Goal: Task Accomplishment & Management: Use online tool/utility

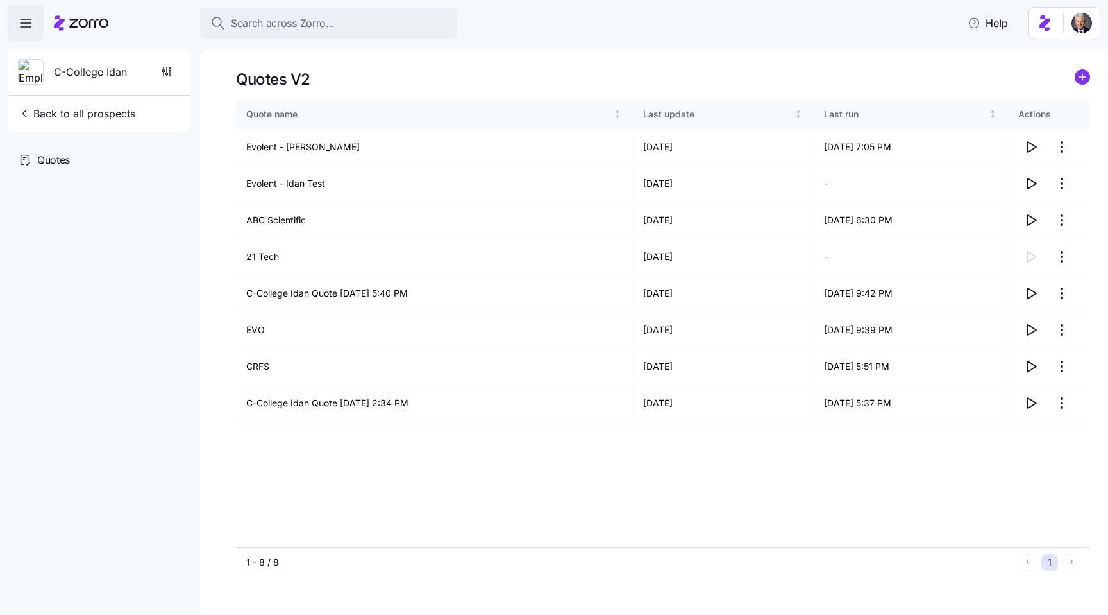
click at [375, 58] on div "Quotes V2 Quote name Last update Last run Actions Evolent - Guy Demo 08/21/2025…" at bounding box center [654, 332] width 908 height 566
click at [1067, 150] on html "Search across Zorro... Help C-College Idan Back to all prospects Quotes Quotes …" at bounding box center [554, 303] width 1108 height 607
click at [464, 69] on html "Search across Zorro... Help C-College Idan Back to all prospects Quotes Quotes …" at bounding box center [554, 303] width 1108 height 607
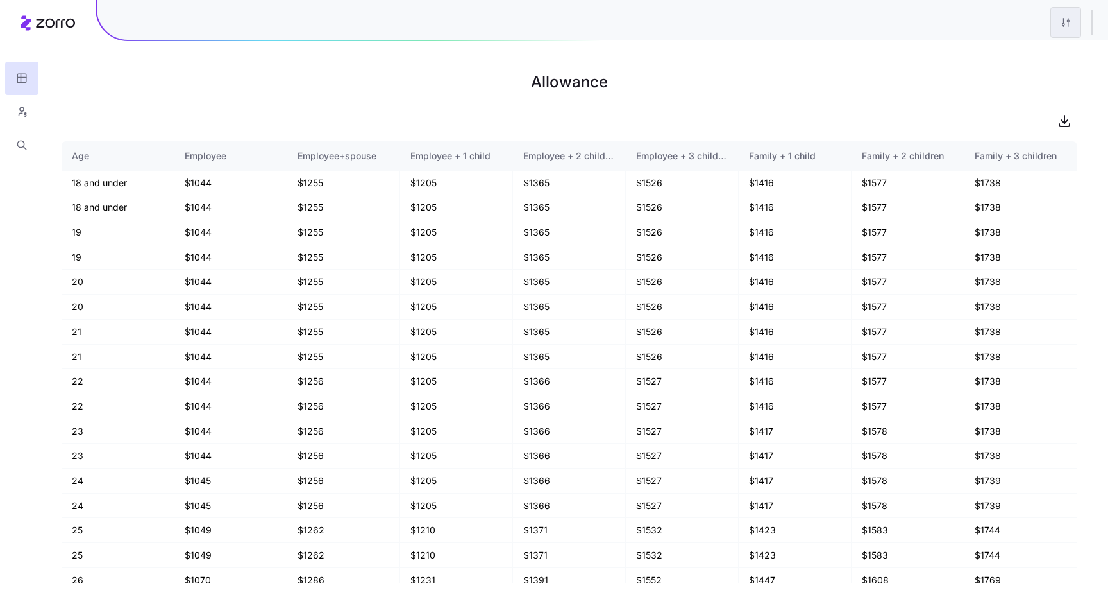
click at [1066, 28] on html "Allowance Age Employee Employee+spouse Employee + 1 child Employee + 2 children…" at bounding box center [554, 307] width 1108 height 615
click at [1004, 54] on div "Quick edit" at bounding box center [1014, 56] width 128 height 21
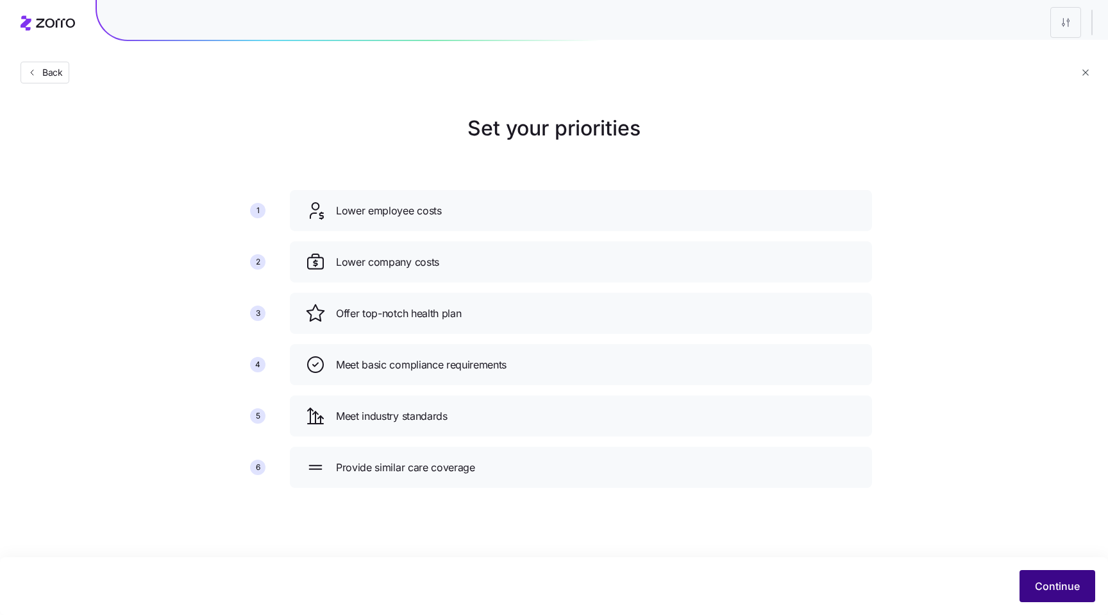
click at [1062, 589] on span "Continue" at bounding box center [1057, 585] width 45 height 15
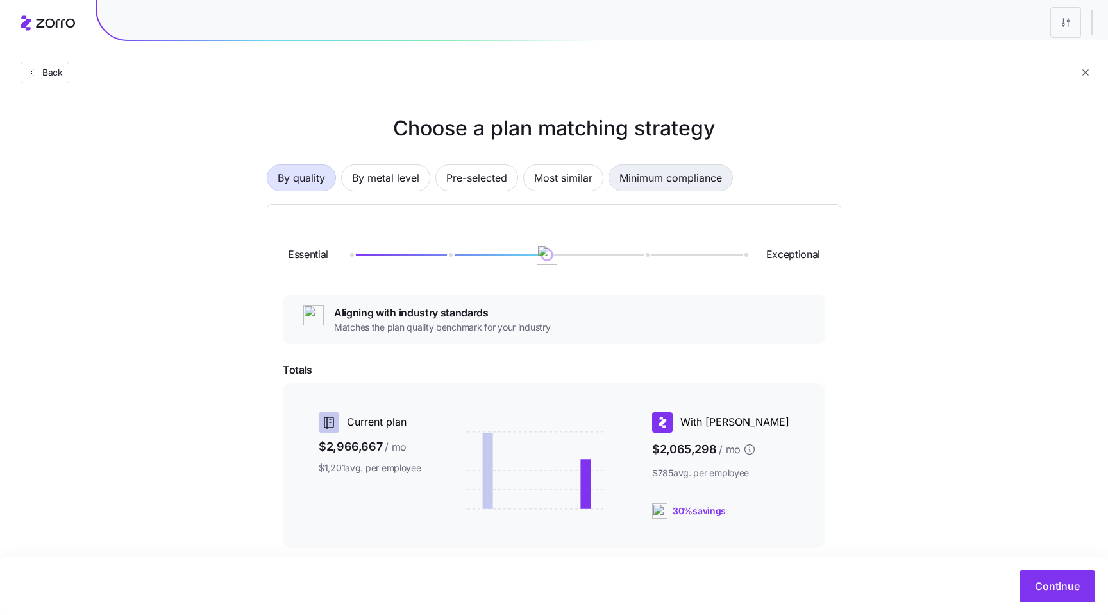
click at [668, 179] on span "Minimum compliance" at bounding box center [671, 178] width 103 height 26
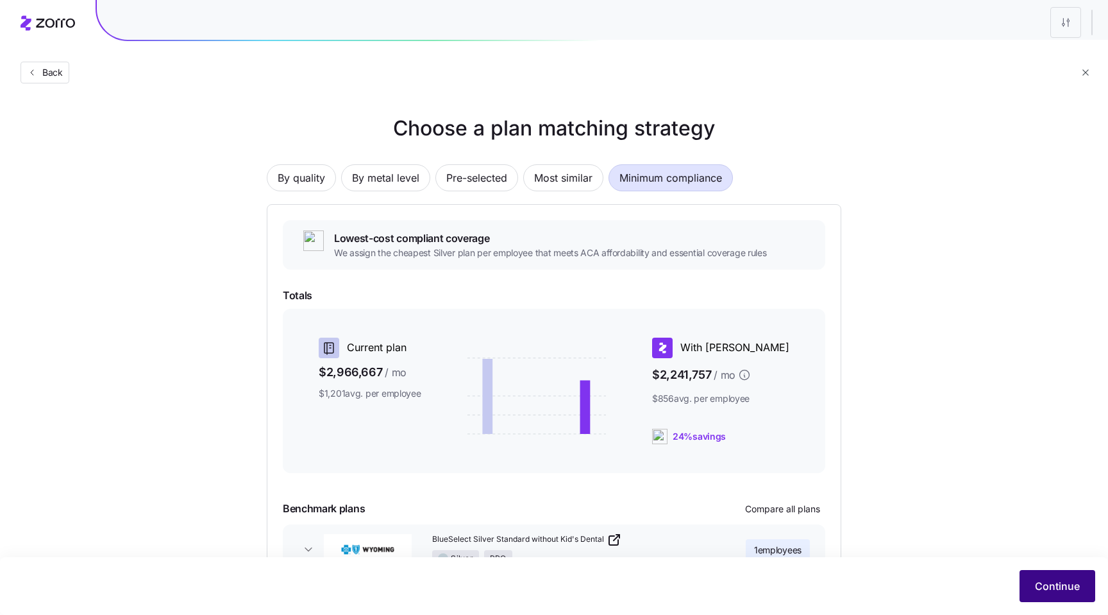
click at [1042, 584] on span "Continue" at bounding box center [1057, 585] width 45 height 15
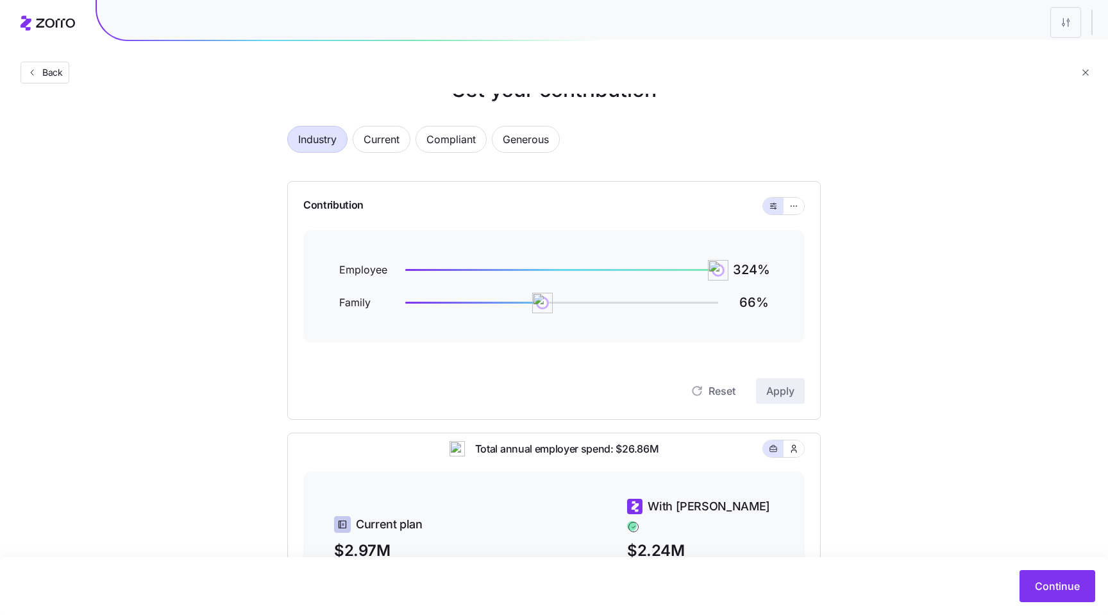
scroll to position [56, 0]
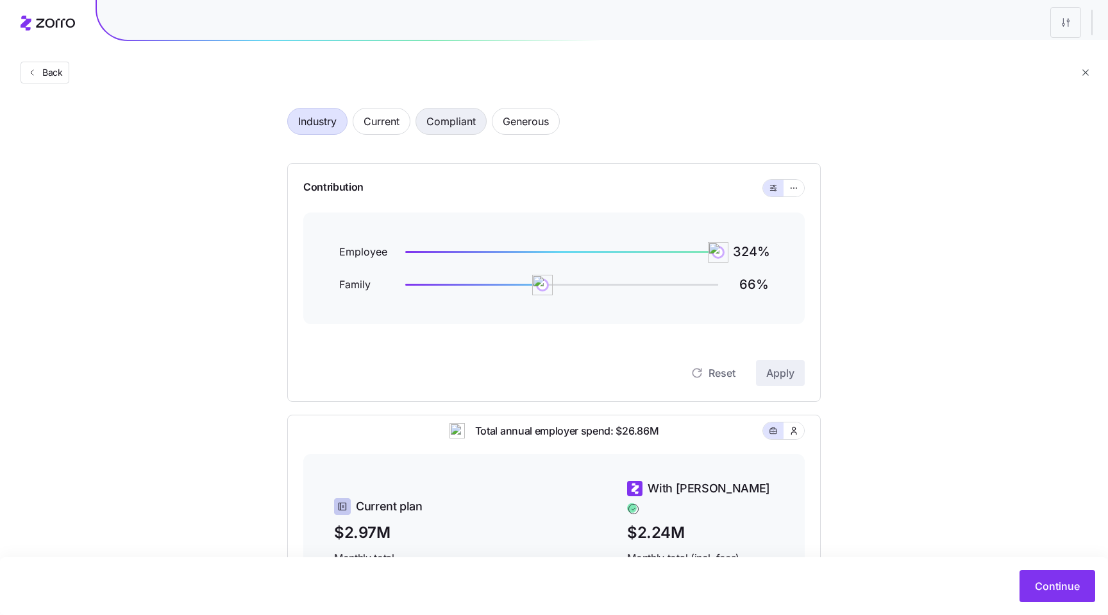
click at [430, 129] on span "Compliant" at bounding box center [451, 121] width 49 height 26
click at [795, 189] on icon "button" at bounding box center [794, 187] width 9 height 15
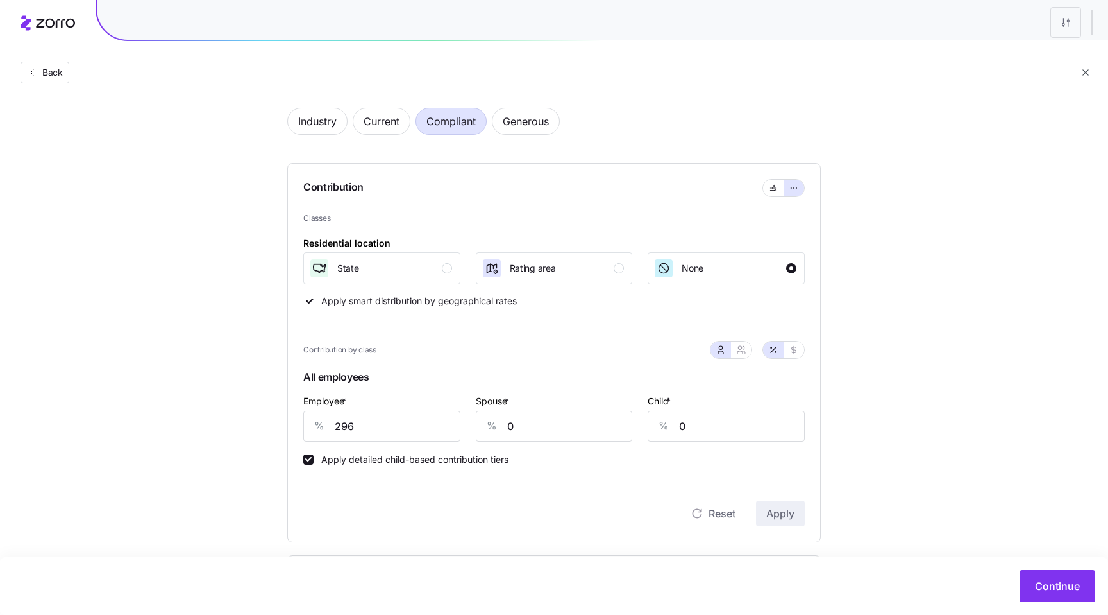
scroll to position [78, 0]
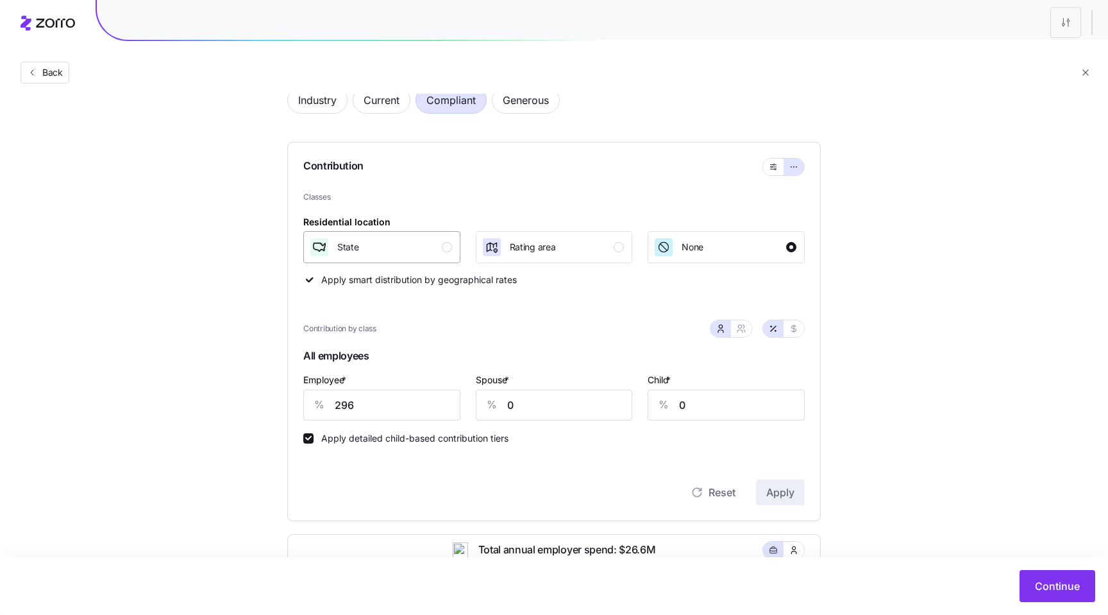
click at [431, 242] on div "State" at bounding box center [380, 247] width 143 height 21
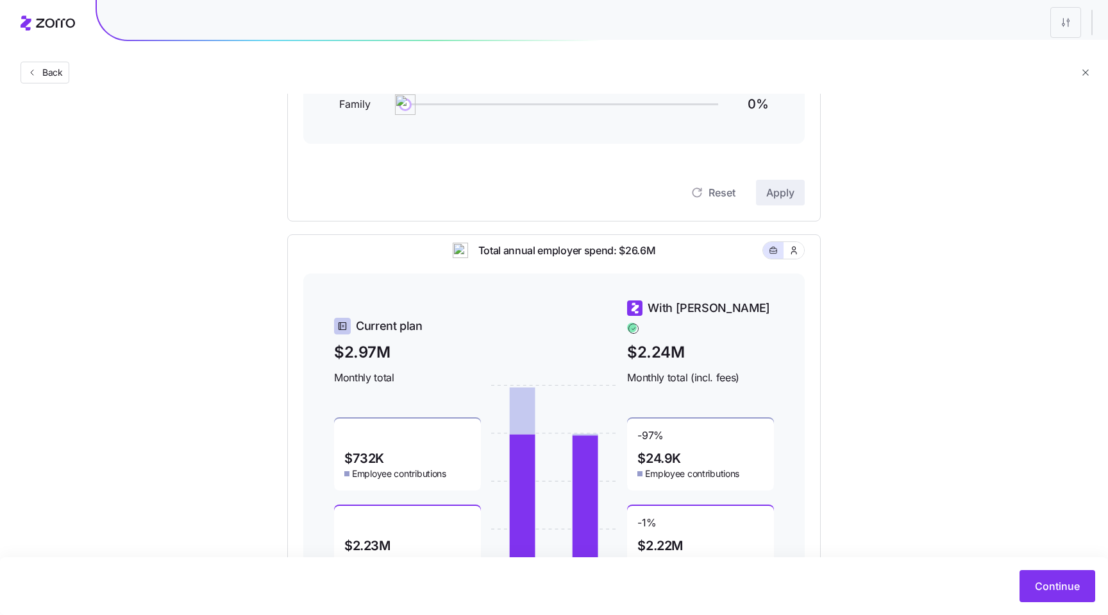
scroll to position [56, 0]
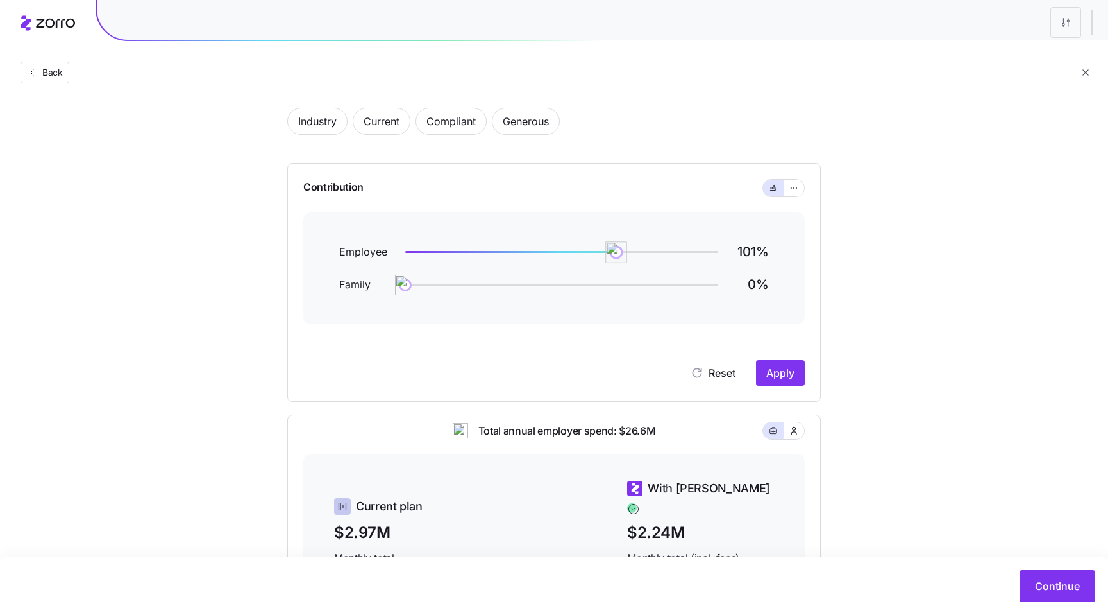
drag, startPoint x: 715, startPoint y: 250, endPoint x: 616, endPoint y: 248, distance: 98.1
click at [616, 248] on img at bounding box center [617, 252] width 22 height 22
click at [796, 372] on button "Apply" at bounding box center [780, 373] width 49 height 26
drag, startPoint x: 619, startPoint y: 251, endPoint x: 636, endPoint y: 251, distance: 17.3
click at [636, 251] on img at bounding box center [637, 252] width 22 height 22
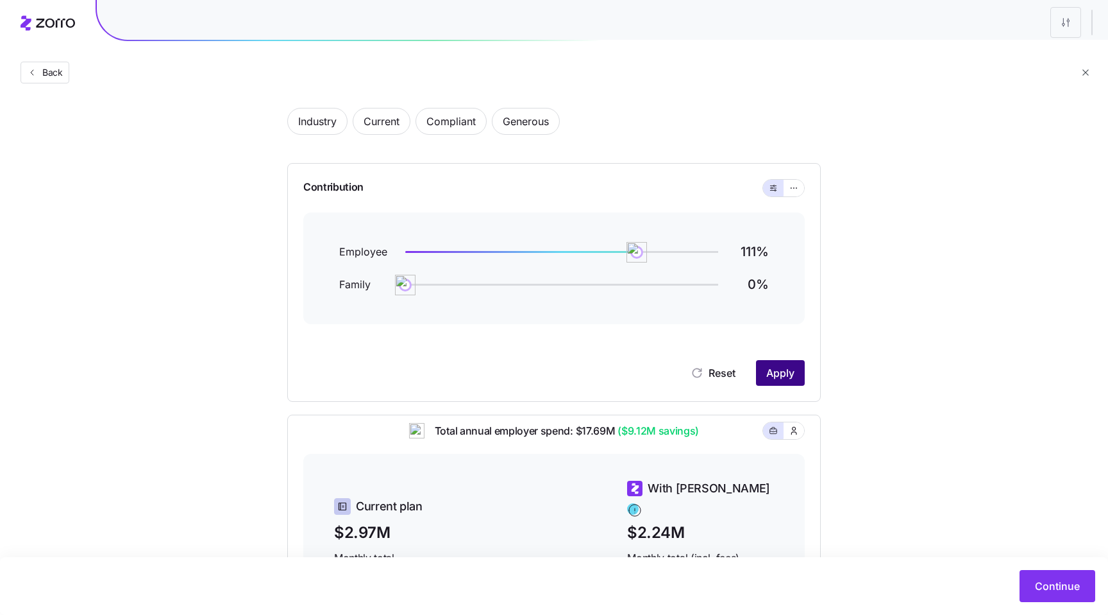
click at [774, 385] on button "Apply" at bounding box center [780, 373] width 49 height 26
click at [792, 193] on button "button" at bounding box center [794, 188] width 21 height 17
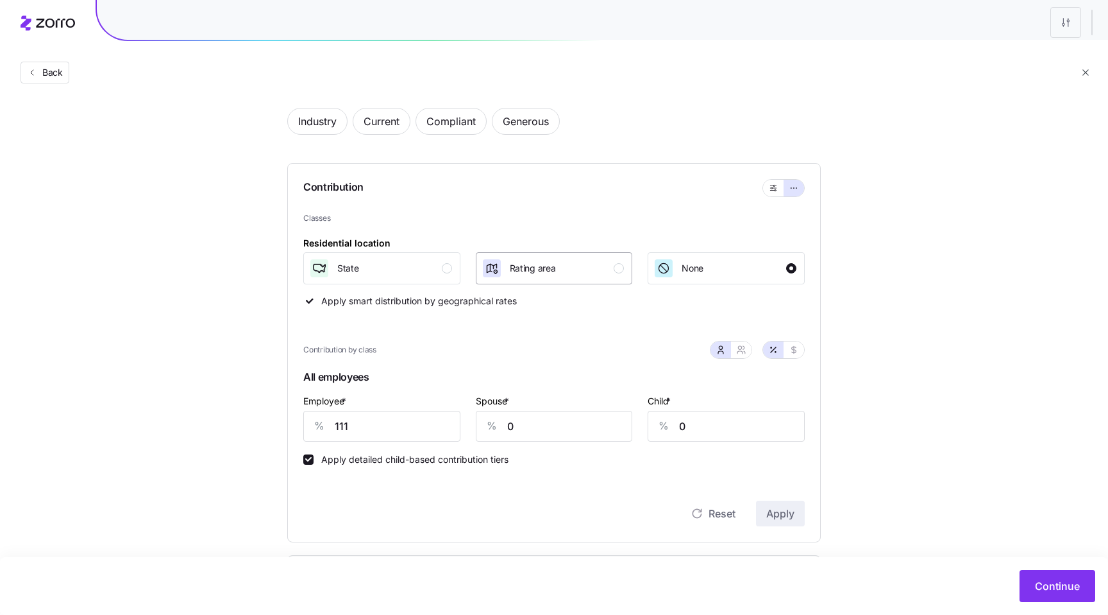
click at [562, 274] on div "Rating area" at bounding box center [553, 268] width 143 height 21
click at [771, 518] on span "Apply" at bounding box center [781, 512] width 28 height 15
click at [768, 188] on button "button" at bounding box center [773, 188] width 21 height 17
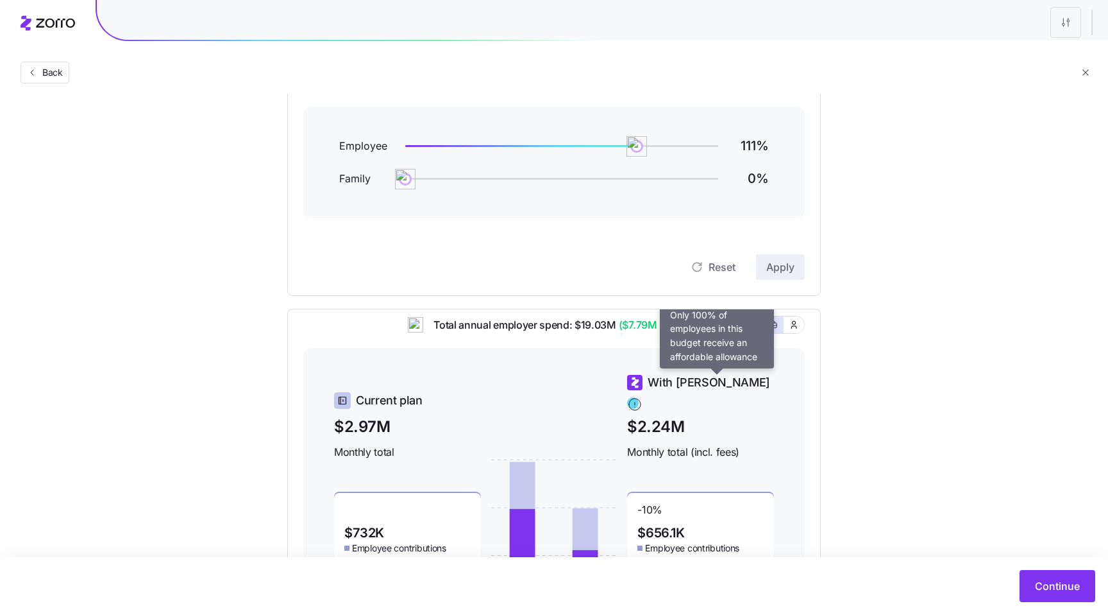
scroll to position [157, 0]
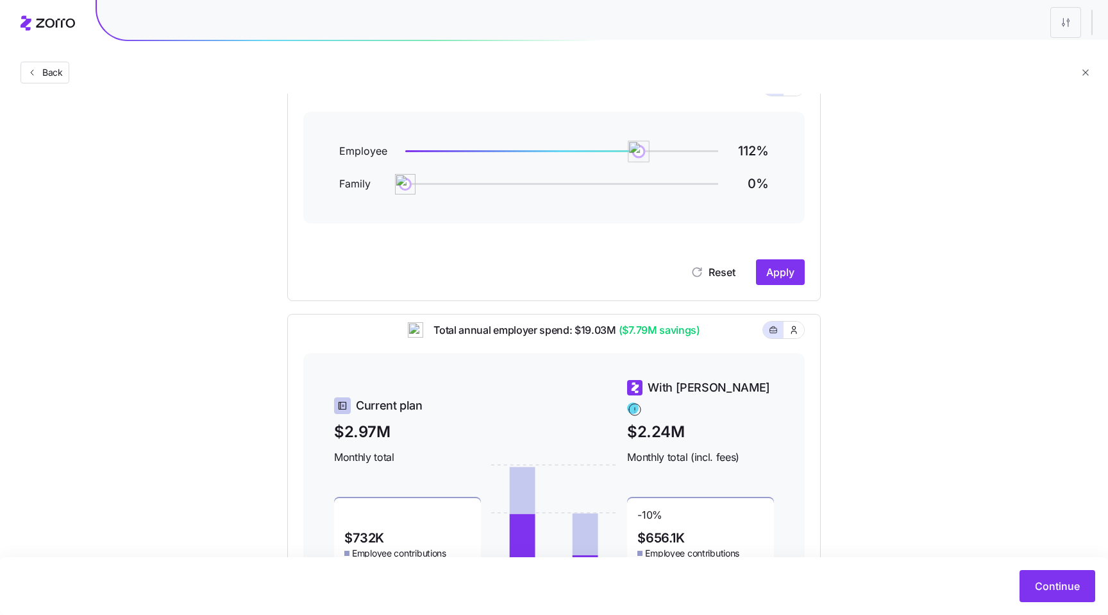
click at [639, 150] on img at bounding box center [640, 151] width 22 height 22
click at [780, 272] on span "Apply" at bounding box center [781, 271] width 28 height 15
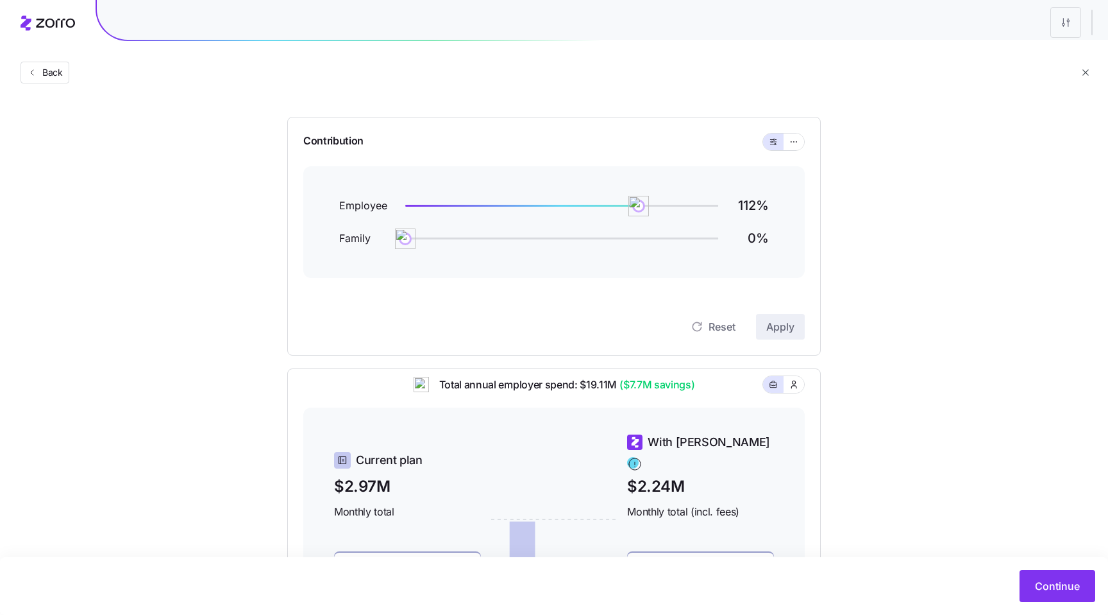
scroll to position [118, 0]
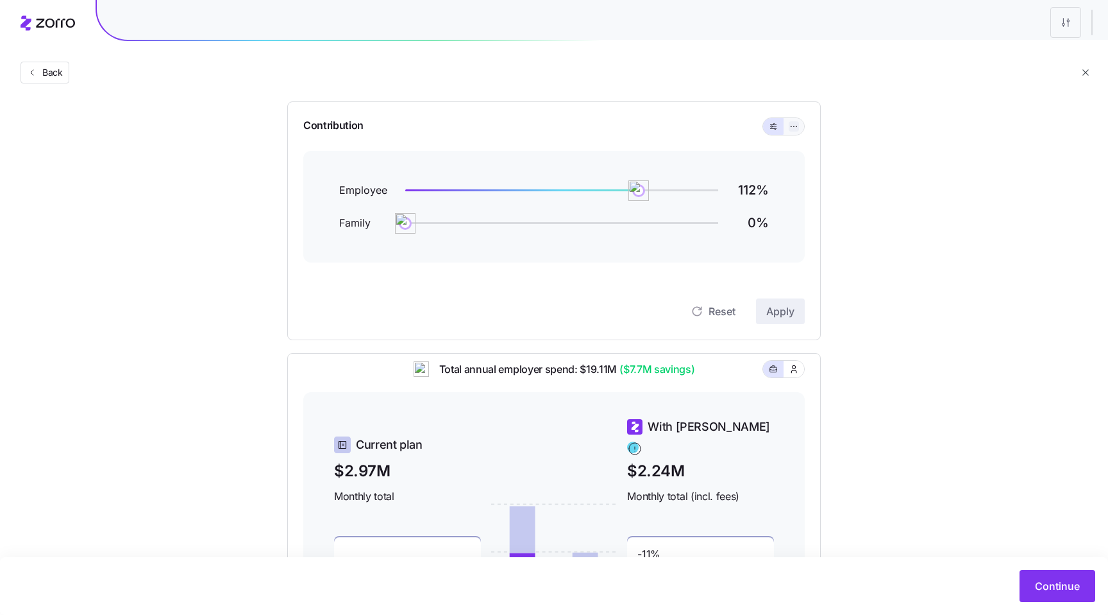
click at [793, 126] on icon "button" at bounding box center [794, 126] width 9 height 15
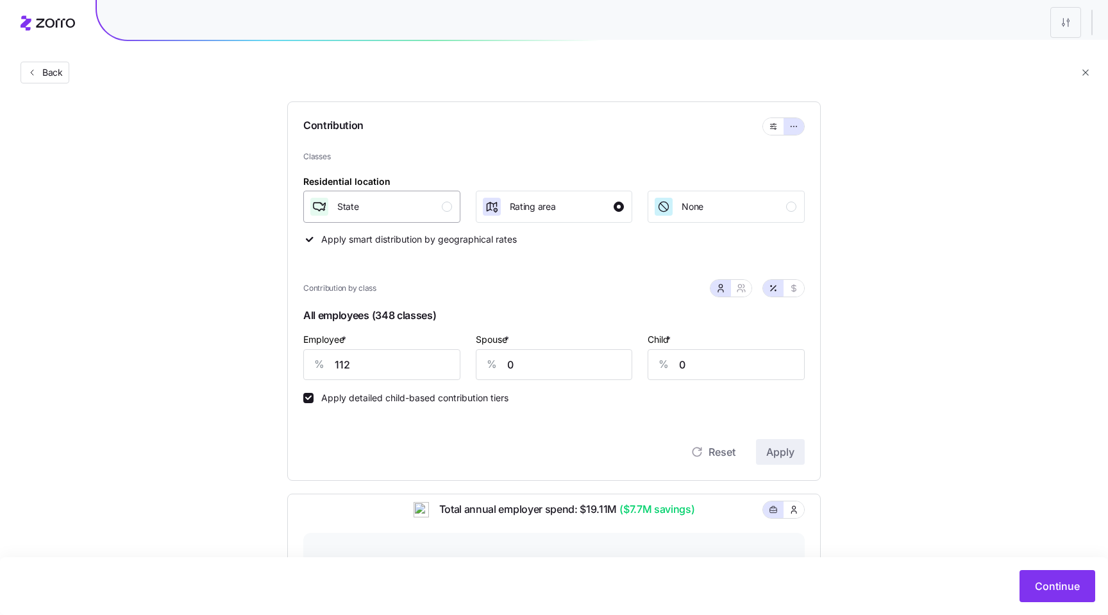
click at [449, 203] on div "button" at bounding box center [447, 206] width 10 height 10
click at [777, 452] on span "Apply" at bounding box center [781, 451] width 28 height 15
click at [773, 125] on icon "button" at bounding box center [773, 126] width 9 height 15
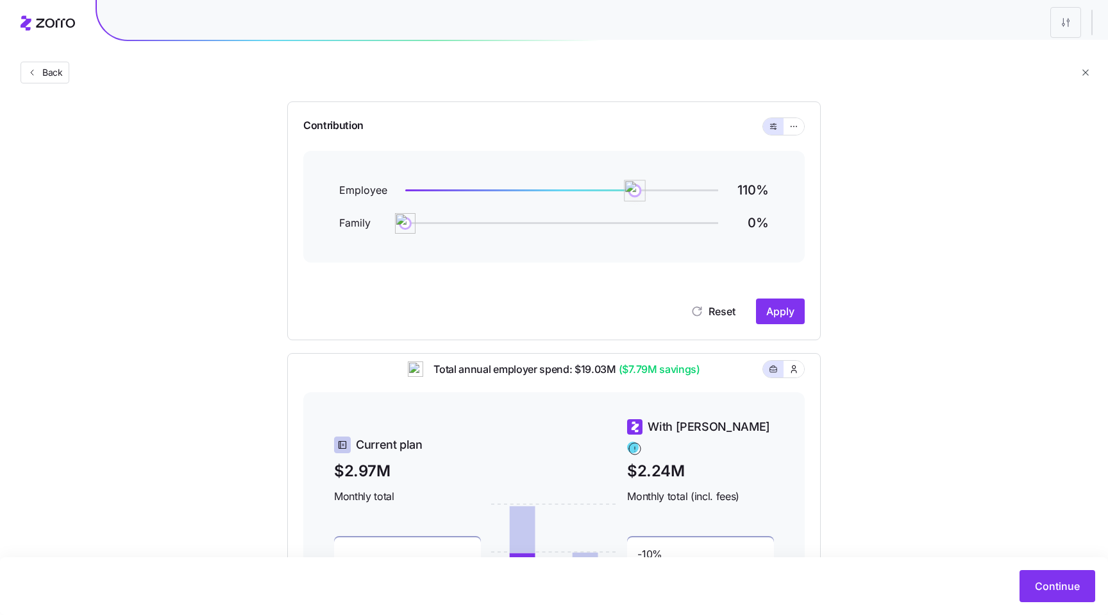
click at [636, 176] on div "Employee 110 % Family 0 %" at bounding box center [554, 207] width 502 height 112
drag, startPoint x: 636, startPoint y: 189, endPoint x: 657, endPoint y: 190, distance: 21.8
click at [657, 190] on img at bounding box center [658, 191] width 22 height 22
click at [790, 306] on span "Apply" at bounding box center [781, 310] width 28 height 15
drag, startPoint x: 660, startPoint y: 189, endPoint x: 674, endPoint y: 189, distance: 13.5
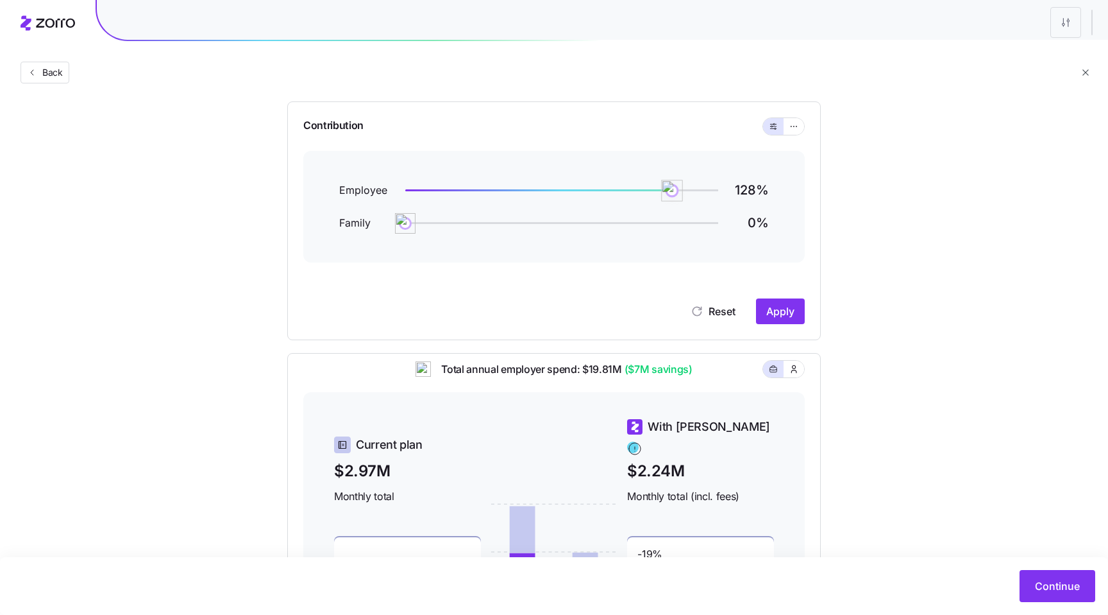
click at [674, 189] on img at bounding box center [673, 191] width 22 height 22
click at [790, 308] on span "Apply" at bounding box center [781, 310] width 28 height 15
drag, startPoint x: 676, startPoint y: 191, endPoint x: 705, endPoint y: 192, distance: 28.9
click at [705, 192] on img at bounding box center [698, 191] width 22 height 22
click at [790, 319] on button "Apply" at bounding box center [780, 311] width 49 height 26
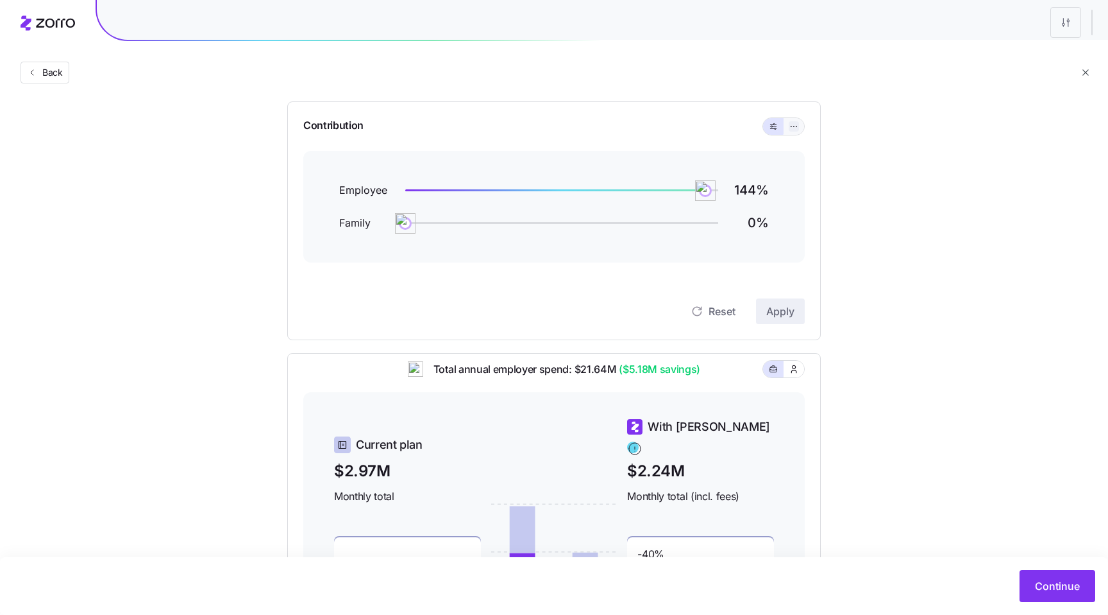
click at [792, 128] on icon "button" at bounding box center [794, 126] width 9 height 15
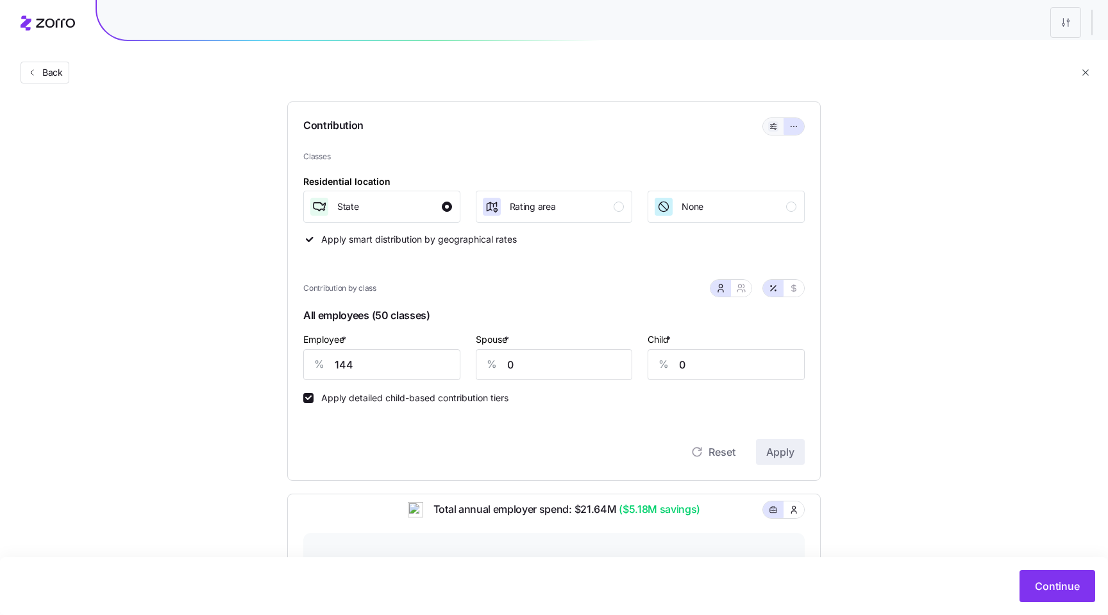
click at [776, 126] on icon "button" at bounding box center [773, 126] width 9 height 15
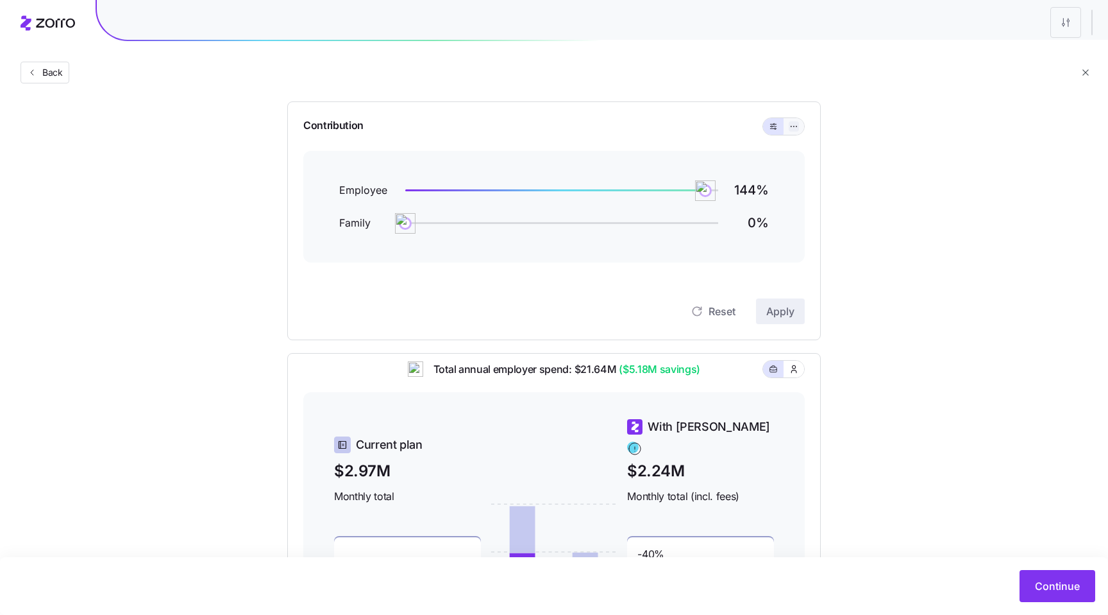
click at [790, 123] on icon "button" at bounding box center [794, 126] width 9 height 15
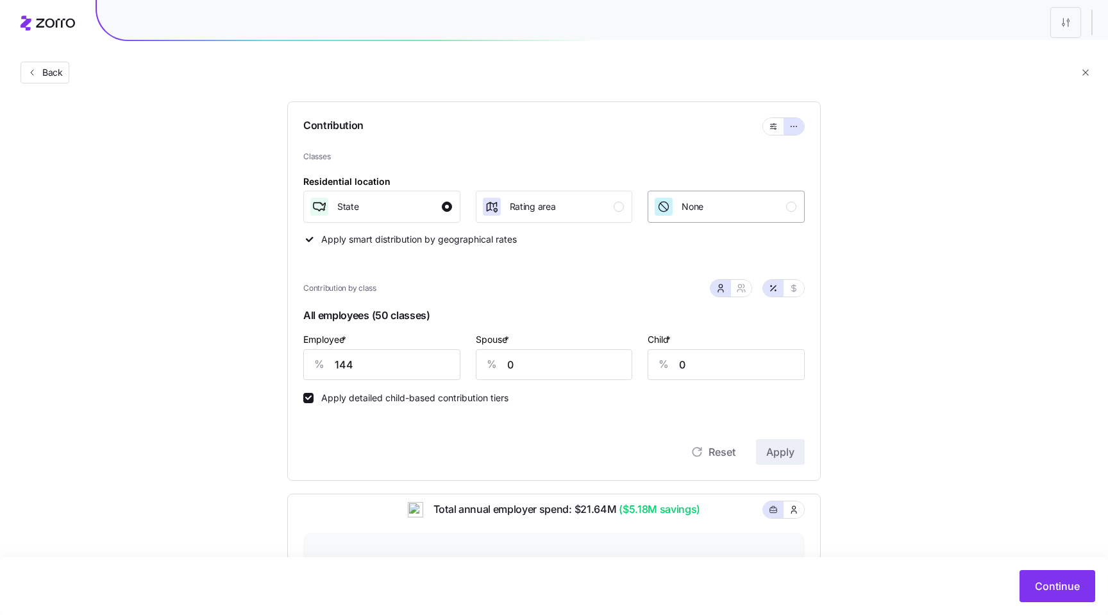
click at [722, 218] on button "None" at bounding box center [726, 207] width 157 height 32
click at [783, 454] on span "Apply" at bounding box center [781, 451] width 28 height 15
click at [772, 115] on div "Contribution" at bounding box center [554, 126] width 502 height 49
click at [773, 124] on icon "button" at bounding box center [773, 126] width 9 height 15
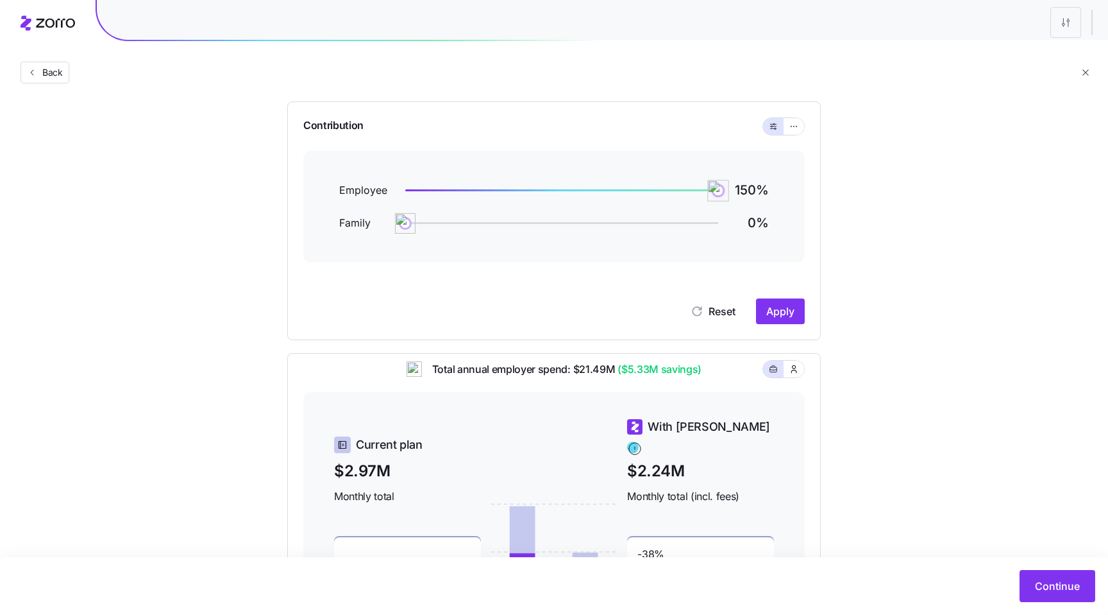
drag, startPoint x: 708, startPoint y: 188, endPoint x: 739, endPoint y: 192, distance: 31.7
click at [739, 192] on div "Employee 150 %" at bounding box center [554, 190] width 430 height 17
click at [775, 318] on span "Apply" at bounding box center [781, 310] width 28 height 15
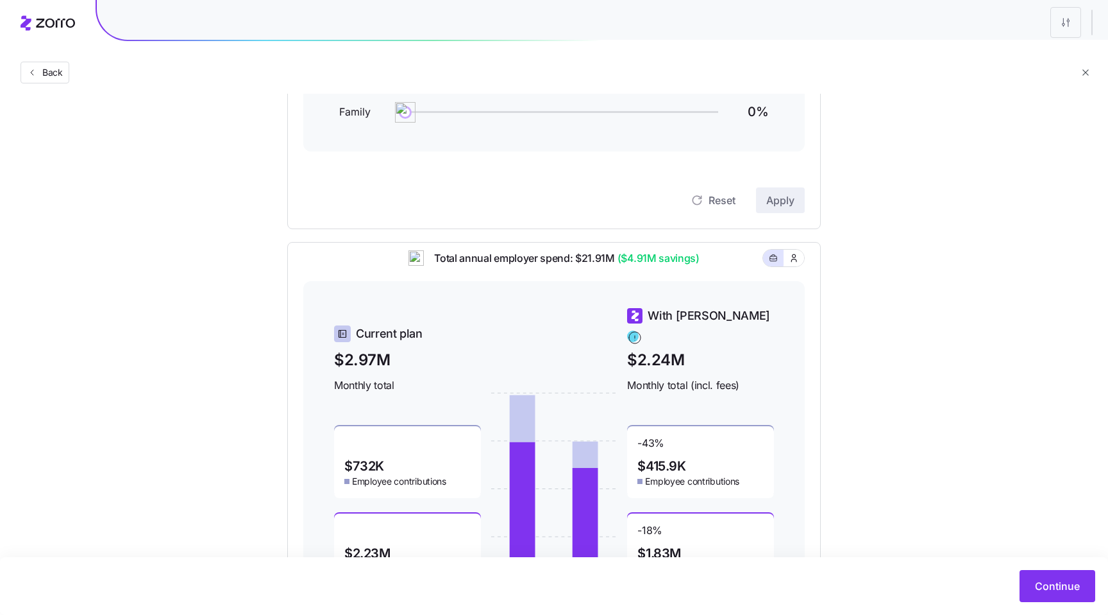
scroll to position [242, 0]
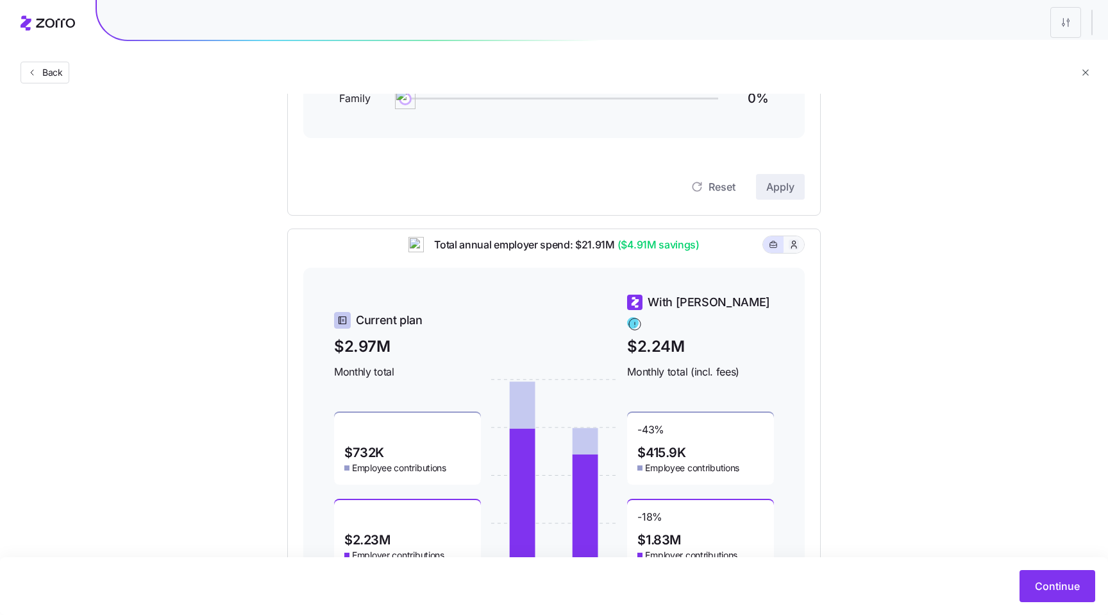
click at [797, 251] on icon "button" at bounding box center [794, 244] width 10 height 13
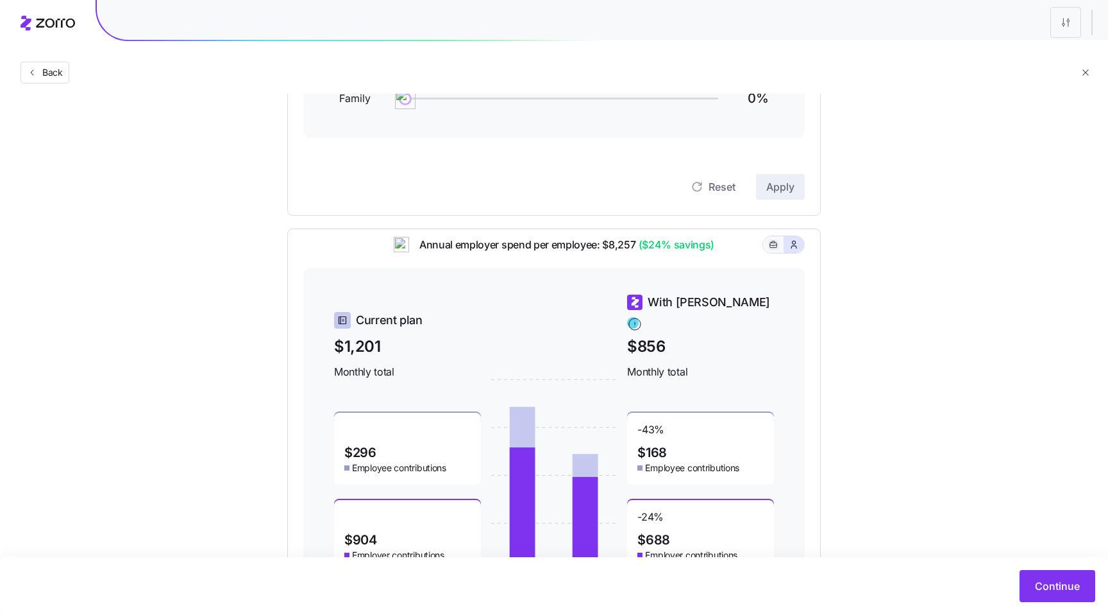
click at [769, 252] on icon "button" at bounding box center [773, 244] width 9 height 15
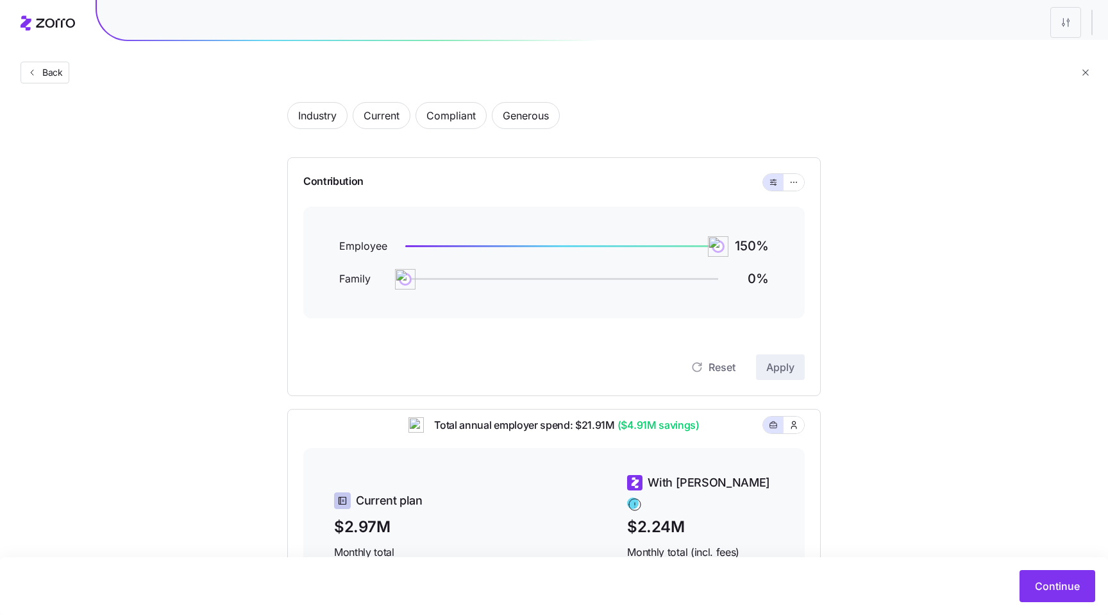
scroll to position [2, 0]
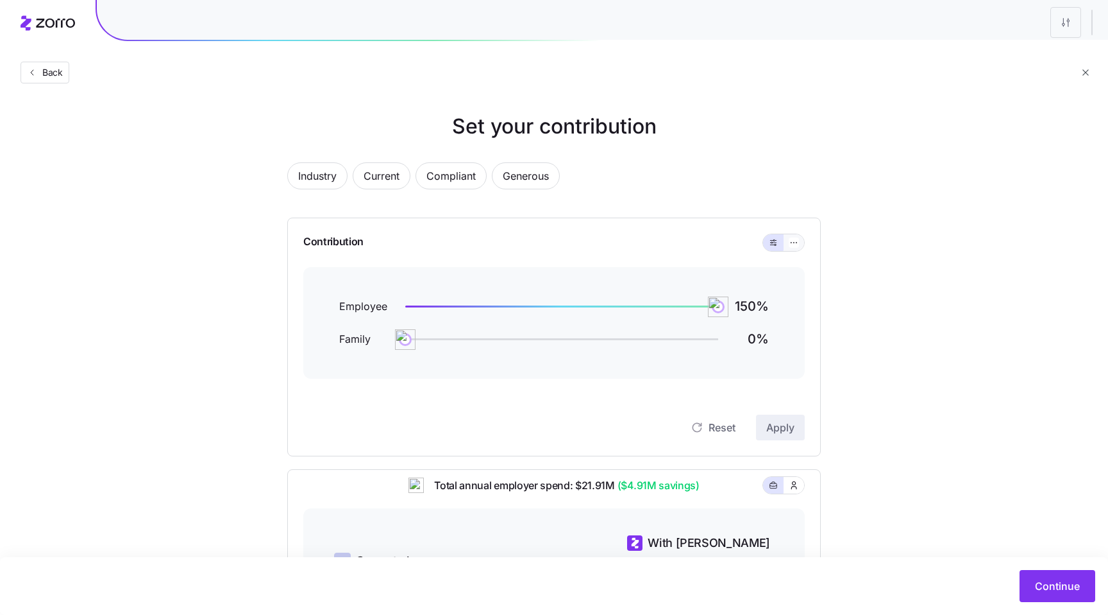
click at [786, 242] on button "button" at bounding box center [794, 242] width 21 height 17
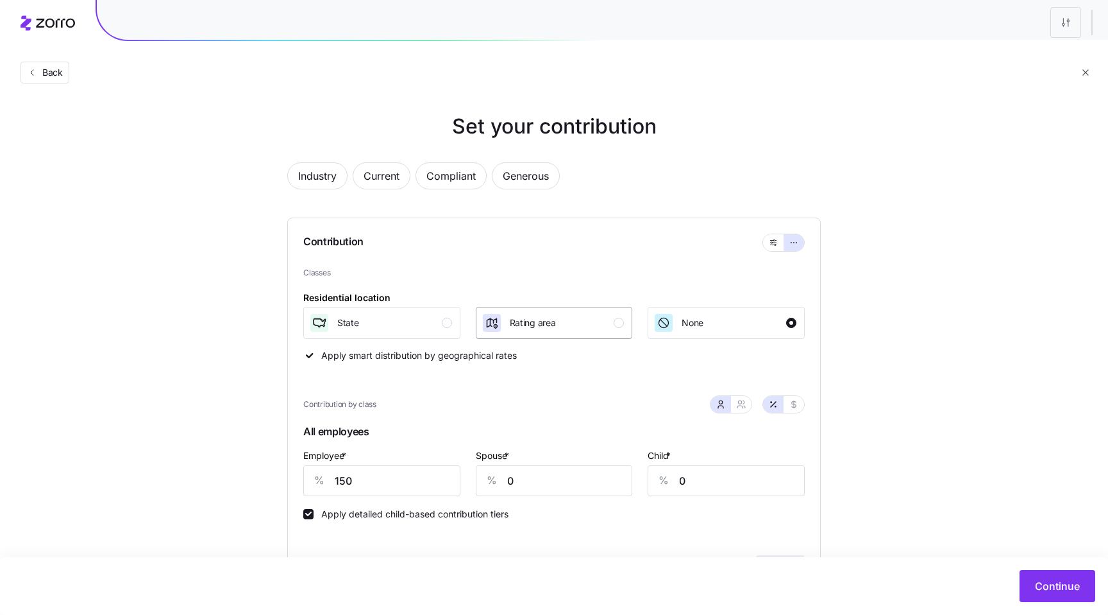
click at [606, 326] on div "Rating area" at bounding box center [553, 322] width 143 height 21
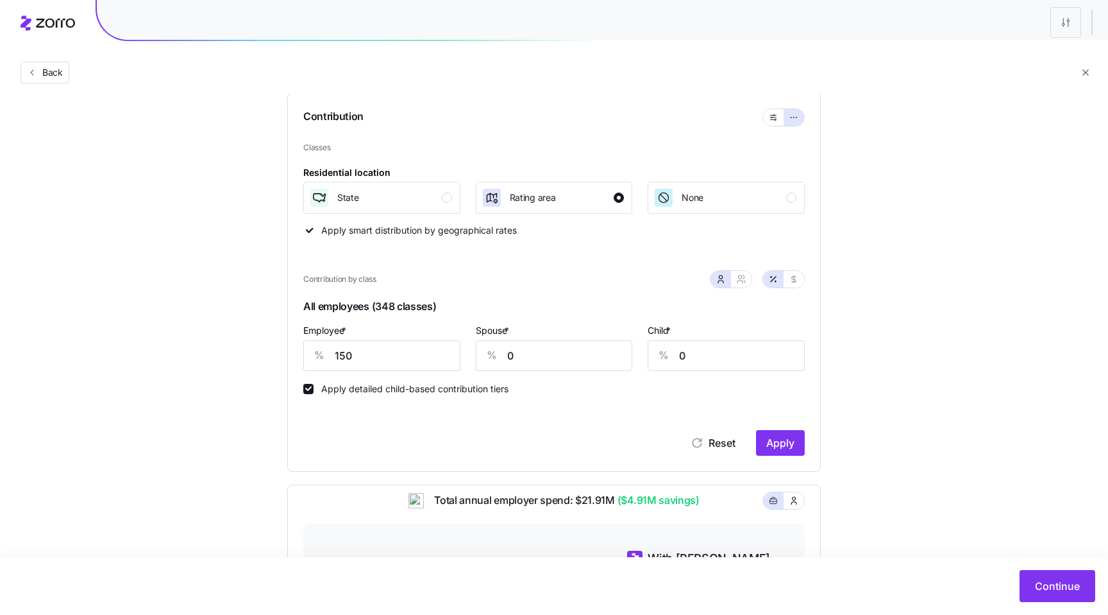
scroll to position [135, 0]
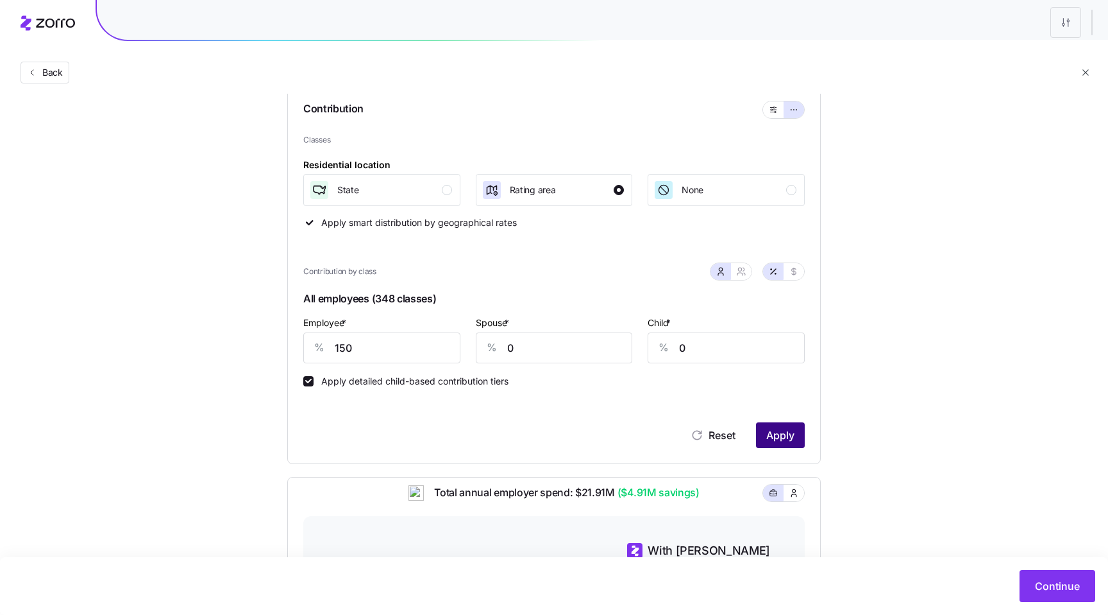
click at [783, 440] on span "Apply" at bounding box center [781, 434] width 28 height 15
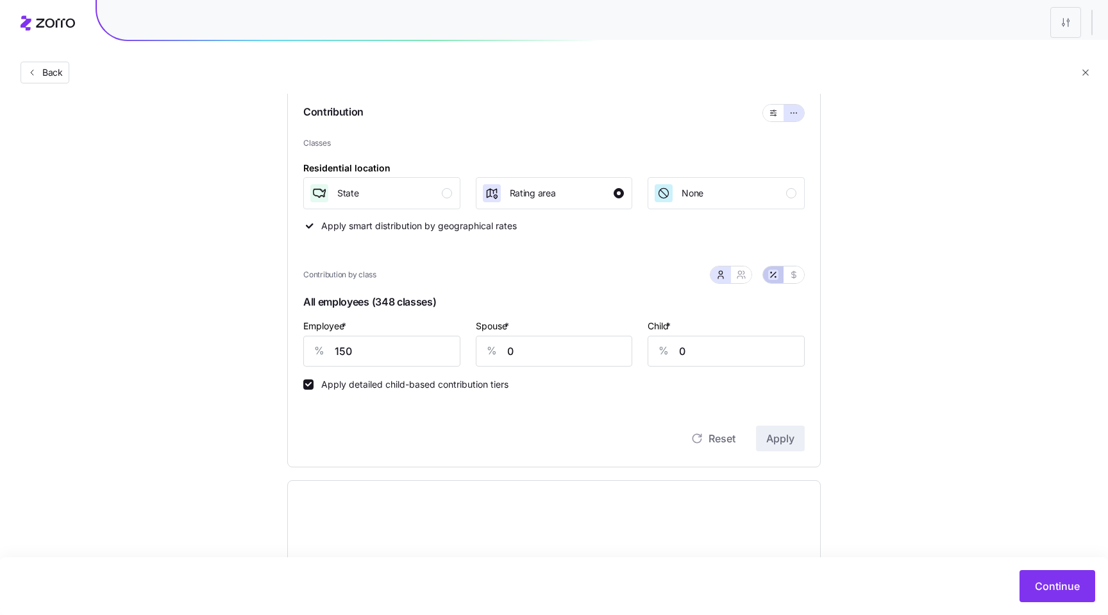
scroll to position [114, 0]
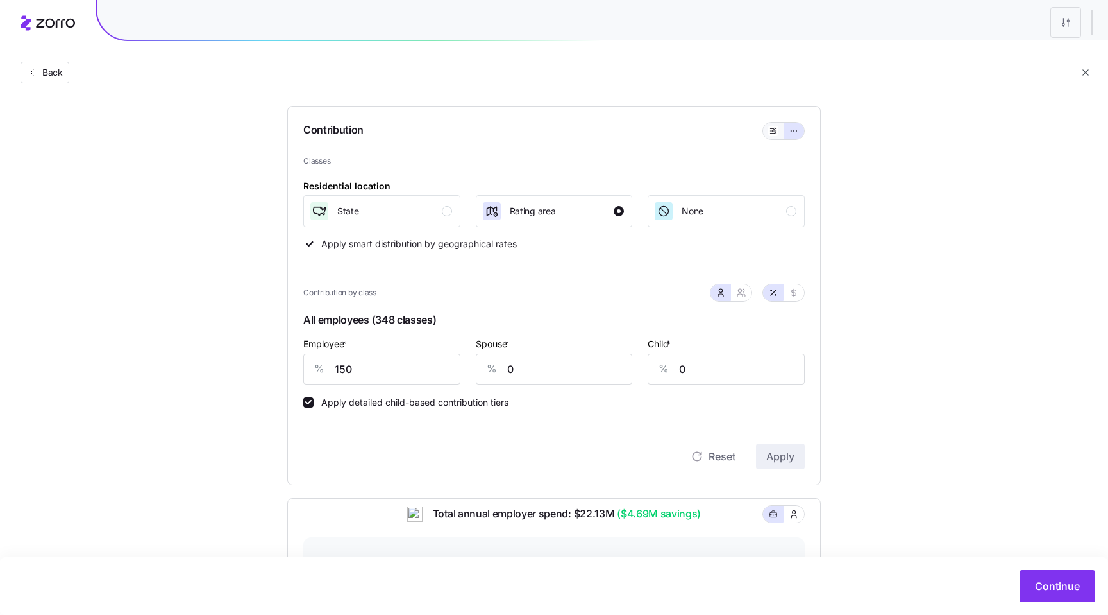
click at [770, 126] on span "button" at bounding box center [773, 131] width 10 height 10
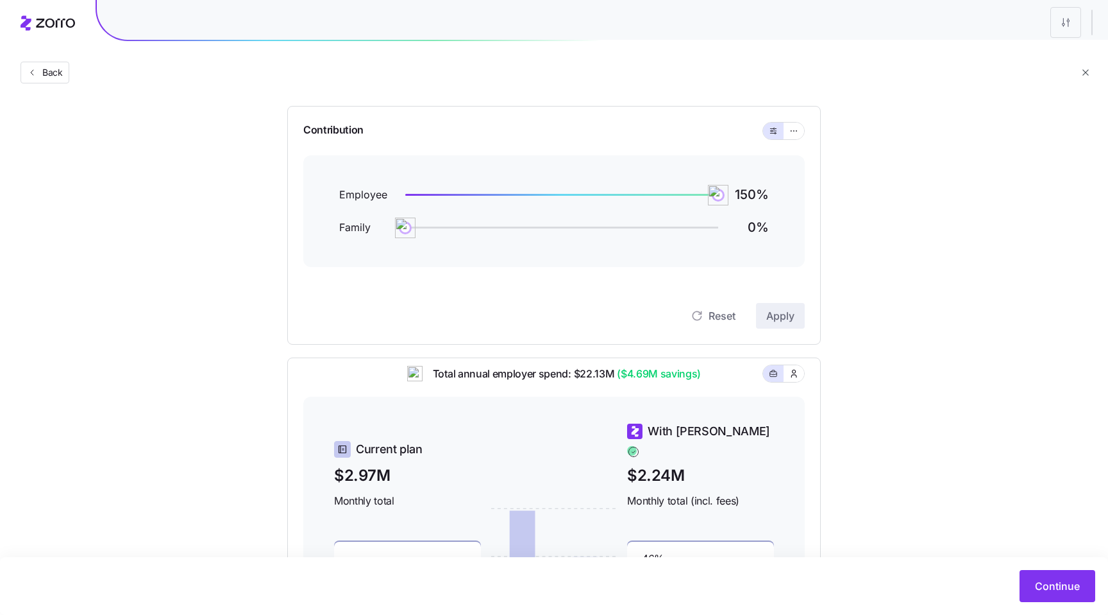
scroll to position [94, 0]
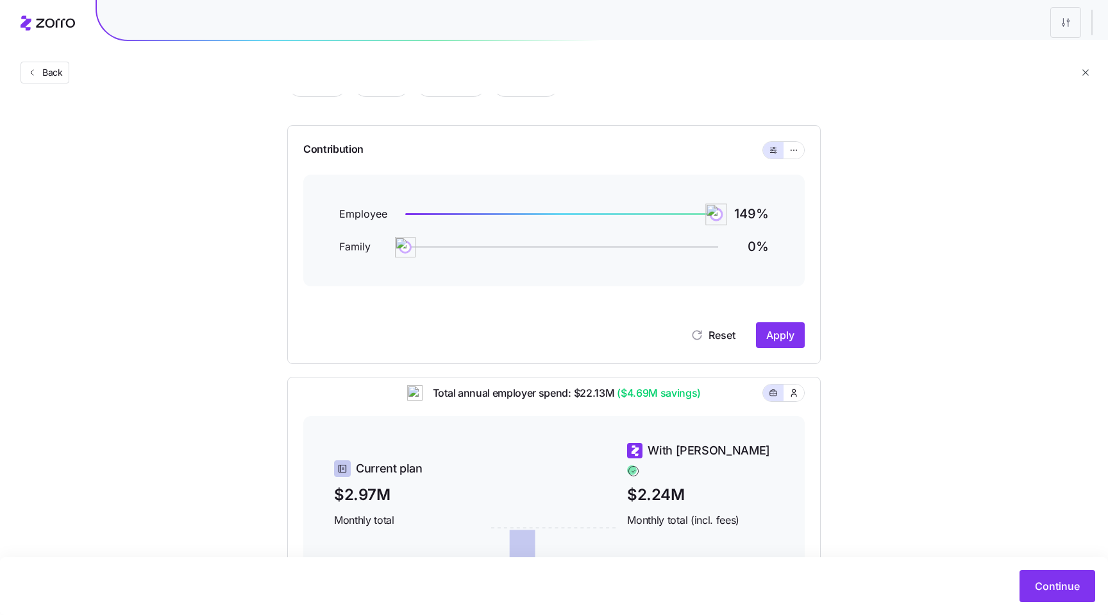
drag, startPoint x: 717, startPoint y: 210, endPoint x: 704, endPoint y: 210, distance: 12.8
click at [706, 210] on img at bounding box center [717, 214] width 22 height 22
click at [790, 334] on span "Apply" at bounding box center [781, 334] width 28 height 15
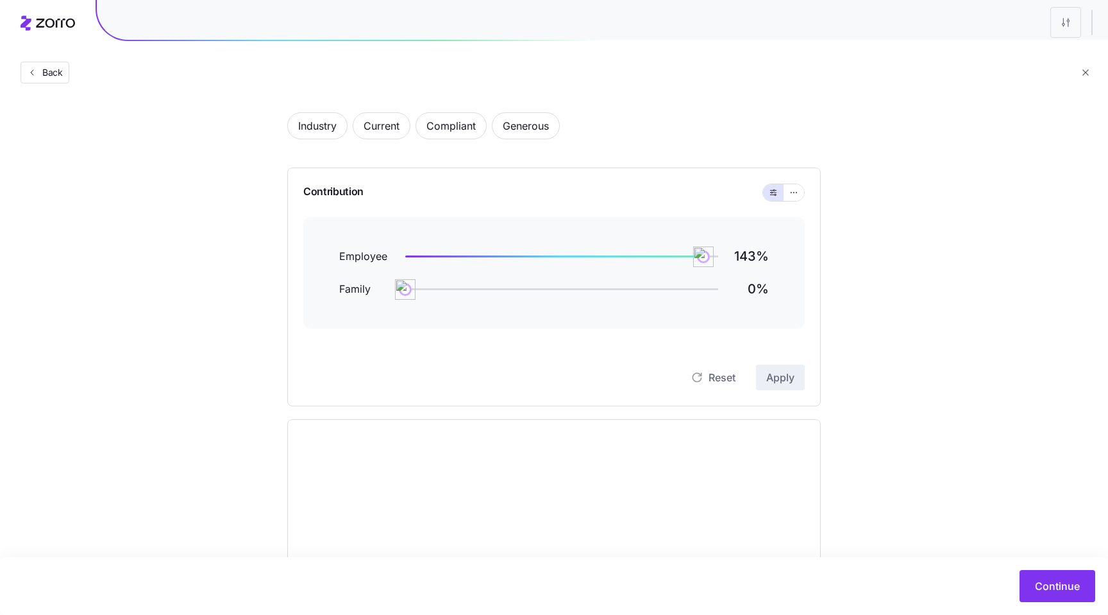
scroll to position [0, 0]
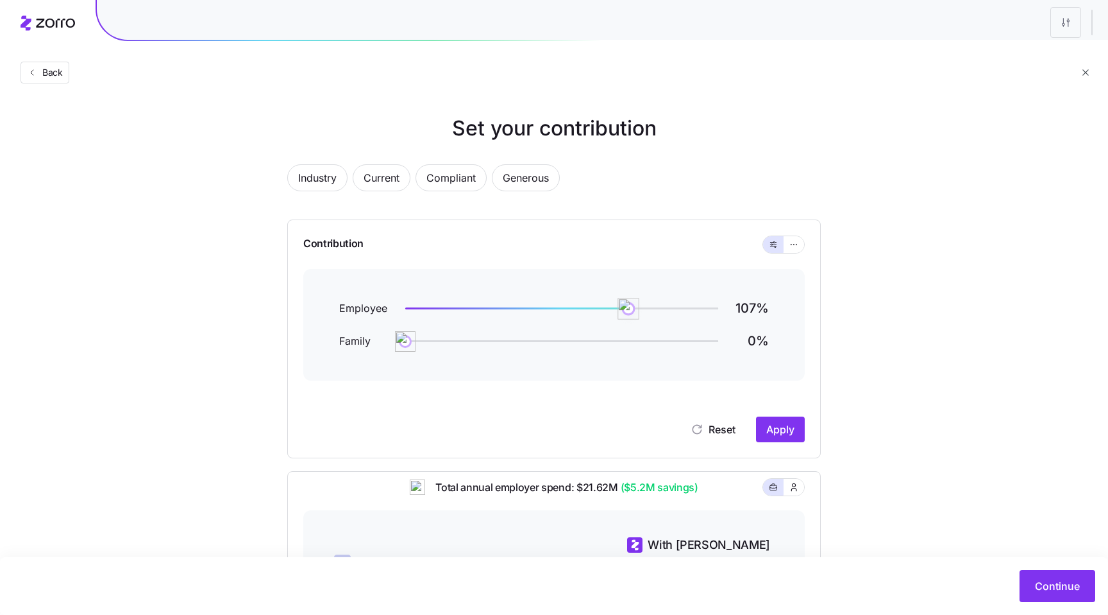
drag, startPoint x: 700, startPoint y: 309, endPoint x: 629, endPoint y: 309, distance: 71.8
click at [629, 309] on img at bounding box center [629, 309] width 22 height 22
click at [770, 431] on span "Apply" at bounding box center [781, 428] width 28 height 15
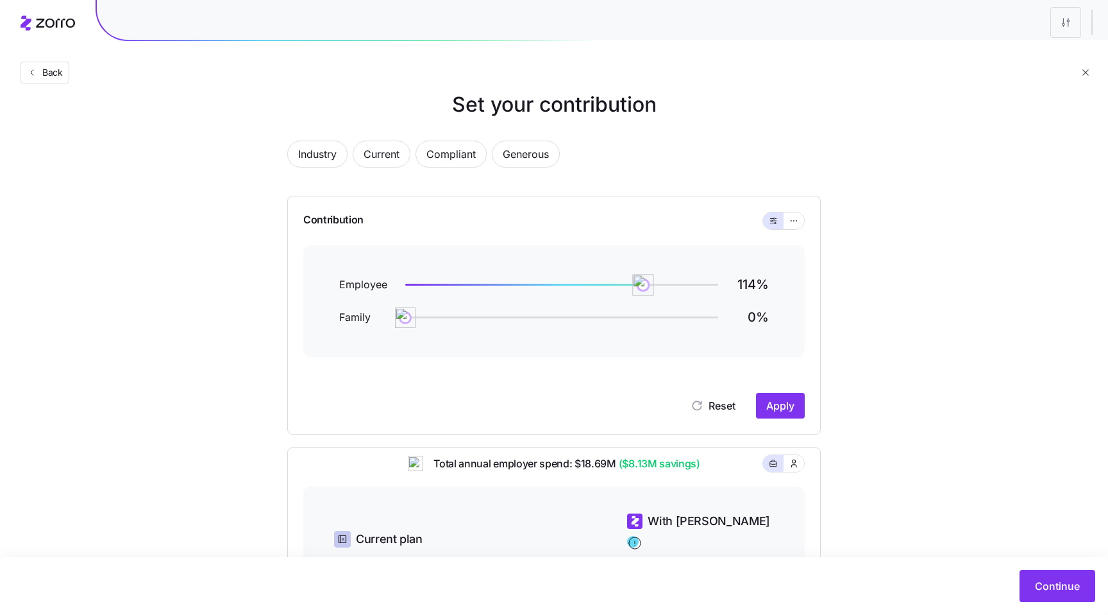
drag, startPoint x: 632, startPoint y: 287, endPoint x: 644, endPoint y: 287, distance: 12.2
click at [644, 287] on img at bounding box center [643, 285] width 22 height 22
click at [767, 404] on span "Apply" at bounding box center [781, 405] width 28 height 15
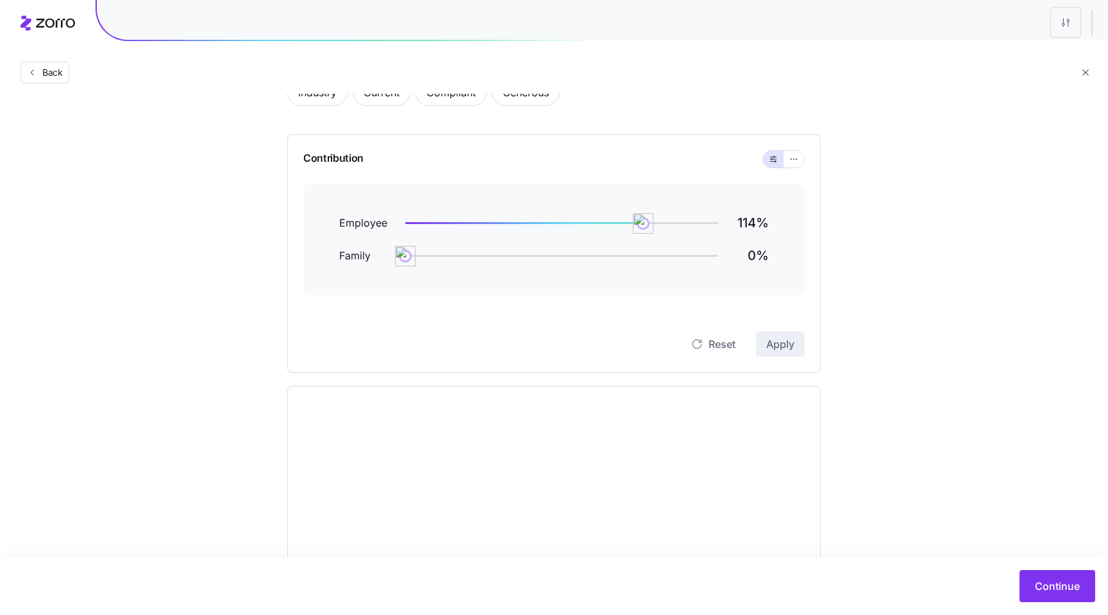
scroll to position [123, 0]
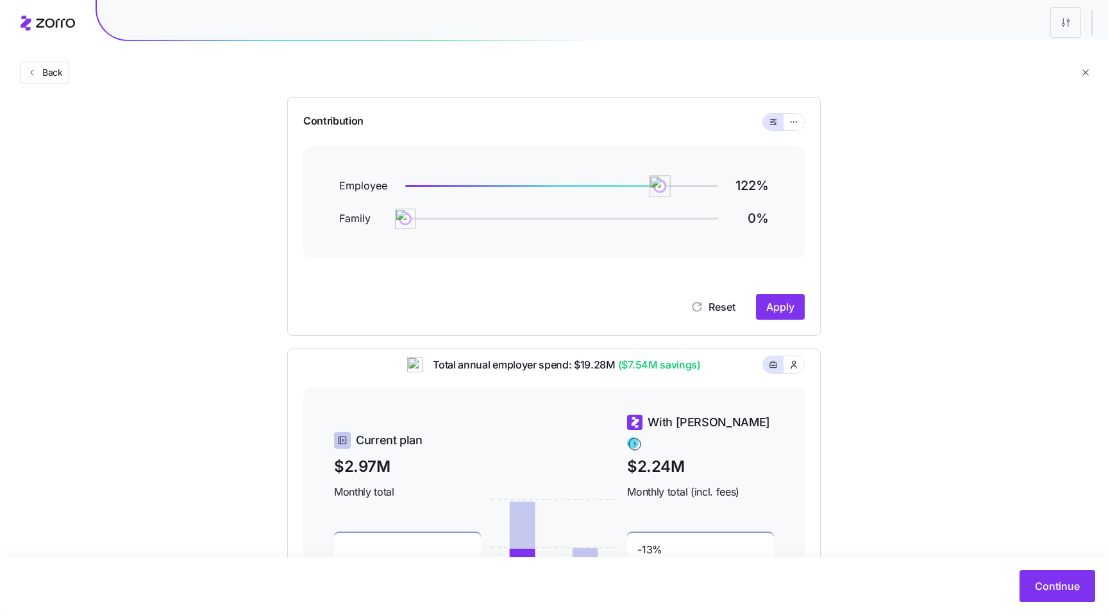
drag, startPoint x: 645, startPoint y: 180, endPoint x: 662, endPoint y: 180, distance: 16.7
click at [662, 180] on img at bounding box center [660, 186] width 22 height 22
click at [791, 316] on button "Apply" at bounding box center [780, 307] width 49 height 26
drag, startPoint x: 657, startPoint y: 187, endPoint x: 644, endPoint y: 187, distance: 12.8
click at [644, 187] on img at bounding box center [643, 186] width 22 height 22
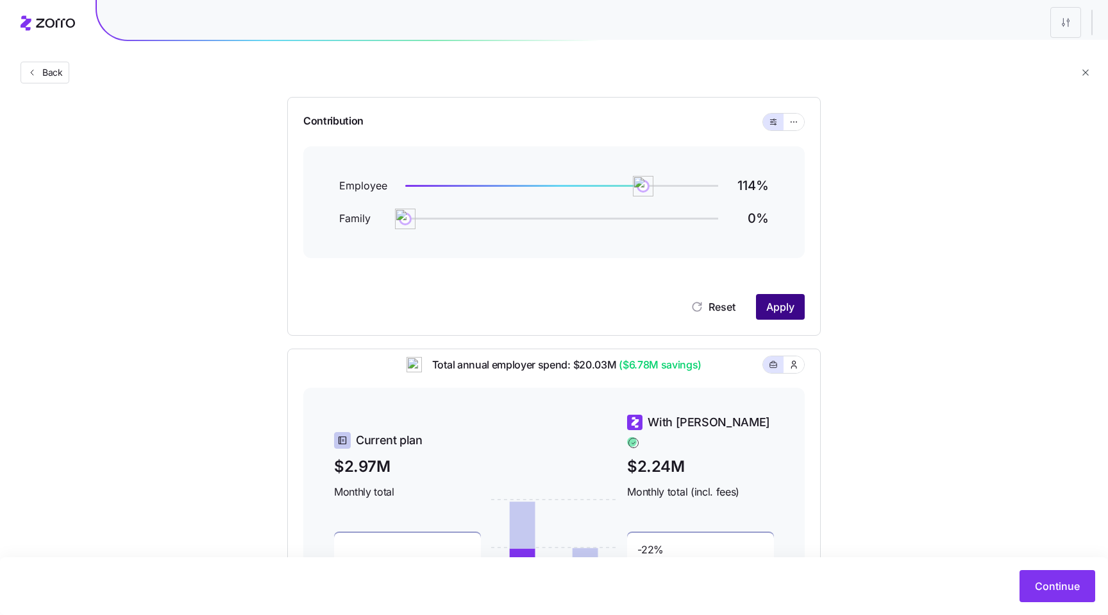
click at [775, 306] on span "Apply" at bounding box center [781, 306] width 28 height 15
drag, startPoint x: 643, startPoint y: 186, endPoint x: 650, endPoint y: 186, distance: 7.7
click at [650, 186] on img at bounding box center [650, 186] width 22 height 22
click at [776, 316] on button "Apply" at bounding box center [780, 307] width 49 height 26
drag, startPoint x: 650, startPoint y: 189, endPoint x: 660, endPoint y: 189, distance: 9.6
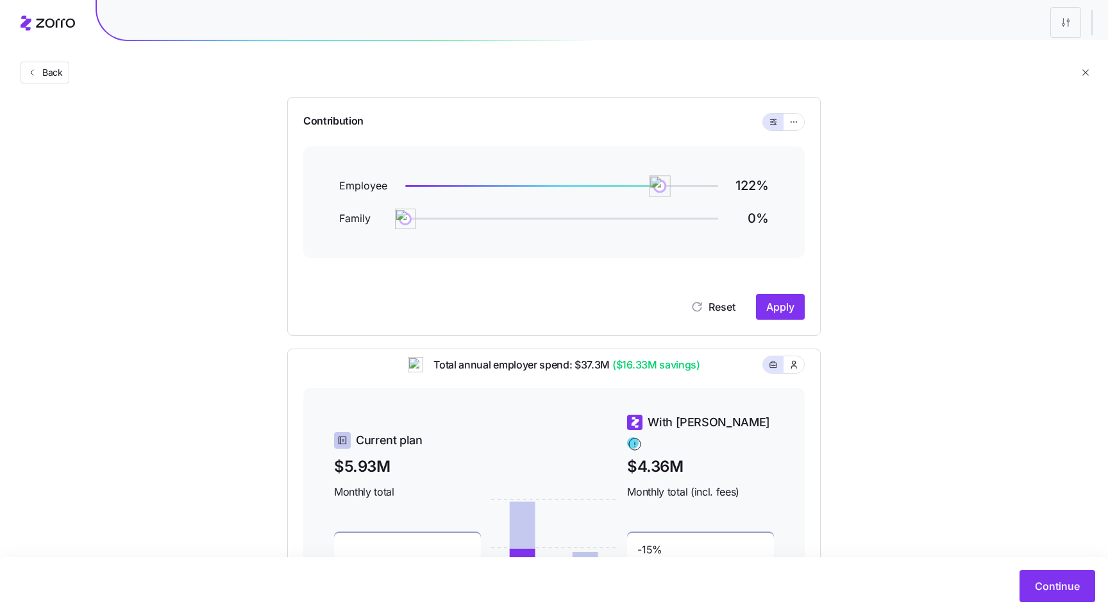
click at [660, 189] on img at bounding box center [660, 186] width 22 height 22
click at [795, 301] on button "Apply" at bounding box center [780, 307] width 49 height 26
click at [656, 188] on img at bounding box center [656, 186] width 22 height 22
click at [774, 304] on span "Apply" at bounding box center [781, 306] width 28 height 15
click at [651, 183] on img at bounding box center [652, 186] width 22 height 22
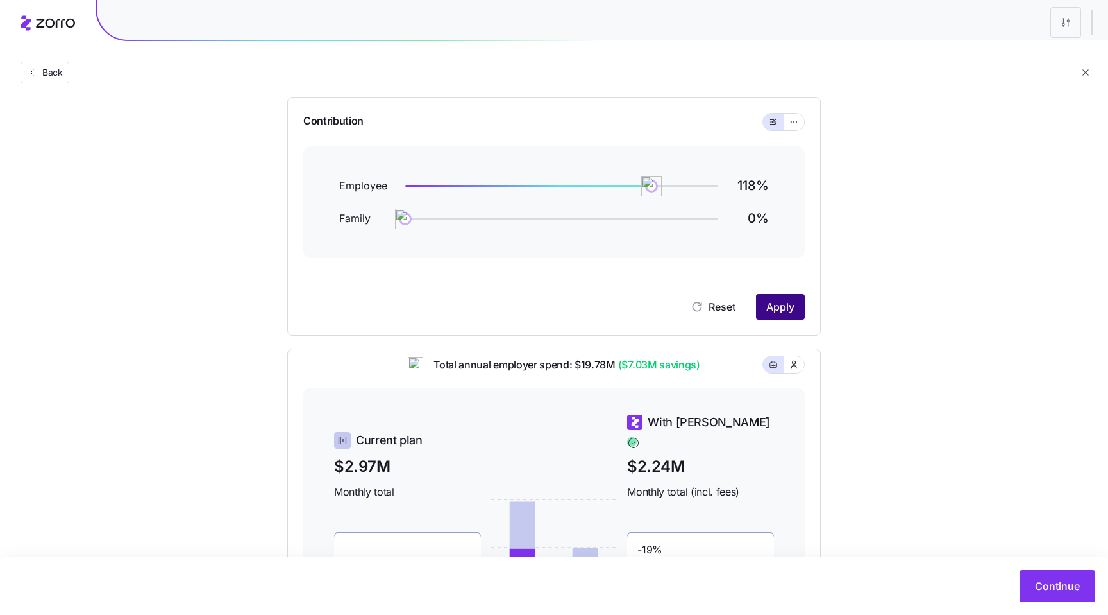
click at [780, 310] on span "Apply" at bounding box center [781, 306] width 28 height 15
click at [650, 187] on img at bounding box center [650, 186] width 22 height 22
click at [783, 312] on span "Apply" at bounding box center [781, 306] width 28 height 15
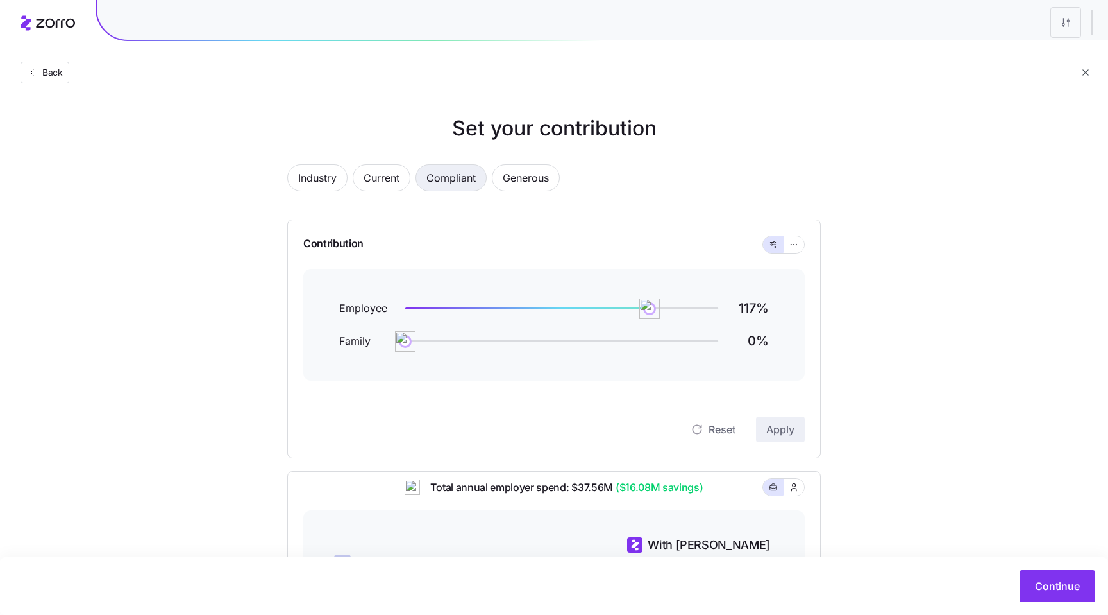
click at [456, 179] on span "Compliant" at bounding box center [451, 178] width 49 height 26
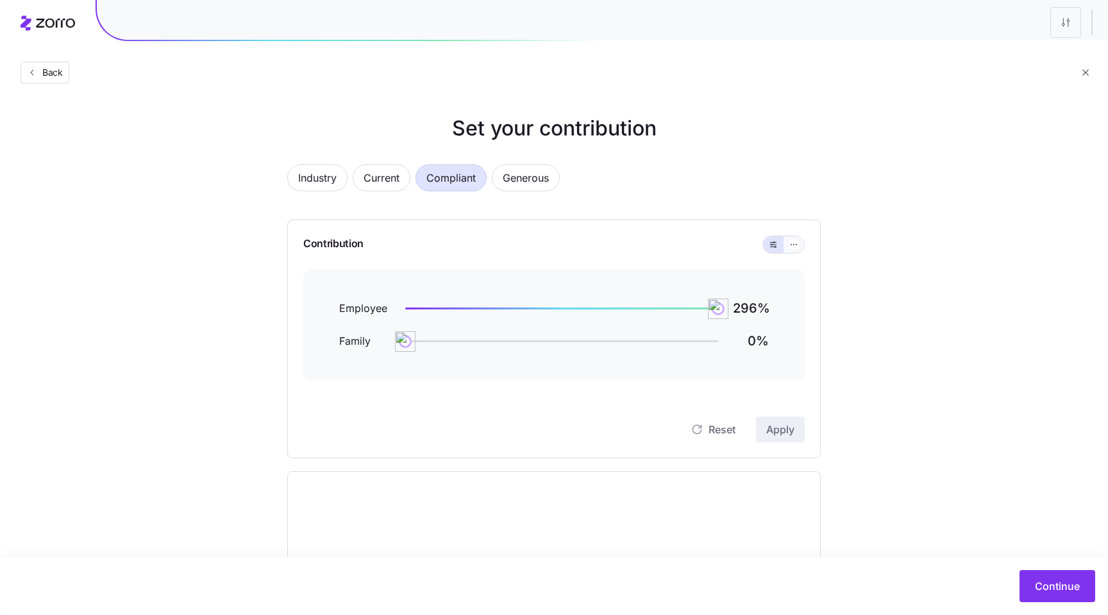
click at [793, 250] on button "button" at bounding box center [794, 244] width 21 height 17
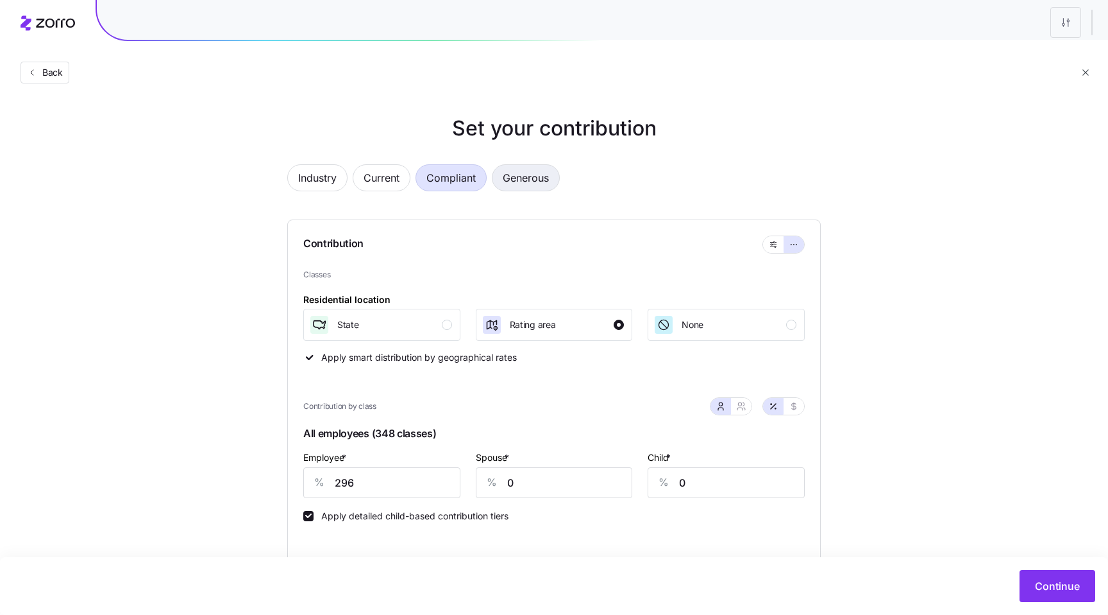
click at [522, 183] on span "Generous" at bounding box center [526, 178] width 46 height 26
type input "370"
type input "72"
click at [462, 185] on span "Compliant" at bounding box center [451, 178] width 49 height 26
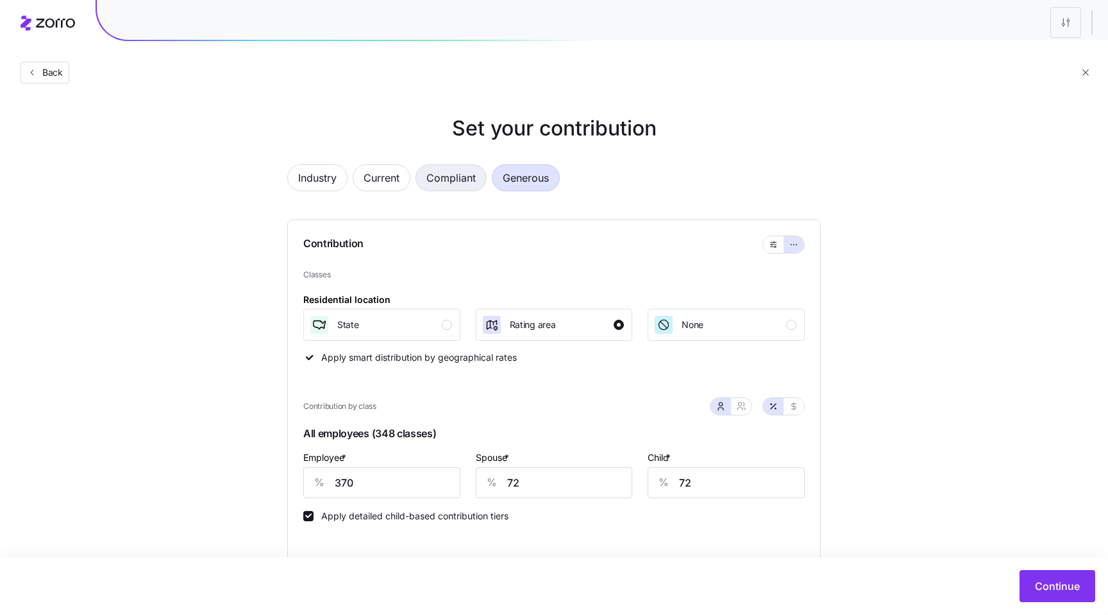
type input "296"
type input "0"
click at [323, 177] on span "Industry" at bounding box center [317, 178] width 38 height 26
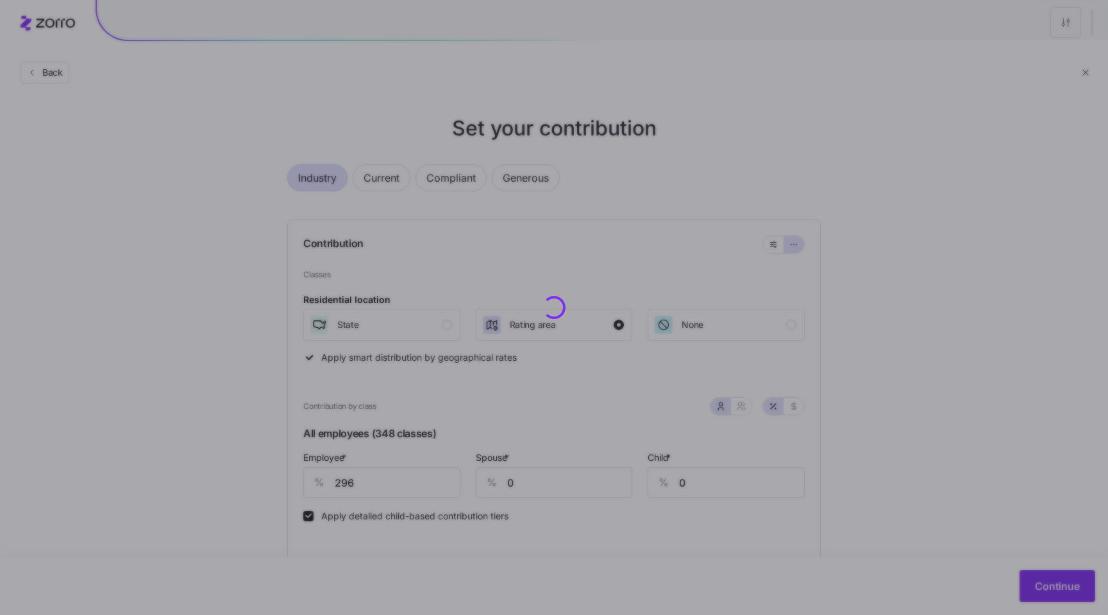
type input "60"
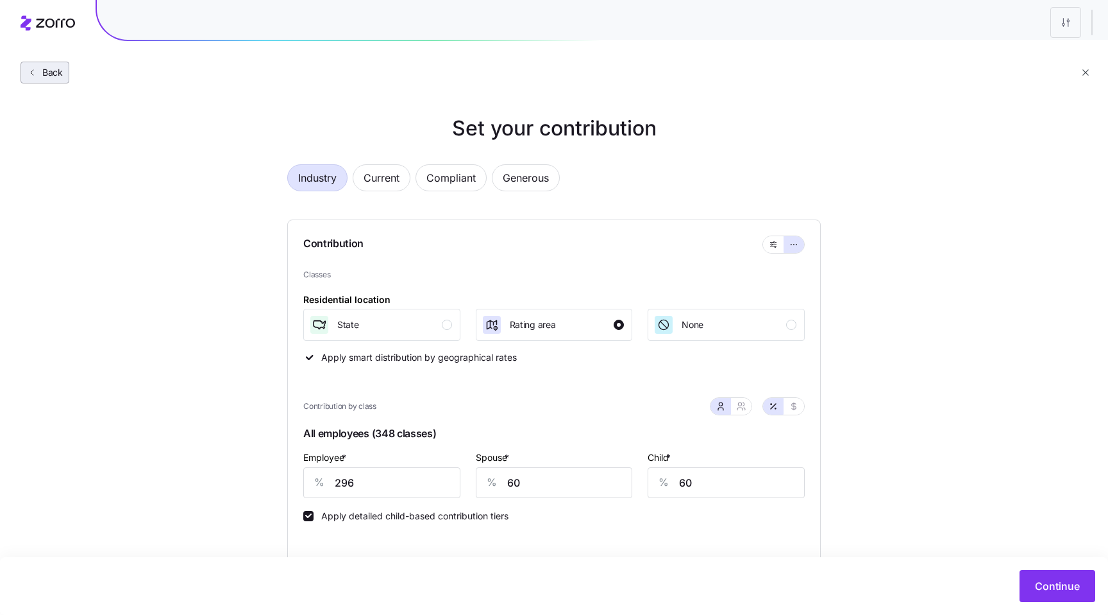
click at [59, 72] on span "Back" at bounding box center [50, 72] width 26 height 13
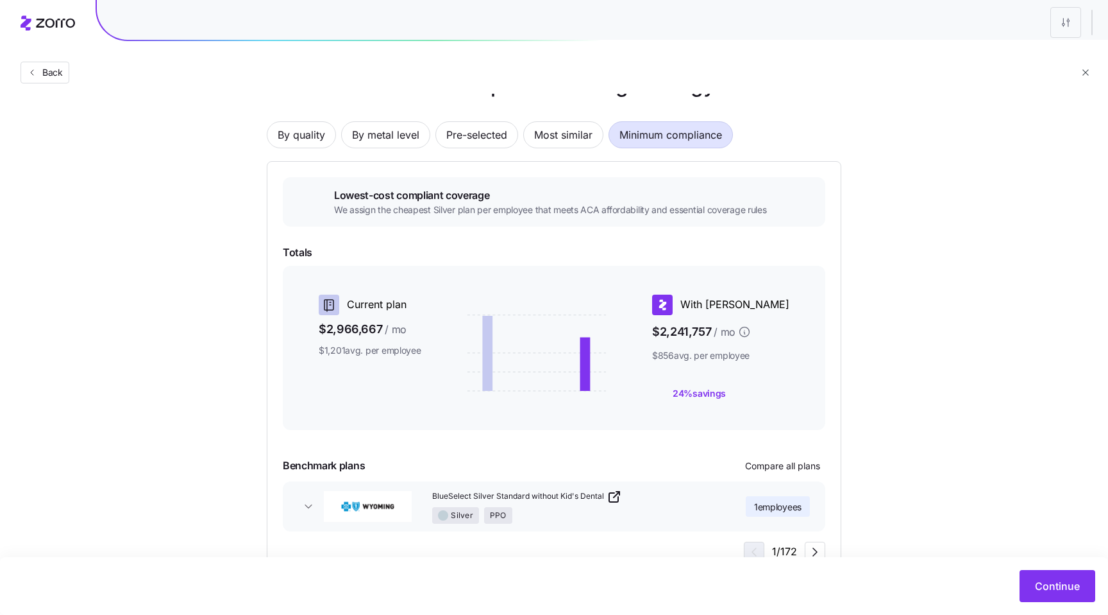
scroll to position [27, 0]
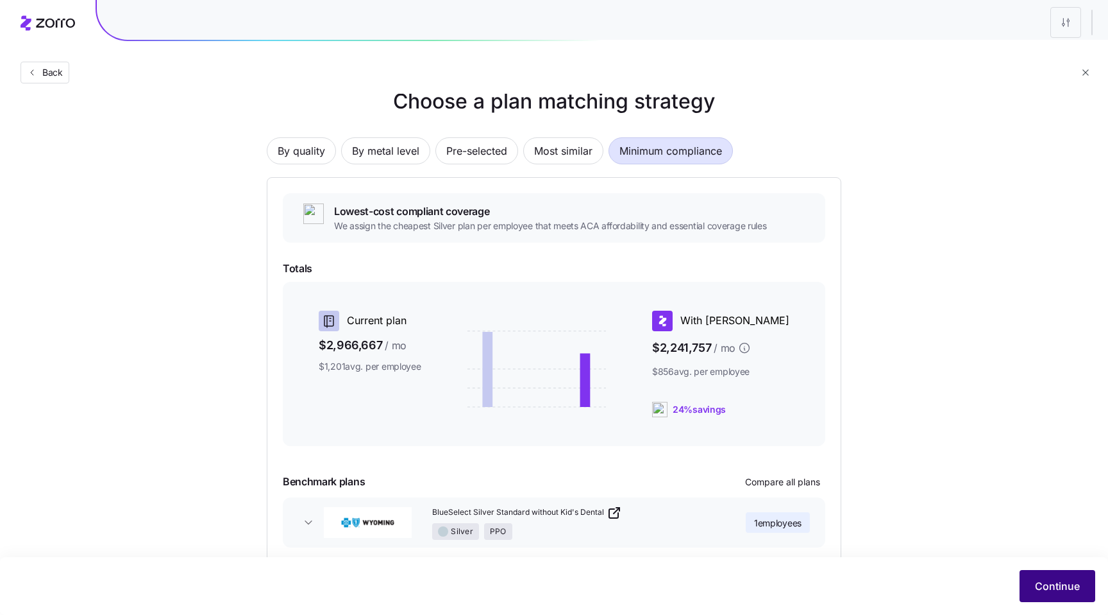
click at [1042, 586] on span "Continue" at bounding box center [1057, 585] width 45 height 15
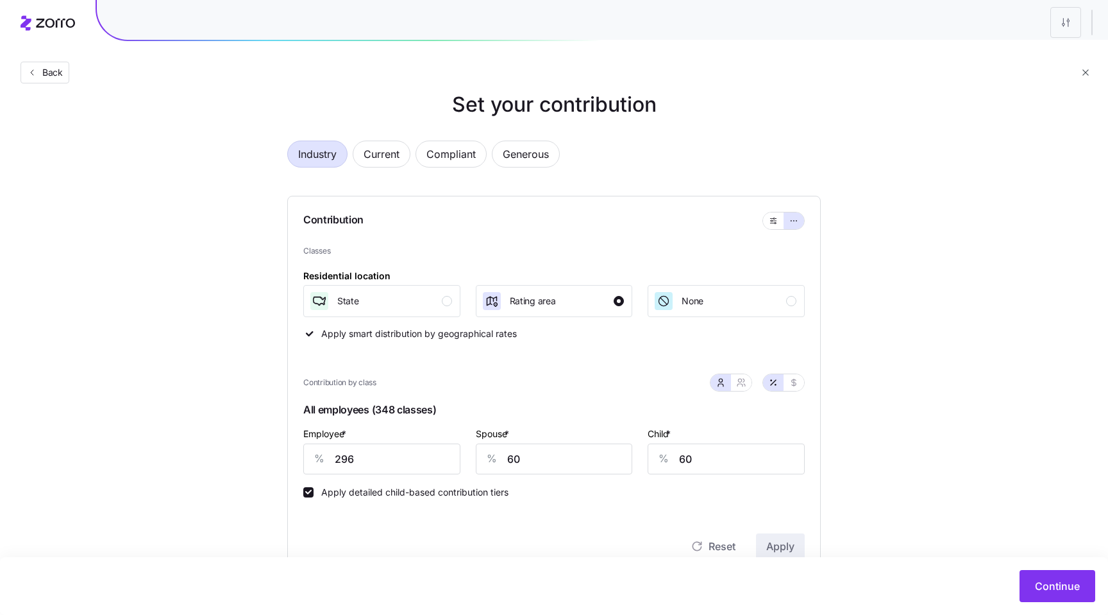
scroll to position [9, 0]
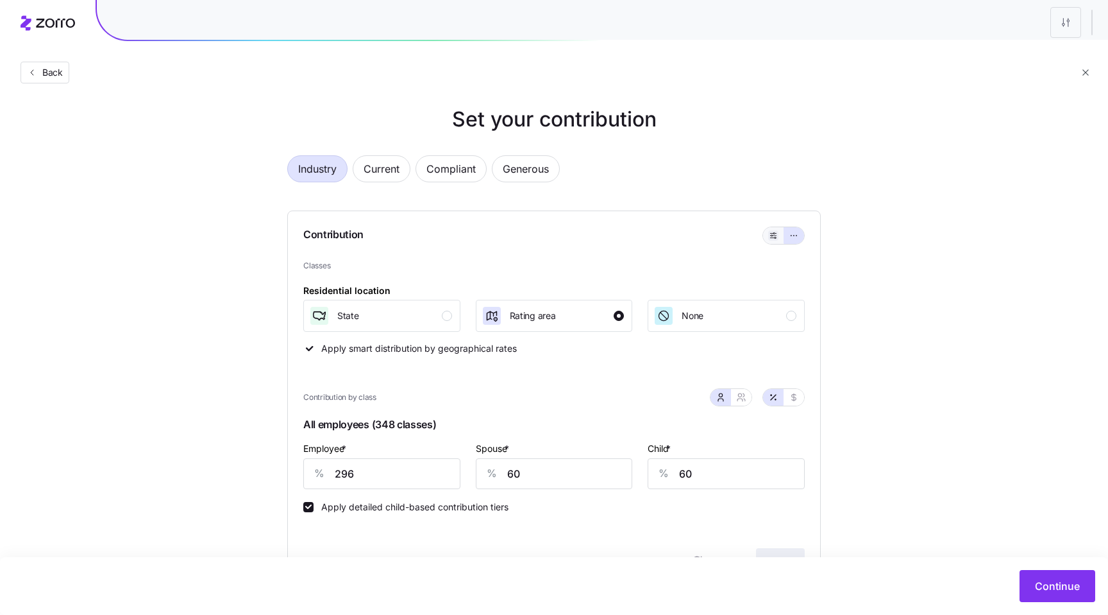
click at [772, 237] on icon "button" at bounding box center [773, 235] width 9 height 15
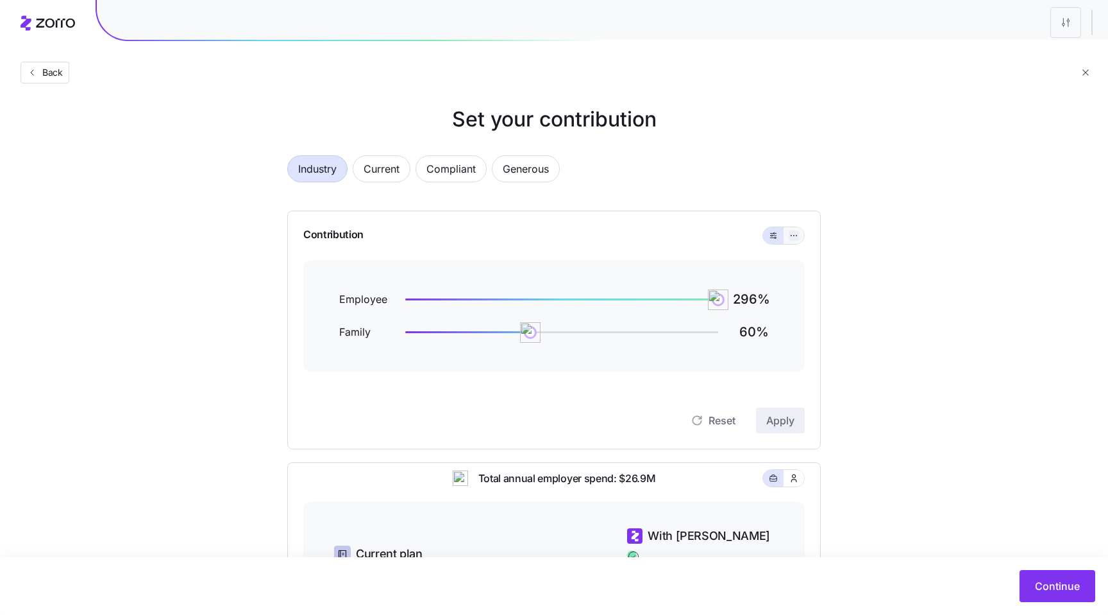
click at [799, 236] on button "button" at bounding box center [794, 235] width 10 height 10
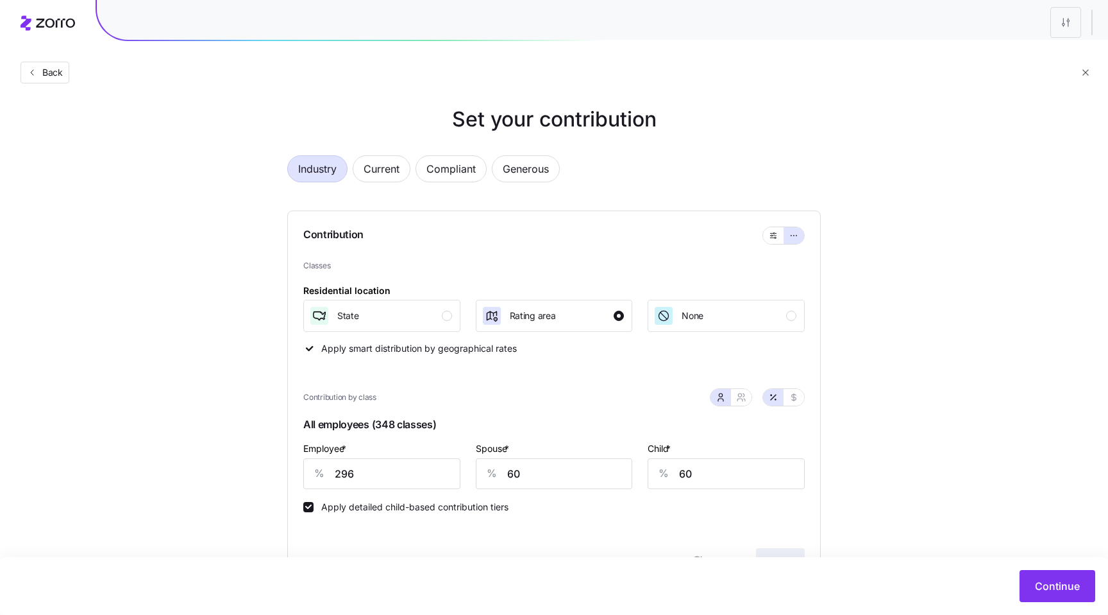
click at [1088, 74] on icon "button" at bounding box center [1086, 72] width 10 height 10
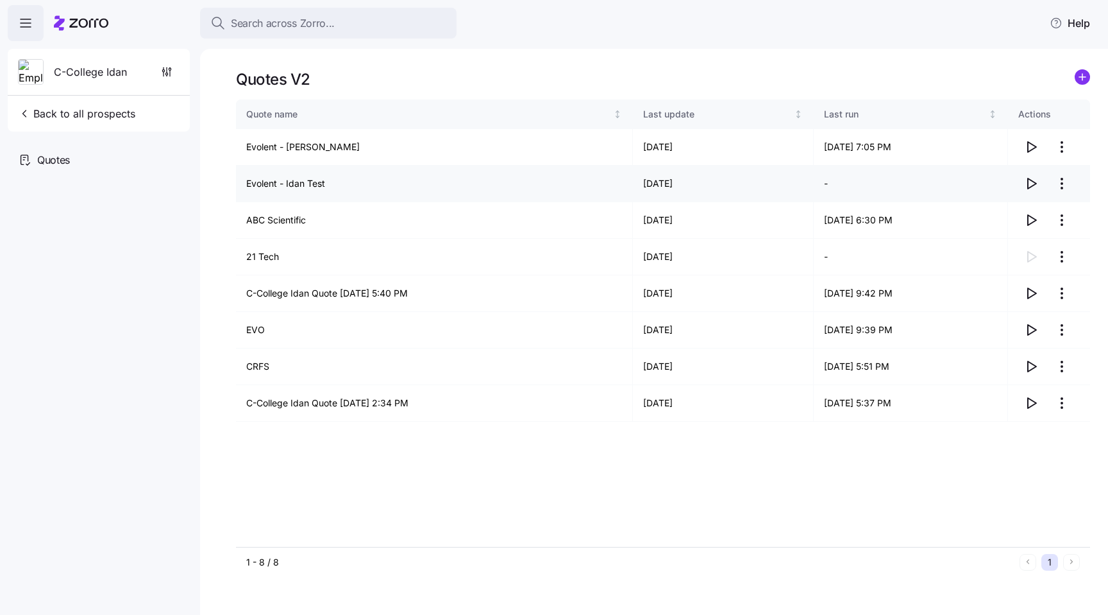
click at [1036, 182] on icon "button" at bounding box center [1031, 183] width 15 height 15
click at [1081, 80] on circle "add icon" at bounding box center [1083, 77] width 14 height 14
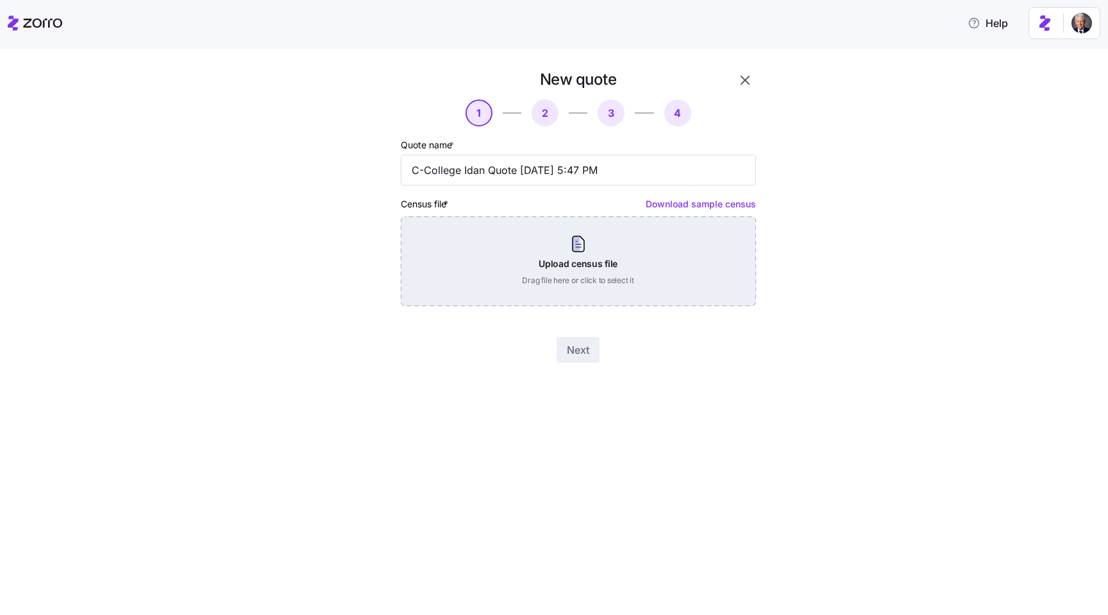
click at [589, 260] on div "Upload census file Drag file here or click to select it" at bounding box center [578, 261] width 355 height 90
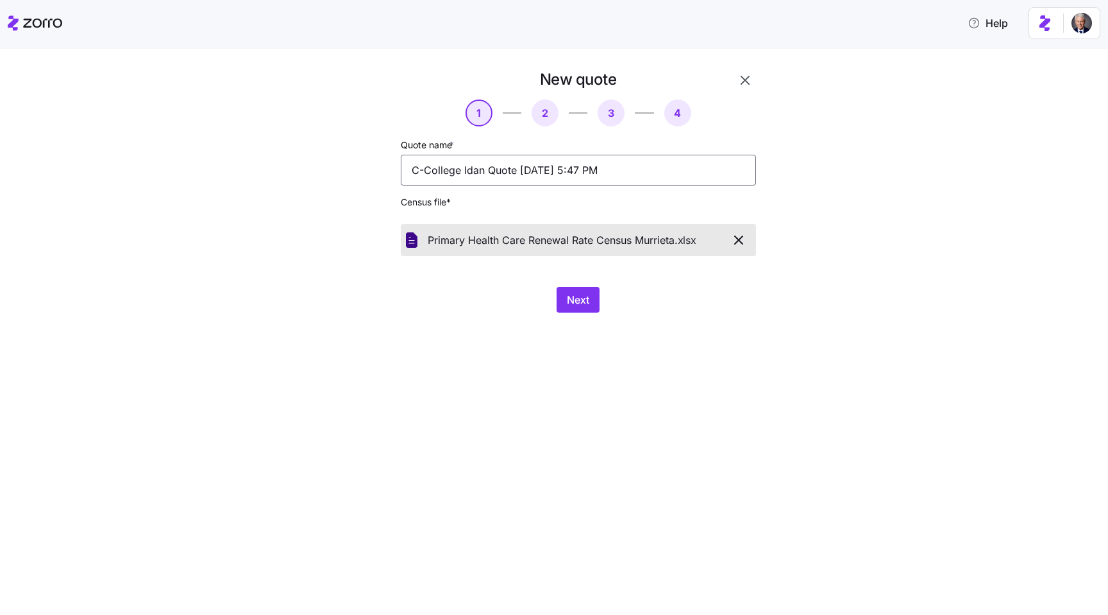
click at [461, 162] on input "C-College Idan Quote [DATE] 5:47 PM" at bounding box center [578, 170] width 355 height 31
type input "PHC - Demo"
click at [575, 300] on span "Next" at bounding box center [578, 299] width 22 height 15
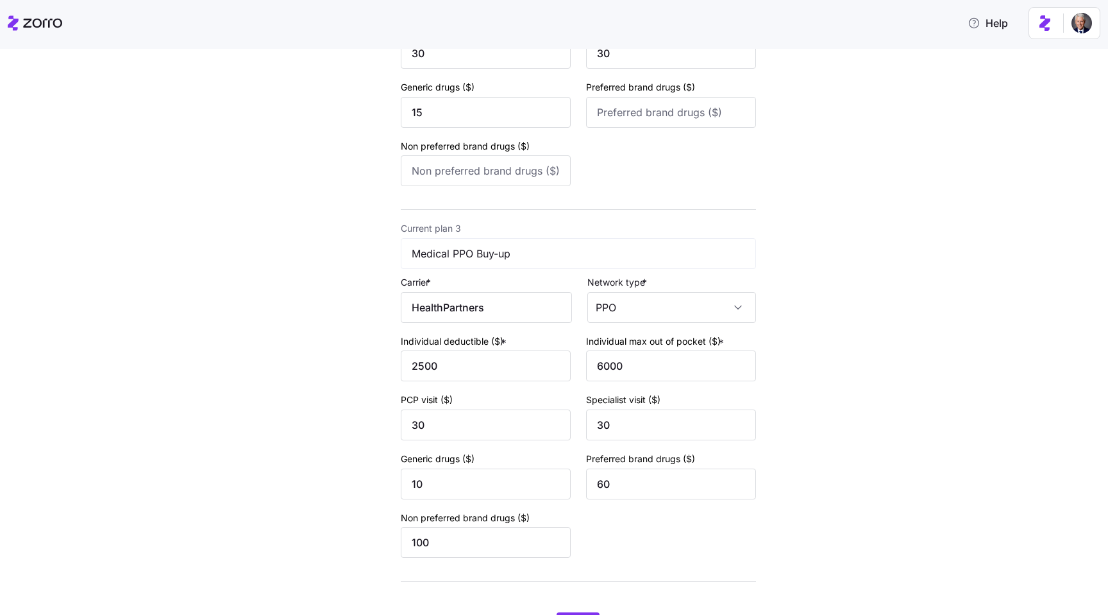
scroll to position [761, 0]
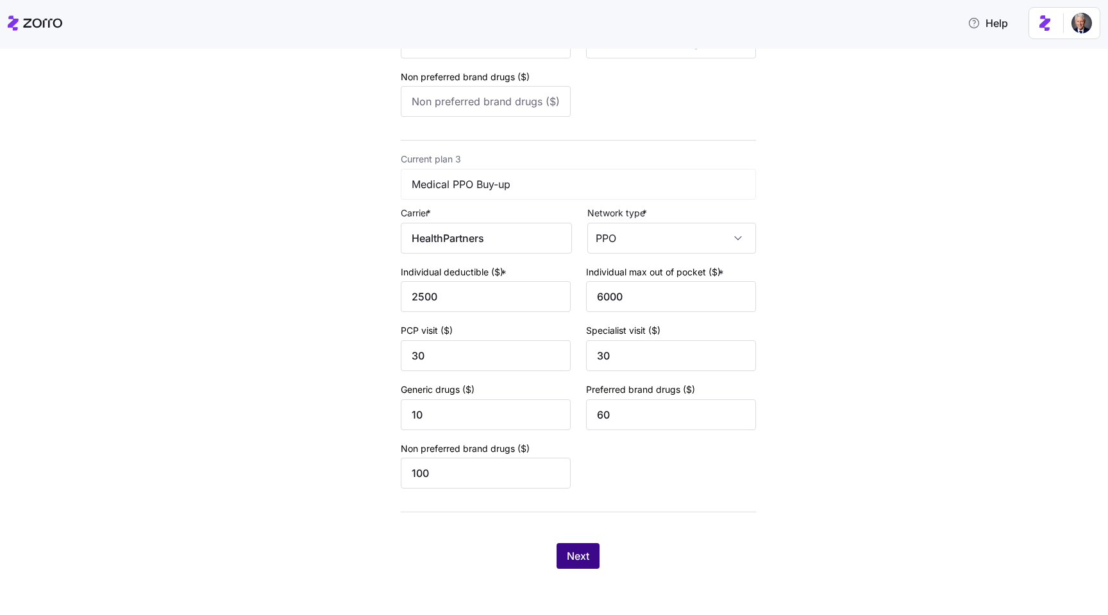
click at [582, 553] on span "Next" at bounding box center [578, 555] width 22 height 15
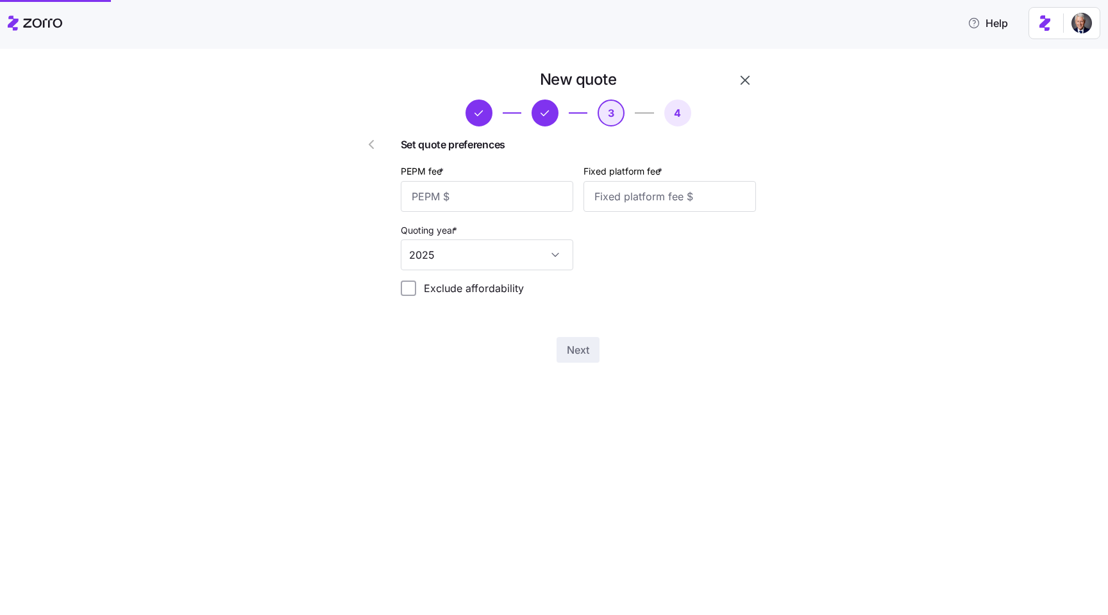
scroll to position [0, 0]
click at [474, 194] on input "PEPM fee *" at bounding box center [487, 196] width 173 height 31
type input "50"
click at [595, 206] on input "Fixed platform fee *" at bounding box center [670, 196] width 173 height 31
type input "1000"
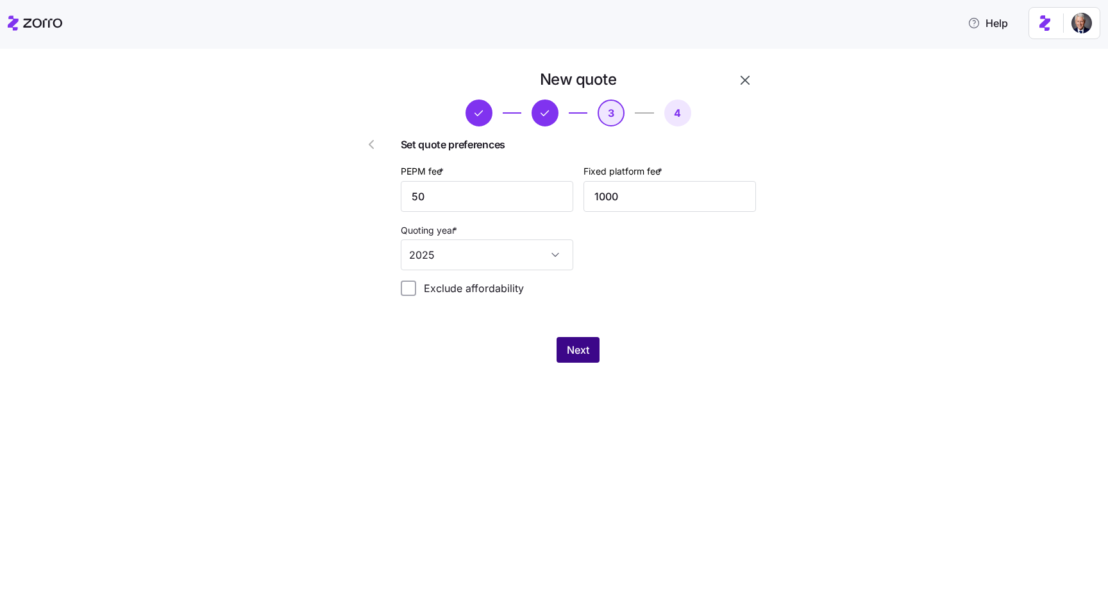
click at [575, 353] on span "Next" at bounding box center [578, 349] width 22 height 15
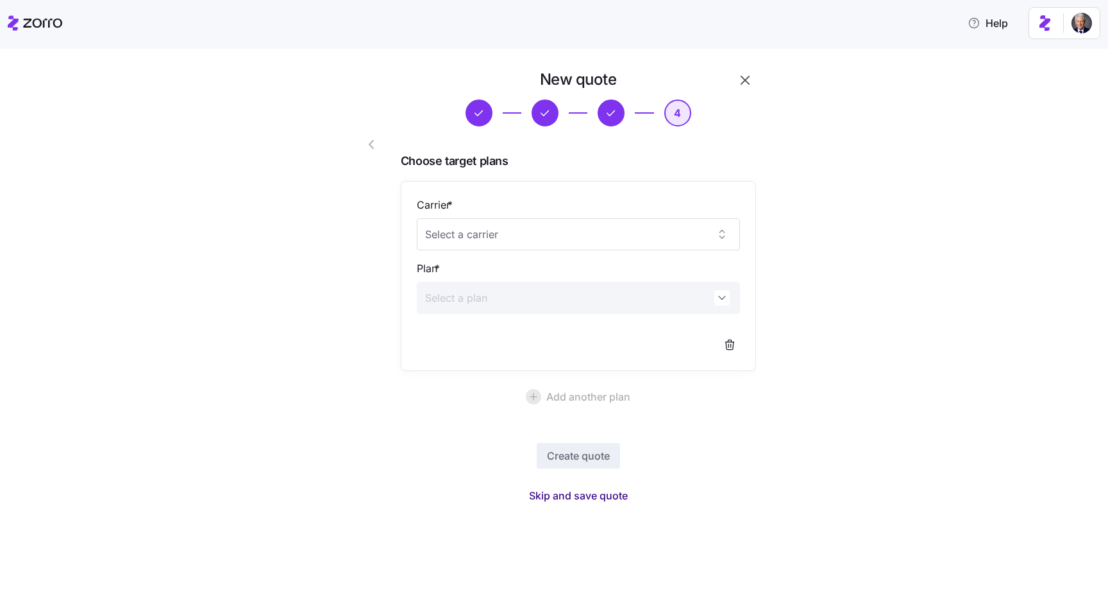
click at [578, 488] on span "Skip and save quote" at bounding box center [578, 494] width 99 height 15
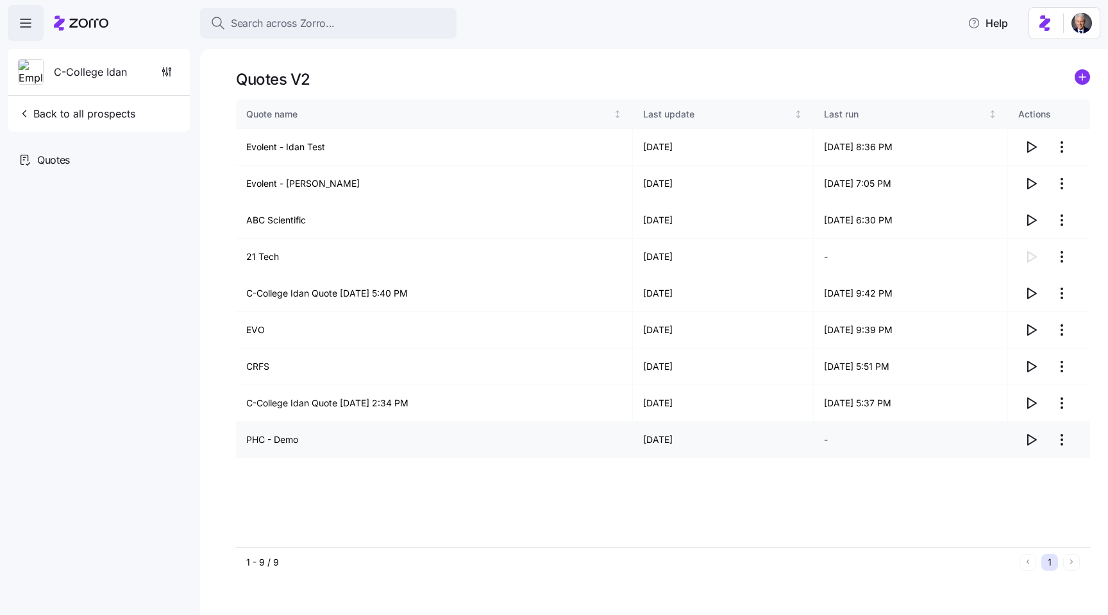
click at [1024, 437] on icon "button" at bounding box center [1031, 439] width 15 height 15
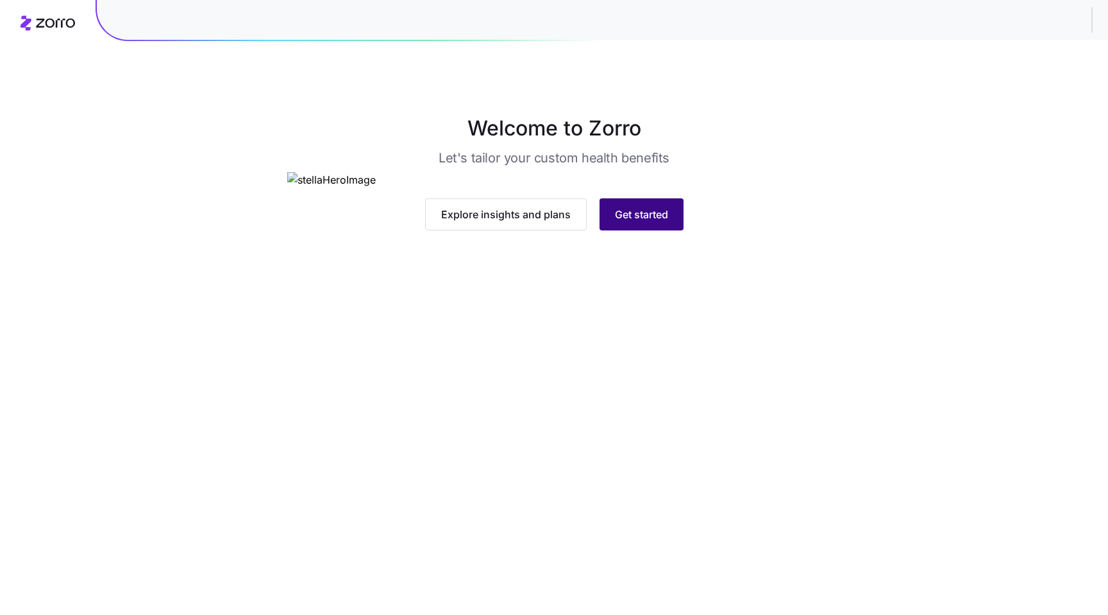
click at [632, 222] on span "Get started" at bounding box center [641, 214] width 53 height 15
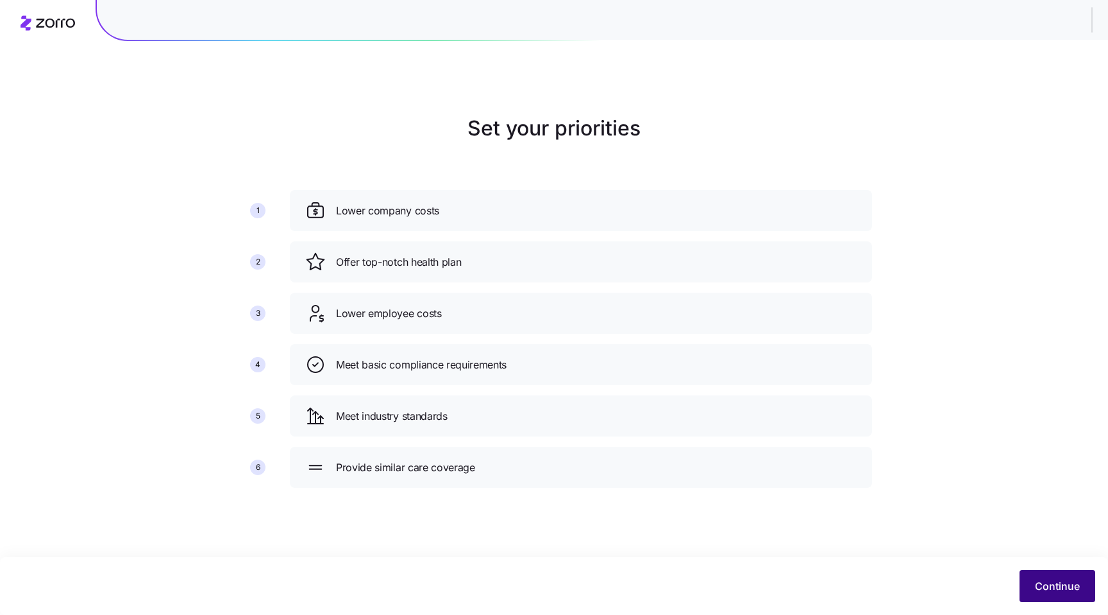
click at [1047, 590] on span "Continue" at bounding box center [1057, 585] width 45 height 15
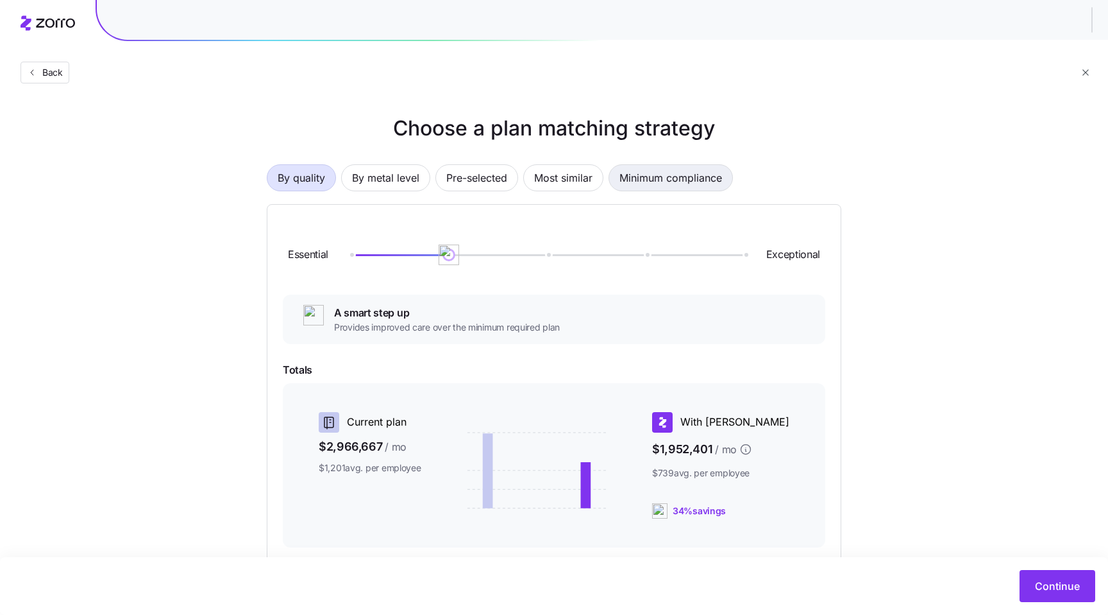
click at [657, 184] on span "Minimum compliance" at bounding box center [671, 178] width 103 height 26
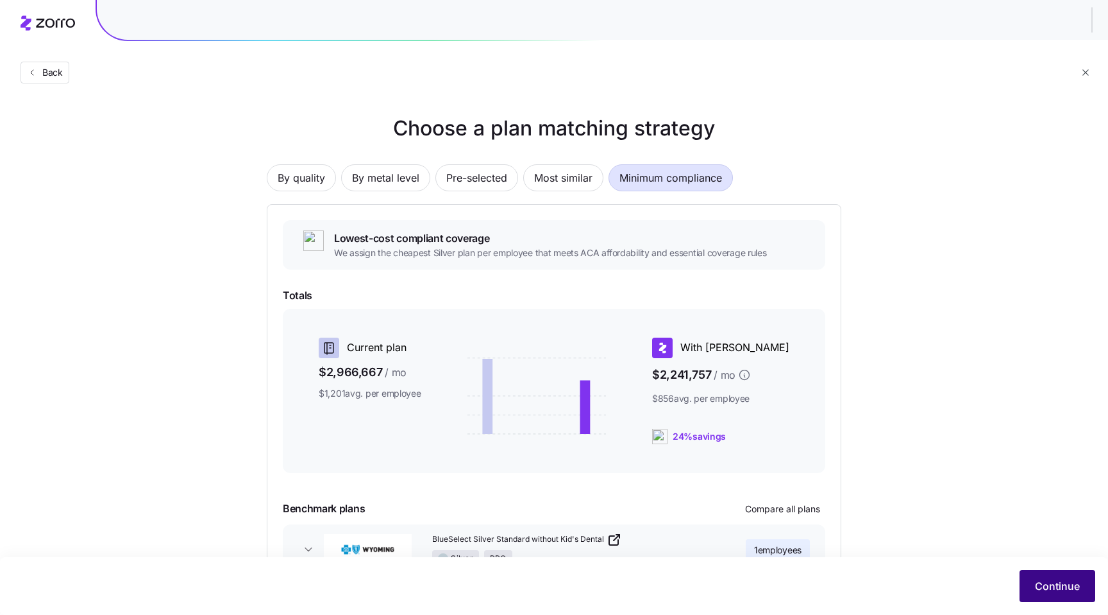
click at [1050, 581] on span "Continue" at bounding box center [1057, 585] width 45 height 15
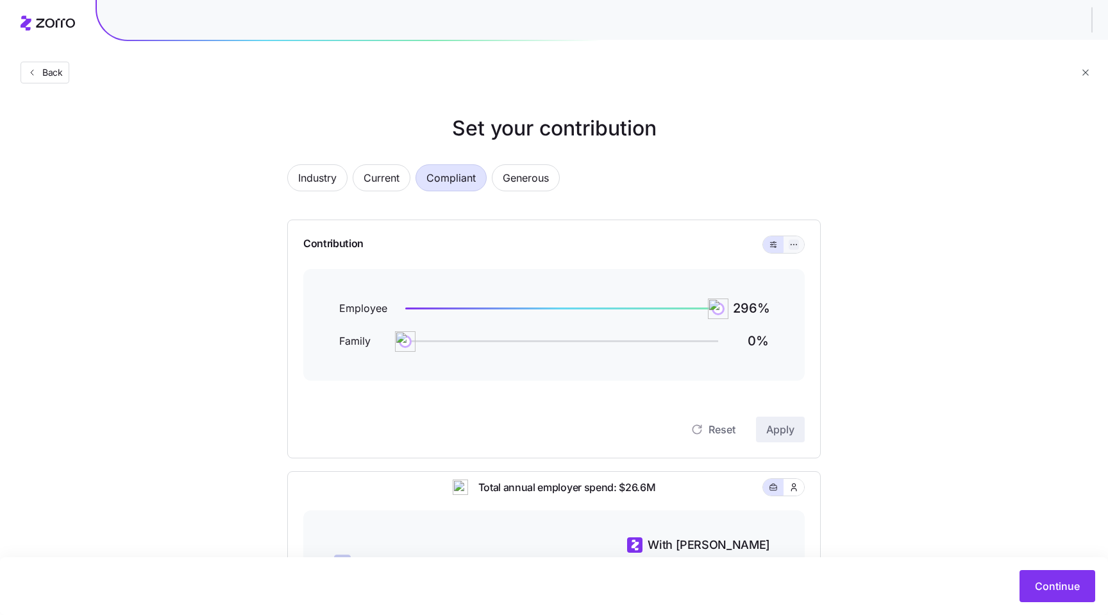
click at [790, 244] on icon "button" at bounding box center [794, 244] width 9 height 15
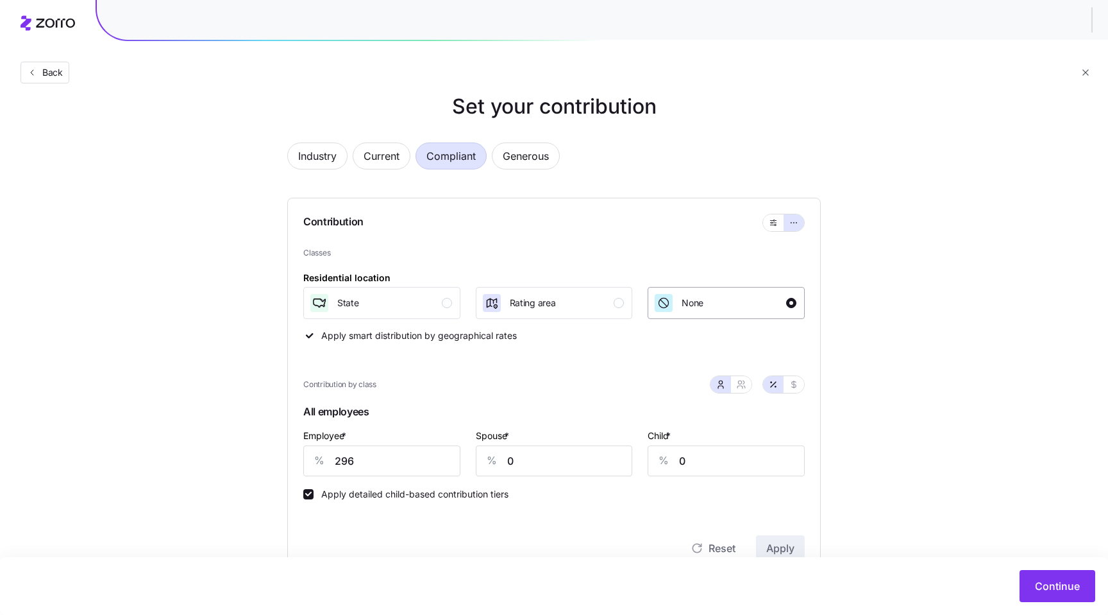
scroll to position [21, 0]
click at [537, 156] on span "Generous" at bounding box center [526, 157] width 46 height 26
type input "370"
type input "72"
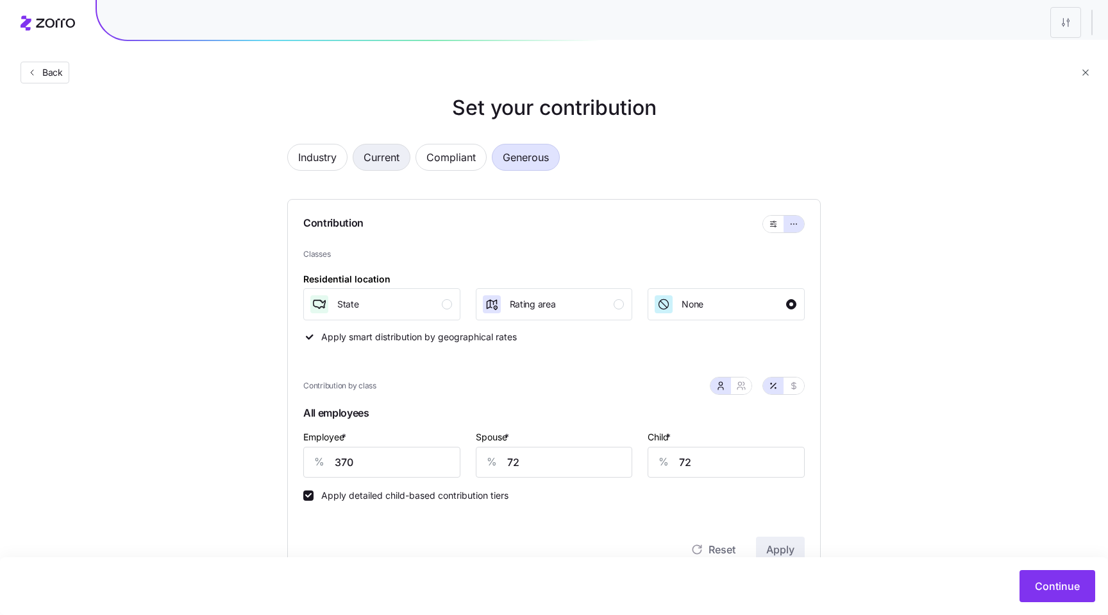
click at [379, 152] on span "Current" at bounding box center [382, 157] width 36 height 26
type input "95"
type input "80"
type input "161"
click at [572, 301] on div "Rating area" at bounding box center [553, 304] width 143 height 21
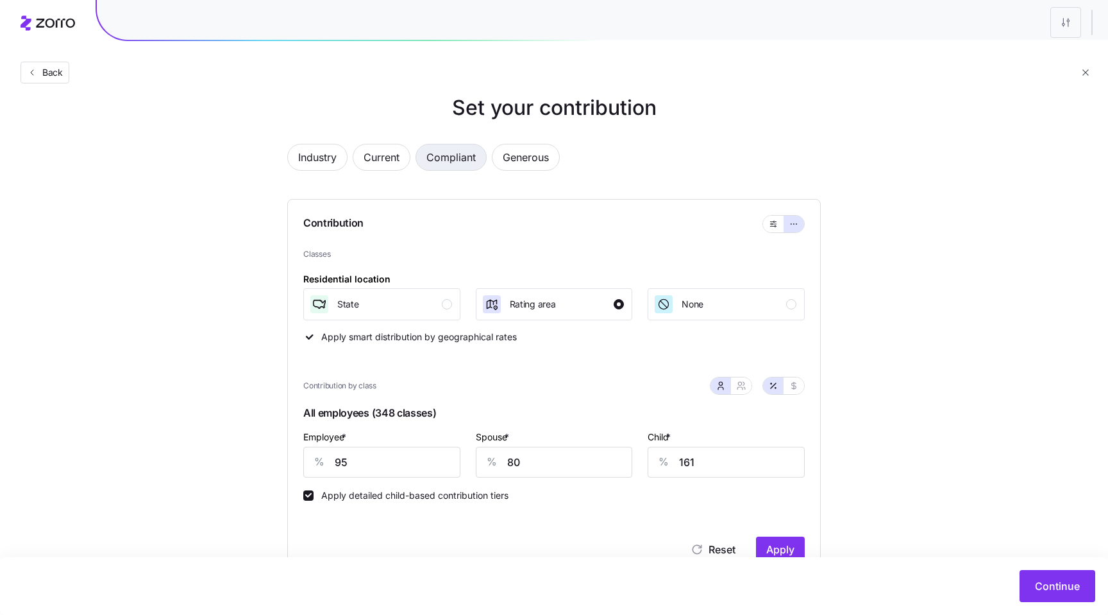
click at [471, 161] on span "Compliant" at bounding box center [451, 157] width 49 height 26
type input "296"
type input "0"
click at [520, 160] on span "Generous" at bounding box center [526, 157] width 46 height 26
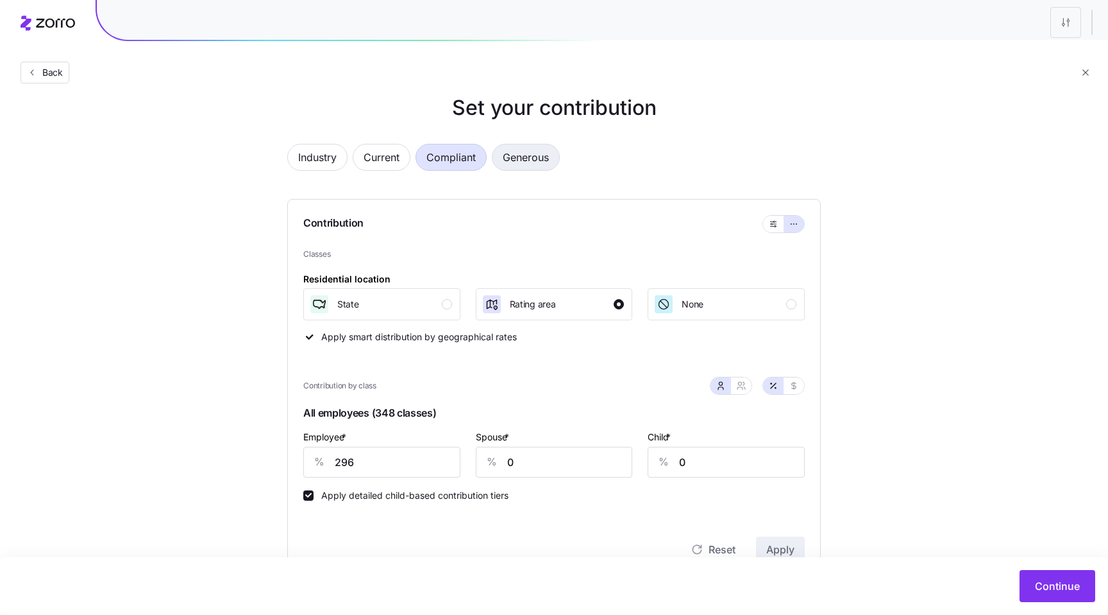
type input "370"
type input "72"
click at [686, 306] on span "None" at bounding box center [693, 304] width 22 height 13
click at [450, 170] on button "Compliant" at bounding box center [451, 157] width 71 height 27
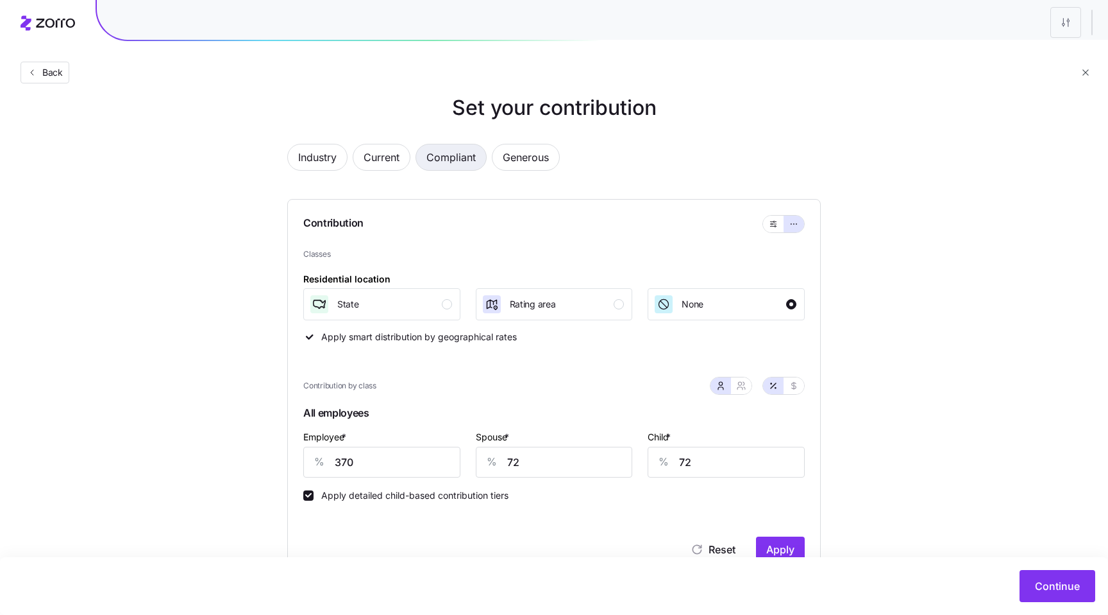
type input "296"
type input "0"
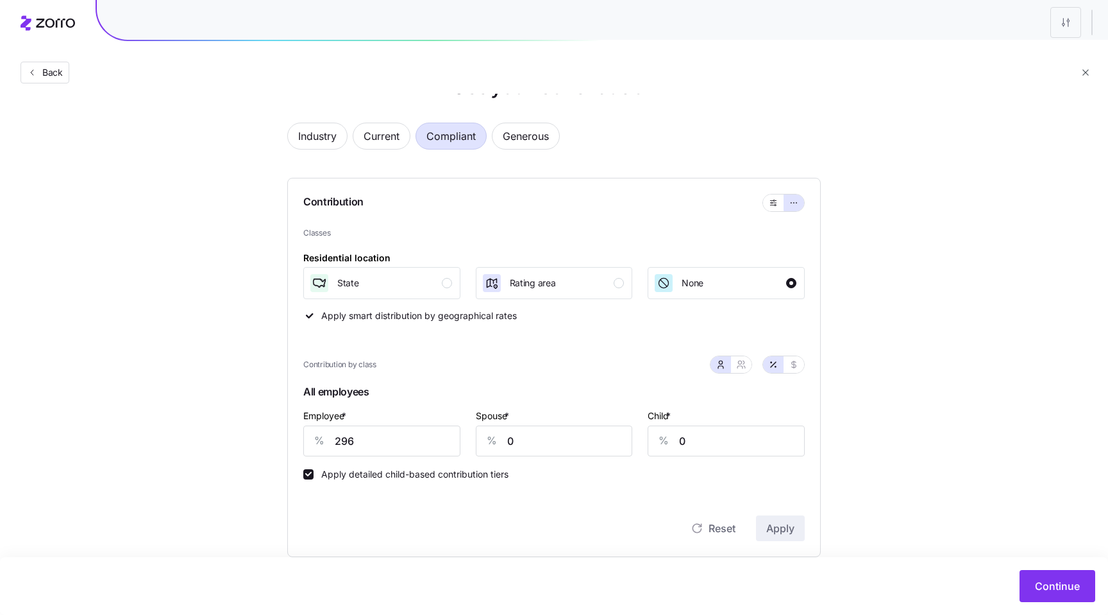
scroll to position [36, 0]
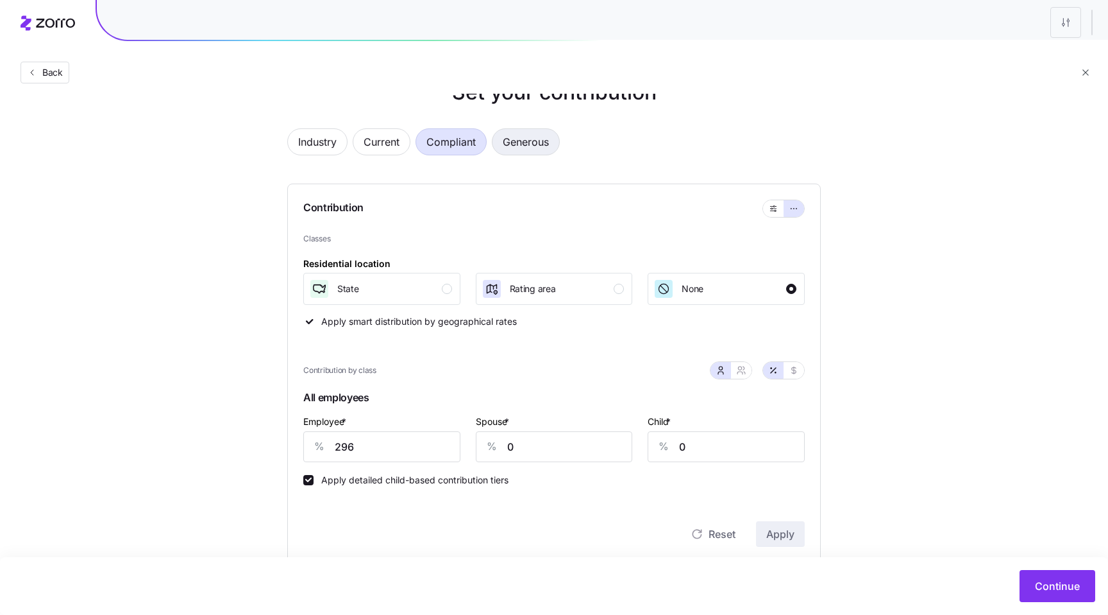
click at [520, 151] on span "Generous" at bounding box center [526, 142] width 46 height 26
type input "370"
type input "72"
click at [471, 148] on span "Compliant" at bounding box center [451, 142] width 49 height 26
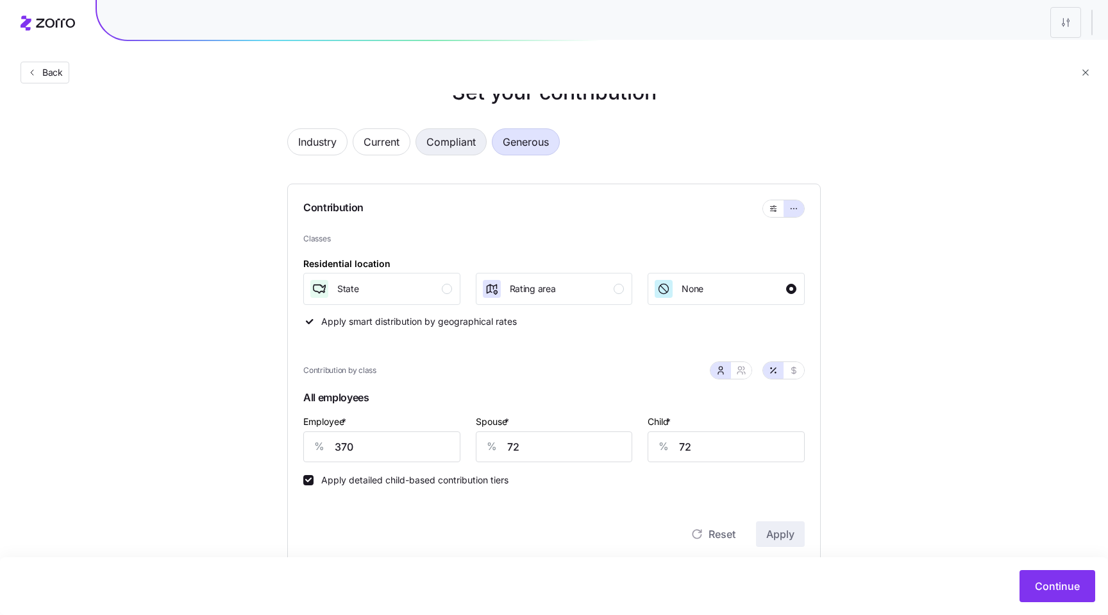
type input "296"
type input "0"
click at [597, 284] on div "Rating area" at bounding box center [553, 288] width 143 height 21
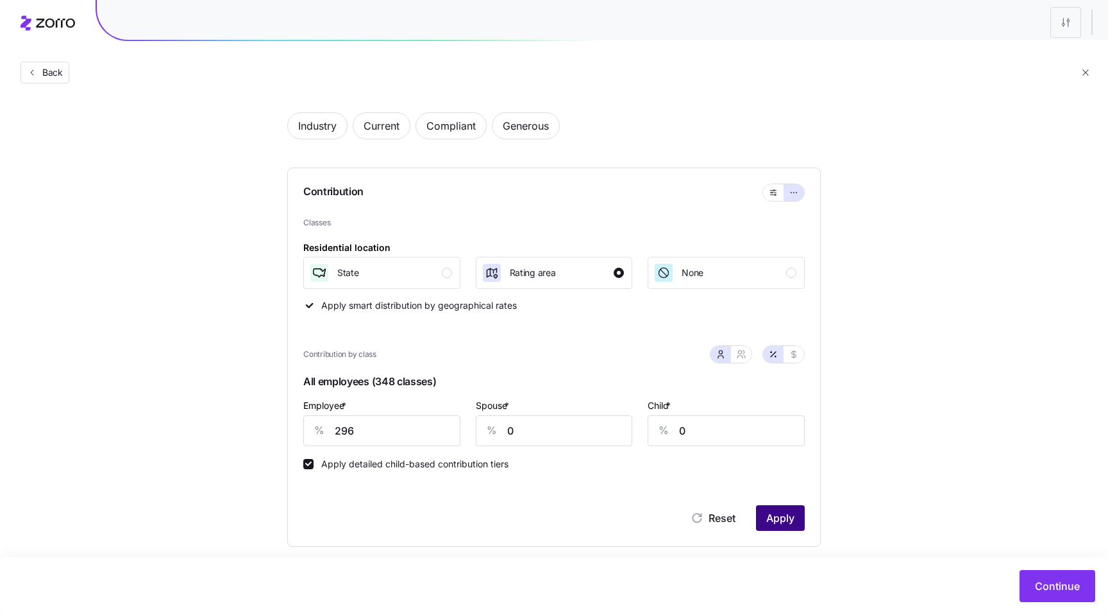
click at [772, 516] on span "Apply" at bounding box center [781, 517] width 28 height 15
click at [531, 121] on span "Generous" at bounding box center [526, 126] width 46 height 26
type input "370"
type input "72"
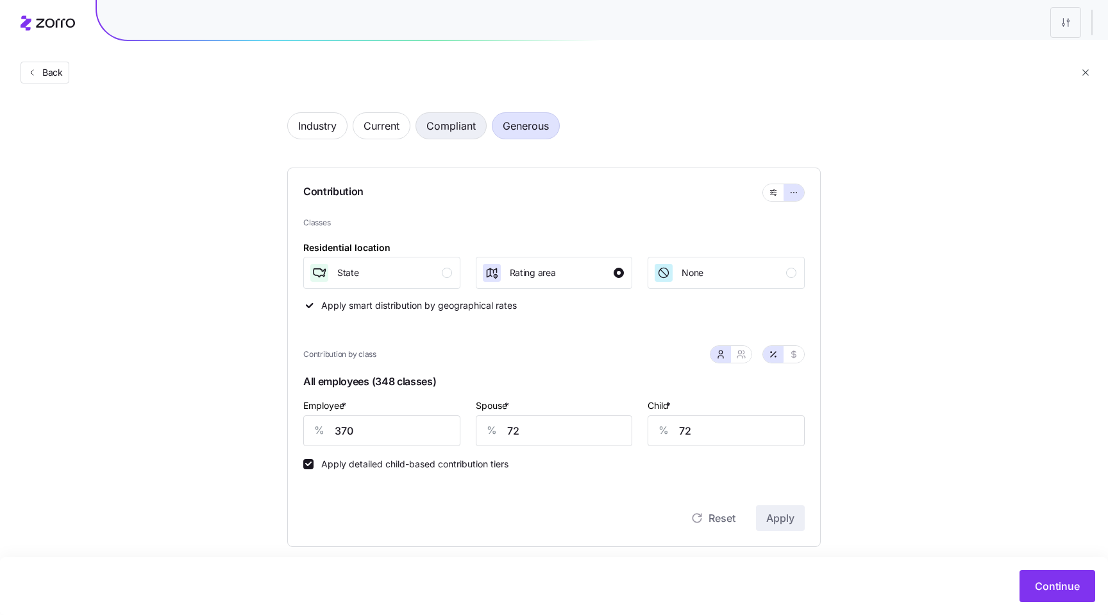
click at [439, 136] on span "Compliant" at bounding box center [451, 126] width 49 height 26
type input "296"
type input "0"
click at [382, 123] on span "Current" at bounding box center [382, 126] width 36 height 26
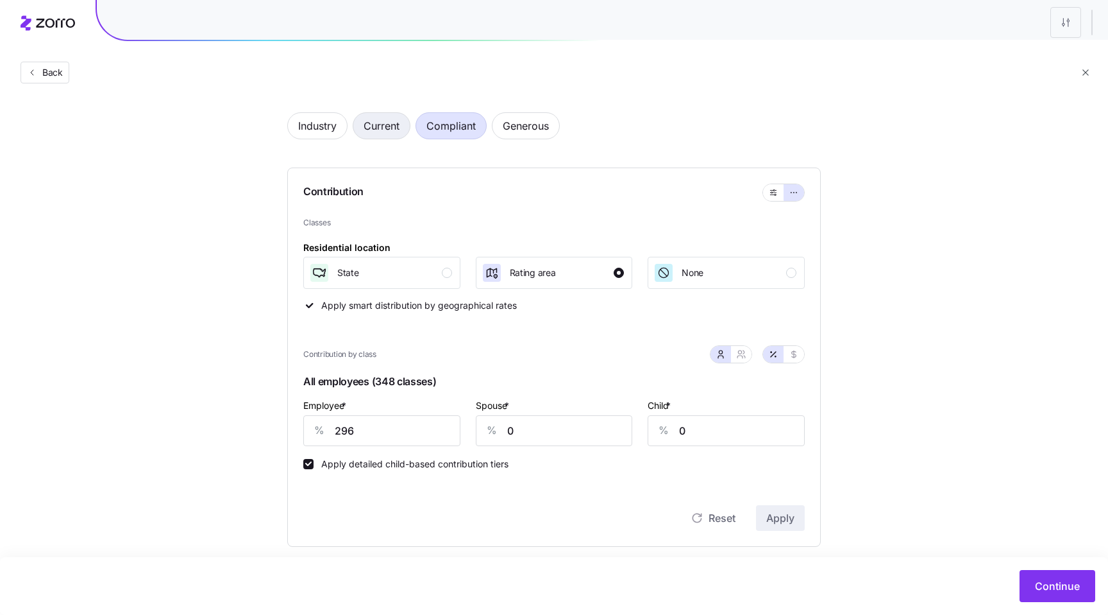
type input "95"
type input "80"
type input "161"
click at [328, 128] on span "Industry" at bounding box center [317, 126] width 38 height 26
type input "296"
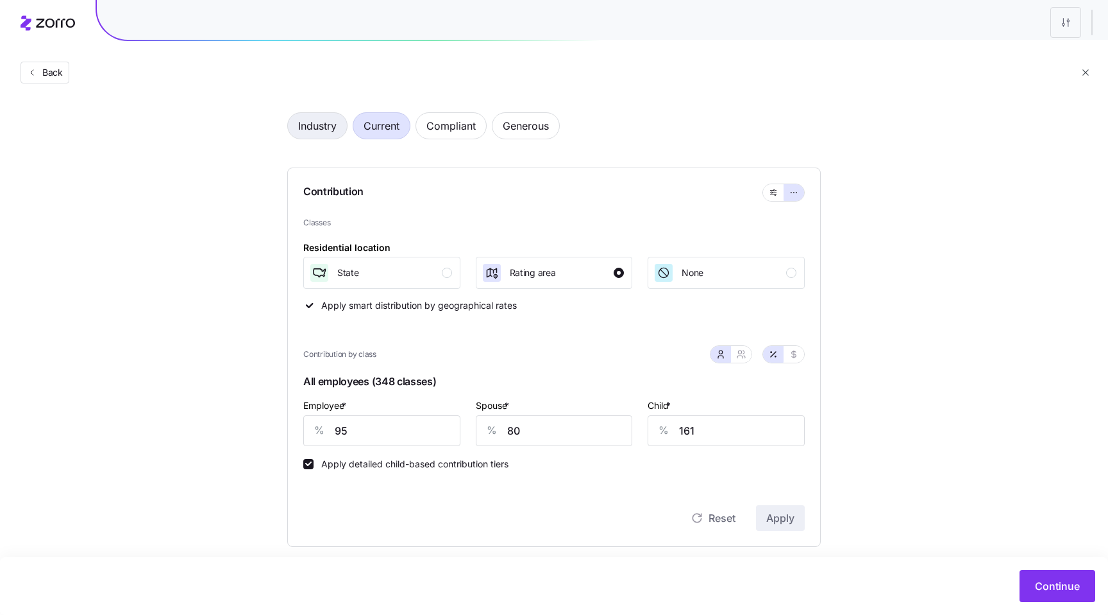
type input "60"
click at [684, 268] on span "None" at bounding box center [693, 272] width 22 height 13
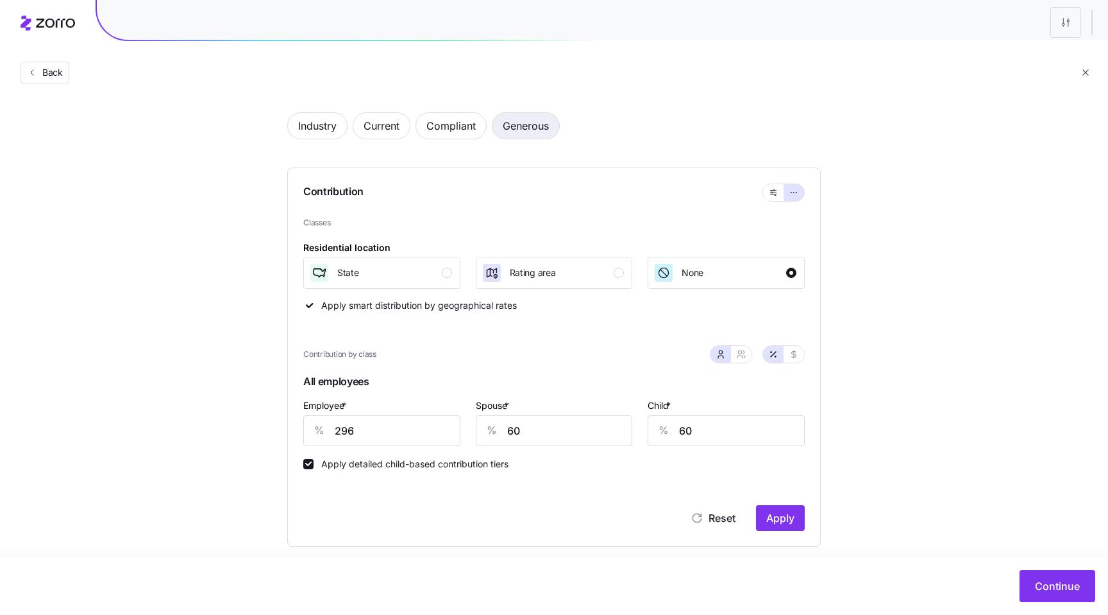
click at [530, 136] on span "Generous" at bounding box center [526, 126] width 46 height 26
type input "370"
type input "72"
click at [780, 524] on span "Apply" at bounding box center [781, 517] width 28 height 15
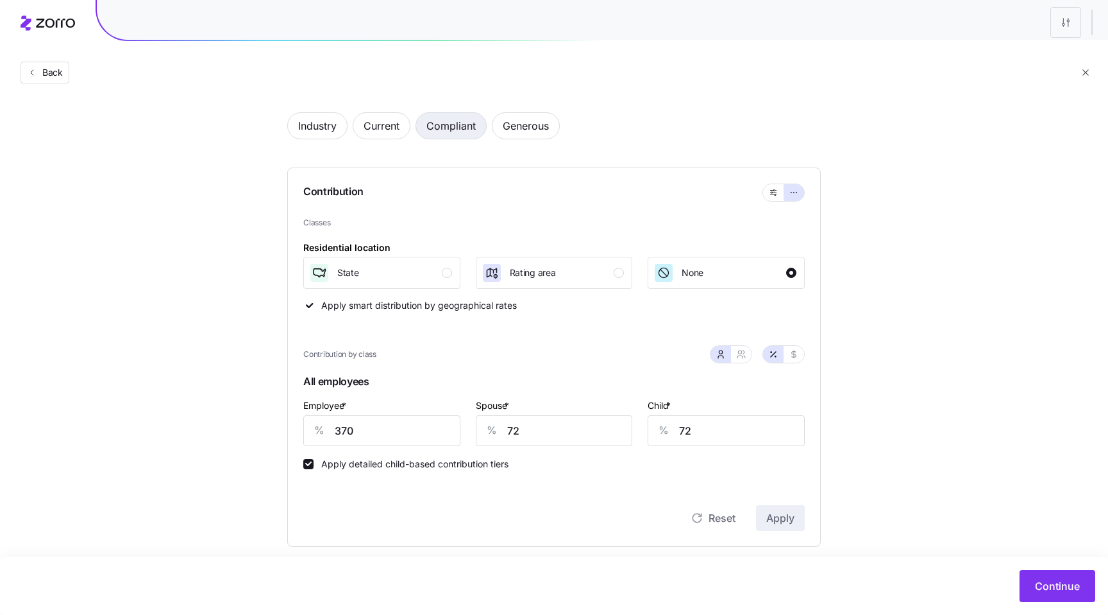
click at [475, 133] on span "Compliant" at bounding box center [451, 126] width 49 height 26
type input "296"
type input "0"
click at [368, 125] on span "Current" at bounding box center [382, 126] width 36 height 26
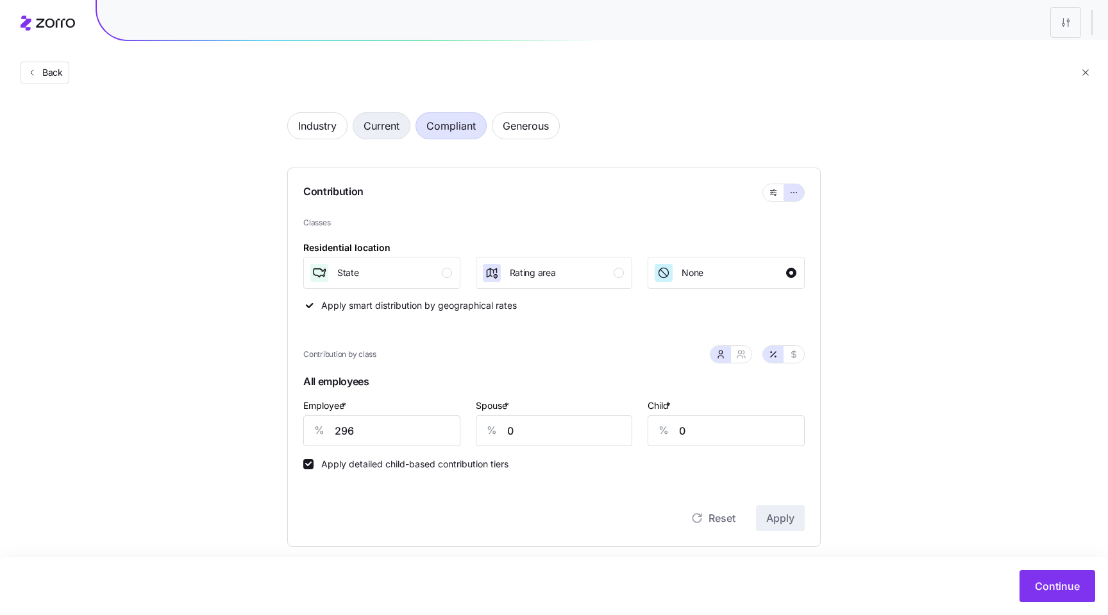
type input "95"
type input "80"
type input "161"
click at [650, 134] on div "Industry Current Compliant Generous" at bounding box center [554, 133] width 534 height 42
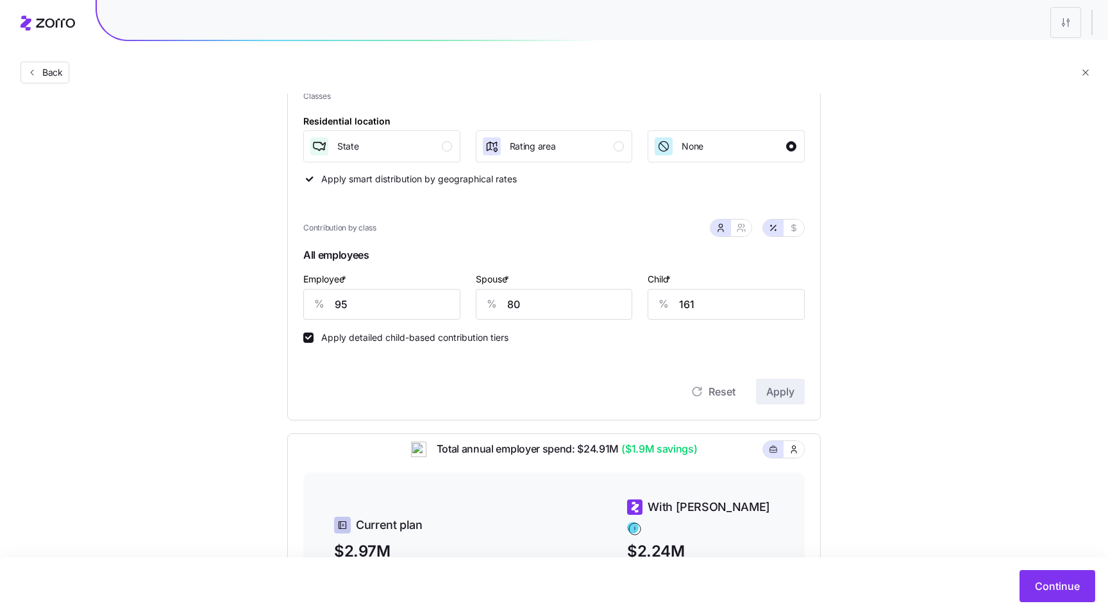
scroll to position [0, 0]
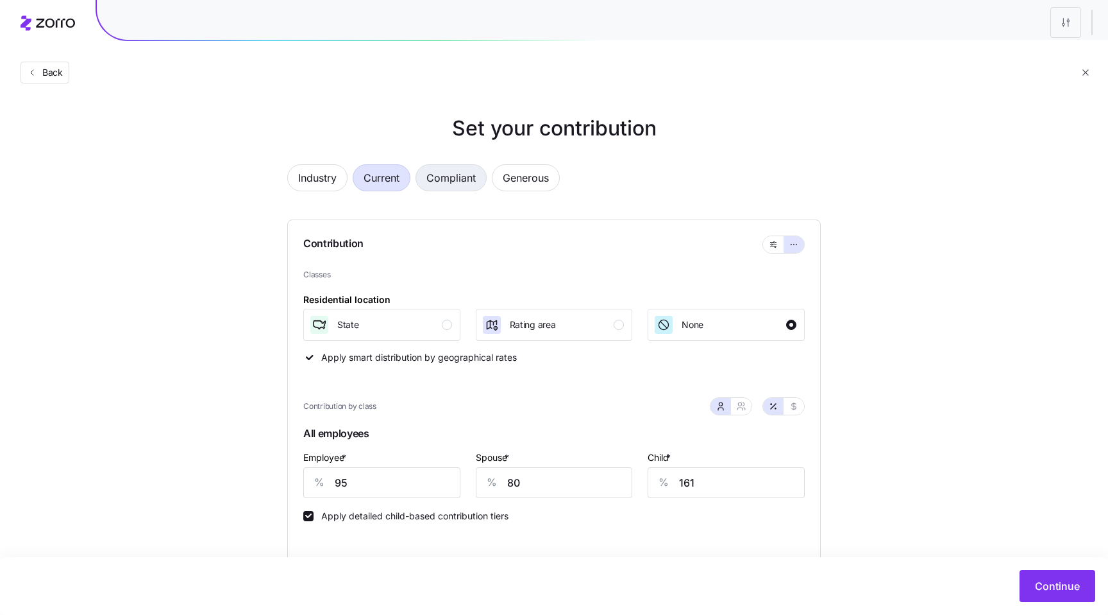
click at [461, 180] on span "Compliant" at bounding box center [451, 178] width 49 height 26
type input "296"
type input "0"
click at [770, 251] on button "button" at bounding box center [773, 244] width 21 height 17
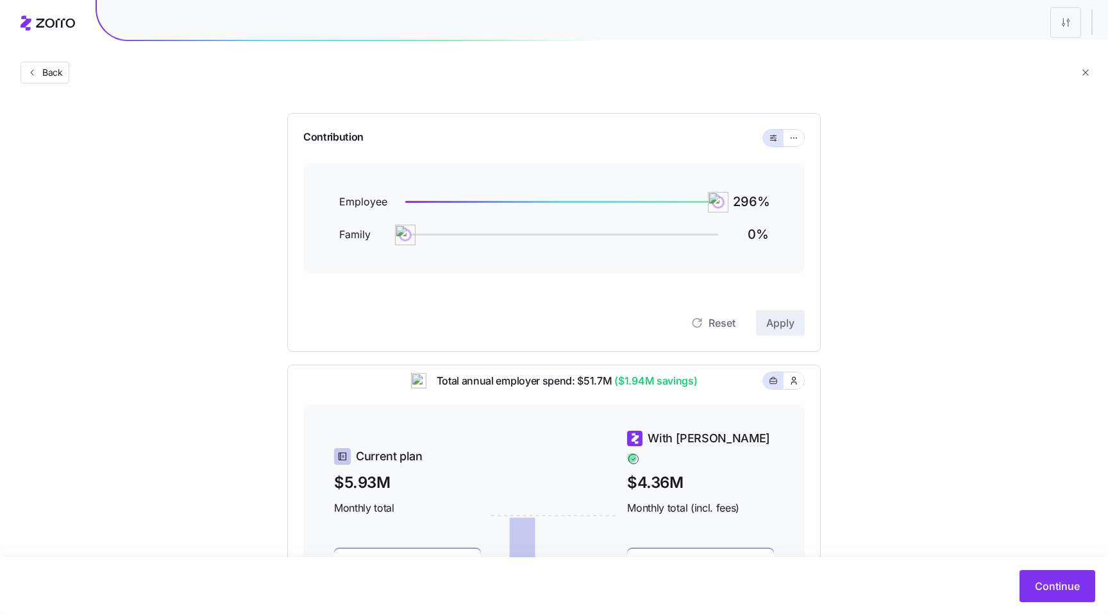
scroll to position [79, 0]
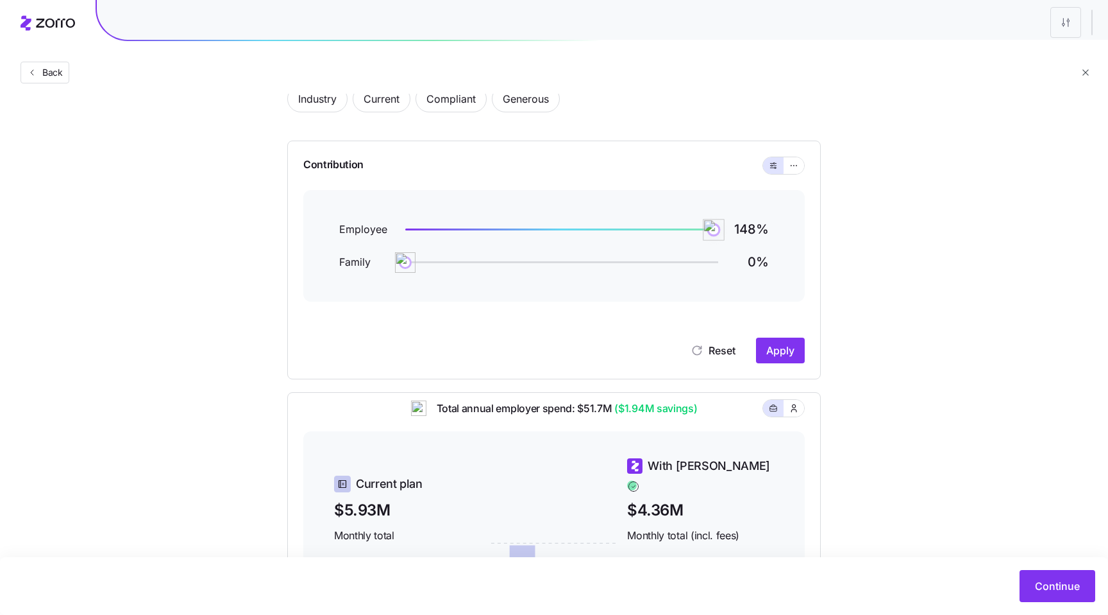
click at [713, 235] on img at bounding box center [715, 230] width 22 height 22
click at [778, 343] on span "Apply" at bounding box center [781, 350] width 28 height 15
drag, startPoint x: 713, startPoint y: 230, endPoint x: 734, endPoint y: 230, distance: 21.8
click at [734, 230] on div "Employee 150 %" at bounding box center [554, 229] width 430 height 17
click at [779, 346] on span "Apply" at bounding box center [781, 350] width 28 height 15
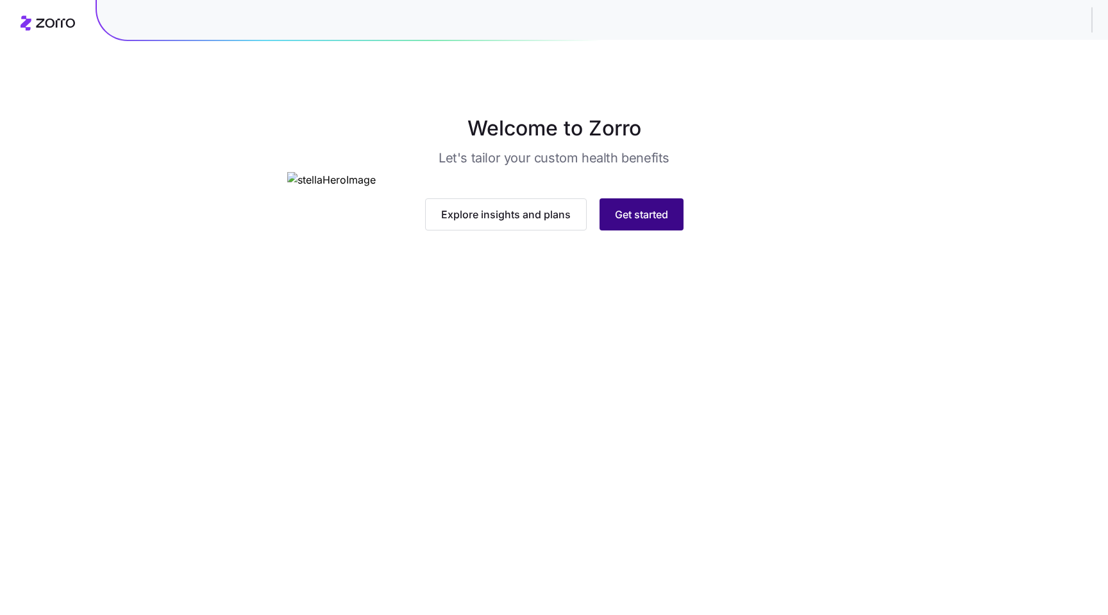
click at [632, 230] on button "Get started" at bounding box center [642, 214] width 84 height 32
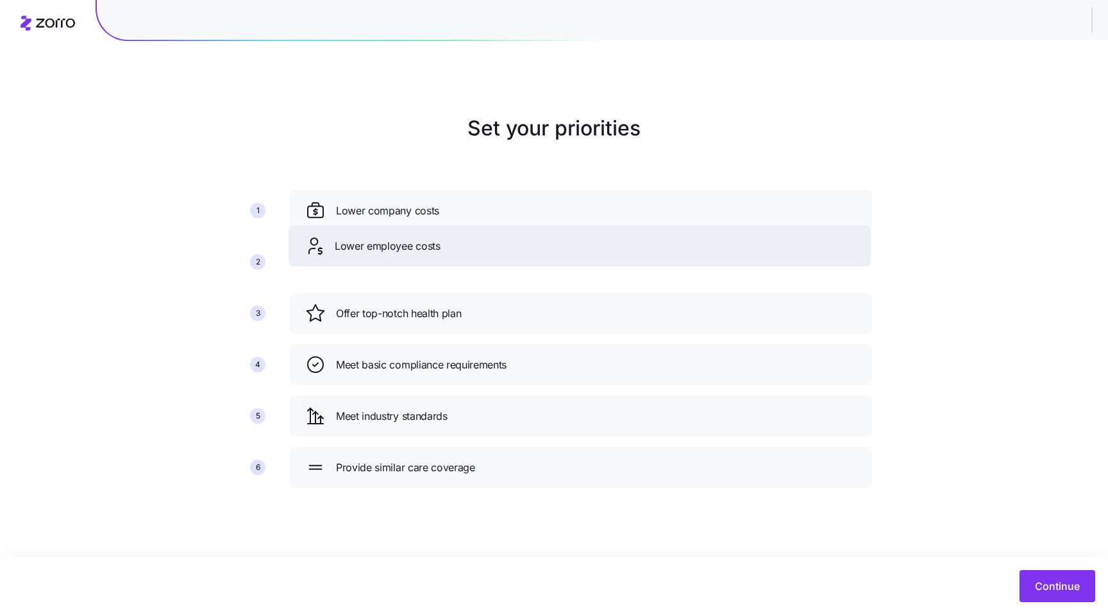
drag, startPoint x: 418, startPoint y: 316, endPoint x: 414, endPoint y: 256, distance: 59.8
click at [414, 254] on span "Lower employee costs" at bounding box center [388, 246] width 106 height 16
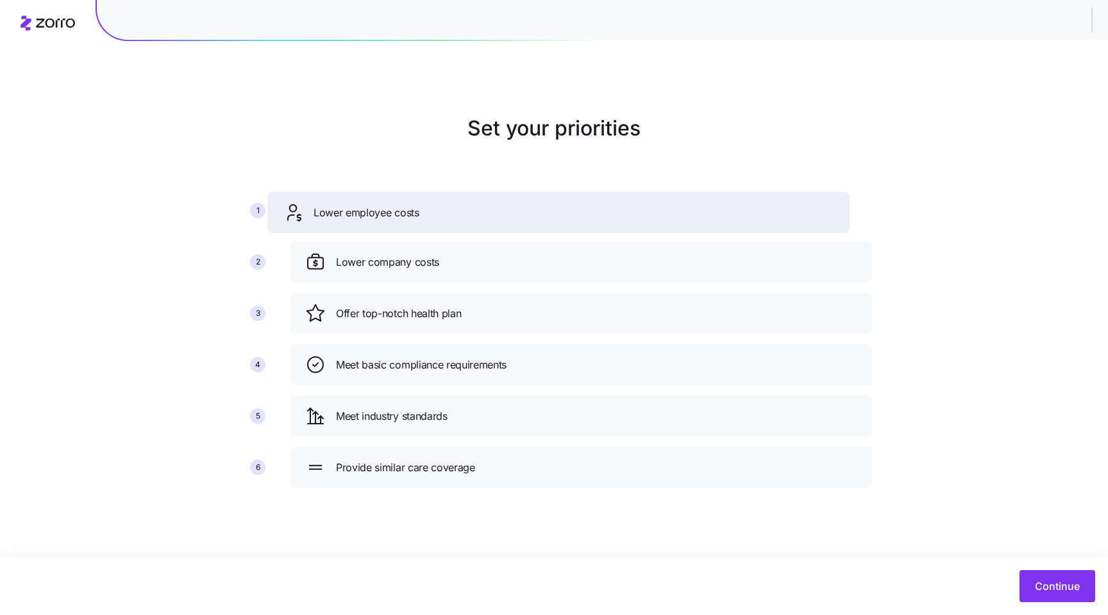
drag, startPoint x: 483, startPoint y: 262, endPoint x: 460, endPoint y: 212, distance: 55.1
click at [461, 212] on div "Lower employee costs" at bounding box center [559, 212] width 552 height 21
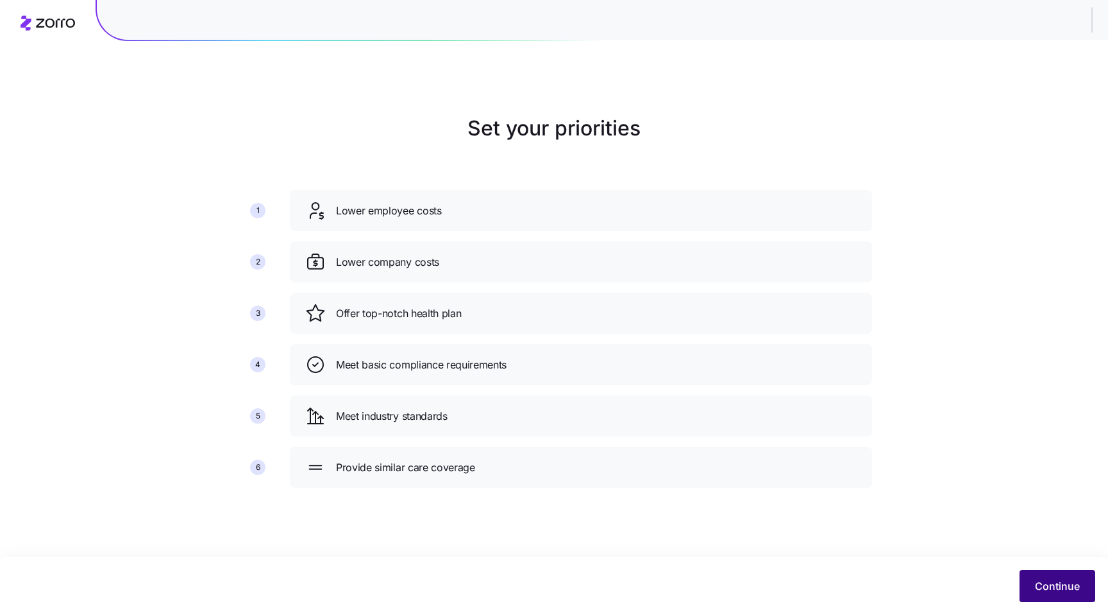
click at [1036, 595] on button "Continue" at bounding box center [1058, 586] width 76 height 32
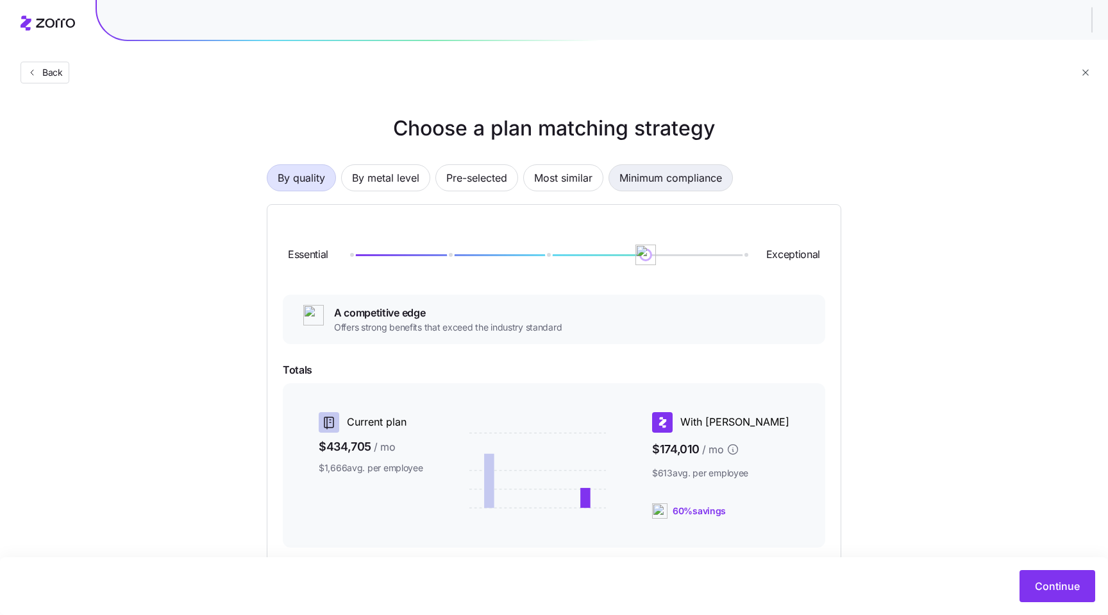
click at [638, 175] on span "Minimum compliance" at bounding box center [671, 178] width 103 height 26
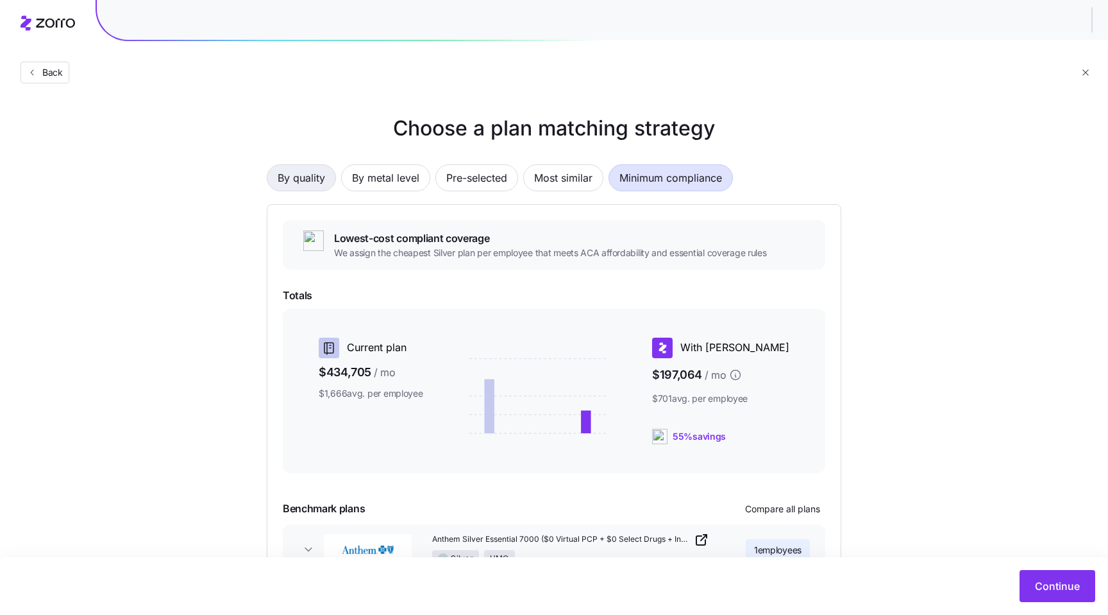
click at [314, 172] on span "By quality" at bounding box center [301, 178] width 47 height 26
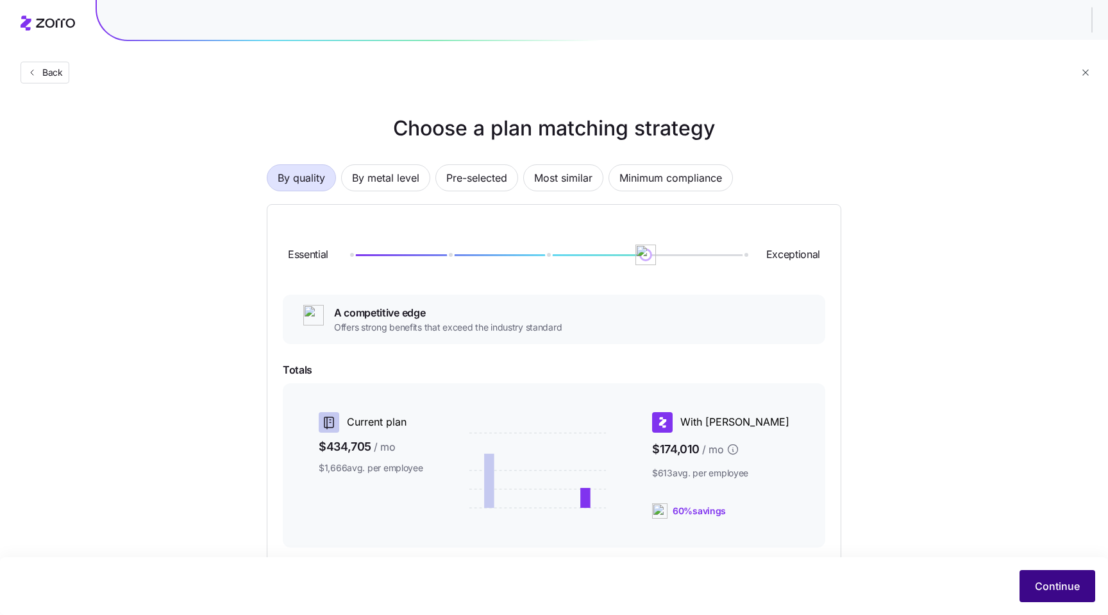
click at [1051, 573] on button "Continue" at bounding box center [1058, 586] width 76 height 32
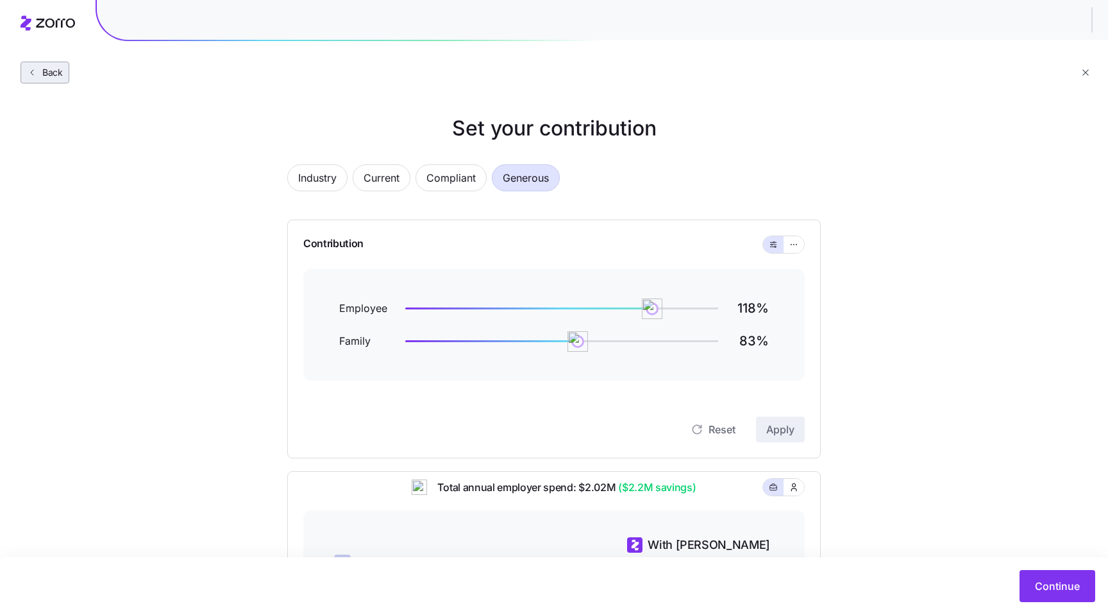
click at [58, 73] on span "Back" at bounding box center [50, 72] width 26 height 13
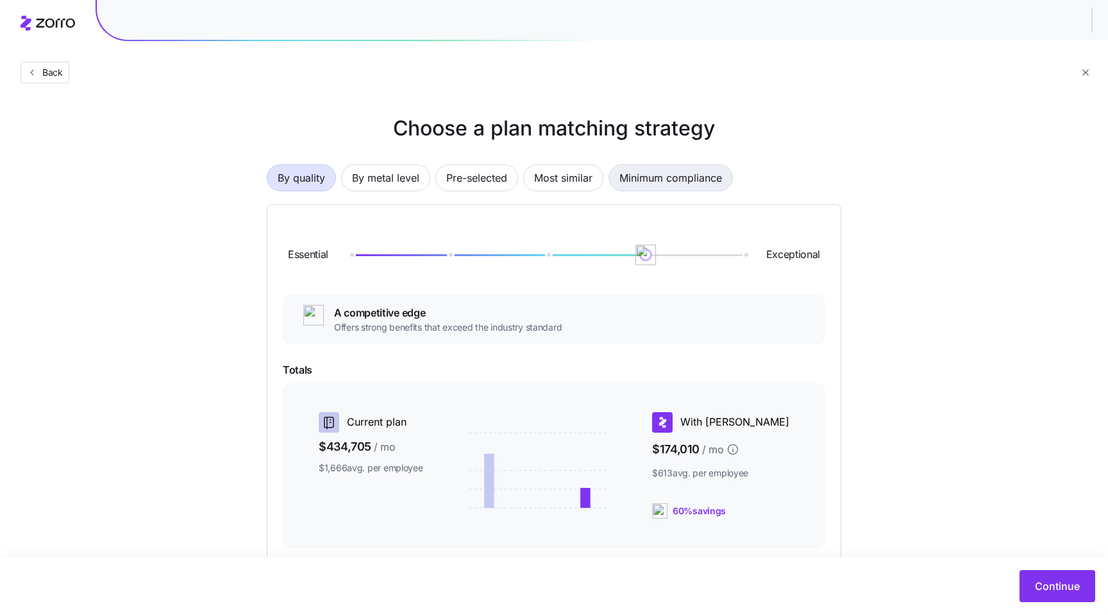
click at [659, 184] on span "Minimum compliance" at bounding box center [671, 178] width 103 height 26
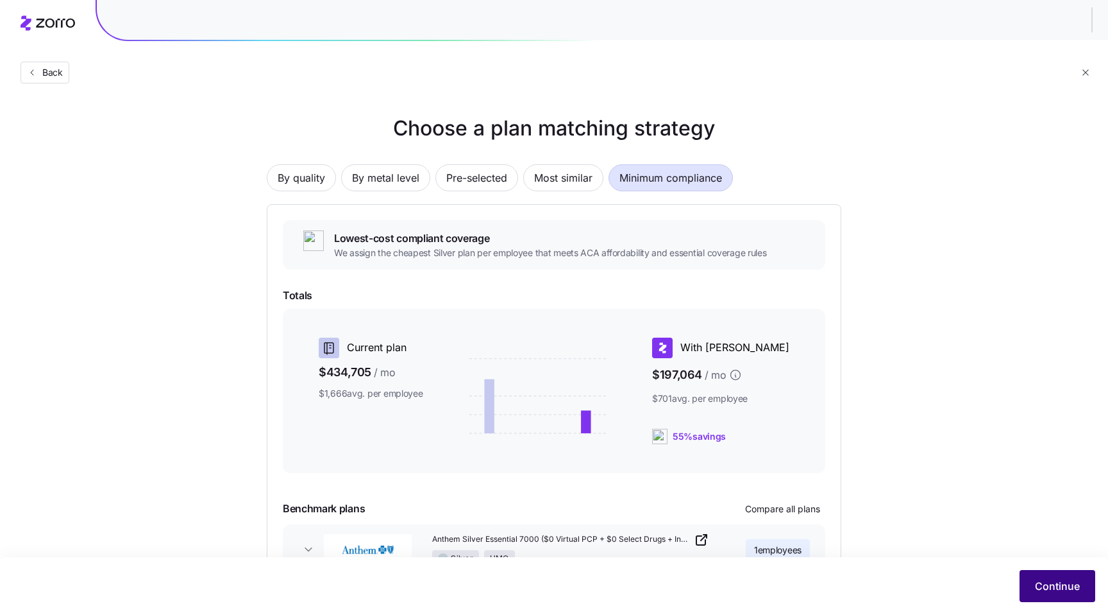
click at [1049, 596] on button "Continue" at bounding box center [1058, 586] width 76 height 32
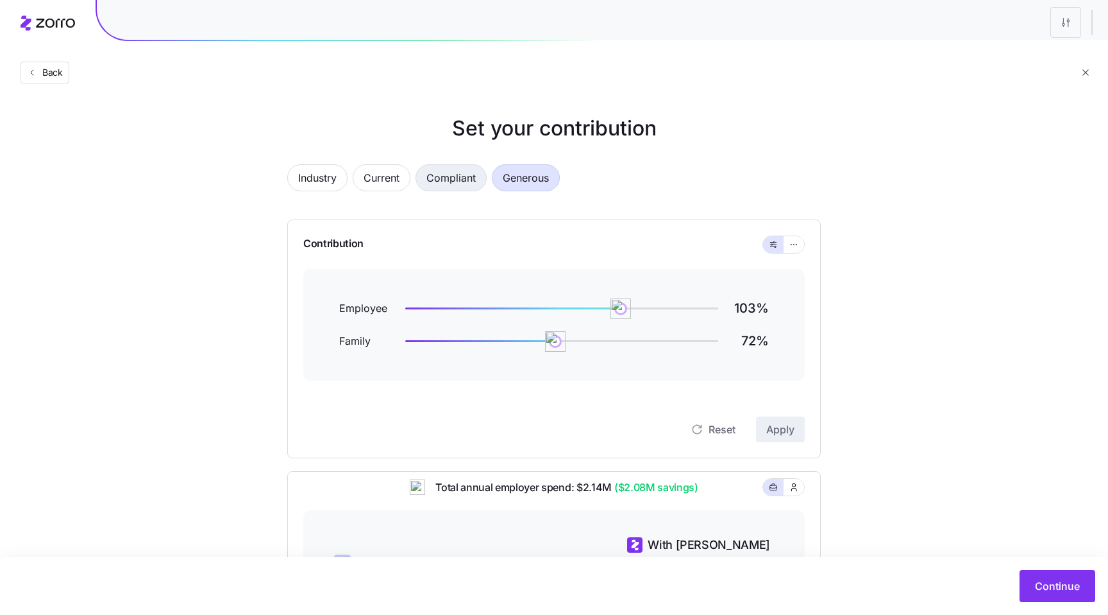
click at [448, 183] on span "Compliant" at bounding box center [451, 178] width 49 height 26
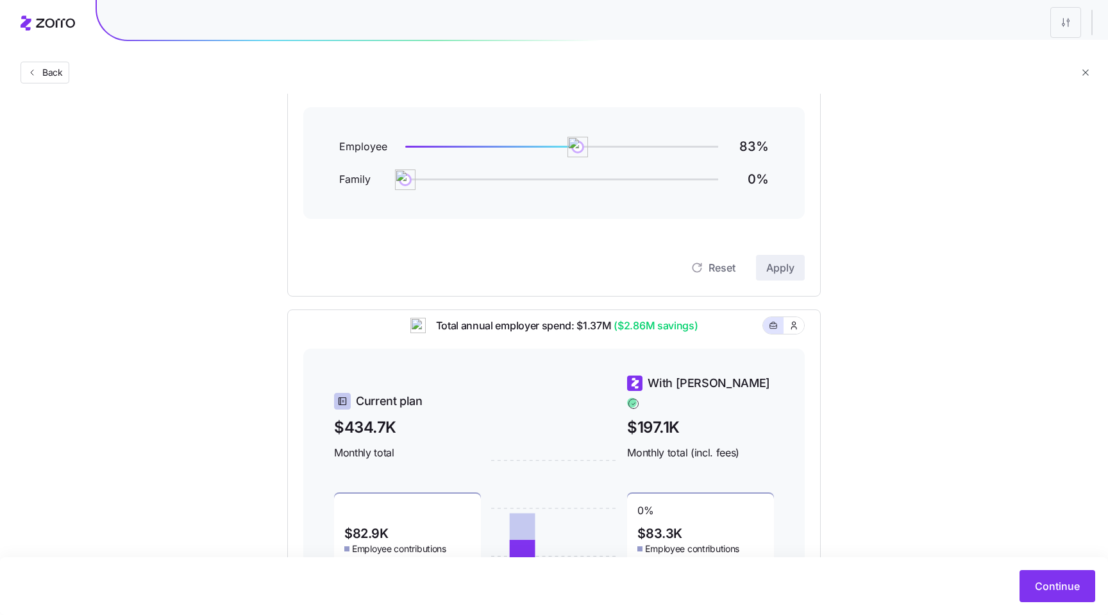
scroll to position [154, 0]
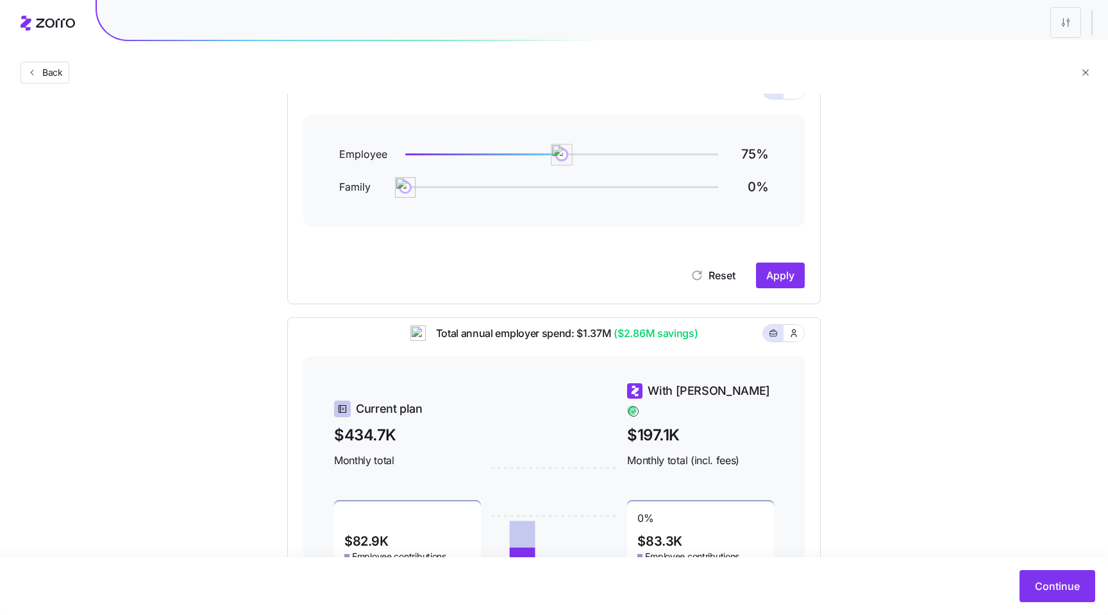
drag, startPoint x: 570, startPoint y: 154, endPoint x: 563, endPoint y: 153, distance: 7.1
click at [563, 153] on img at bounding box center [562, 155] width 22 height 22
click at [768, 276] on span "Apply" at bounding box center [781, 274] width 28 height 15
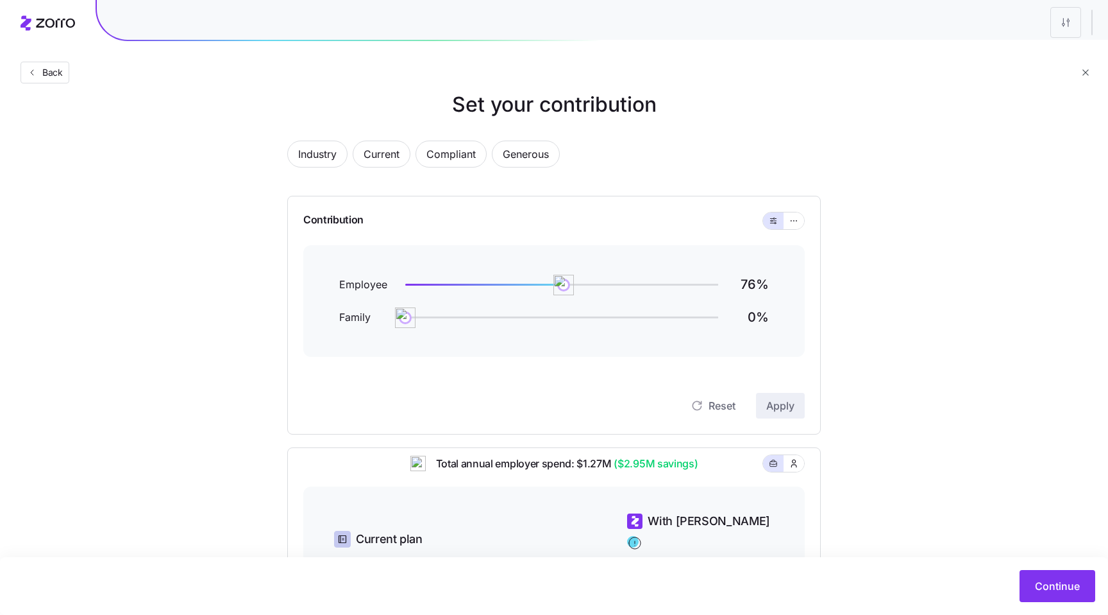
scroll to position [0, 0]
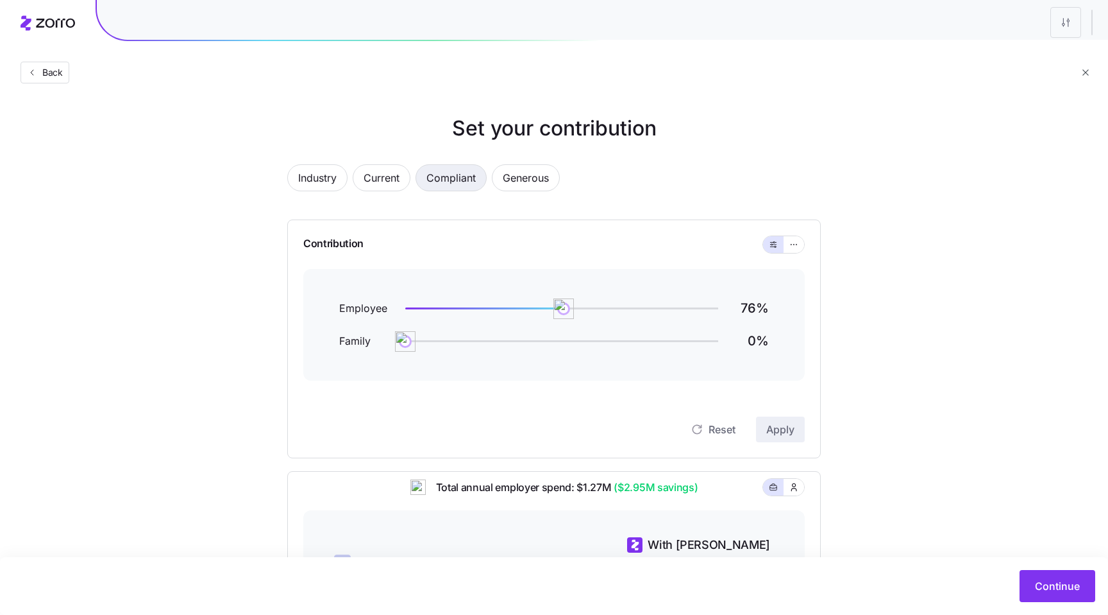
click at [430, 184] on span "Compliant" at bounding box center [451, 178] width 49 height 26
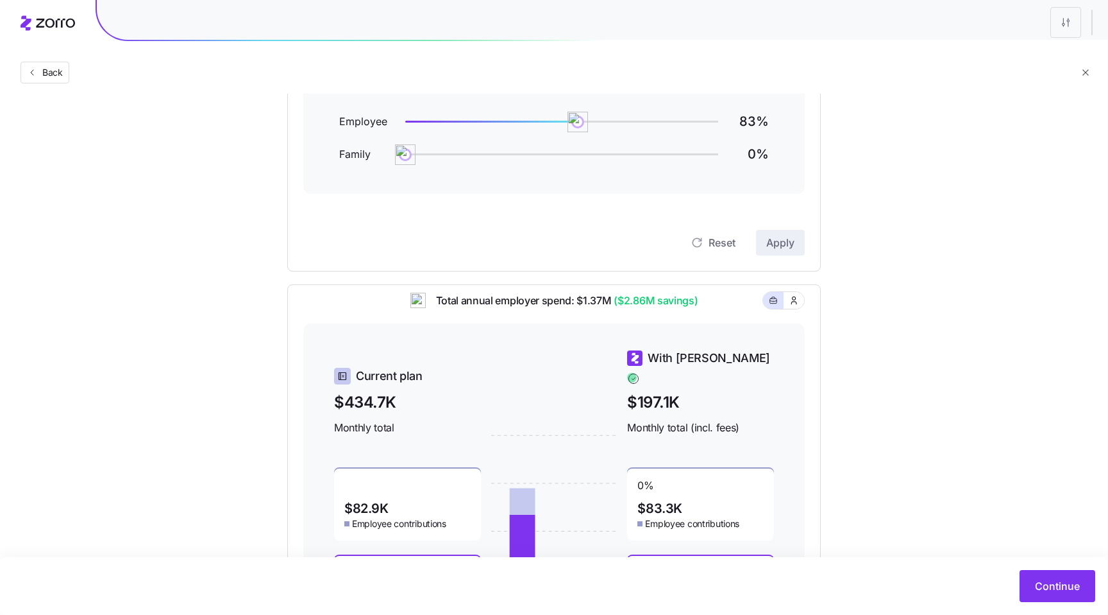
scroll to position [182, 0]
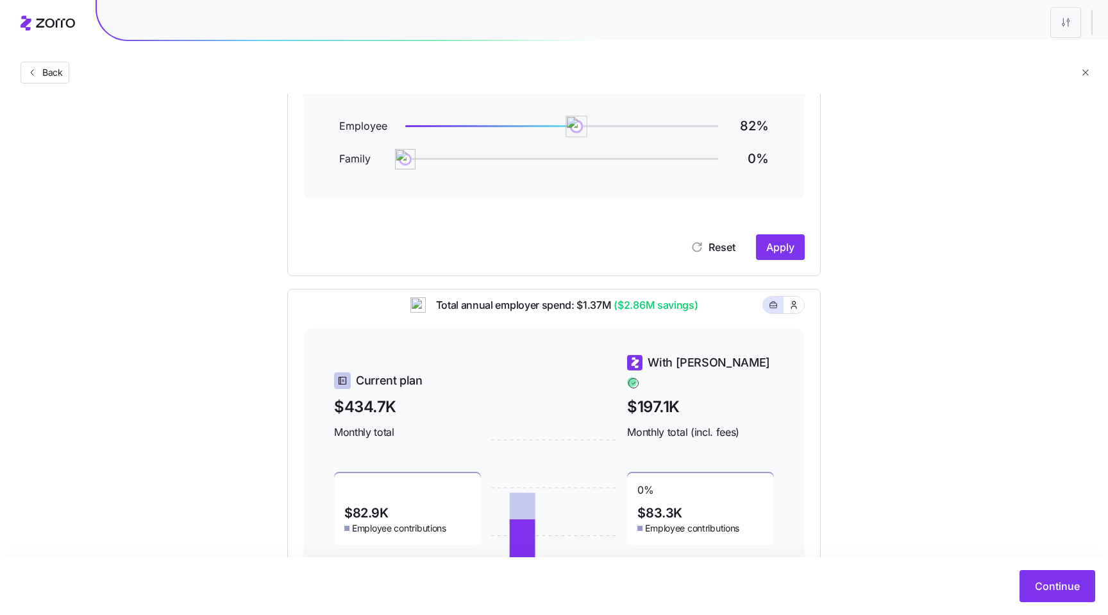
click at [577, 129] on img at bounding box center [577, 126] width 22 height 22
click at [774, 241] on span "Apply" at bounding box center [781, 246] width 28 height 15
click at [580, 129] on img at bounding box center [581, 126] width 22 height 22
click at [770, 251] on span "Apply" at bounding box center [781, 246] width 28 height 15
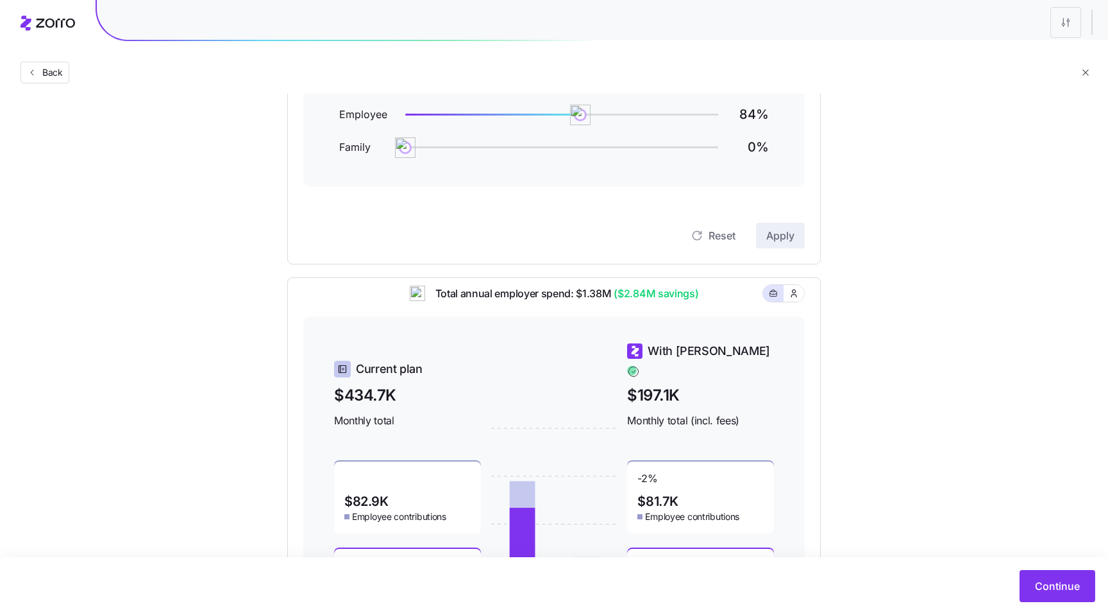
scroll to position [185, 0]
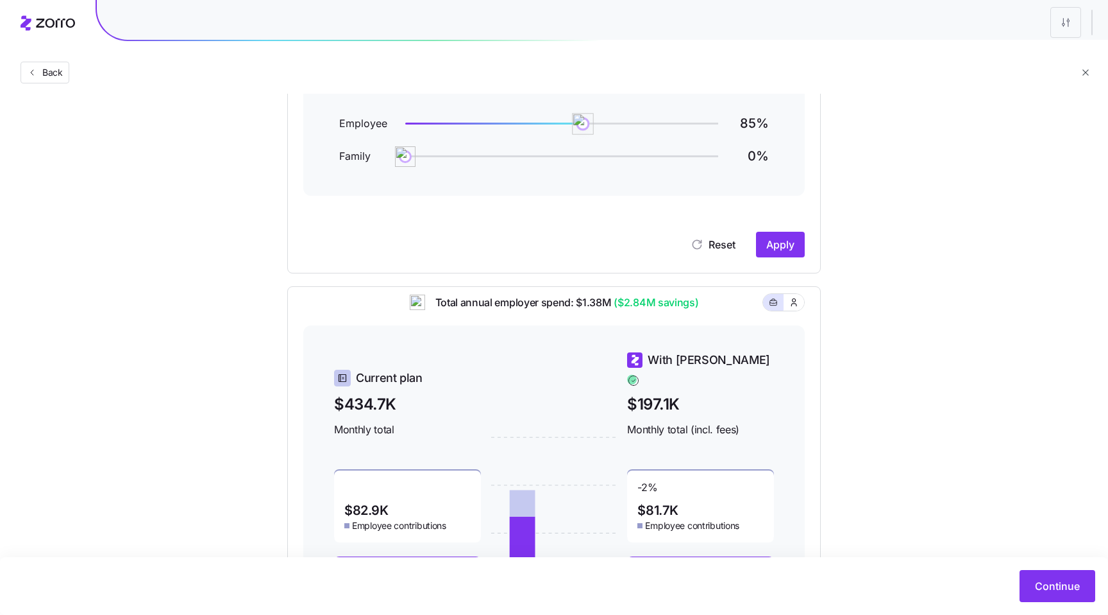
click at [582, 127] on img at bounding box center [583, 124] width 22 height 22
click at [786, 243] on span "Apply" at bounding box center [781, 244] width 28 height 15
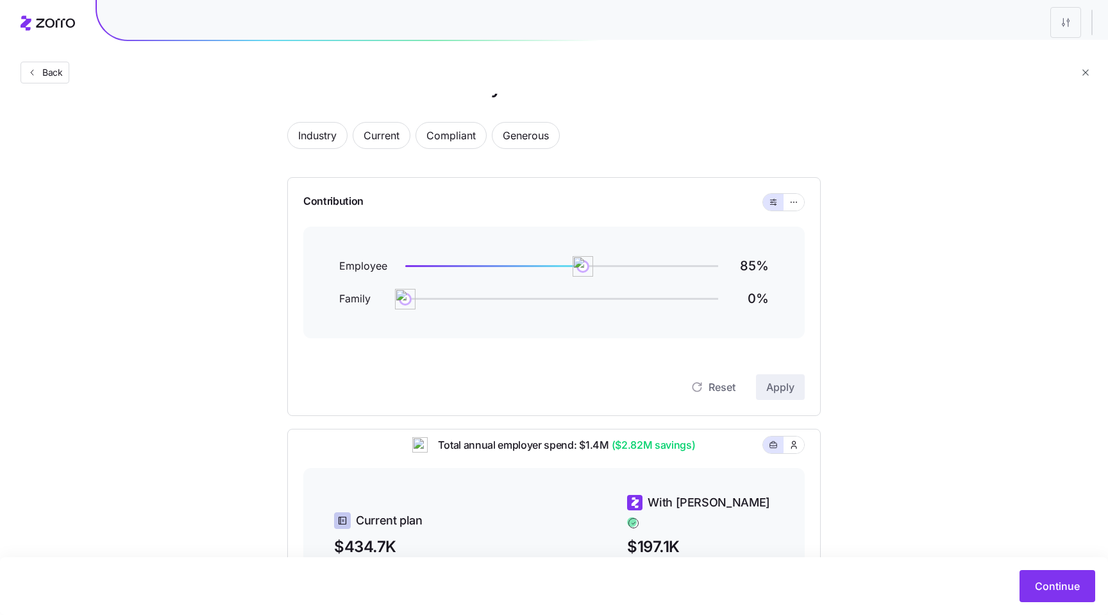
scroll to position [0, 0]
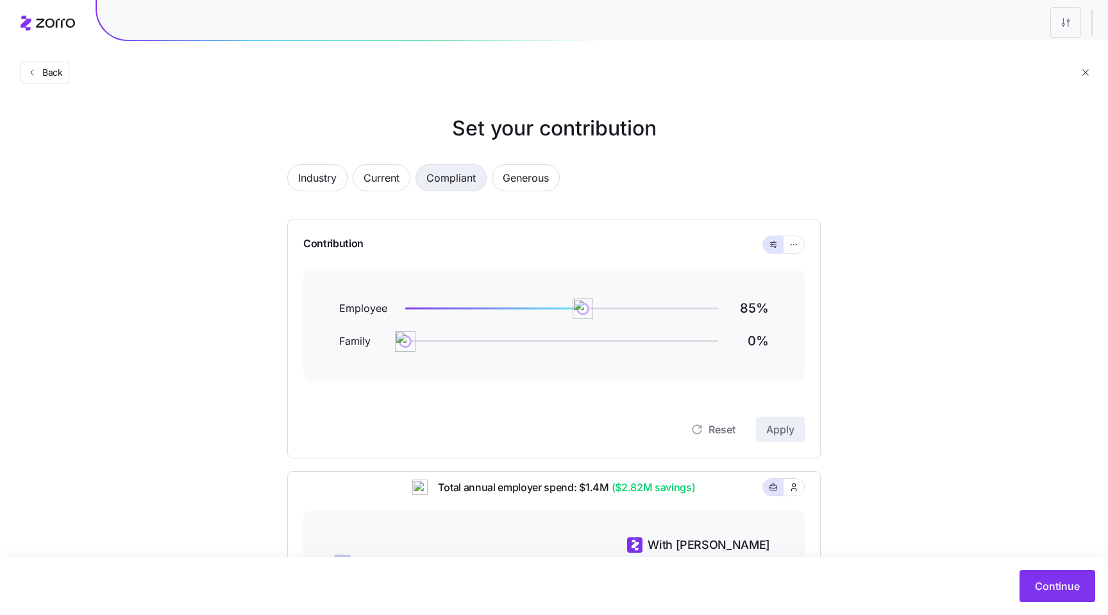
click at [460, 182] on span "Compliant" at bounding box center [451, 178] width 49 height 26
click at [326, 179] on span "Industry" at bounding box center [317, 178] width 38 height 26
click at [62, 71] on span "Back" at bounding box center [50, 72] width 26 height 13
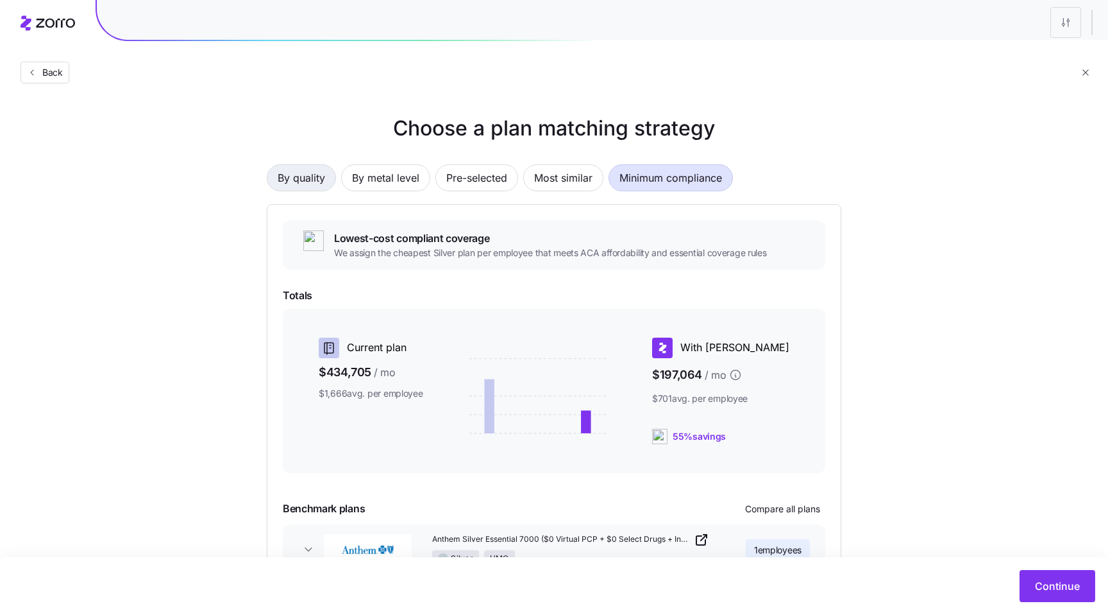
click at [304, 173] on span "By quality" at bounding box center [301, 178] width 47 height 26
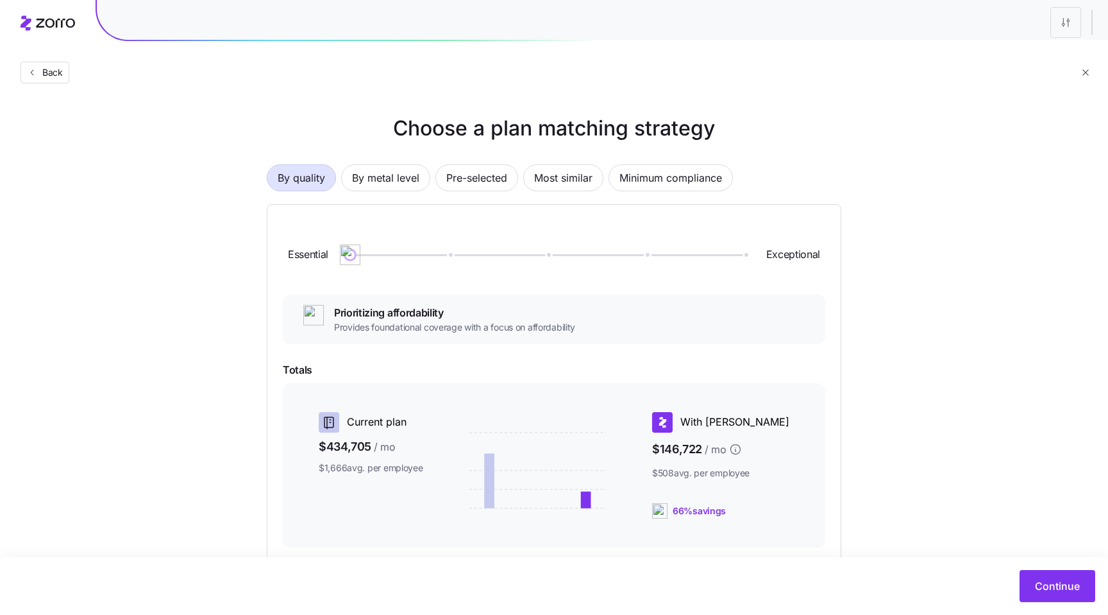
click at [649, 254] on div at bounding box center [547, 255] width 394 height 2
click at [1060, 591] on span "Continue" at bounding box center [1057, 585] width 45 height 15
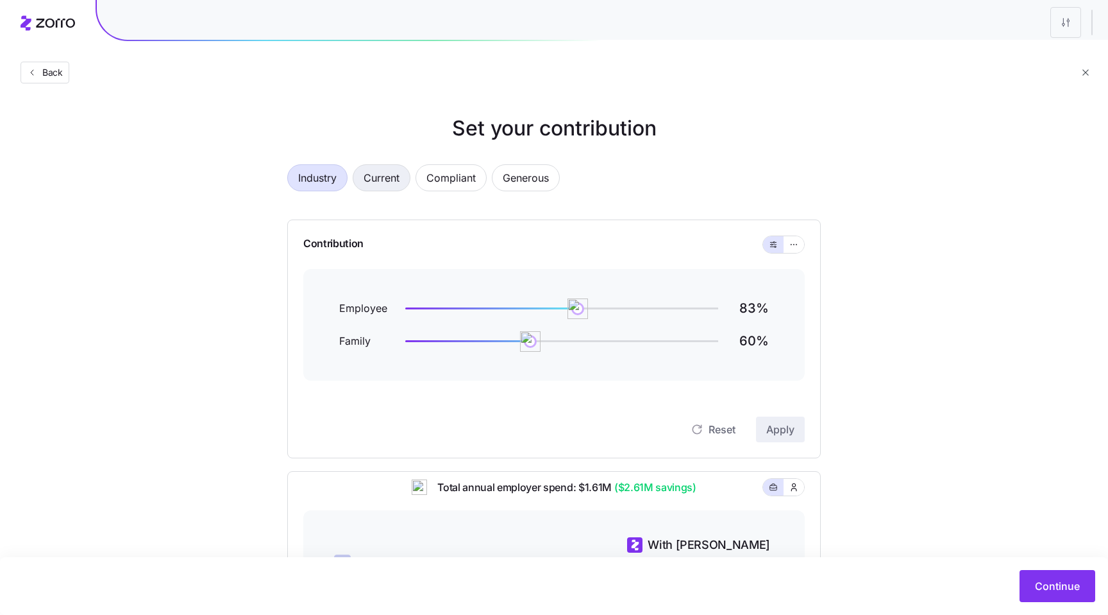
click at [380, 175] on span "Current" at bounding box center [382, 178] width 36 height 26
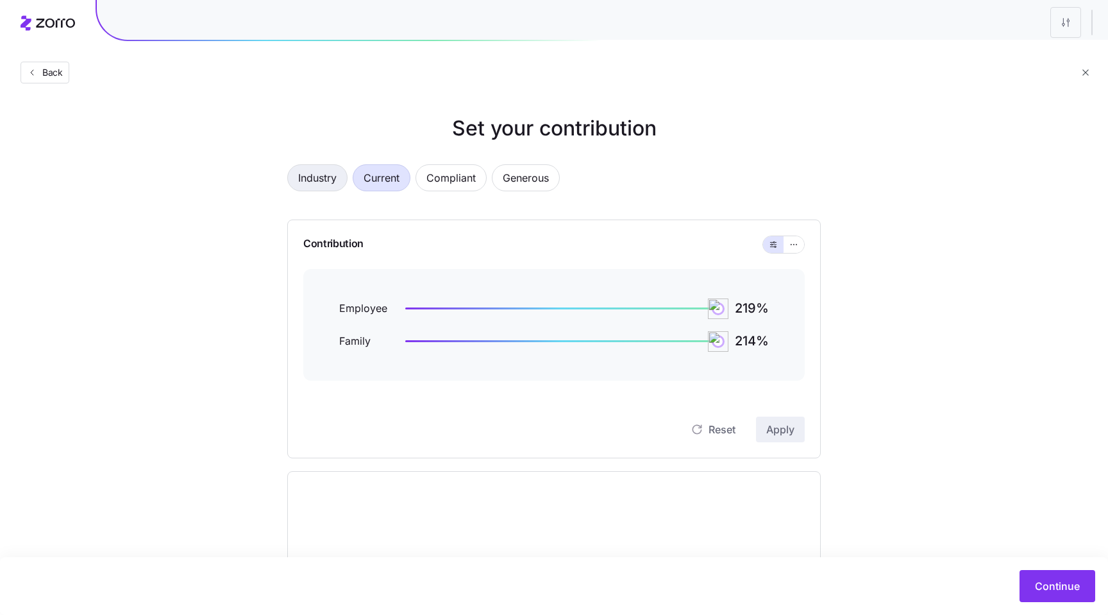
click at [318, 187] on span "Industry" at bounding box center [317, 178] width 38 height 26
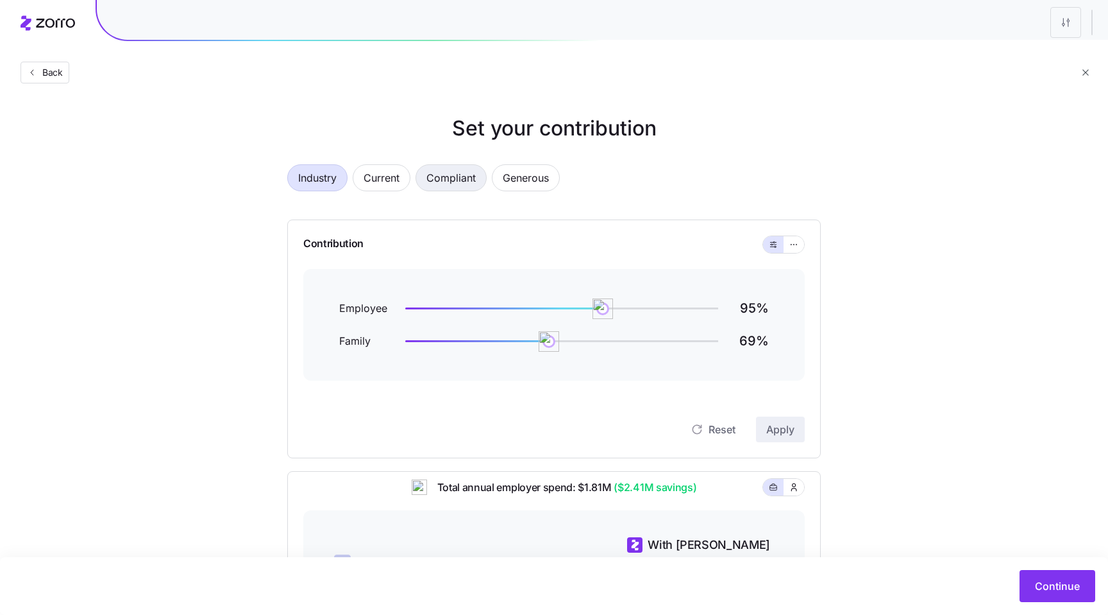
click at [447, 187] on span "Compliant" at bounding box center [451, 178] width 49 height 26
click at [313, 174] on span "Industry" at bounding box center [317, 178] width 38 height 26
click at [53, 74] on span "Back" at bounding box center [50, 72] width 26 height 13
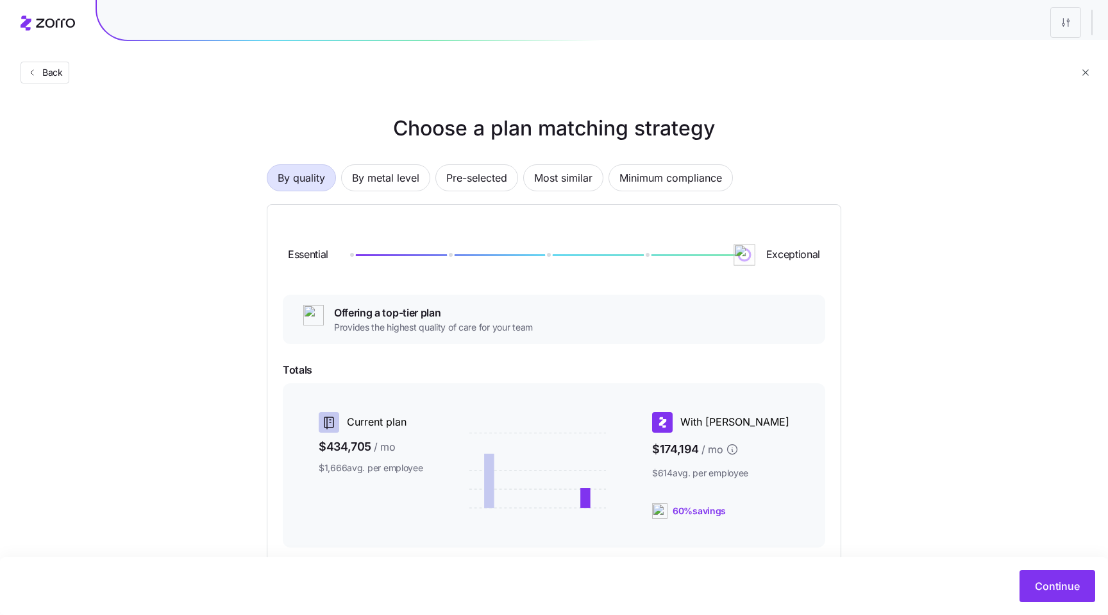
drag, startPoint x: 647, startPoint y: 255, endPoint x: 726, endPoint y: 262, distance: 79.9
click at [726, 262] on div "Essential Exceptional" at bounding box center [554, 254] width 543 height 69
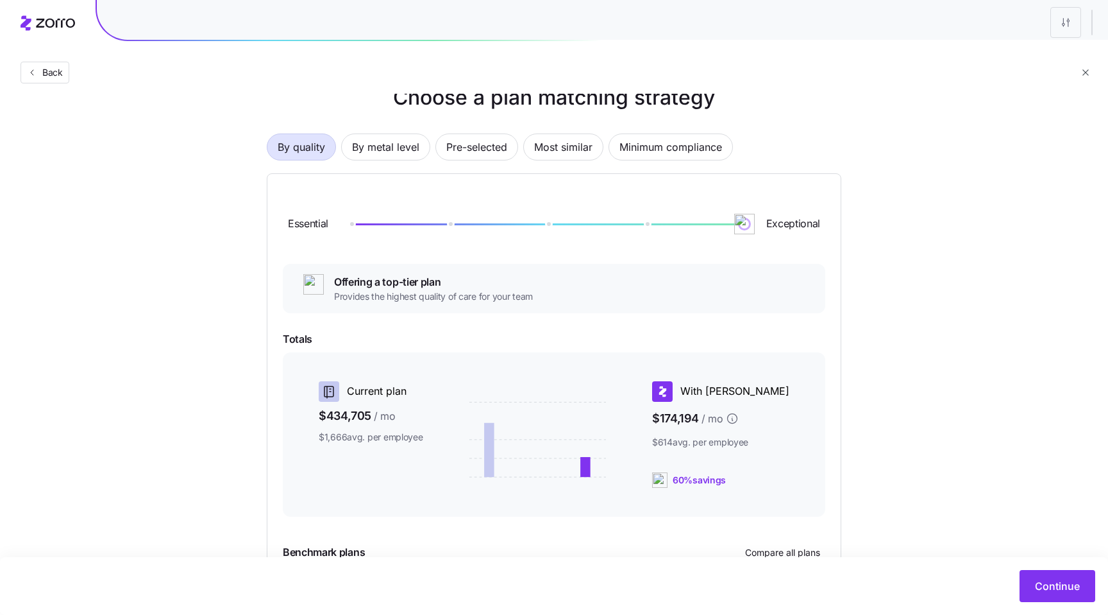
scroll to position [38, 0]
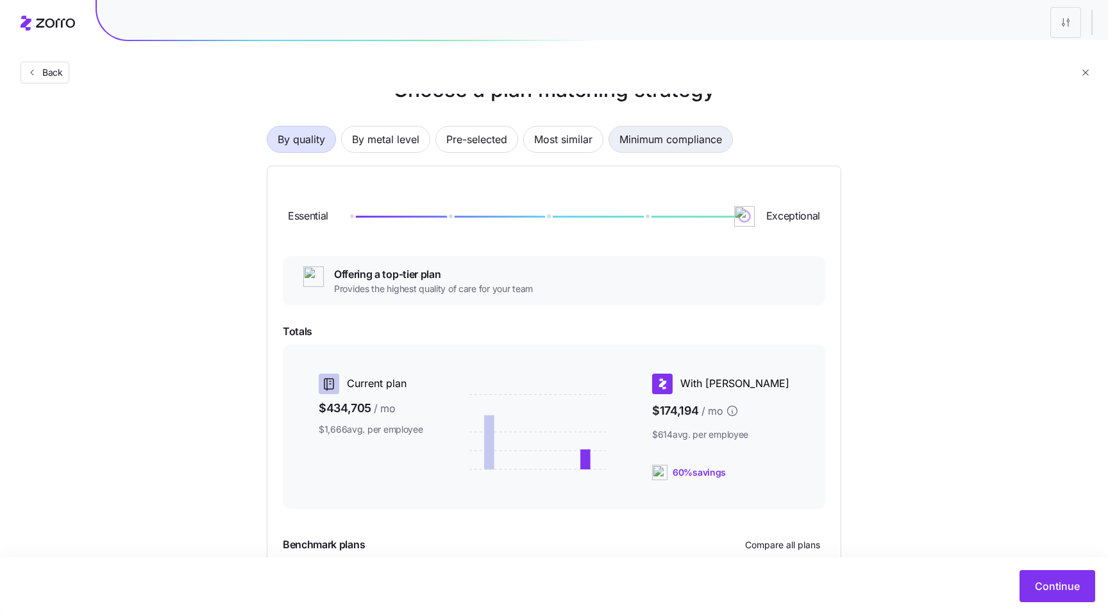
click at [650, 148] on span "Minimum compliance" at bounding box center [671, 139] width 103 height 26
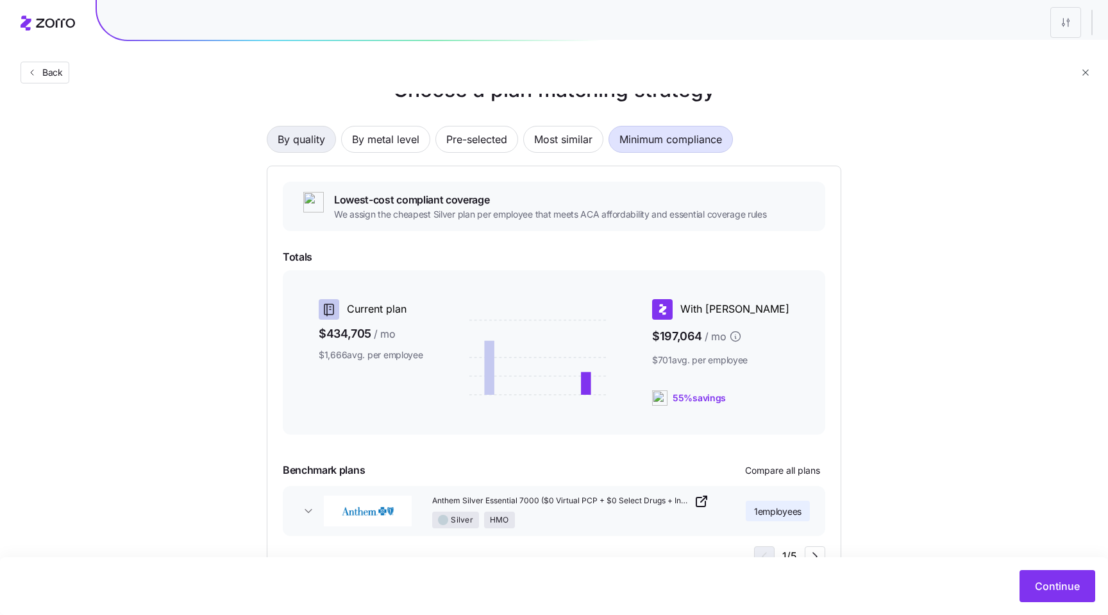
click at [303, 135] on span "By quality" at bounding box center [301, 139] width 47 height 26
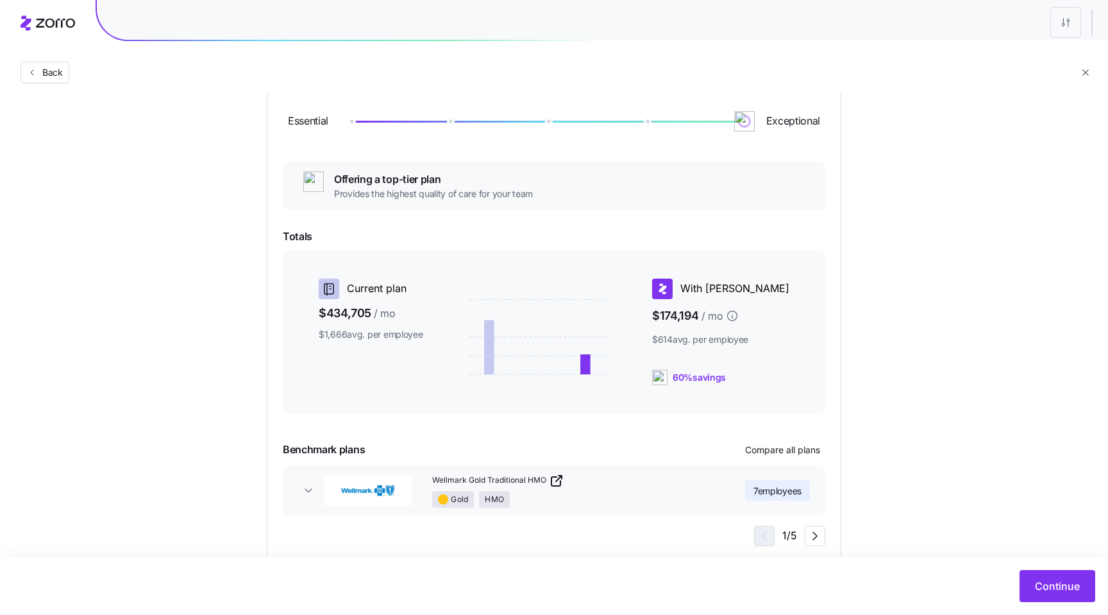
scroll to position [163, 0]
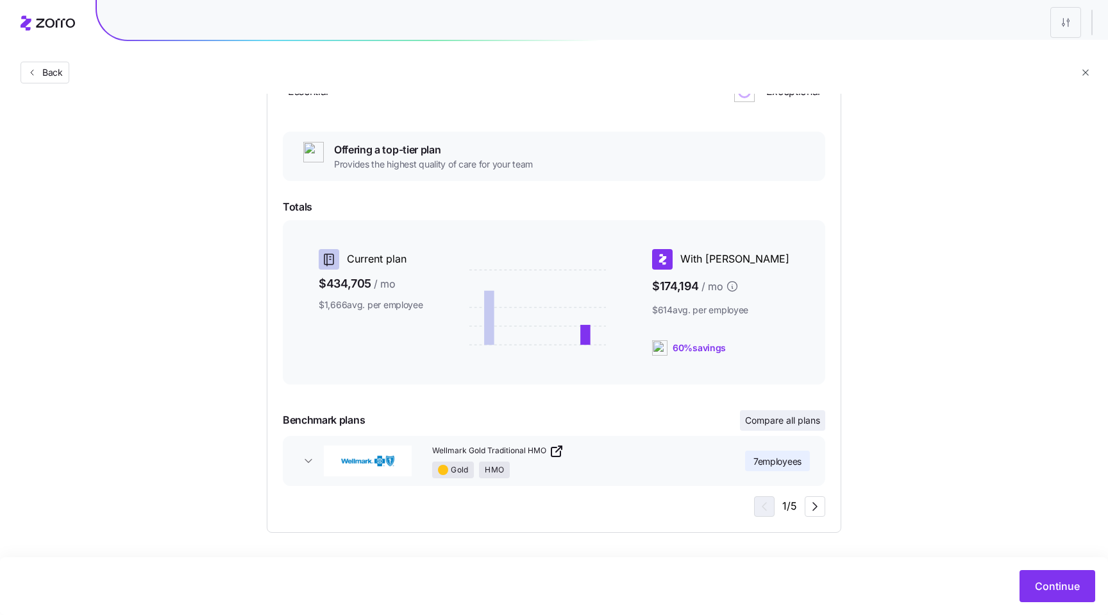
click at [781, 425] on span "Compare all plans" at bounding box center [782, 420] width 75 height 13
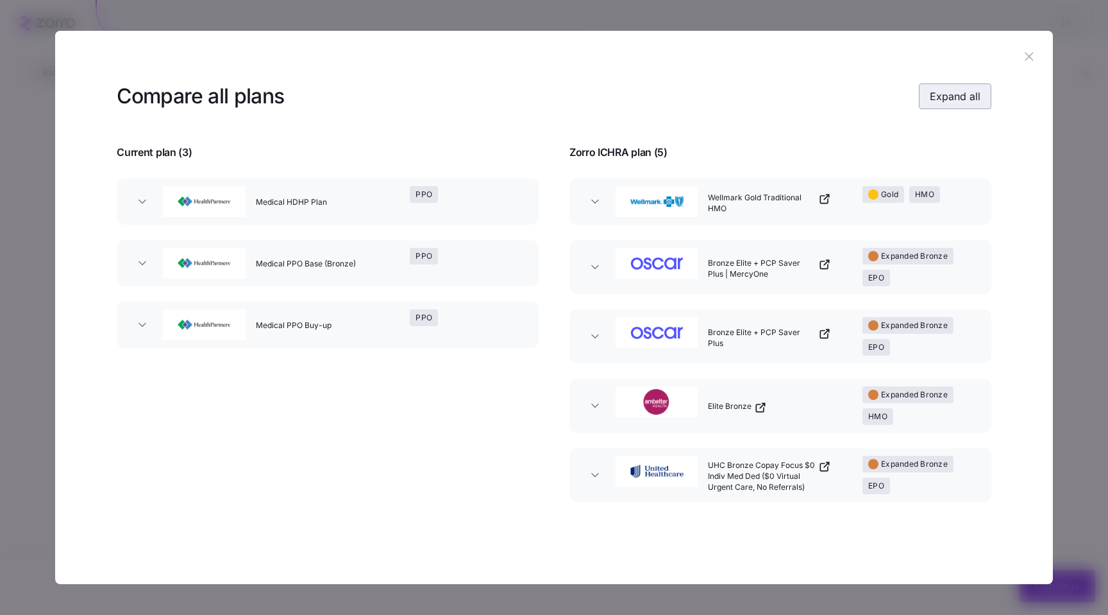
click at [949, 99] on span "Expand all" at bounding box center [955, 96] width 51 height 15
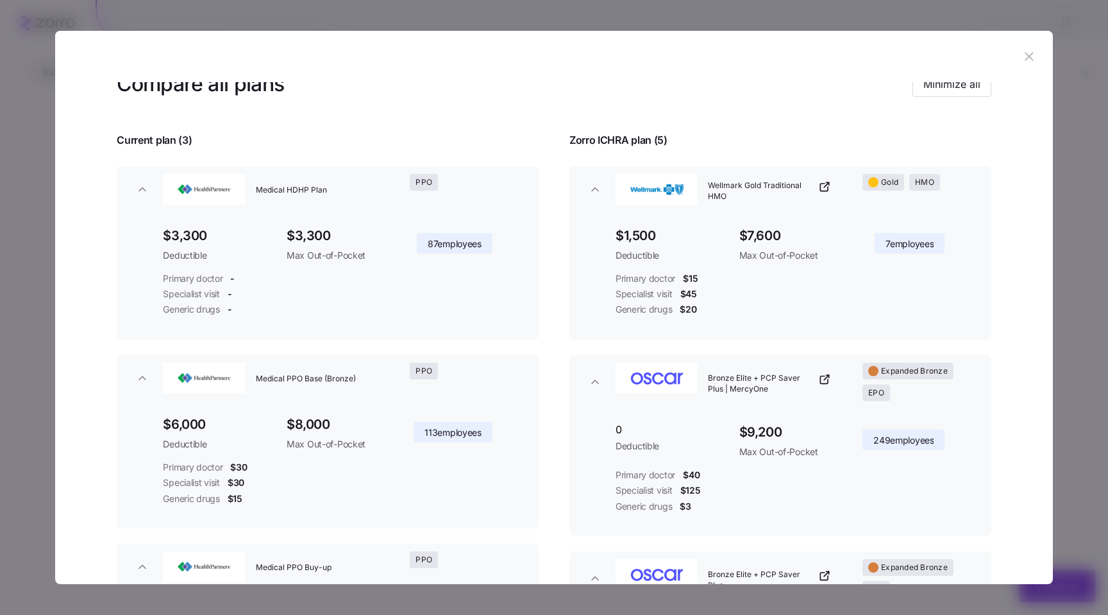
scroll to position [0, 0]
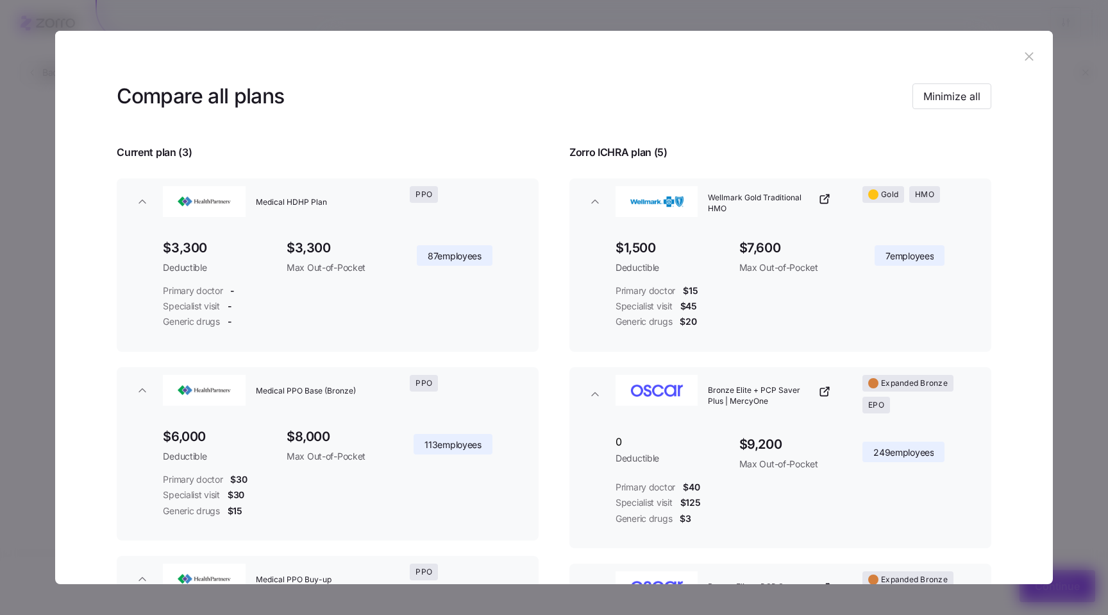
click at [1025, 56] on icon "button" at bounding box center [1029, 56] width 14 height 14
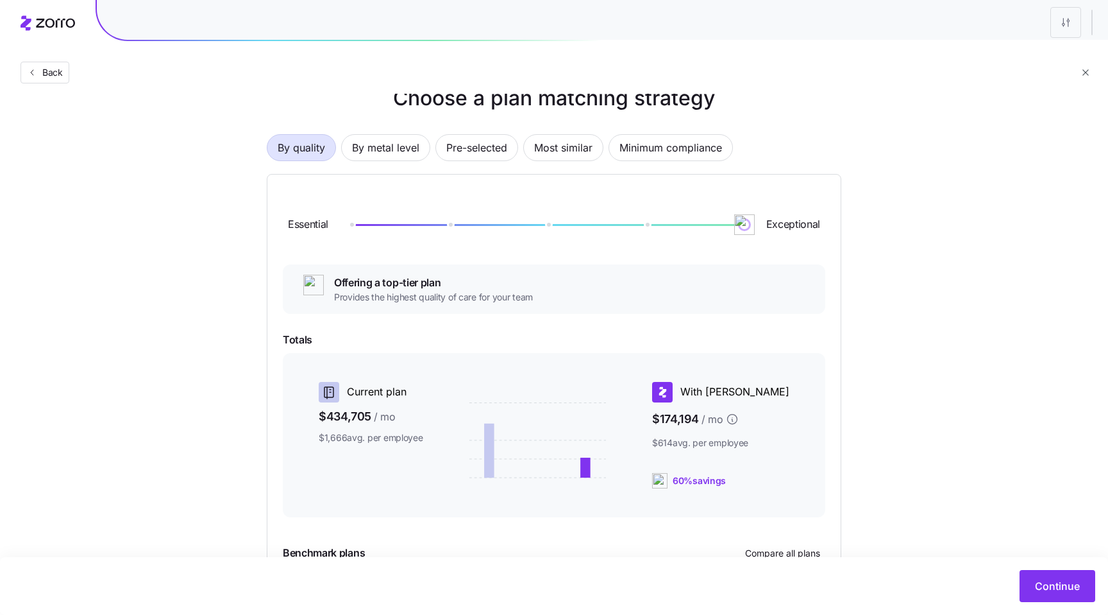
scroll to position [40, 0]
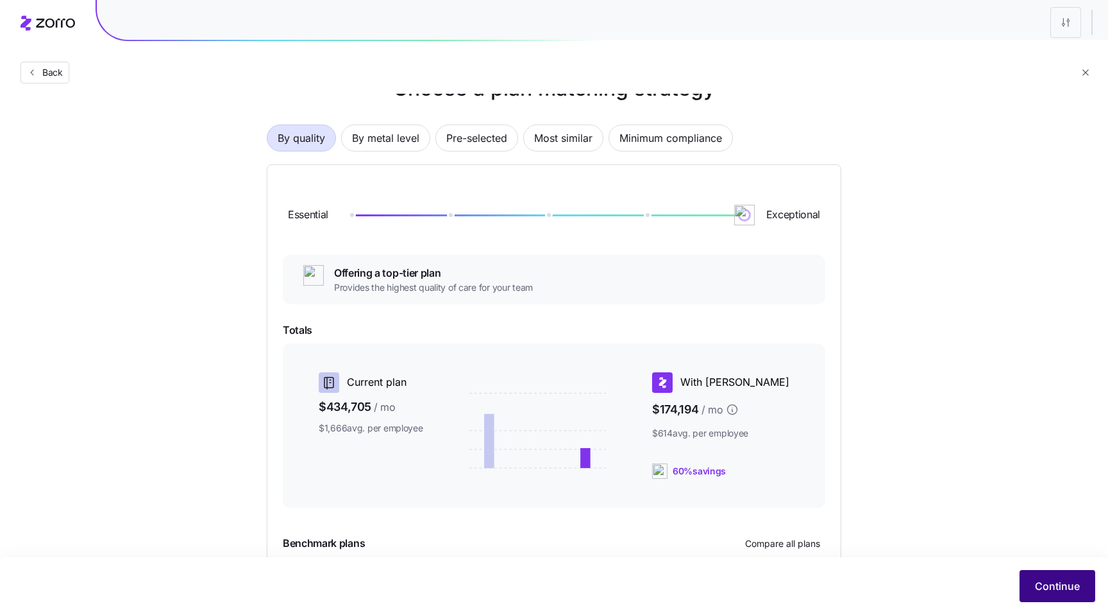
click at [1051, 595] on button "Continue" at bounding box center [1058, 586] width 76 height 32
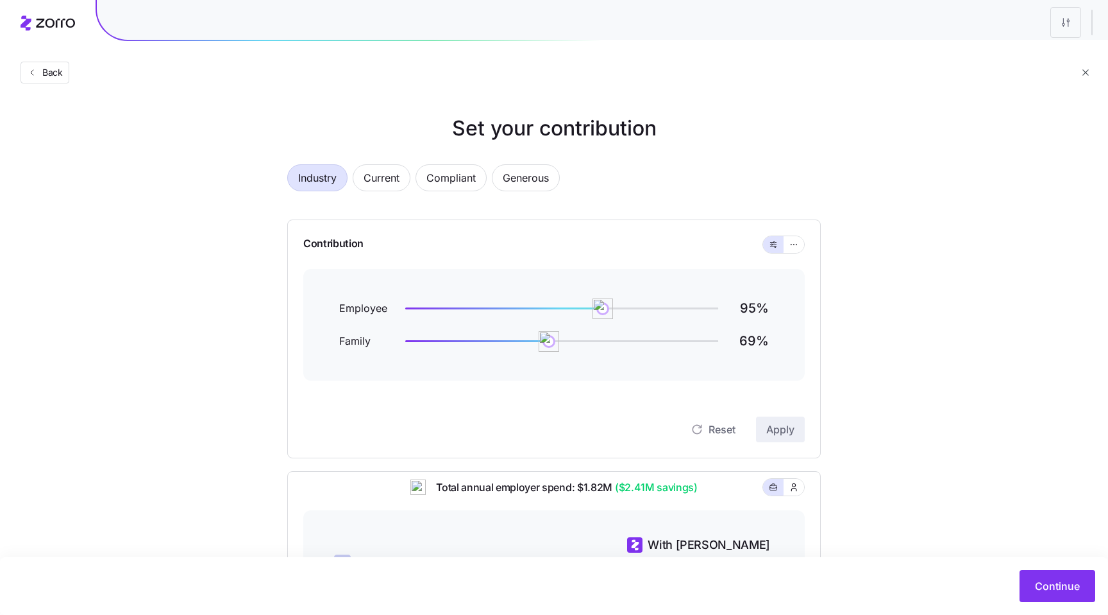
click at [98, 94] on main "Set your contribution Industry Current Compliant Generous Contribution Employee…" at bounding box center [554, 465] width 1108 height 930
click at [47, 74] on span "Back" at bounding box center [50, 72] width 26 height 13
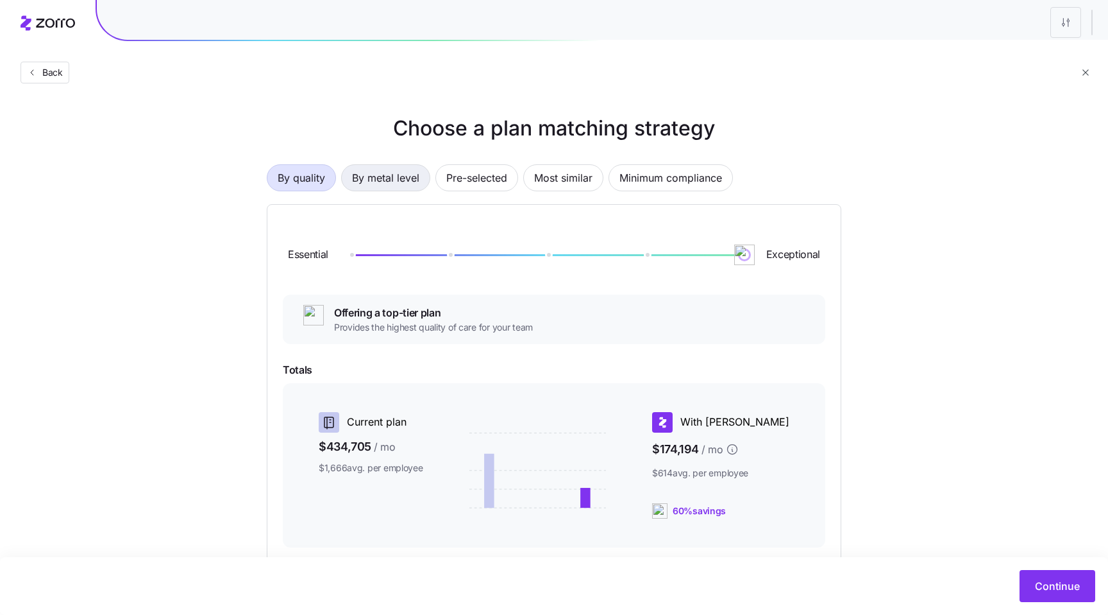
click at [391, 184] on span "By metal level" at bounding box center [385, 178] width 67 height 26
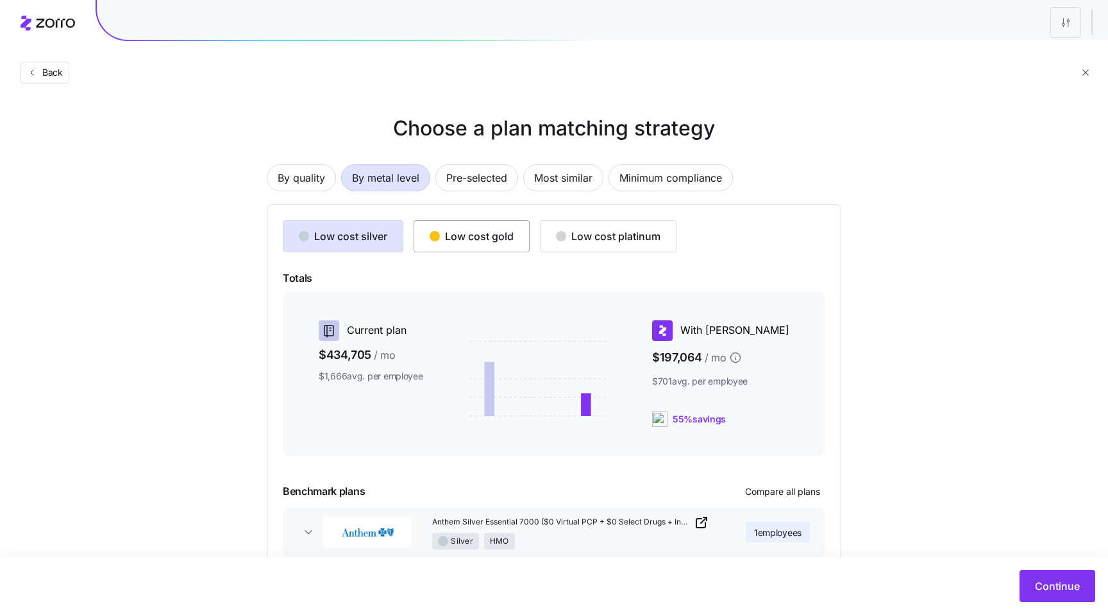
click at [479, 251] on button "Low cost gold" at bounding box center [472, 236] width 116 height 32
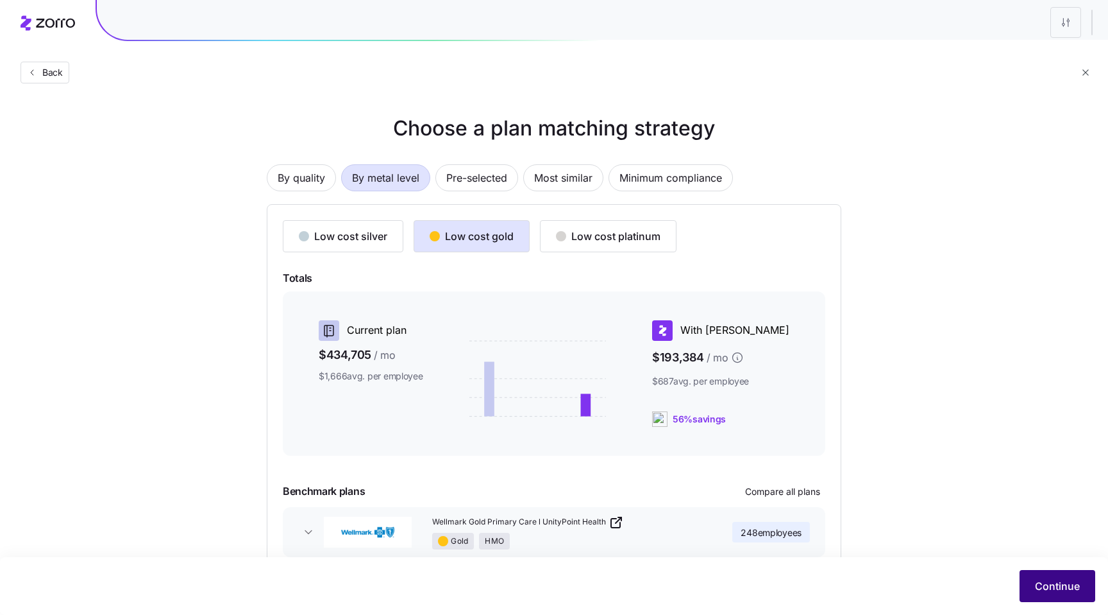
click at [1056, 593] on button "Continue" at bounding box center [1058, 586] width 76 height 32
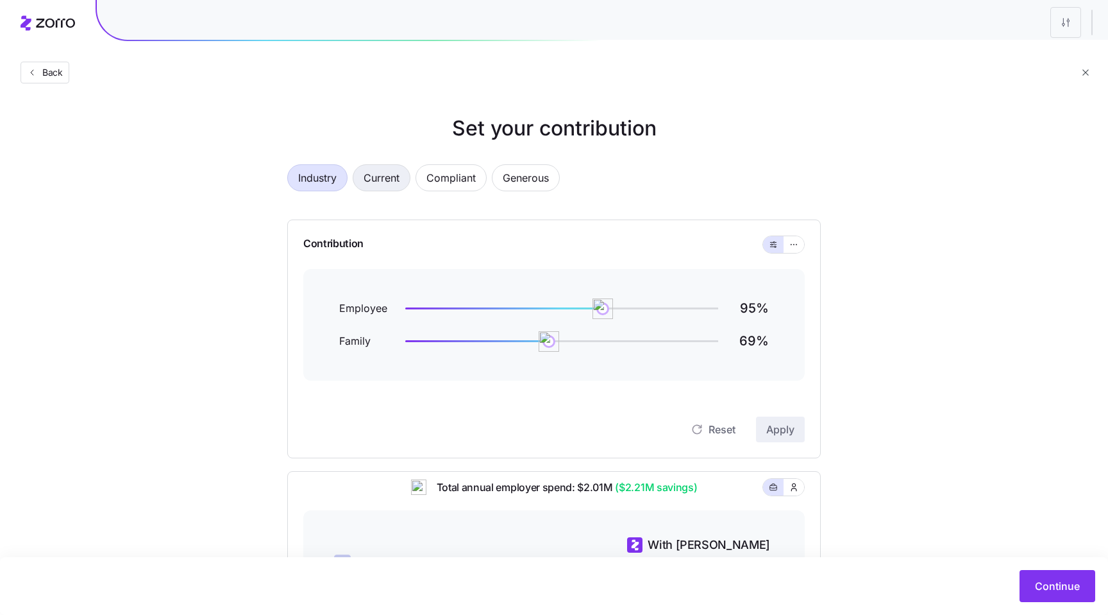
click at [375, 176] on span "Current" at bounding box center [382, 178] width 36 height 26
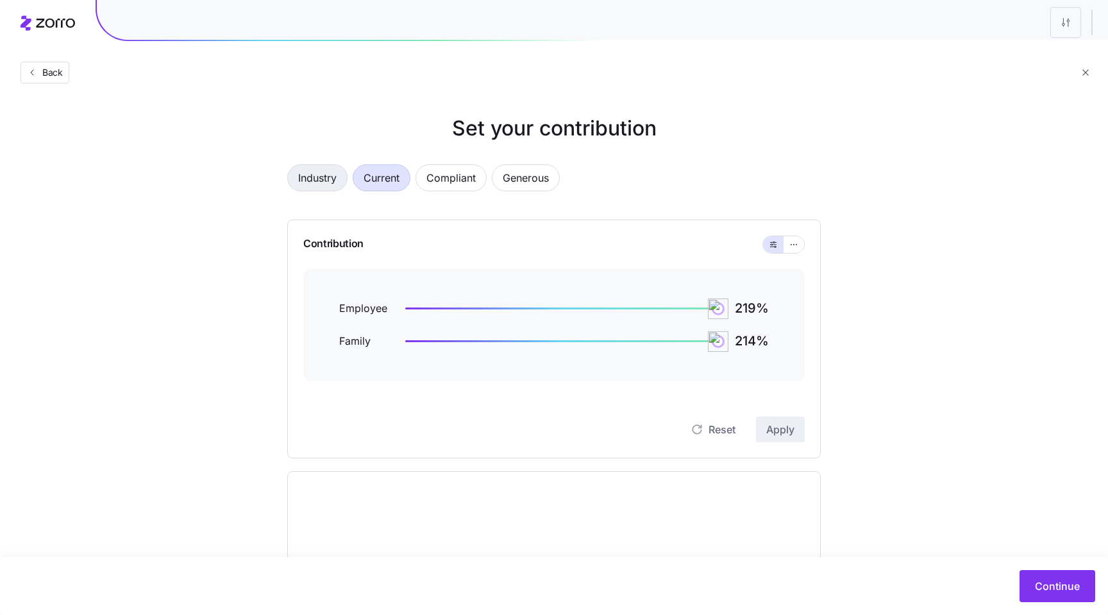
click at [330, 180] on span "Industry" at bounding box center [317, 178] width 38 height 26
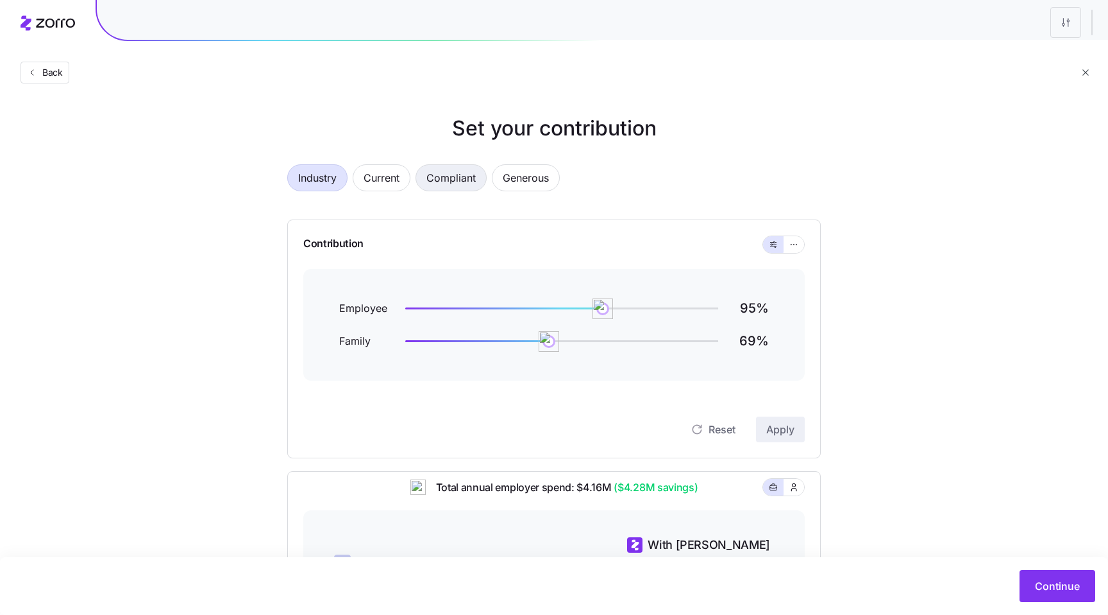
click at [448, 176] on span "Compliant" at bounding box center [451, 178] width 49 height 26
click at [55, 80] on button "Back" at bounding box center [45, 73] width 49 height 22
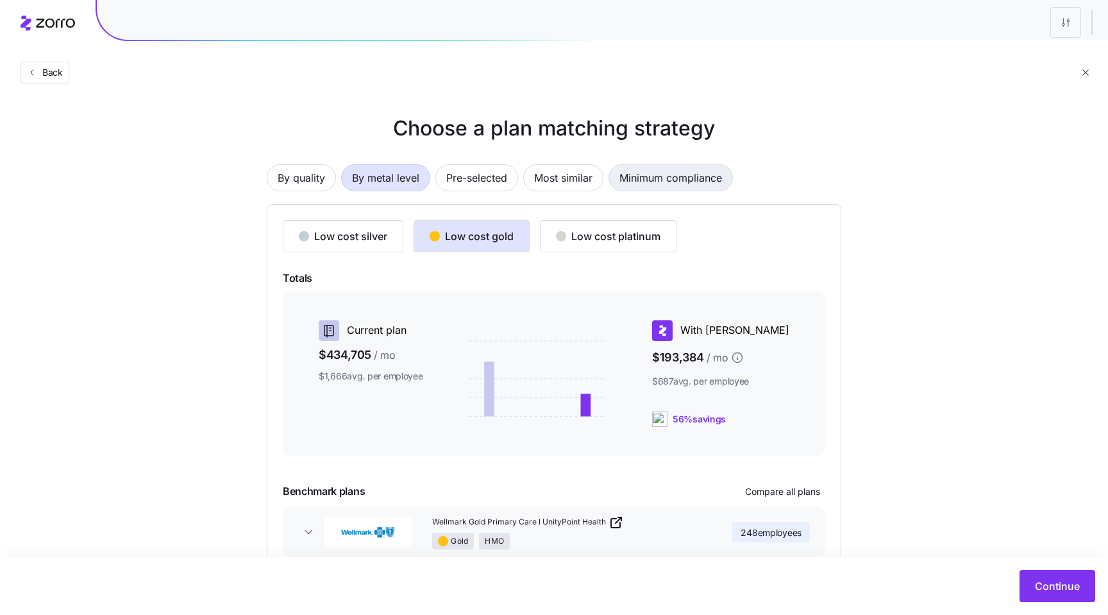
click at [651, 182] on span "Minimum compliance" at bounding box center [671, 178] width 103 height 26
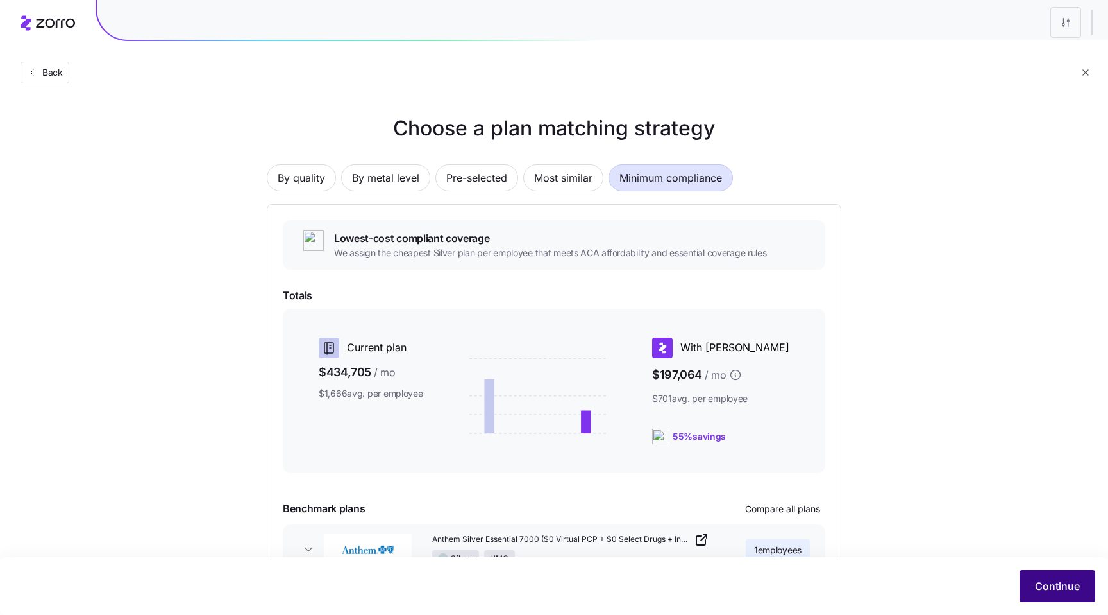
click at [1071, 586] on span "Continue" at bounding box center [1057, 585] width 45 height 15
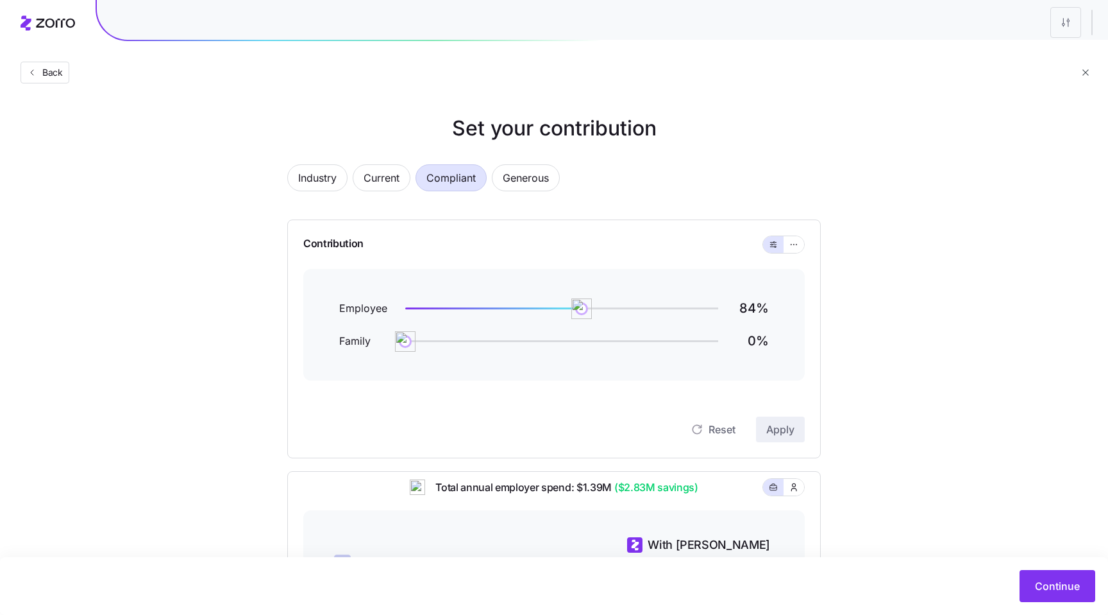
click at [526, 192] on div "Industry Current Compliant Generous" at bounding box center [554, 185] width 534 height 42
click at [516, 183] on span "Generous" at bounding box center [526, 178] width 46 height 26
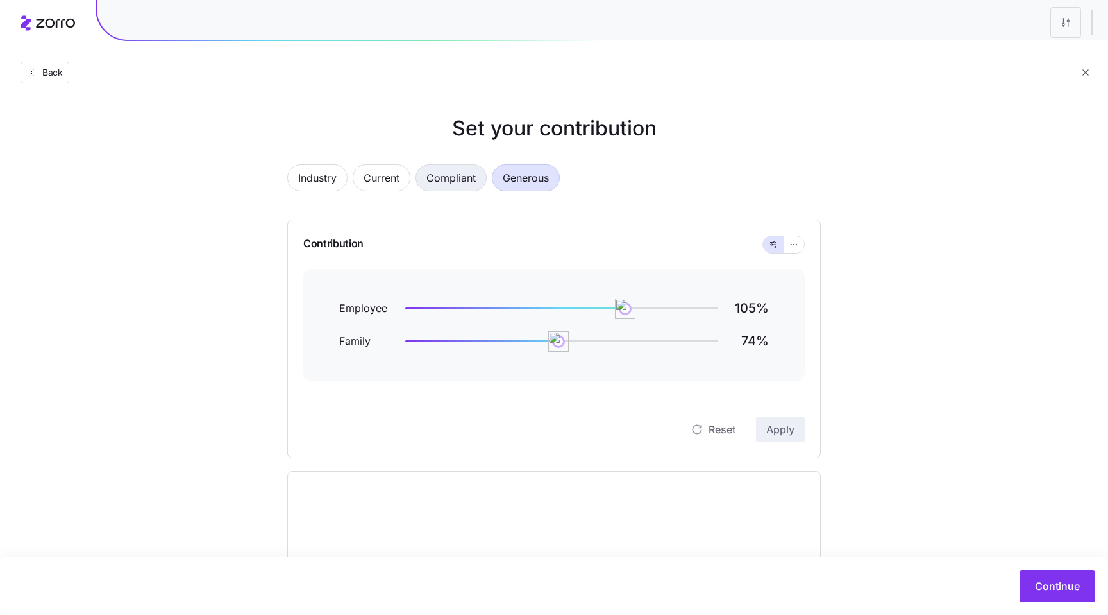
click at [461, 184] on span "Compliant" at bounding box center [451, 178] width 49 height 26
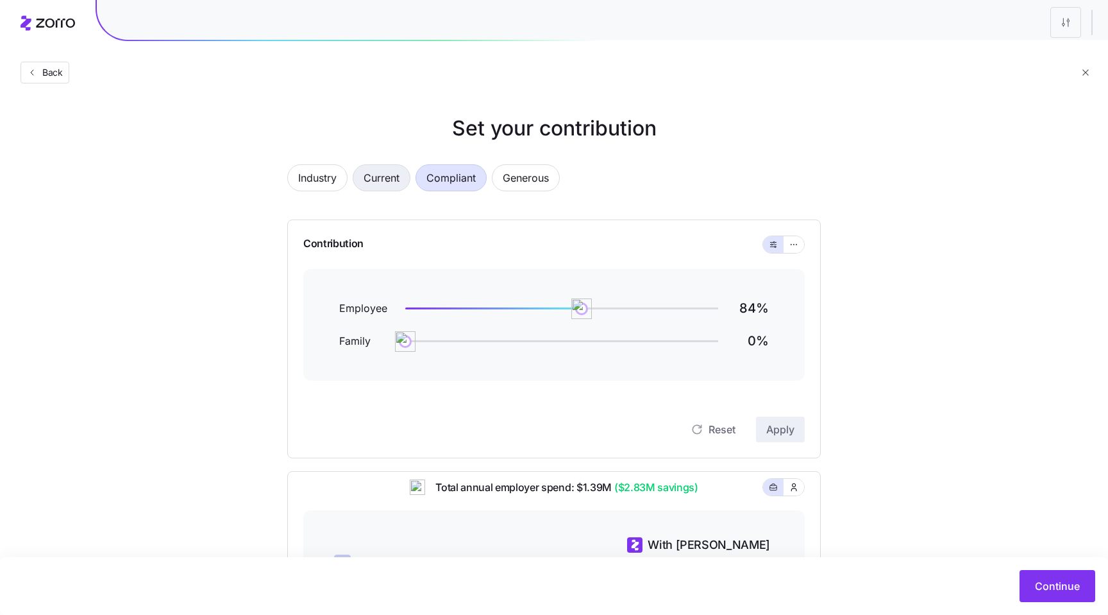
click at [382, 174] on span "Current" at bounding box center [382, 178] width 36 height 26
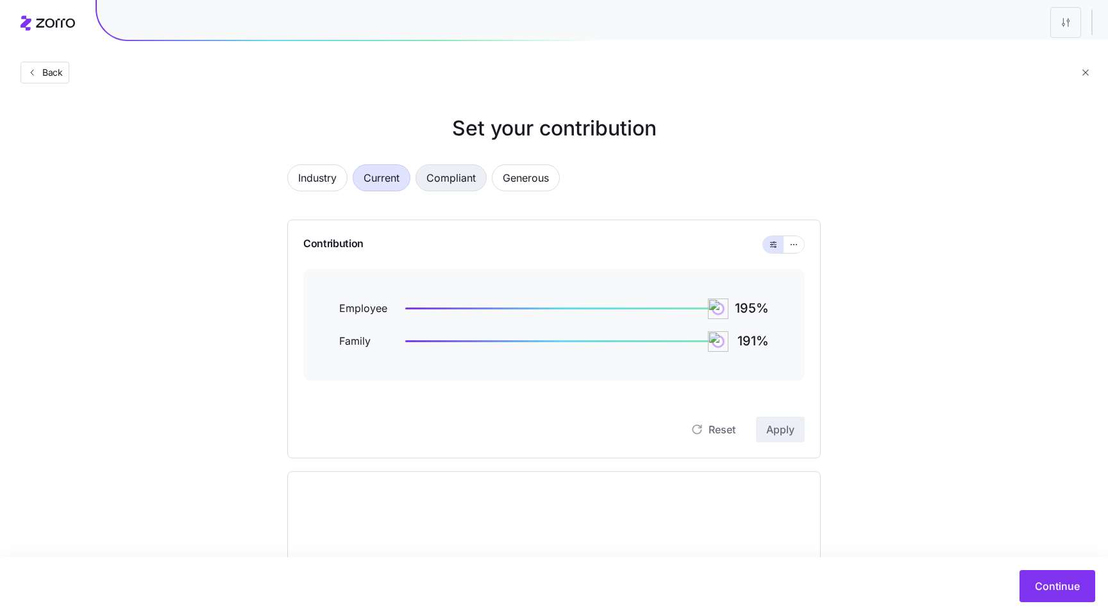
click at [446, 183] on span "Compliant" at bounding box center [451, 178] width 49 height 26
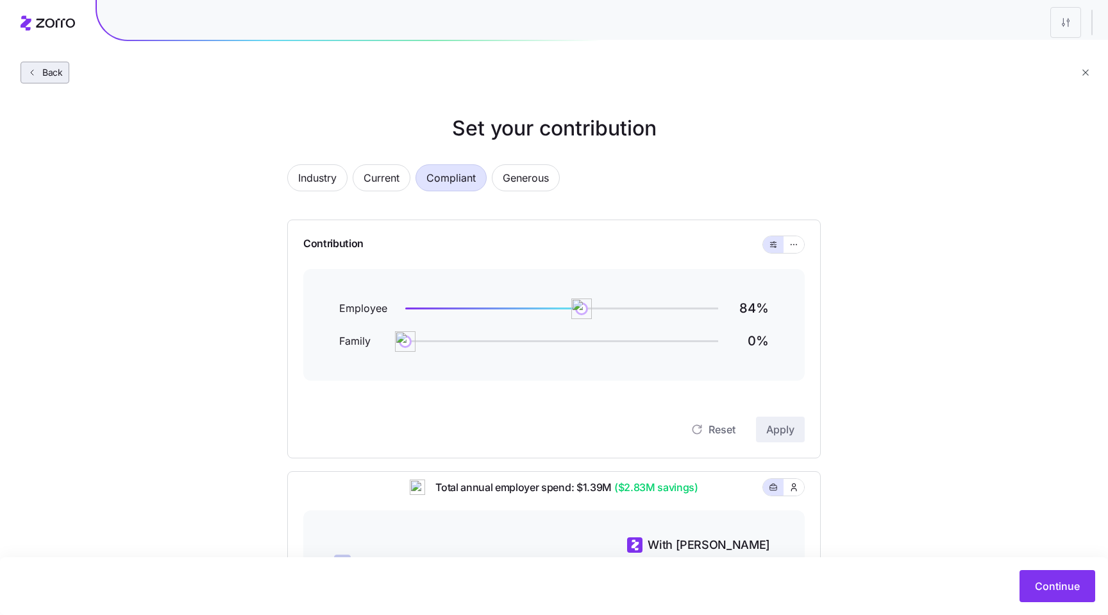
click at [65, 70] on button "Back" at bounding box center [45, 73] width 49 height 22
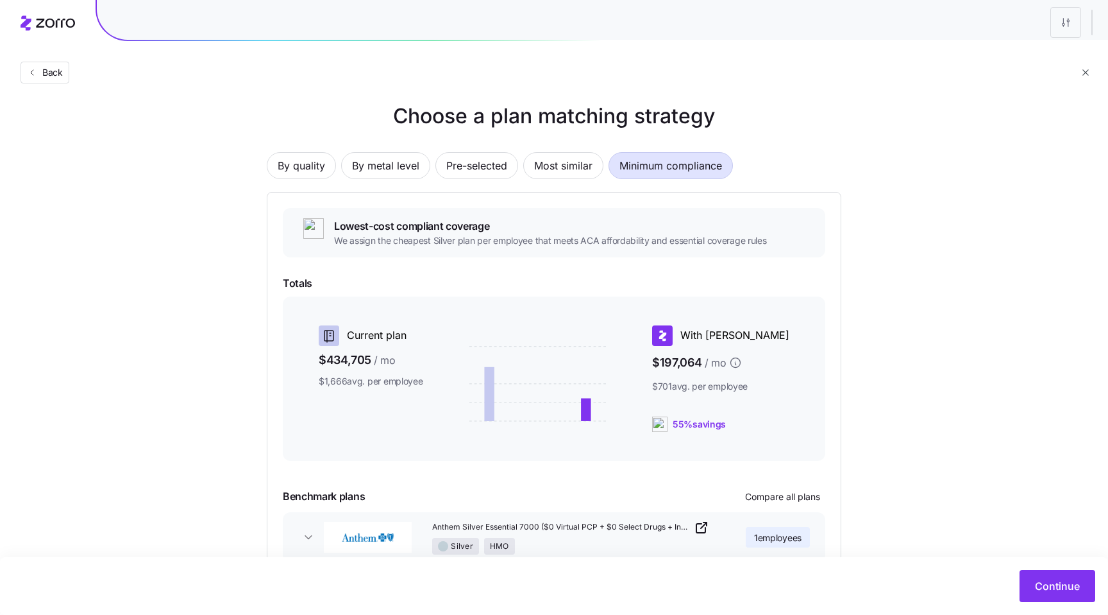
scroll to position [8, 0]
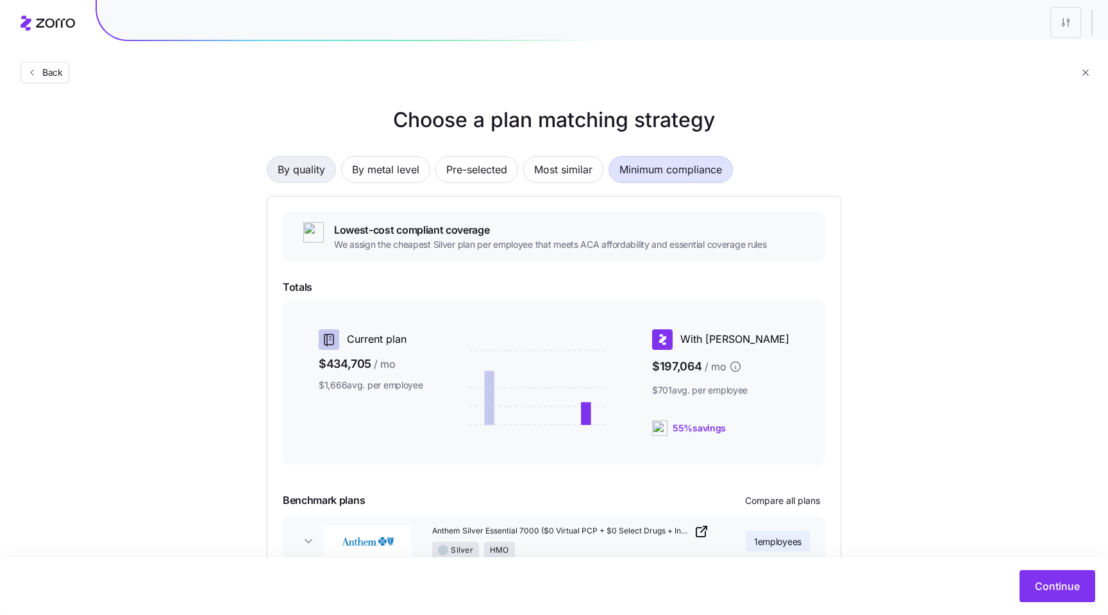
click at [315, 180] on span "By quality" at bounding box center [301, 170] width 47 height 26
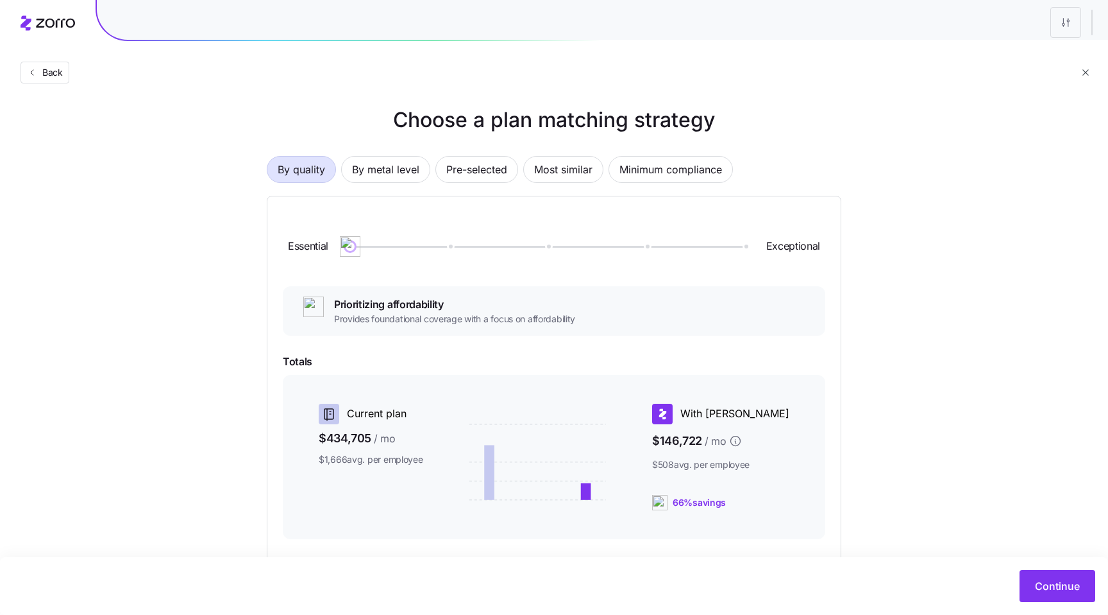
click at [745, 248] on div at bounding box center [547, 246] width 402 height 8
drag, startPoint x: 355, startPoint y: 250, endPoint x: 729, endPoint y: 255, distance: 374.6
click at [729, 255] on div "Essential Exceptional" at bounding box center [554, 246] width 543 height 69
click at [1048, 587] on span "Continue" at bounding box center [1057, 585] width 45 height 15
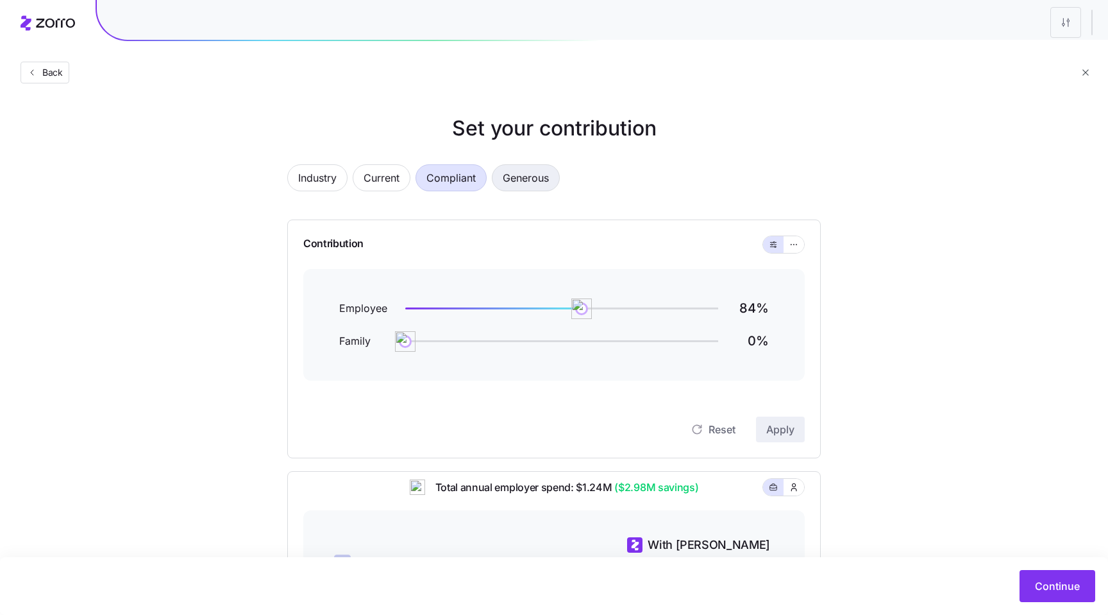
click at [514, 180] on span "Generous" at bounding box center [526, 178] width 46 height 26
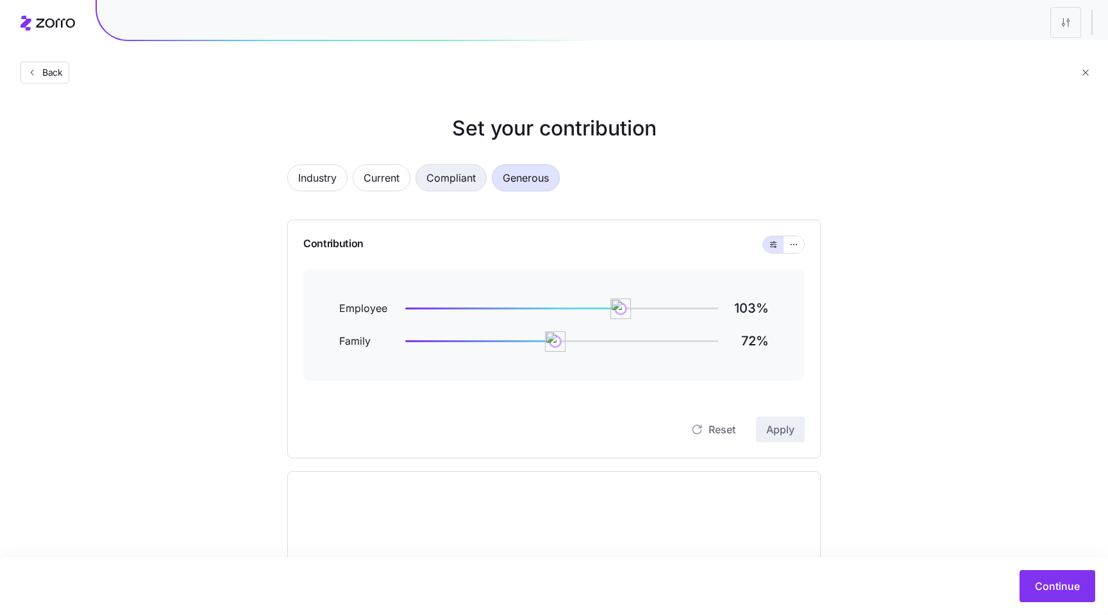
click at [469, 180] on span "Compliant" at bounding box center [451, 178] width 49 height 26
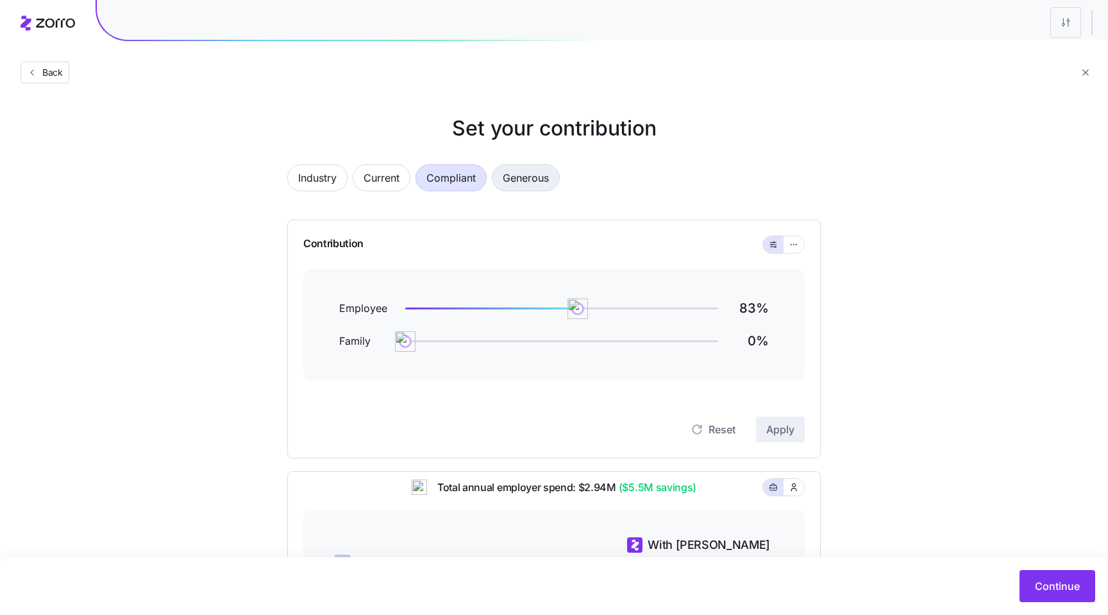
click at [529, 180] on span "Generous" at bounding box center [526, 178] width 46 height 26
click at [469, 177] on span "Compliant" at bounding box center [451, 178] width 49 height 26
click at [53, 79] on button "Back" at bounding box center [45, 73] width 49 height 22
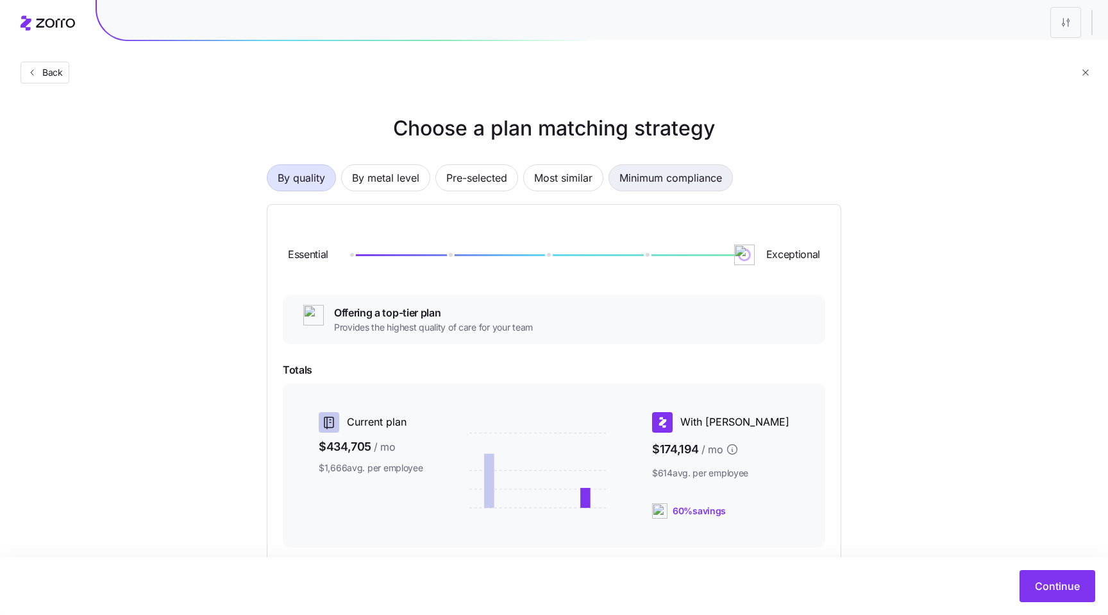
click at [684, 176] on span "Minimum compliance" at bounding box center [671, 178] width 103 height 26
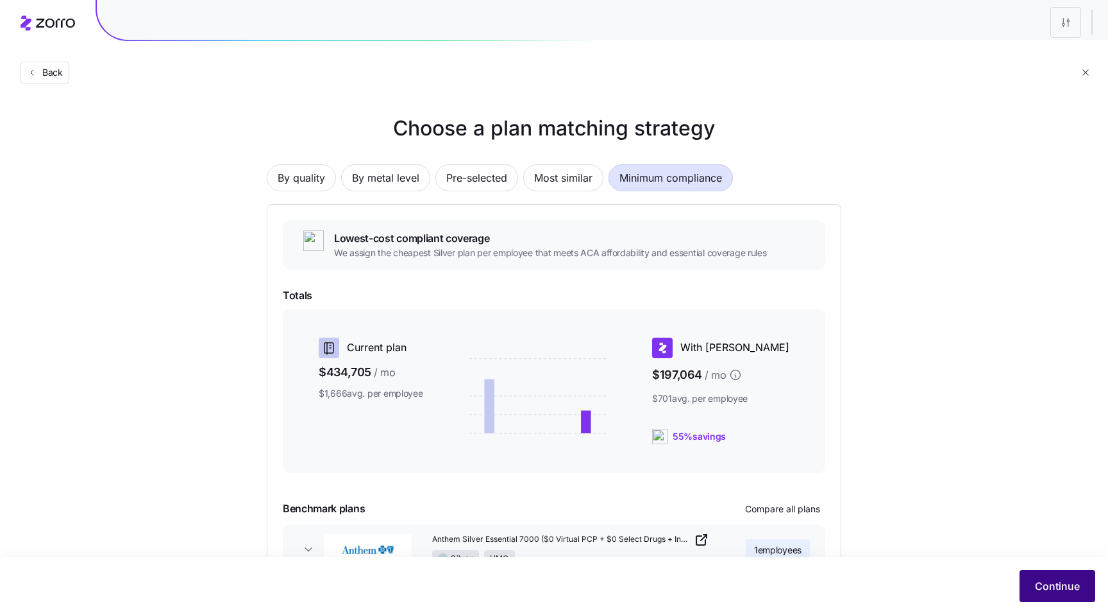
click at [1037, 577] on button "Continue" at bounding box center [1058, 586] width 76 height 32
click at [1056, 587] on span "Continue" at bounding box center [1057, 585] width 45 height 15
click at [965, 472] on div "Choose a plan matching strategy By quality By metal level Pre-selected Most sim…" at bounding box center [554, 367] width 1108 height 508
click at [1056, 595] on button "Continue" at bounding box center [1058, 586] width 76 height 32
click at [567, 176] on span "Most similar" at bounding box center [563, 178] width 58 height 26
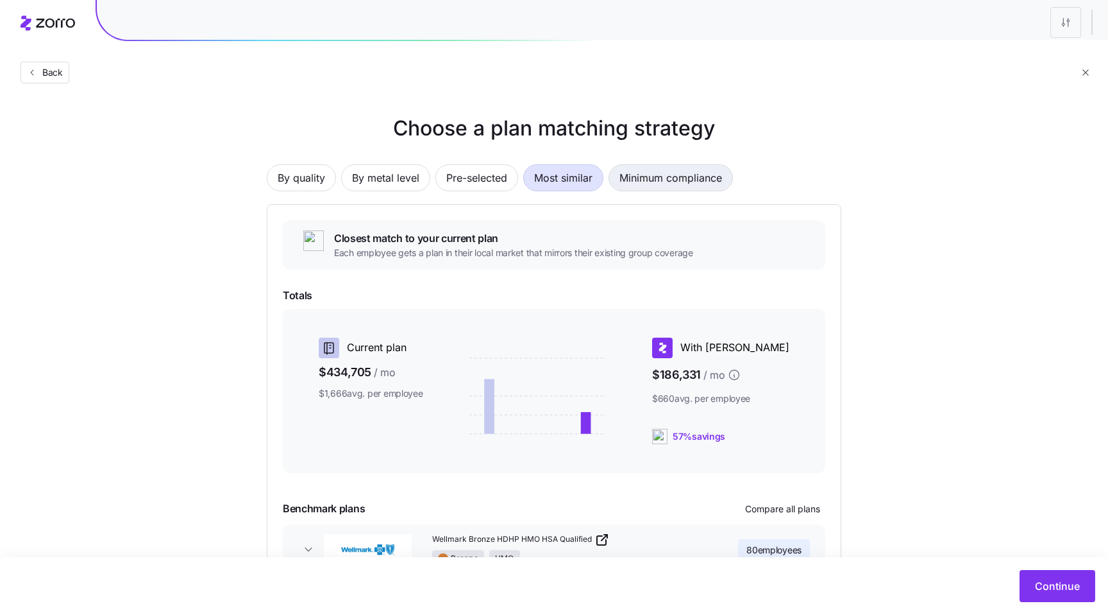
click at [650, 180] on span "Minimum compliance" at bounding box center [671, 178] width 103 height 26
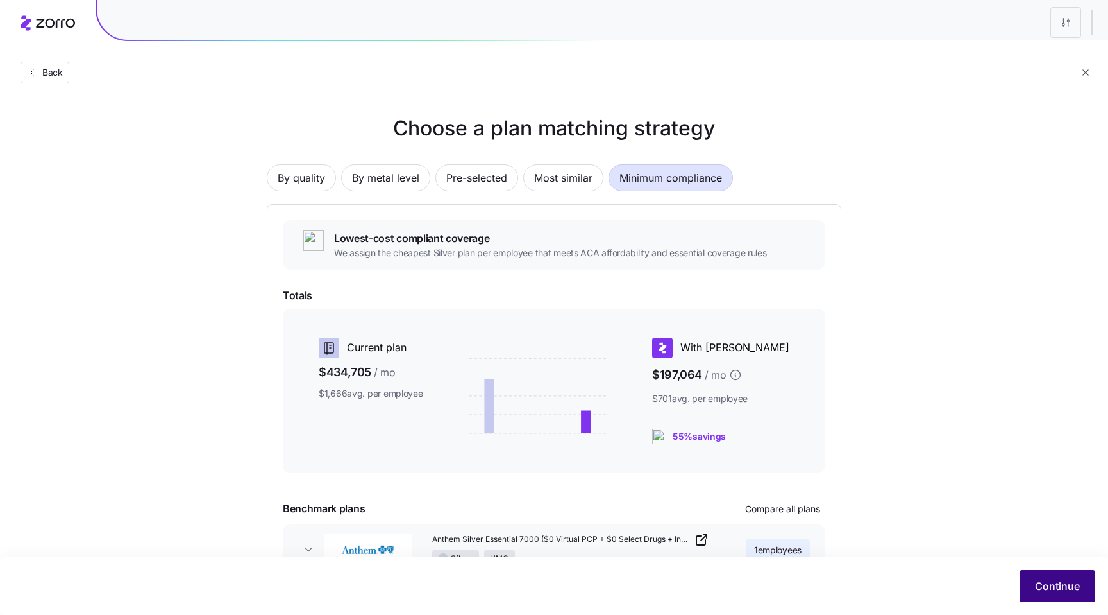
click at [1044, 581] on span "Continue" at bounding box center [1057, 585] width 45 height 15
click at [457, 179] on span "Pre-selected" at bounding box center [476, 178] width 61 height 26
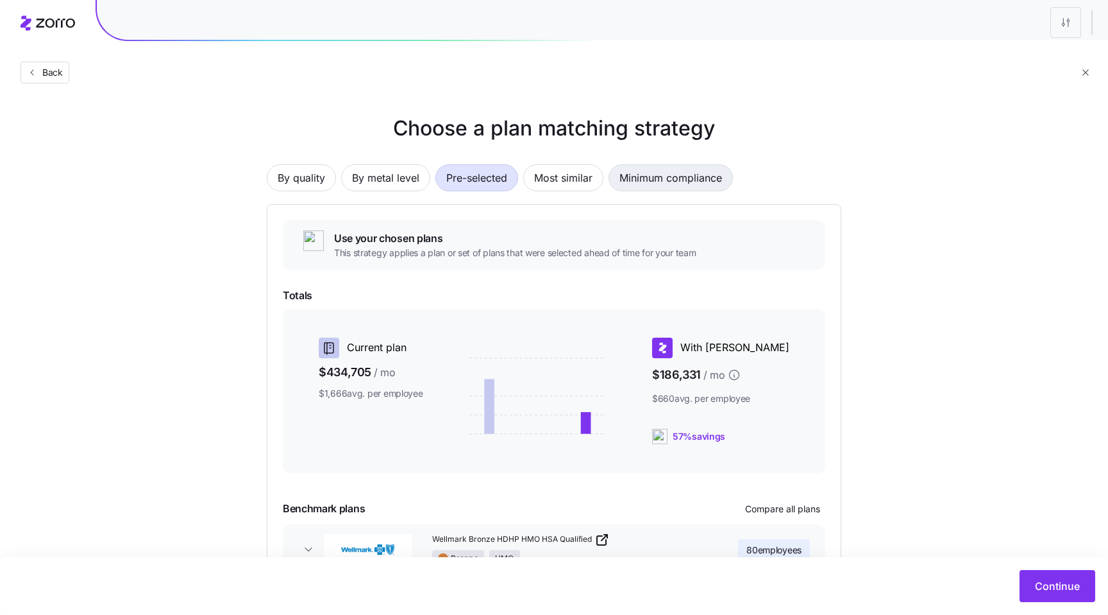
click at [674, 171] on span "Minimum compliance" at bounding box center [671, 178] width 103 height 26
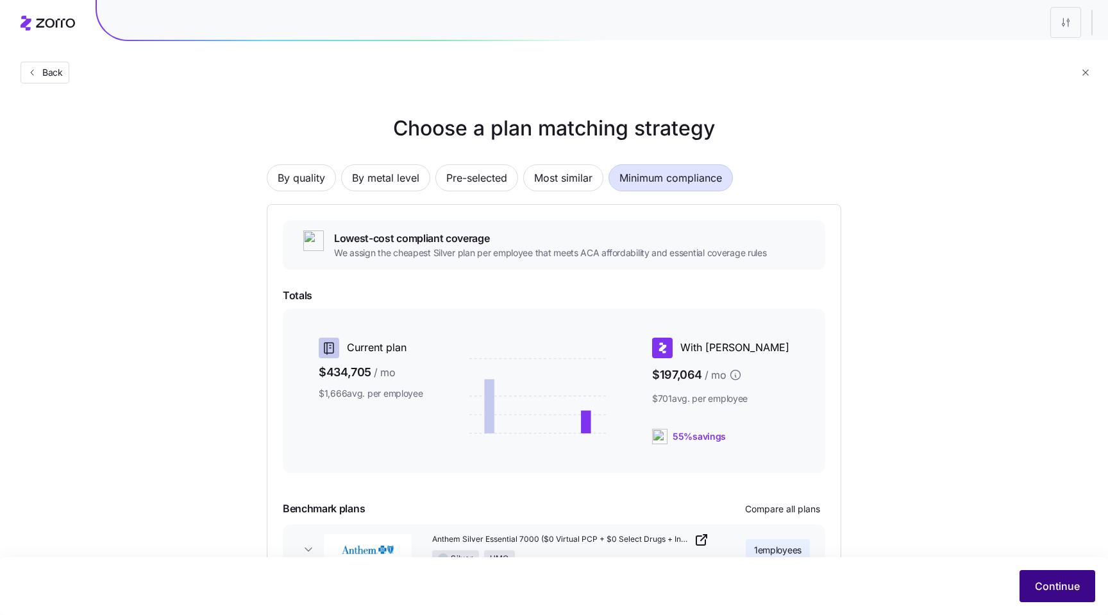
click at [1053, 586] on span "Continue" at bounding box center [1057, 585] width 45 height 15
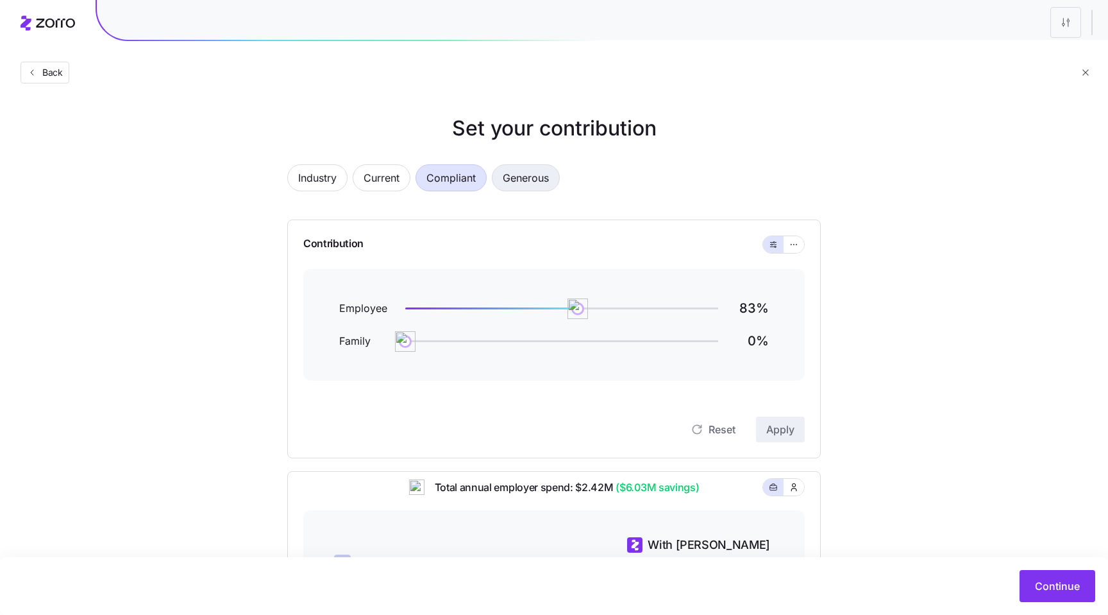
click at [529, 185] on span "Generous" at bounding box center [526, 178] width 46 height 26
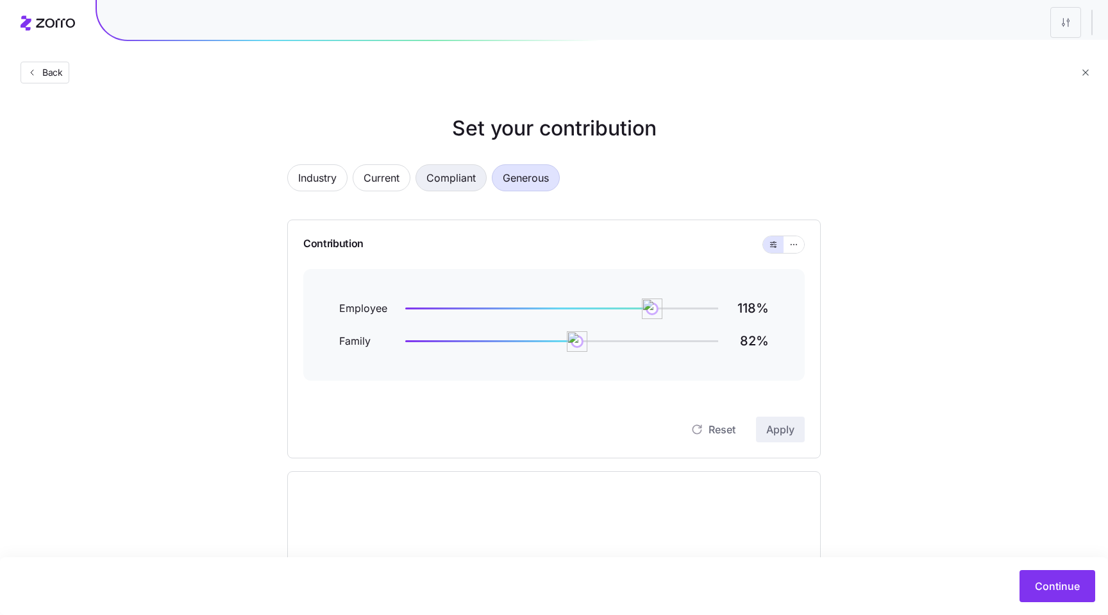
click at [462, 184] on span "Compliant" at bounding box center [451, 178] width 49 height 26
click at [443, 185] on span "Compliant" at bounding box center [451, 178] width 49 height 26
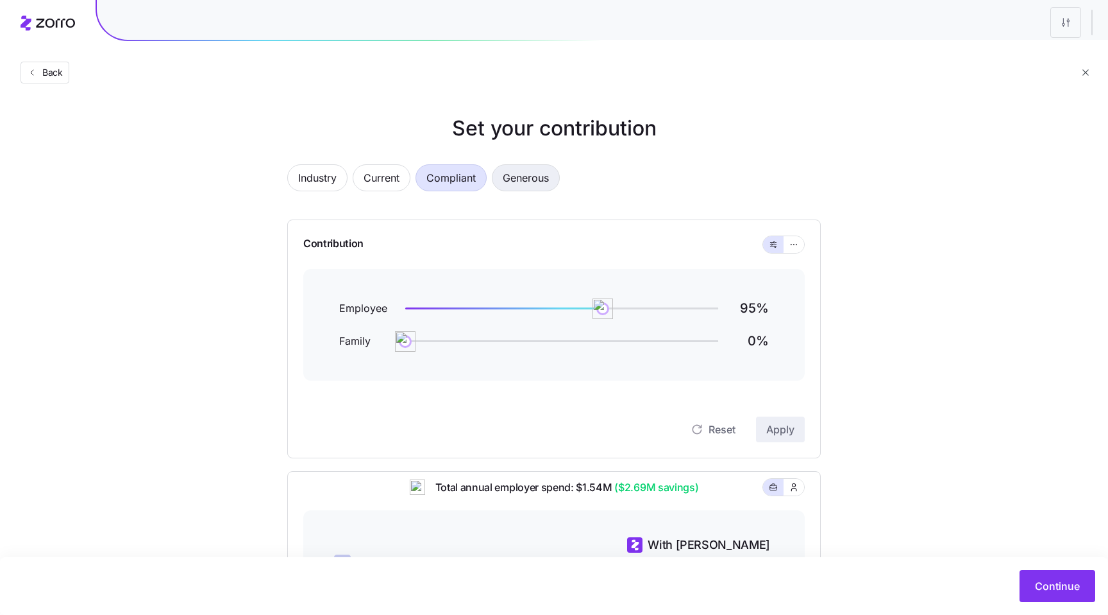
click at [516, 187] on span "Generous" at bounding box center [526, 178] width 46 height 26
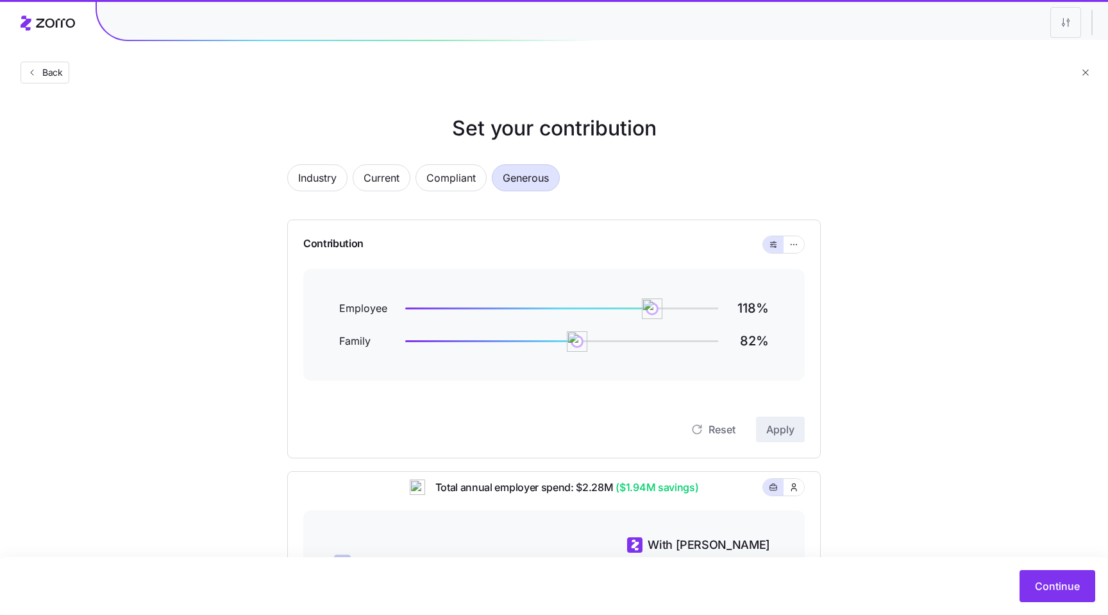
click at [453, 184] on span "Compliant" at bounding box center [451, 178] width 49 height 26
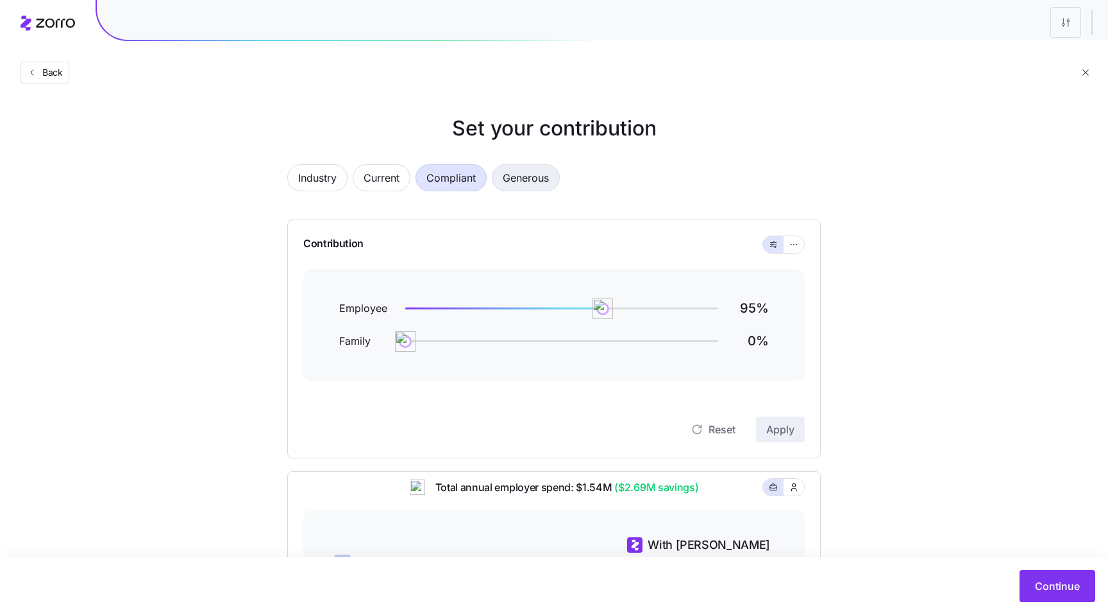
click at [529, 173] on span "Generous" at bounding box center [526, 178] width 46 height 26
click at [462, 176] on span "Compliant" at bounding box center [451, 178] width 49 height 26
click at [330, 179] on span "Industry" at bounding box center [317, 178] width 38 height 26
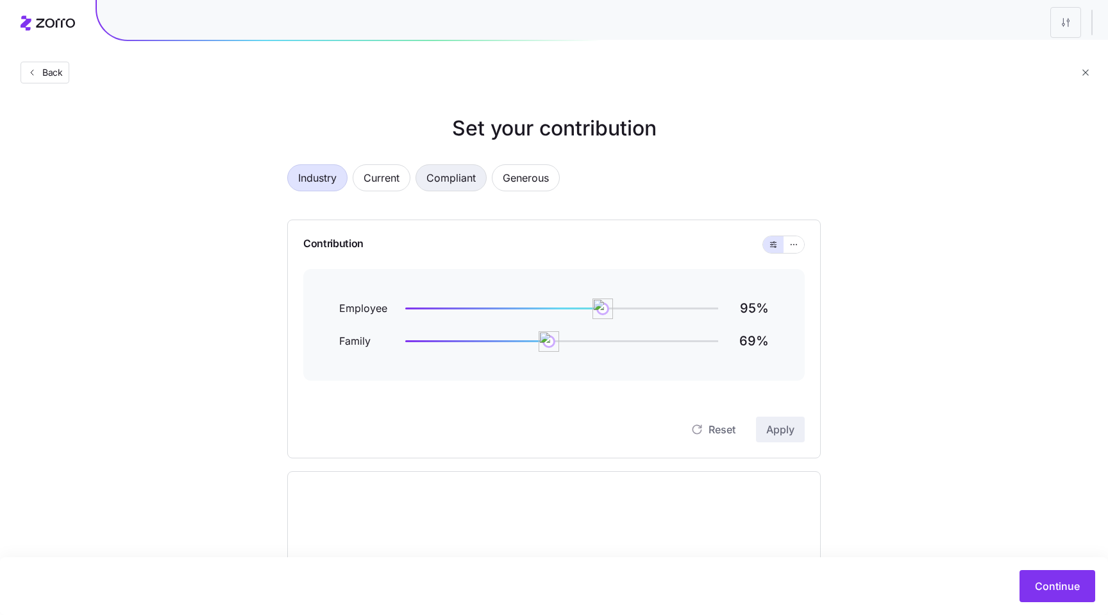
click at [455, 181] on span "Compliant" at bounding box center [451, 178] width 49 height 26
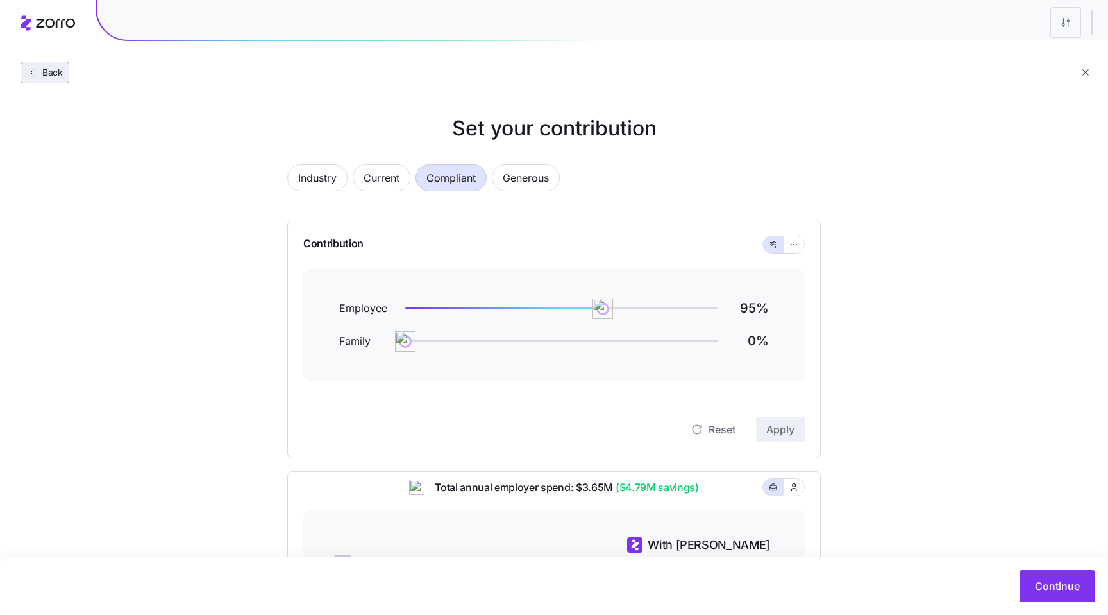
click at [48, 73] on span "Back" at bounding box center [50, 72] width 26 height 13
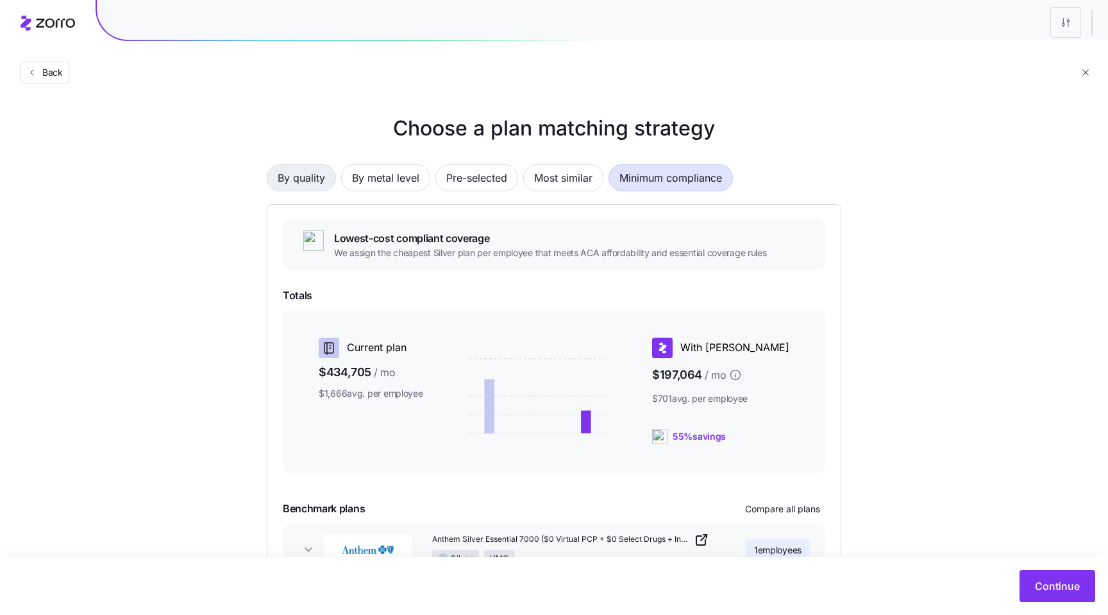
click at [303, 180] on span "By quality" at bounding box center [301, 178] width 47 height 26
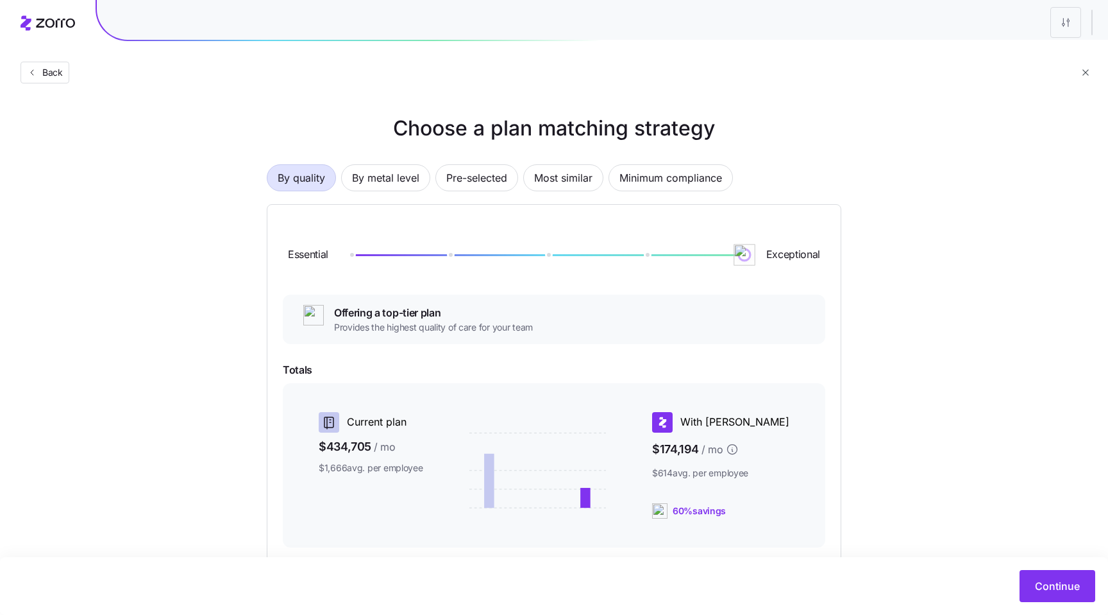
drag, startPoint x: 357, startPoint y: 255, endPoint x: 745, endPoint y: 261, distance: 388.8
click at [745, 261] on img at bounding box center [745, 255] width 22 height 22
click at [1040, 581] on span "Continue" at bounding box center [1057, 585] width 45 height 15
click at [1035, 579] on button "Continue" at bounding box center [1058, 586] width 76 height 32
click at [1056, 594] on button "Continue" at bounding box center [1058, 586] width 76 height 32
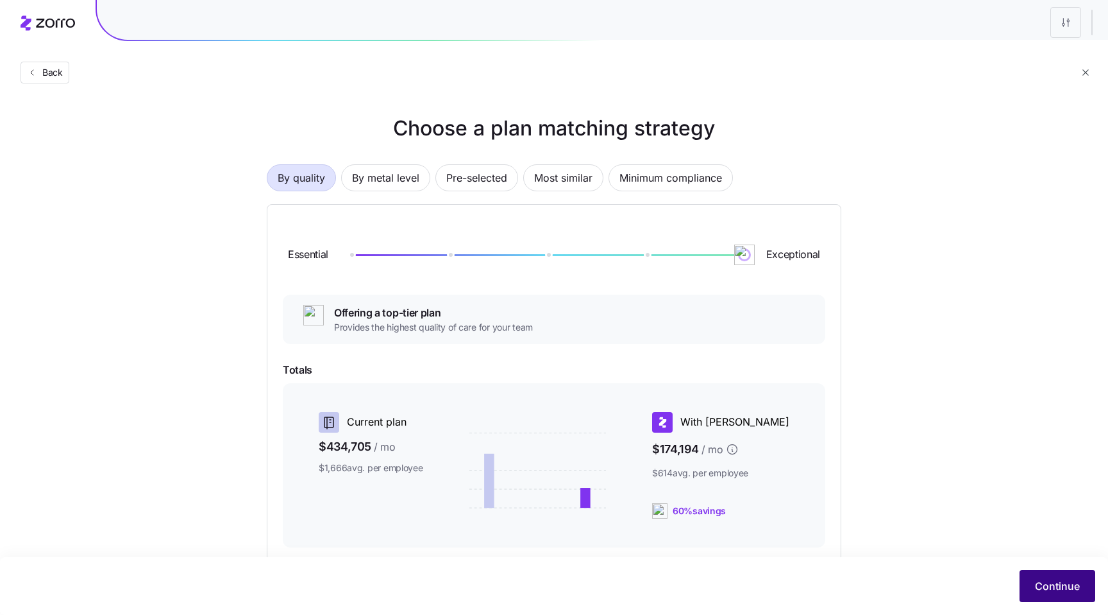
click at [1056, 594] on button "Continue" at bounding box center [1058, 586] width 76 height 32
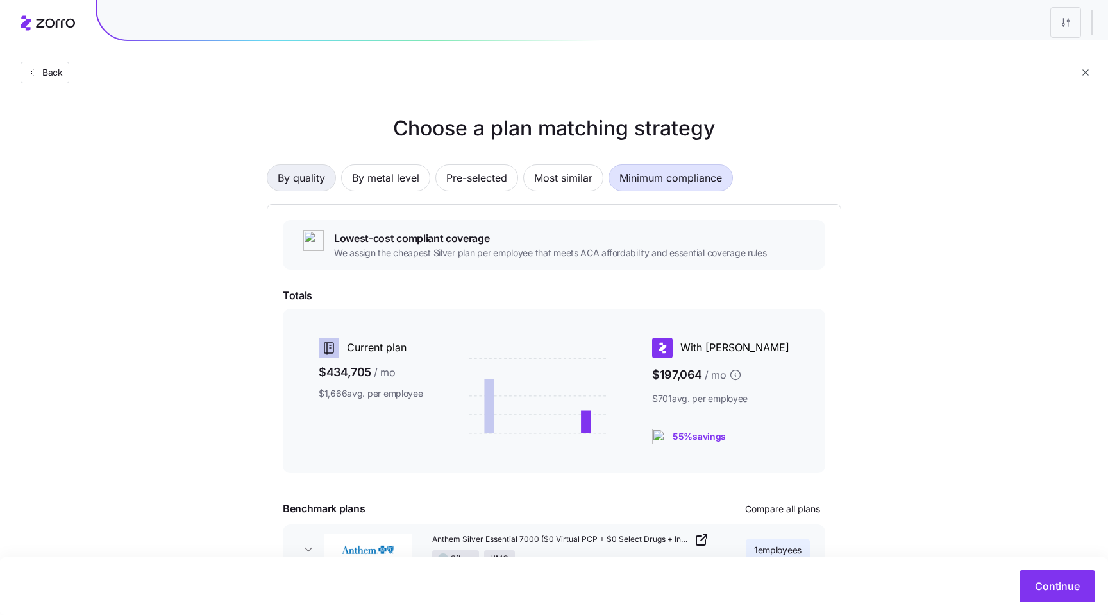
click at [324, 181] on span "By quality" at bounding box center [301, 178] width 47 height 26
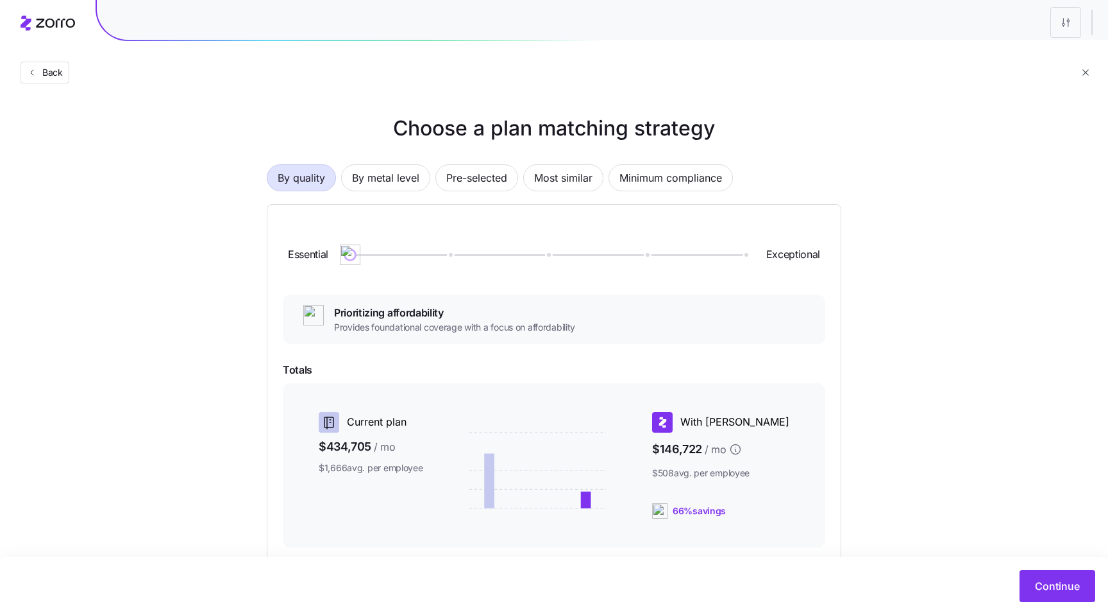
click at [459, 255] on div at bounding box center [547, 255] width 394 height 2
click at [550, 259] on div "Essential Exceptional" at bounding box center [554, 254] width 543 height 69
click at [550, 257] on div at bounding box center [547, 255] width 394 height 8
click at [744, 254] on div at bounding box center [547, 255] width 394 height 2
click at [1050, 584] on span "Continue" at bounding box center [1057, 585] width 45 height 15
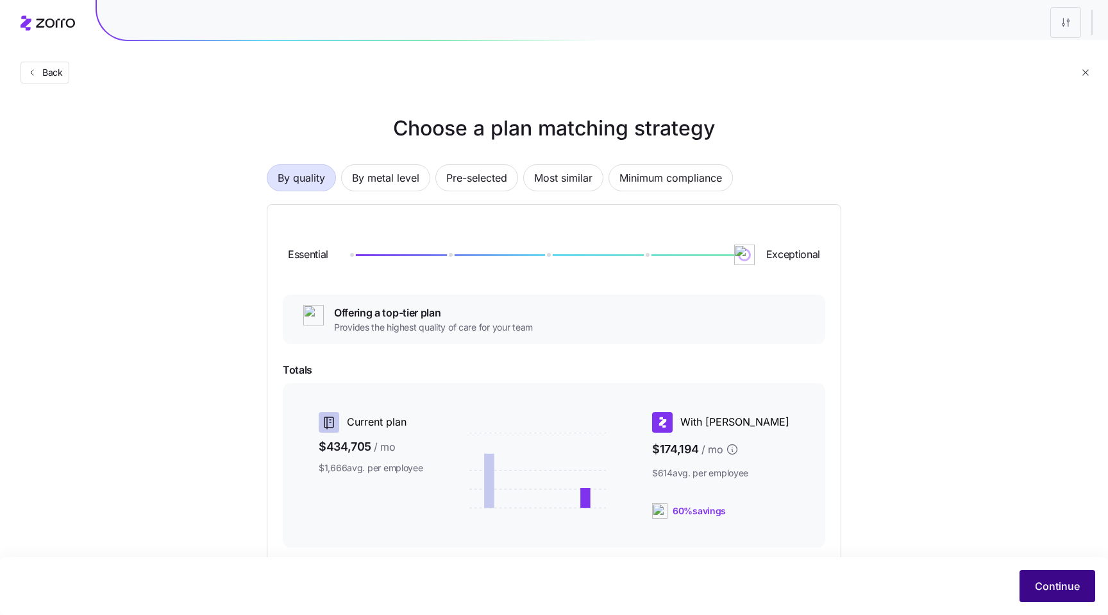
click at [1053, 587] on span "Continue" at bounding box center [1057, 585] width 45 height 15
click at [1053, 589] on span "Continue" at bounding box center [1057, 585] width 45 height 15
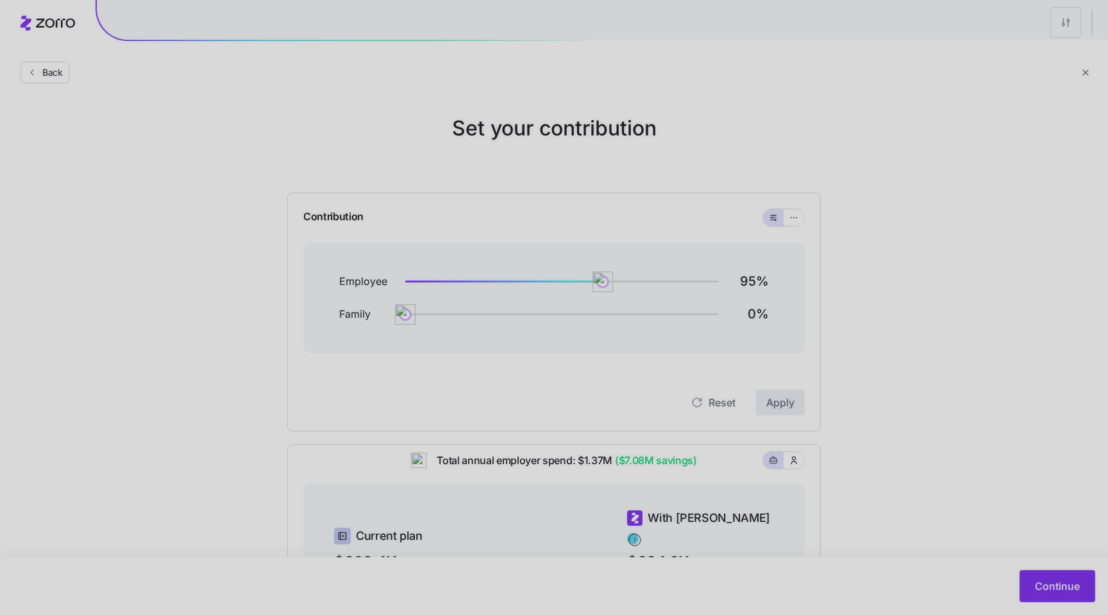
click at [115, 199] on div at bounding box center [554, 307] width 1108 height 615
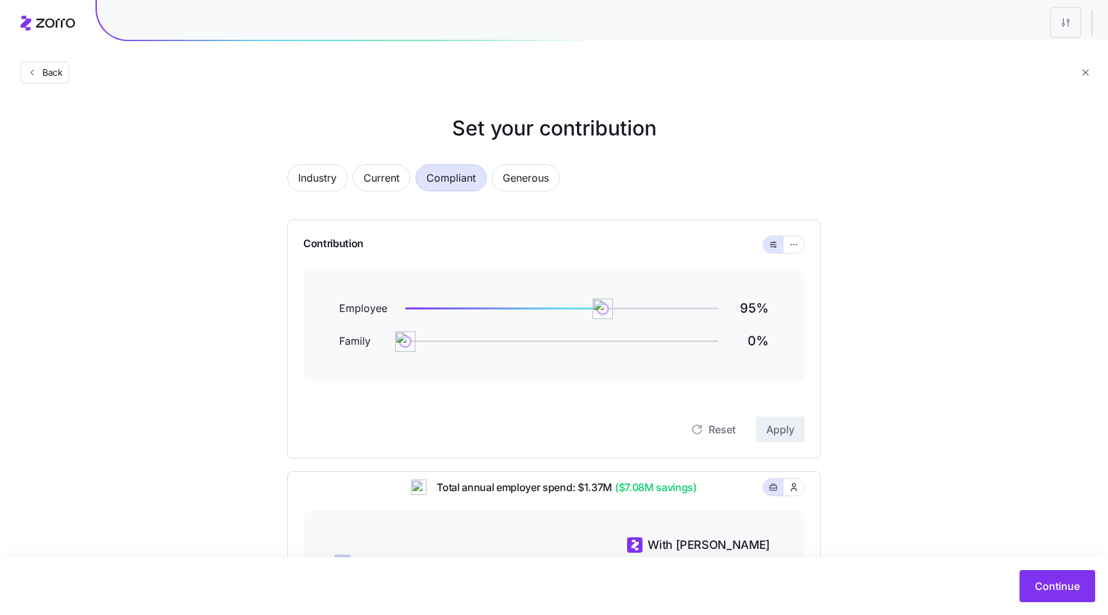
click at [787, 218] on div "Industry Current Compliant Generous Contribution Employee 95 % Family 0 % Reset…" at bounding box center [554, 498] width 575 height 699
click at [60, 79] on button "Back" at bounding box center [45, 73] width 49 height 22
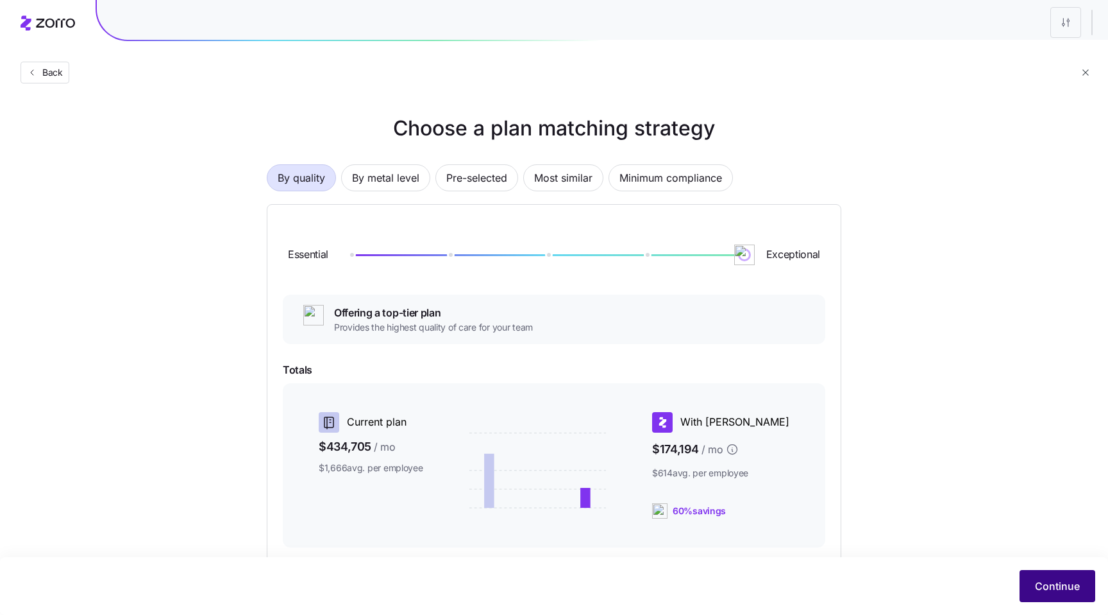
click at [1044, 593] on span "Continue" at bounding box center [1057, 585] width 45 height 15
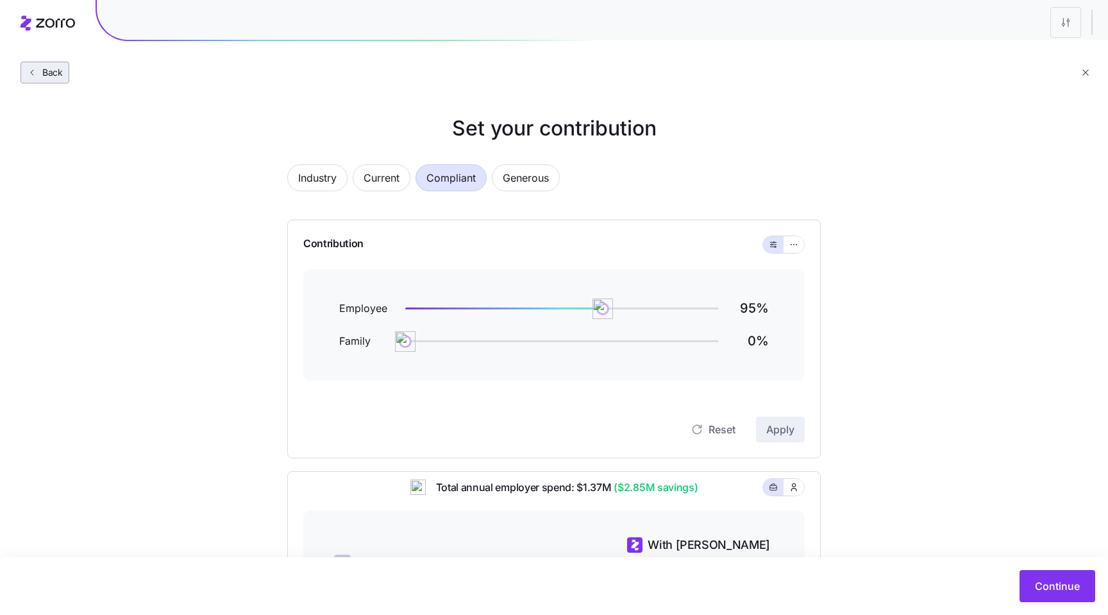
click at [58, 73] on span "Back" at bounding box center [50, 72] width 26 height 13
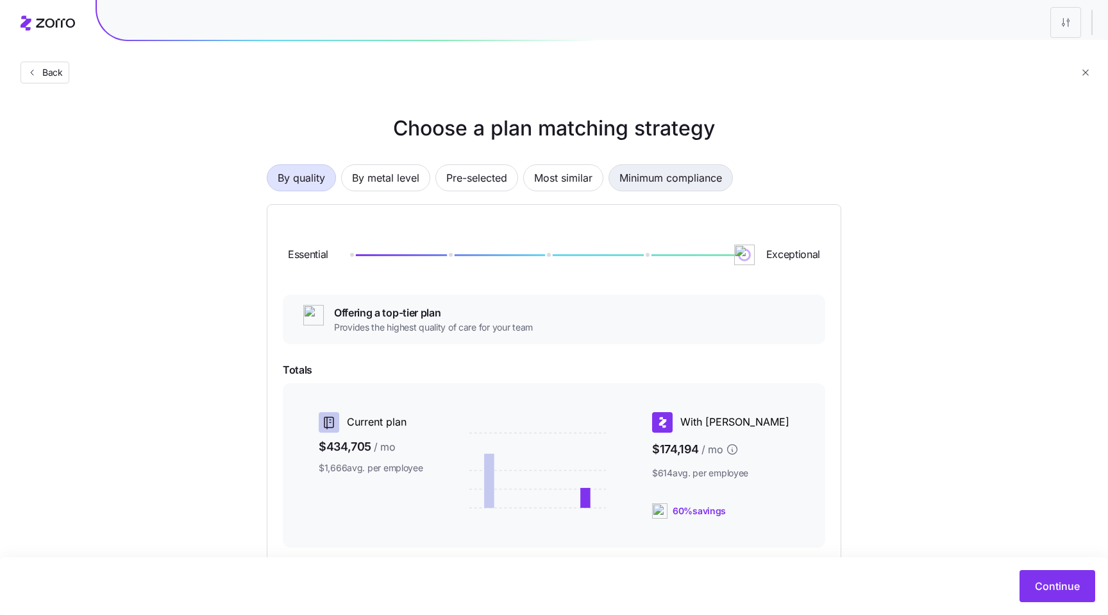
click at [699, 171] on span "Minimum compliance" at bounding box center [671, 178] width 103 height 26
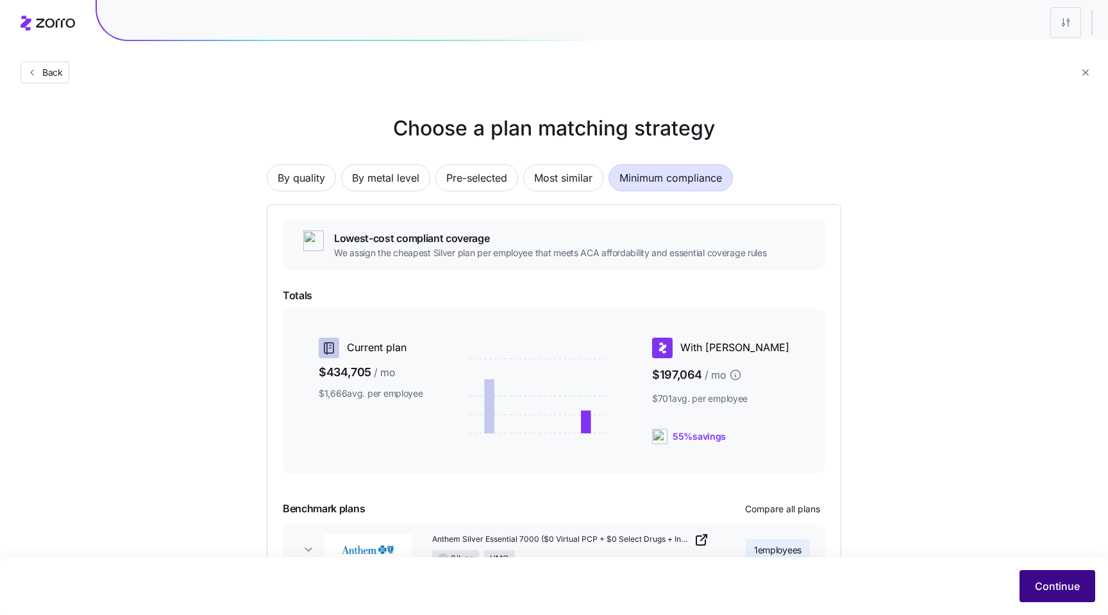
click at [1051, 581] on span "Continue" at bounding box center [1057, 585] width 45 height 15
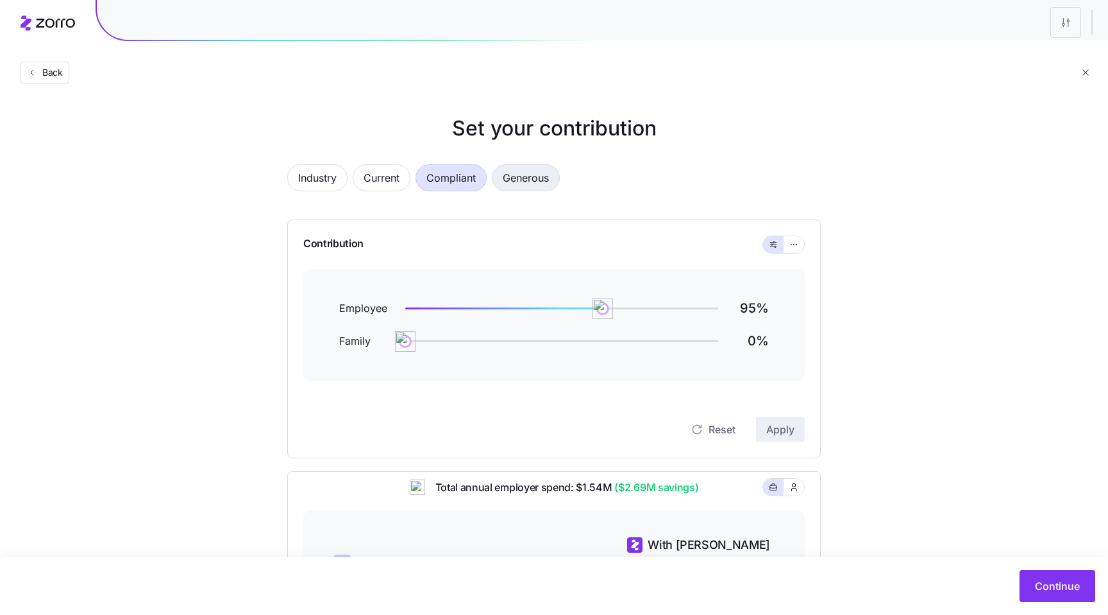
click at [521, 178] on span "Generous" at bounding box center [526, 178] width 46 height 26
click at [462, 177] on span "Compliant" at bounding box center [451, 178] width 49 height 26
click at [557, 177] on button "Generous" at bounding box center [526, 177] width 68 height 27
click at [464, 186] on span "Compliant" at bounding box center [451, 178] width 49 height 26
click at [520, 187] on span "Generous" at bounding box center [526, 178] width 46 height 26
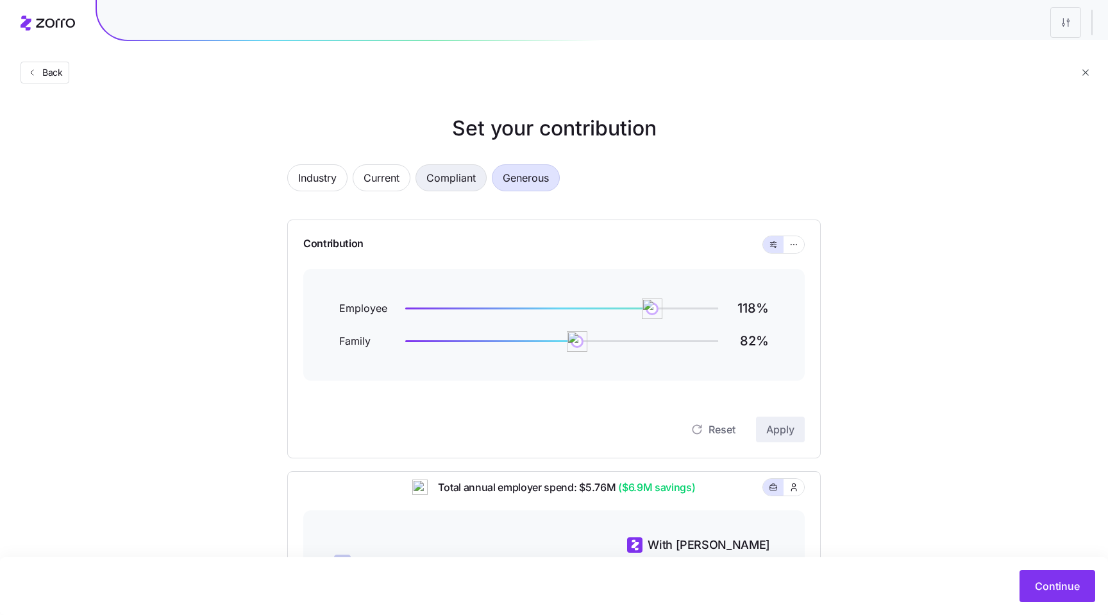
click at [456, 175] on span "Compliant" at bounding box center [451, 178] width 49 height 26
click at [48, 74] on span "Back" at bounding box center [50, 72] width 26 height 13
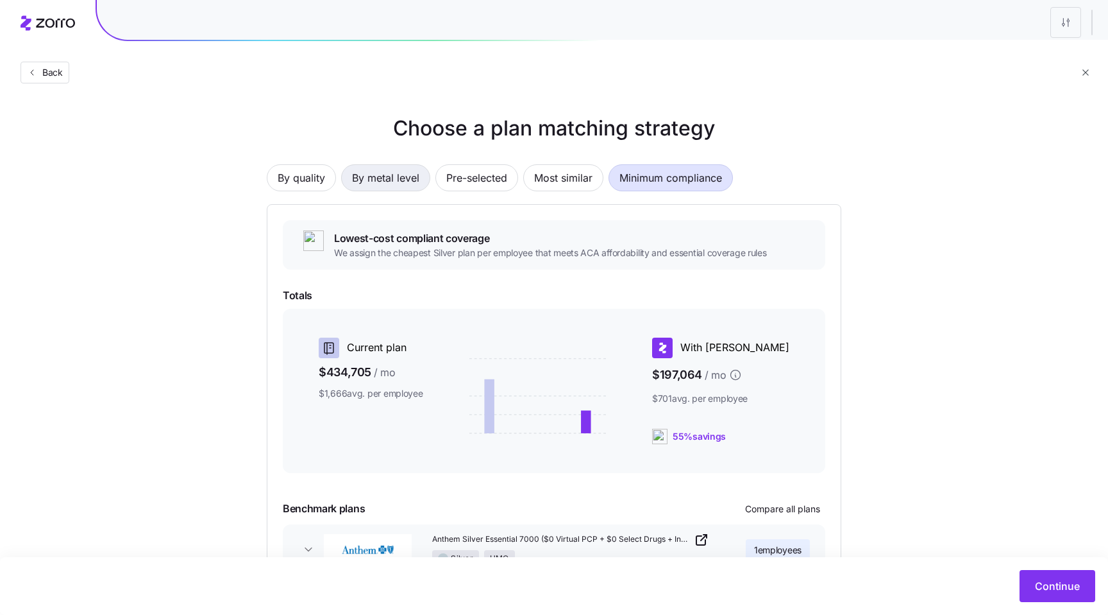
click at [380, 180] on span "By metal level" at bounding box center [385, 178] width 67 height 26
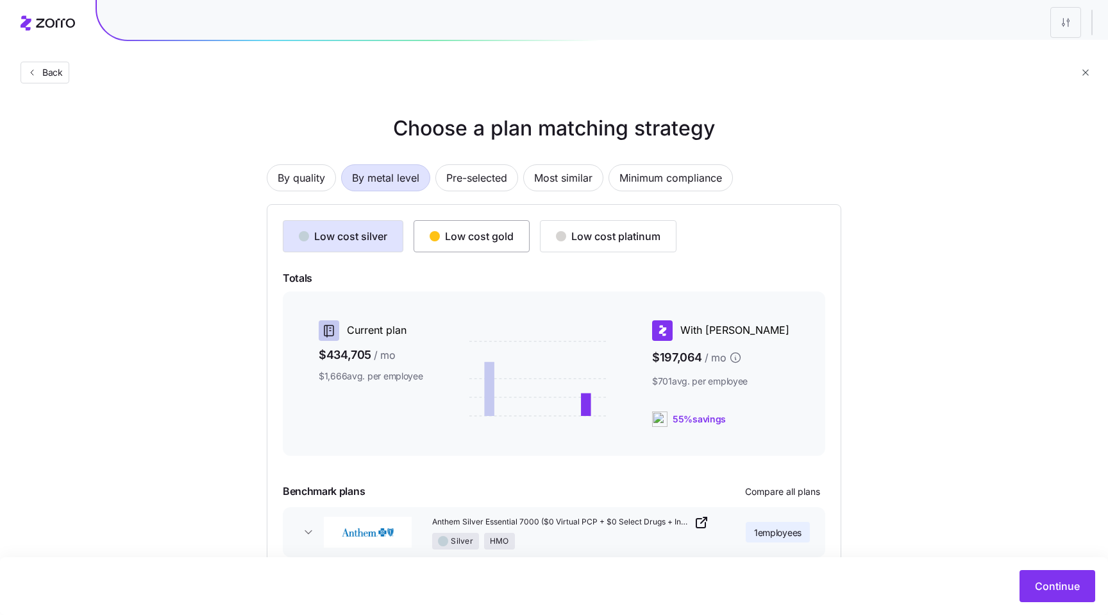
click at [464, 237] on div "Low cost gold" at bounding box center [472, 235] width 84 height 15
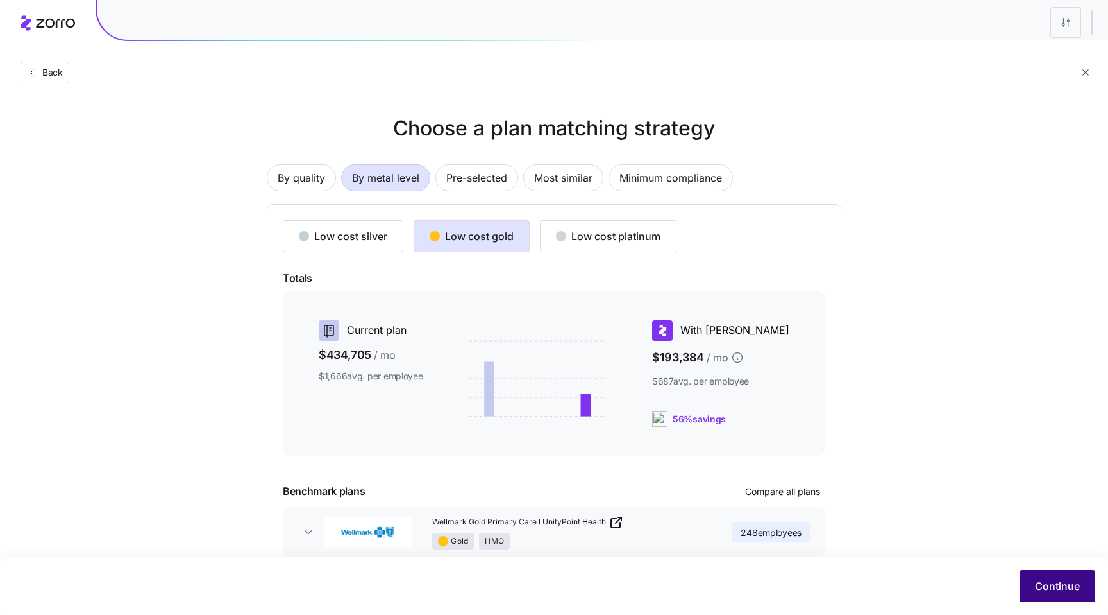
click at [1062, 588] on span "Continue" at bounding box center [1057, 585] width 45 height 15
click at [1056, 587] on span "Continue" at bounding box center [1057, 585] width 45 height 15
click at [1073, 594] on button "Continue" at bounding box center [1058, 586] width 76 height 32
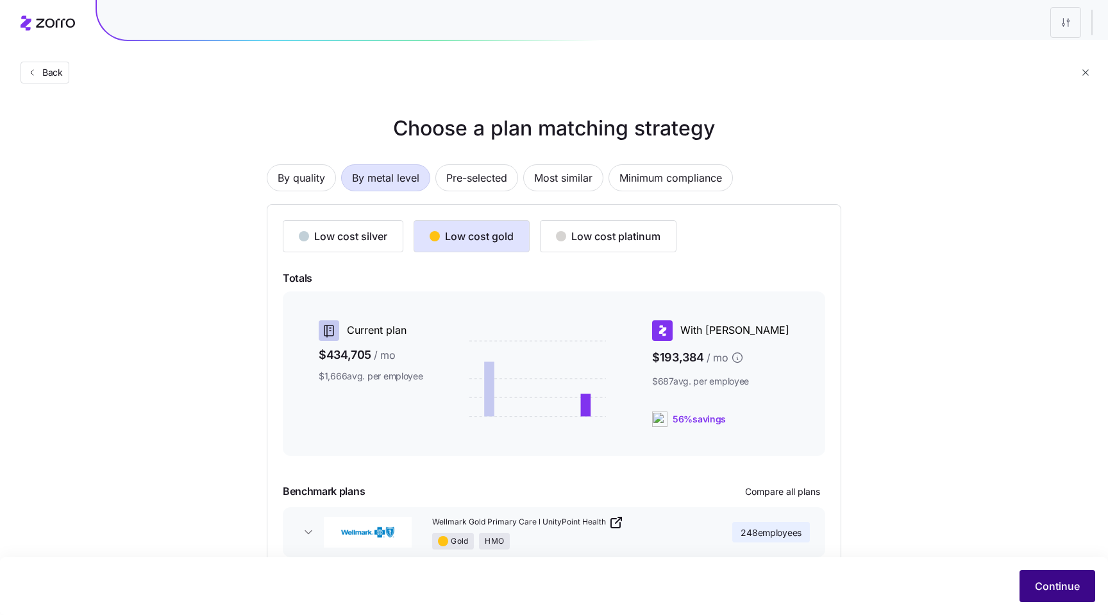
click at [1073, 594] on button "Continue" at bounding box center [1058, 586] width 76 height 32
click at [1071, 593] on button "Continue" at bounding box center [1058, 586] width 76 height 32
click at [1048, 585] on span "Continue" at bounding box center [1057, 585] width 45 height 15
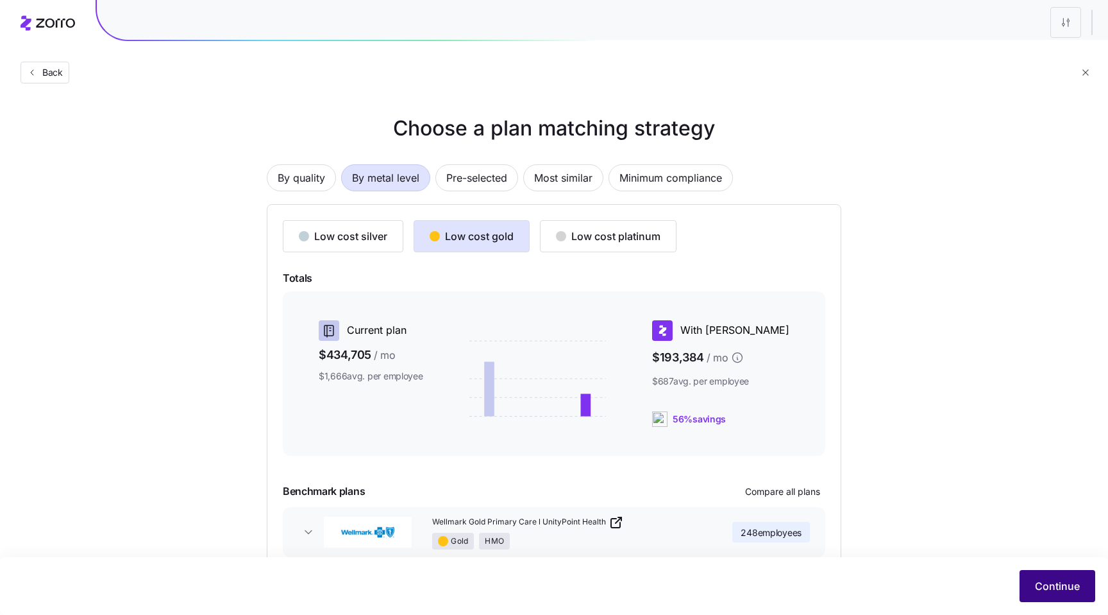
click at [1041, 581] on span "Continue" at bounding box center [1057, 585] width 45 height 15
click at [63, 78] on span "Back" at bounding box center [44, 72] width 37 height 13
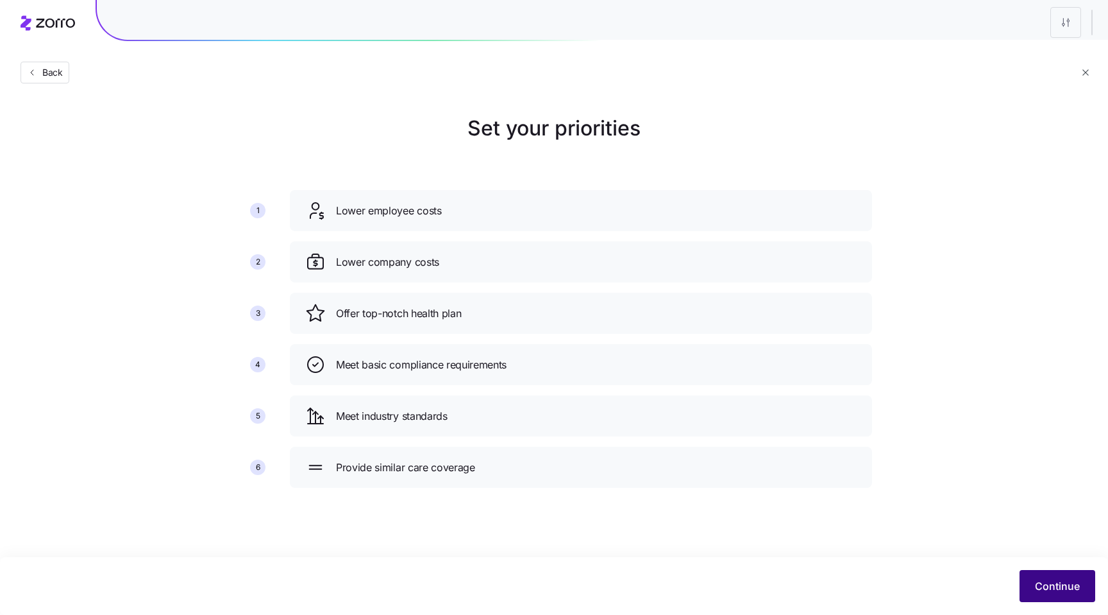
click at [1033, 586] on button "Continue" at bounding box center [1058, 586] width 76 height 32
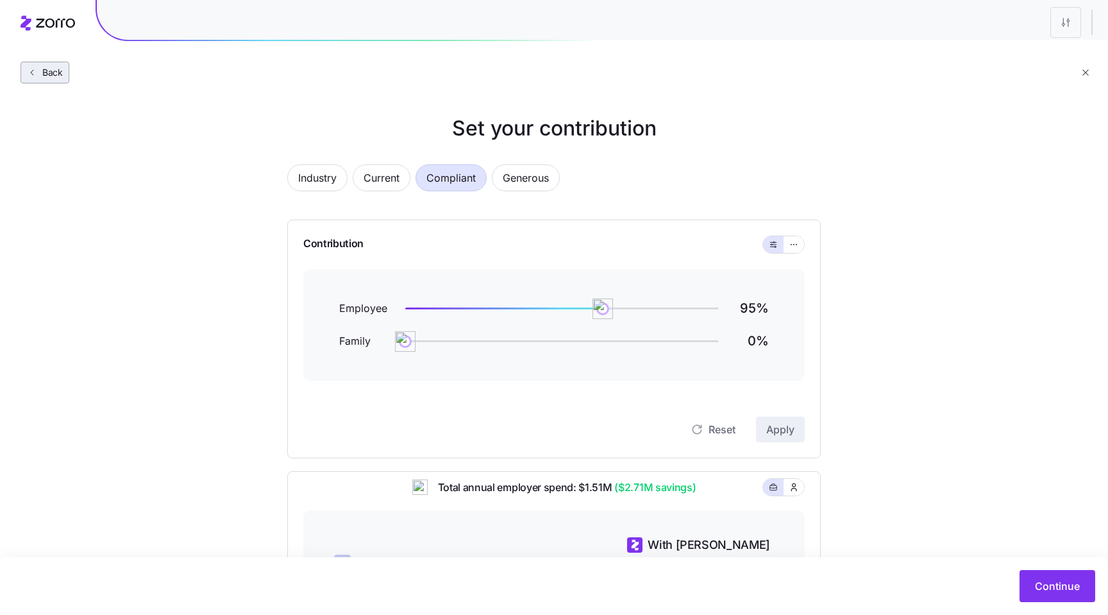
click at [48, 78] on span "Back" at bounding box center [50, 72] width 26 height 13
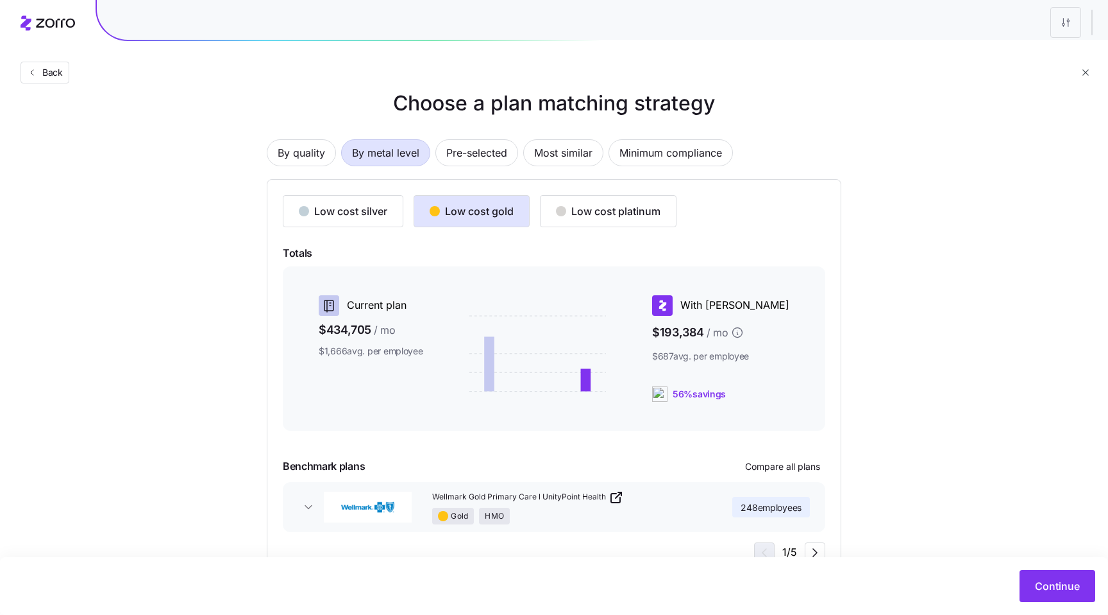
scroll to position [12, 0]
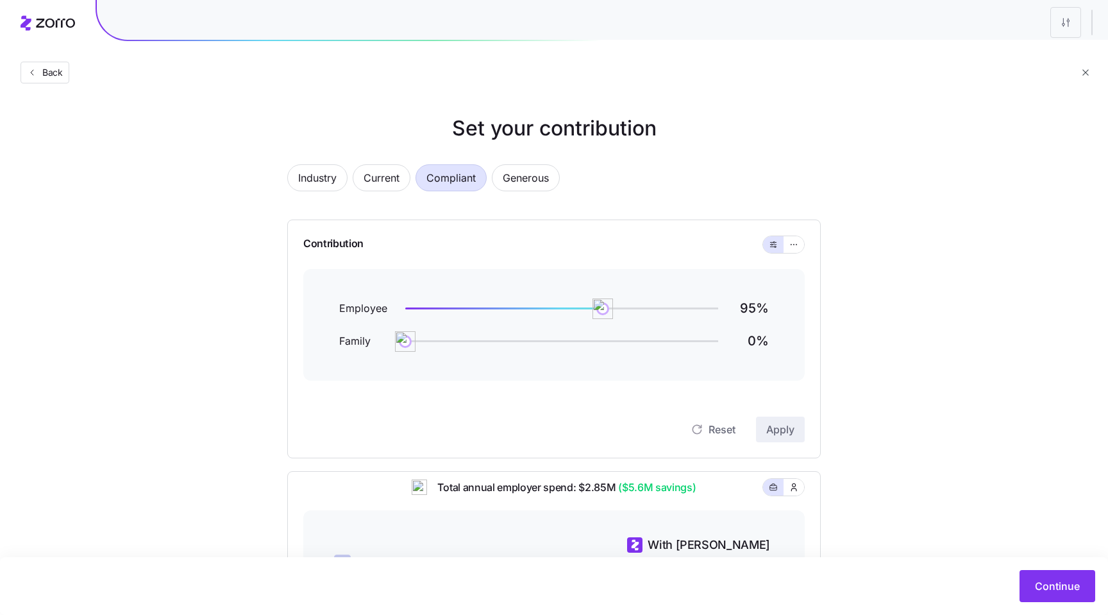
click at [661, 169] on div "Industry Current Compliant Generous" at bounding box center [554, 185] width 534 height 42
click at [55, 81] on button "Back" at bounding box center [45, 73] width 49 height 22
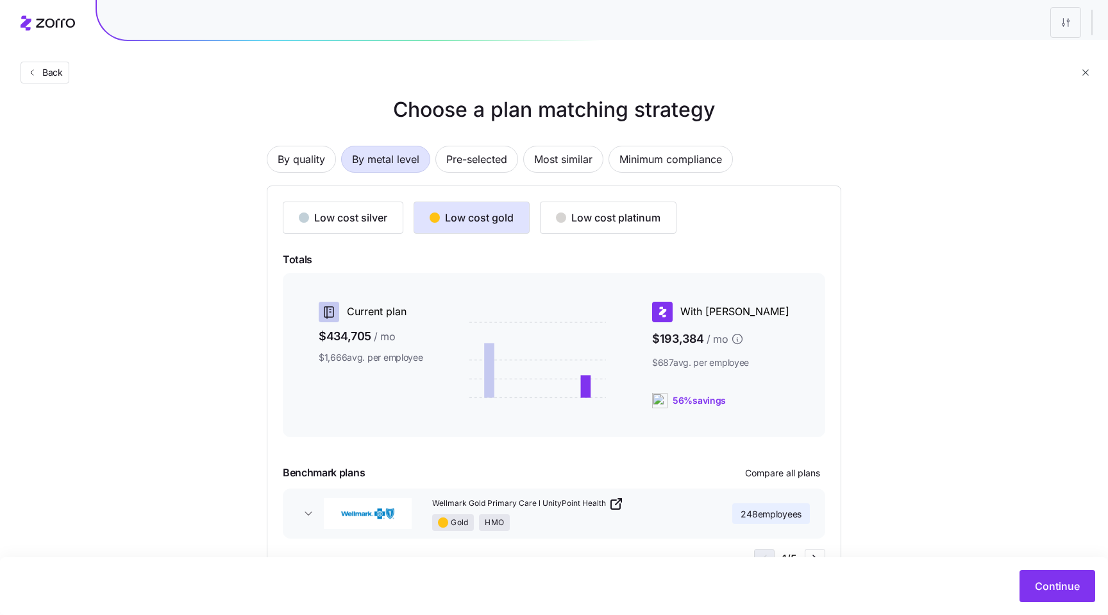
scroll to position [28, 0]
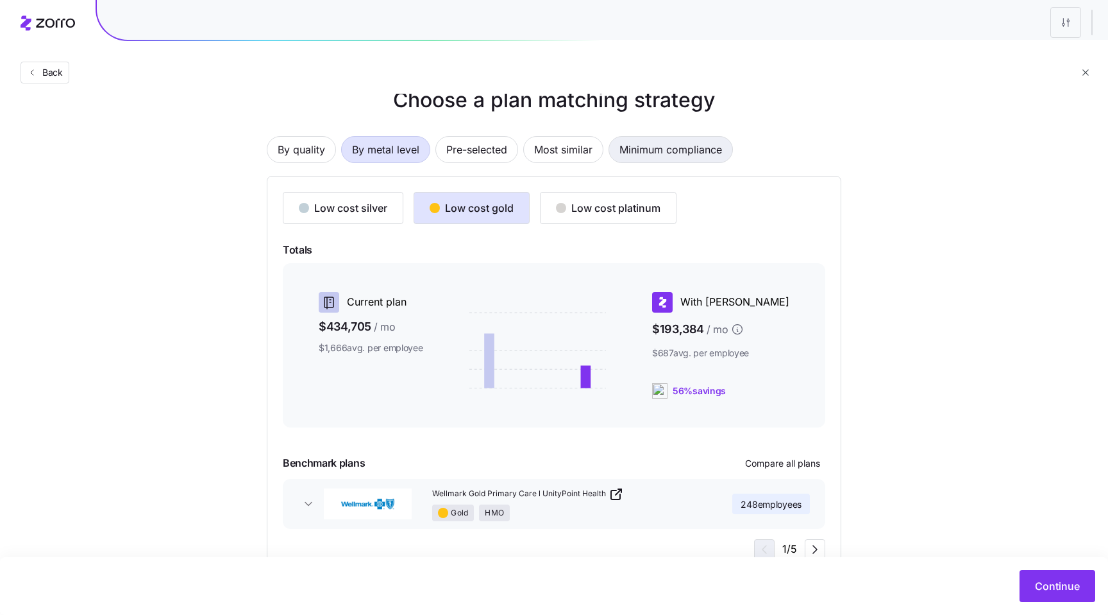
click at [652, 152] on span "Minimum compliance" at bounding box center [671, 150] width 103 height 26
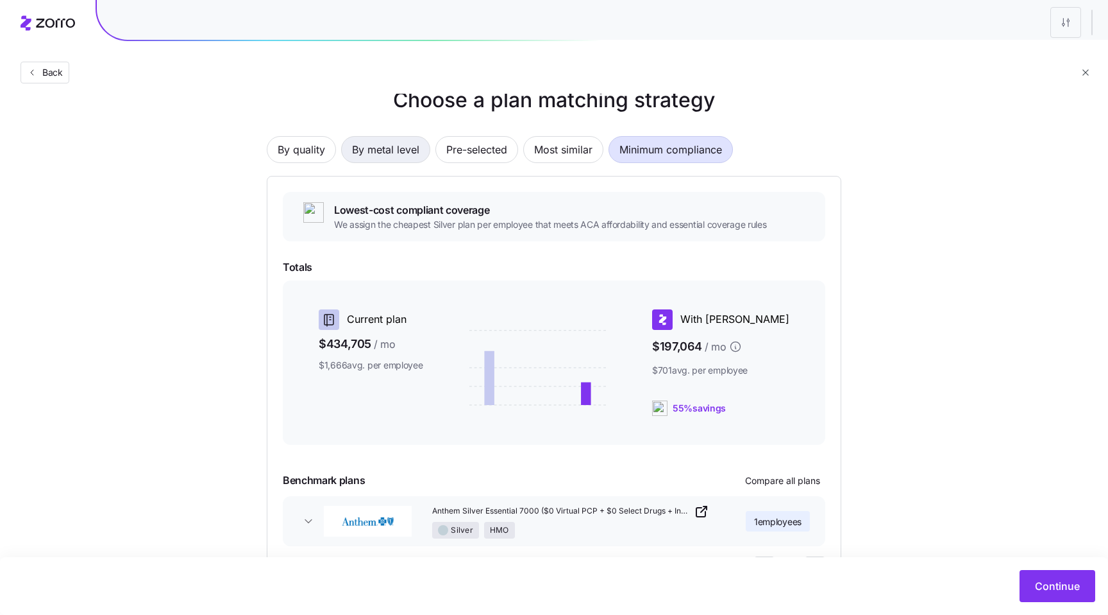
click at [407, 153] on span "By metal level" at bounding box center [385, 150] width 67 height 26
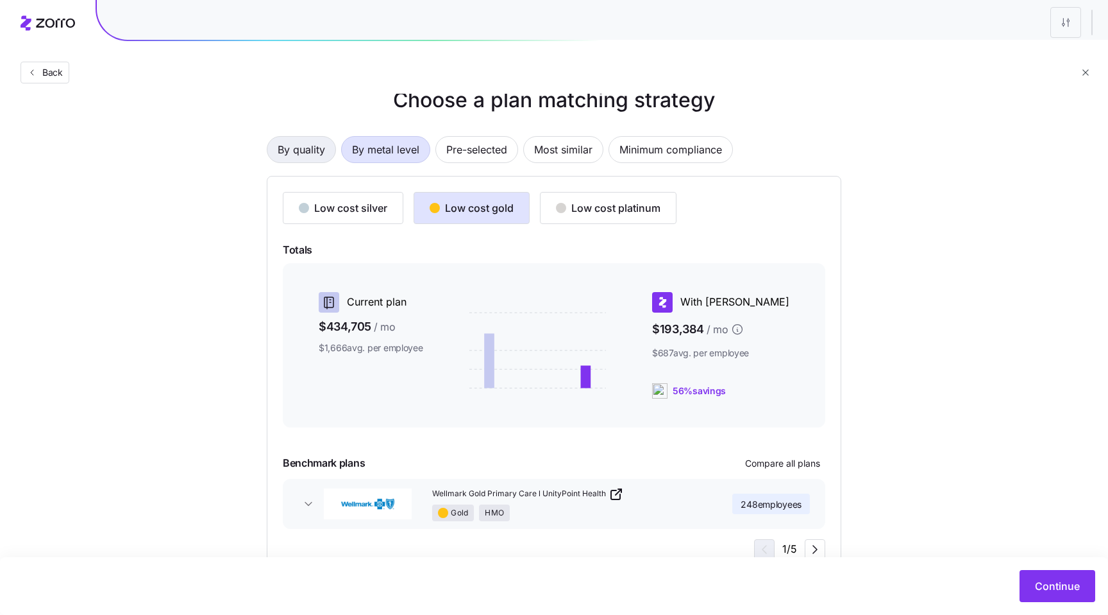
click at [286, 153] on span "By quality" at bounding box center [301, 150] width 47 height 26
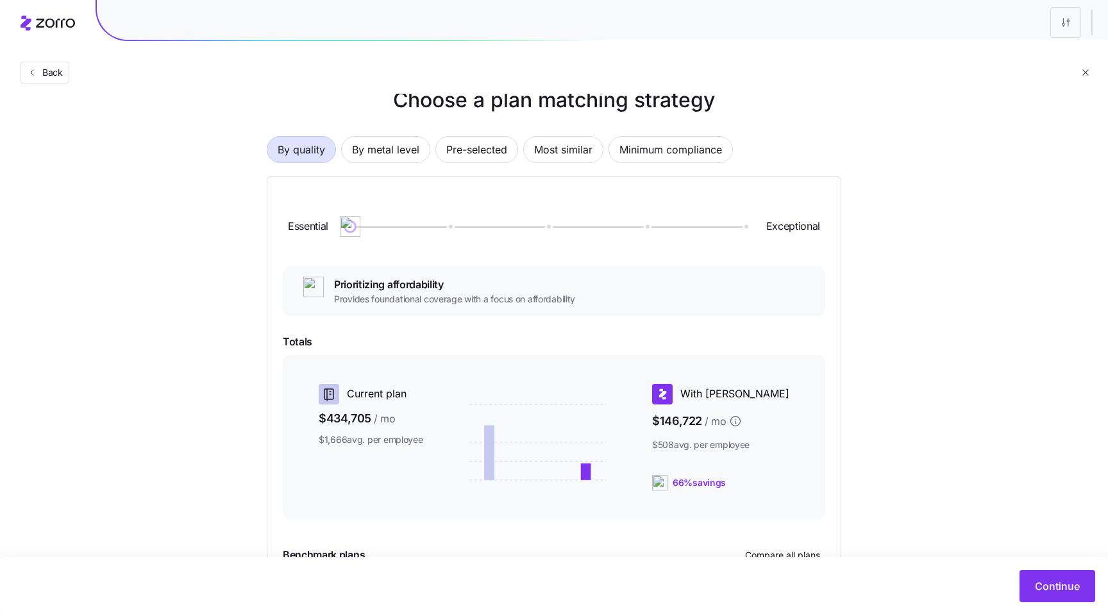
click at [860, 470] on div "Choose a plan matching strategy By quality By metal level Pre-selected Most sim…" at bounding box center [554, 376] width 636 height 582
click at [1038, 589] on span "Continue" at bounding box center [1057, 585] width 45 height 15
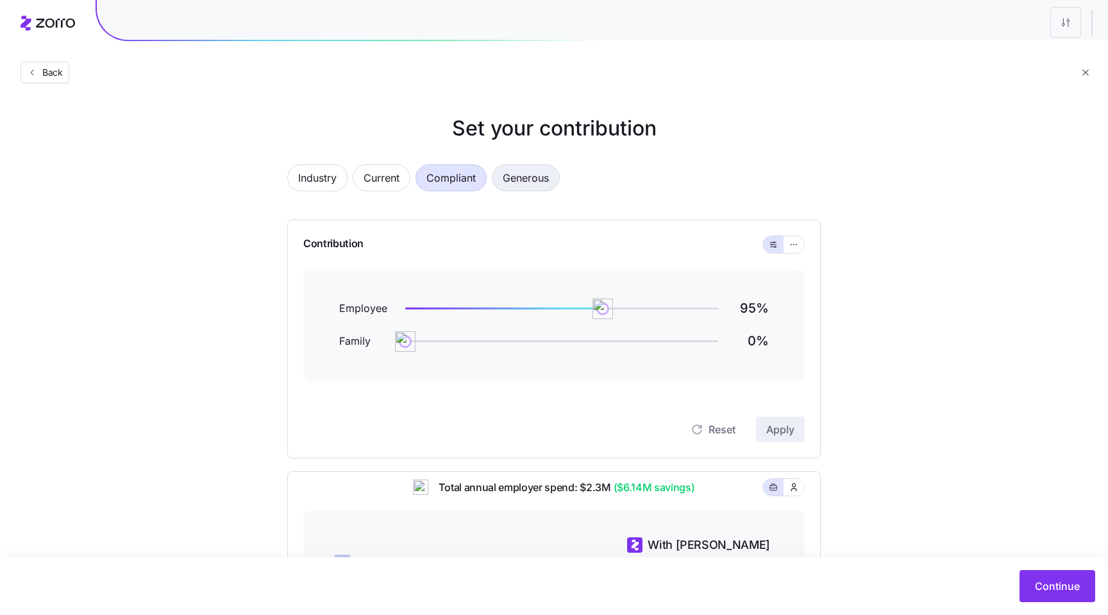
click at [523, 174] on span "Generous" at bounding box center [526, 178] width 46 height 26
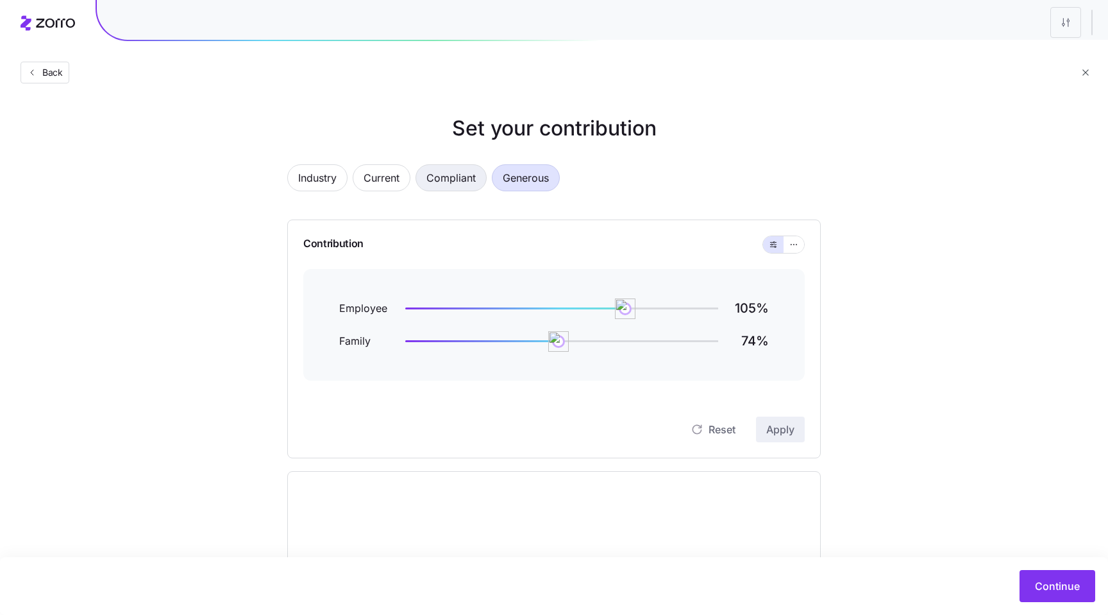
click at [461, 174] on span "Compliant" at bounding box center [451, 178] width 49 height 26
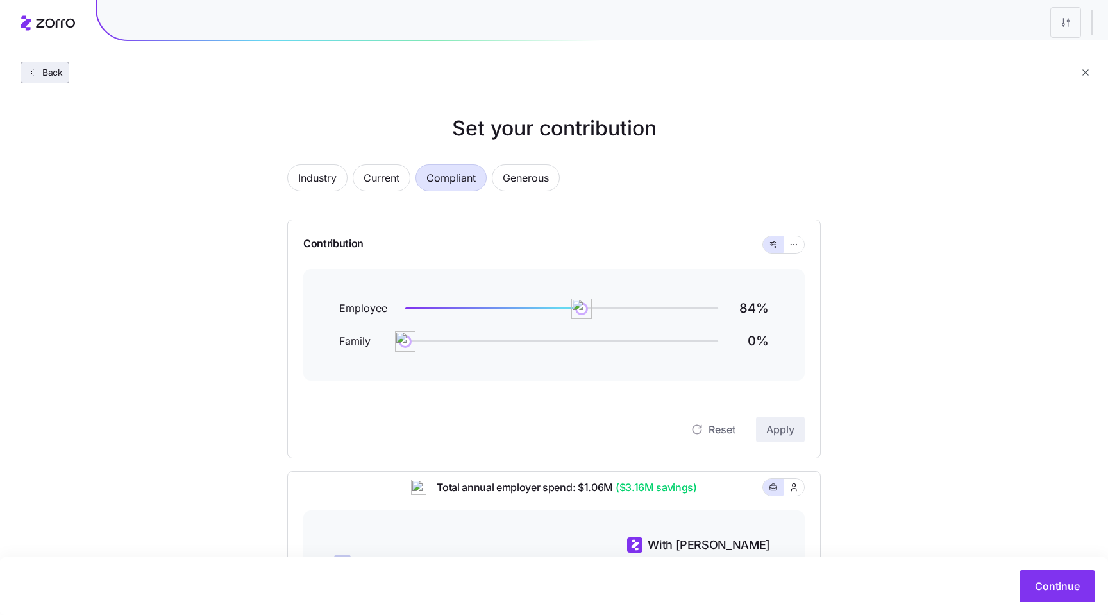
click at [55, 74] on span "Back" at bounding box center [50, 72] width 26 height 13
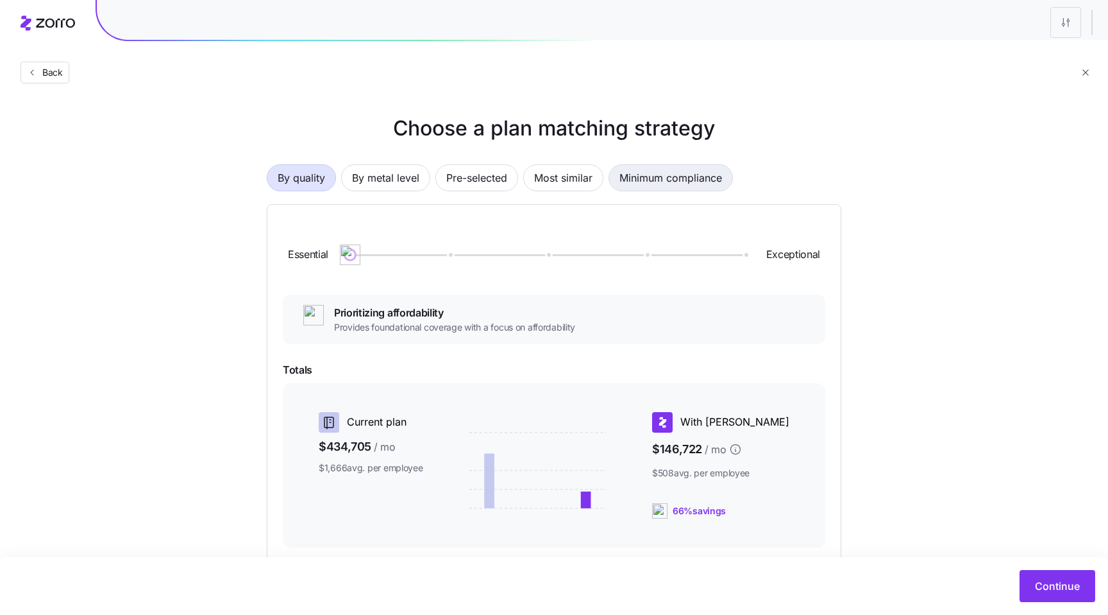
click at [659, 180] on span "Minimum compliance" at bounding box center [671, 178] width 103 height 26
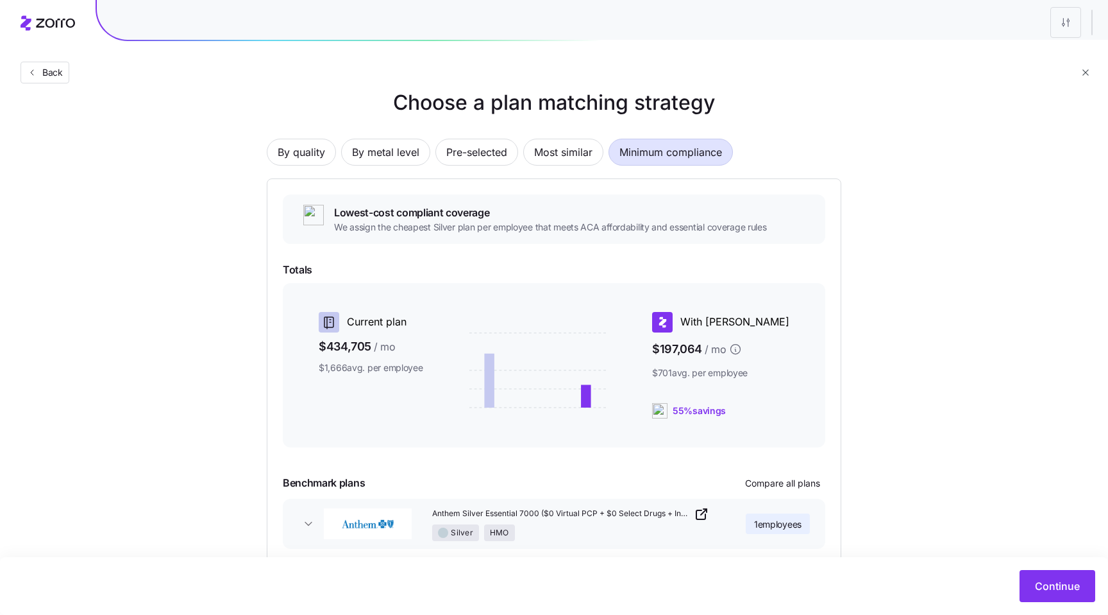
scroll to position [26, 0]
click at [1053, 589] on span "Continue" at bounding box center [1057, 585] width 45 height 15
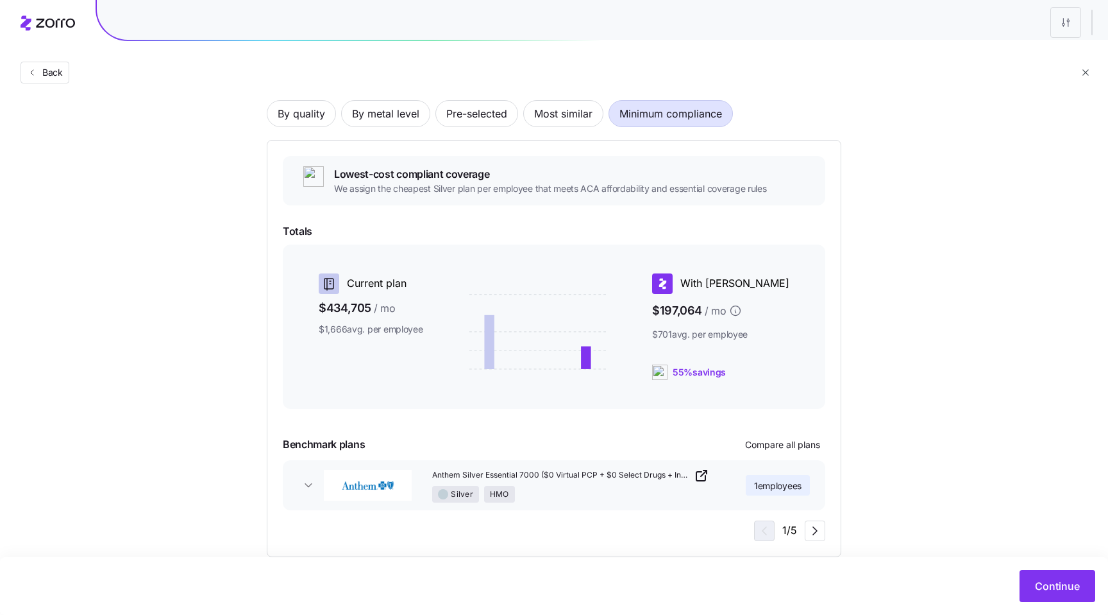
scroll to position [0, 0]
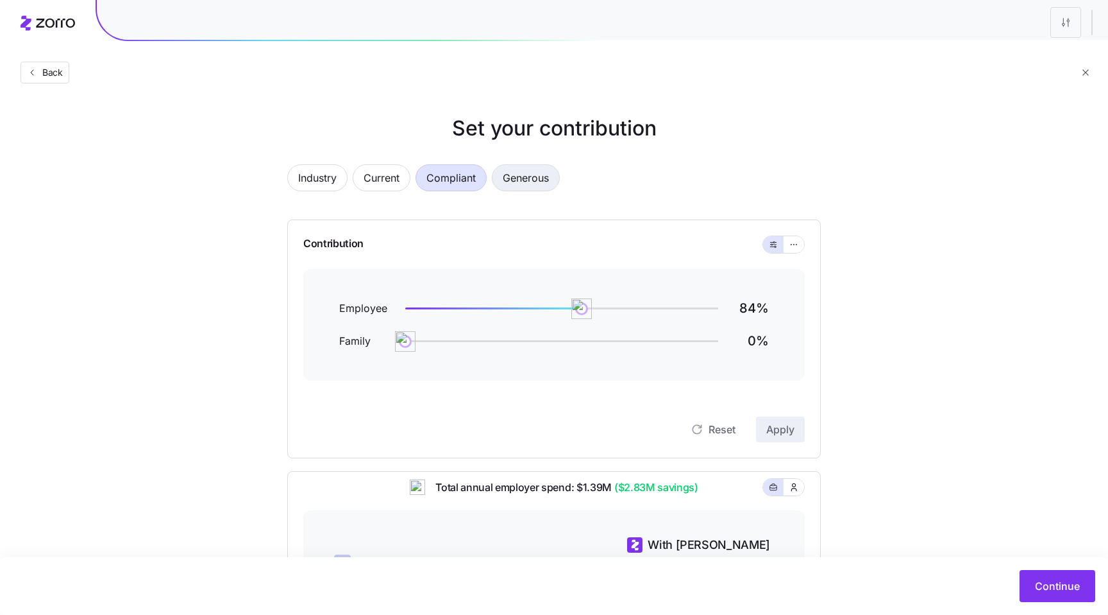
click at [541, 185] on span "Generous" at bounding box center [526, 178] width 46 height 26
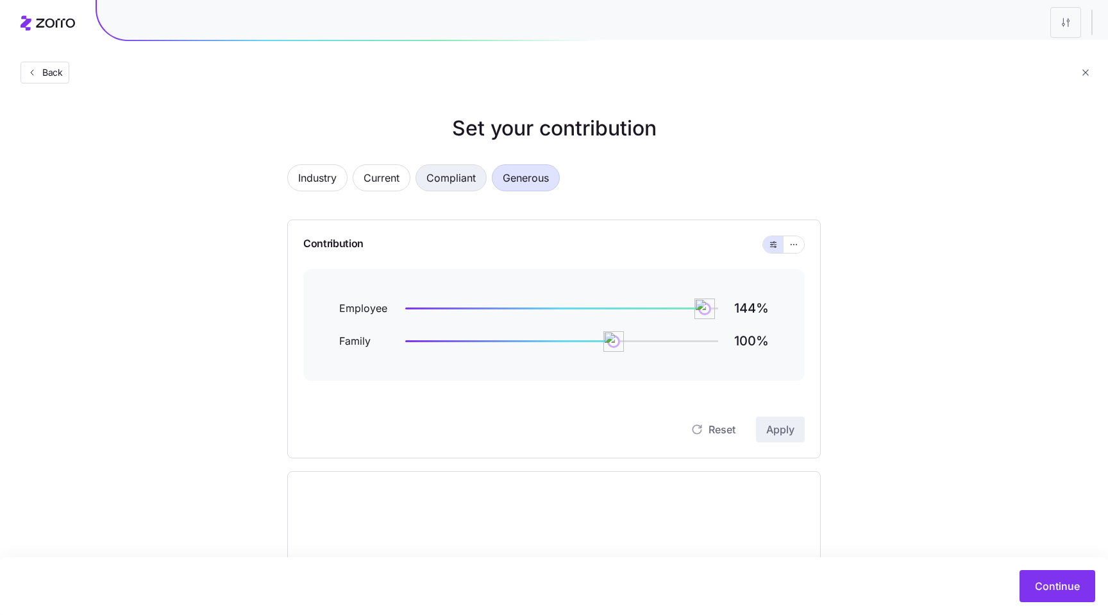
click at [439, 170] on span "Compliant" at bounding box center [451, 178] width 49 height 26
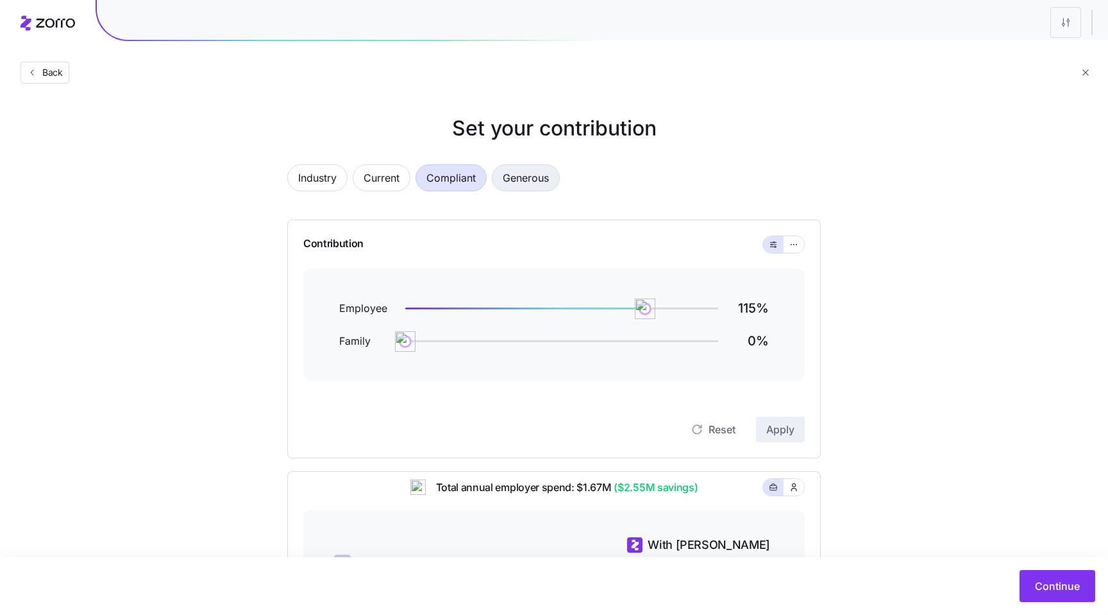
click at [530, 182] on span "Generous" at bounding box center [526, 178] width 46 height 26
click at [462, 181] on span "Compliant" at bounding box center [451, 178] width 49 height 26
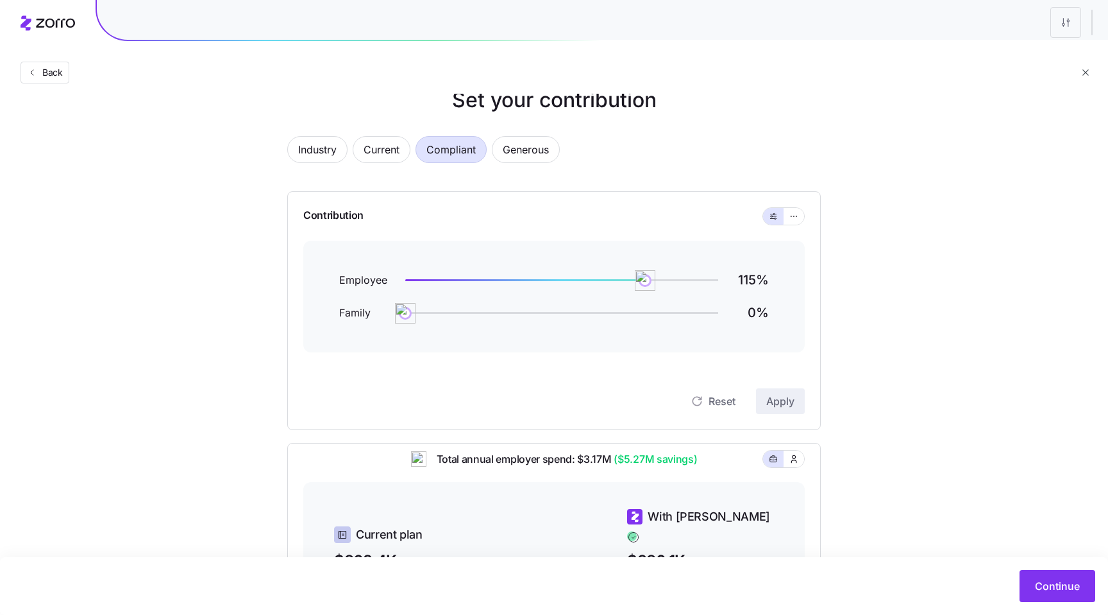
scroll to position [27, 0]
click at [790, 466] on icon "button" at bounding box center [794, 460] width 10 height 13
click at [765, 468] on button "button" at bounding box center [773, 460] width 21 height 17
click at [331, 150] on span "Industry" at bounding box center [317, 151] width 38 height 26
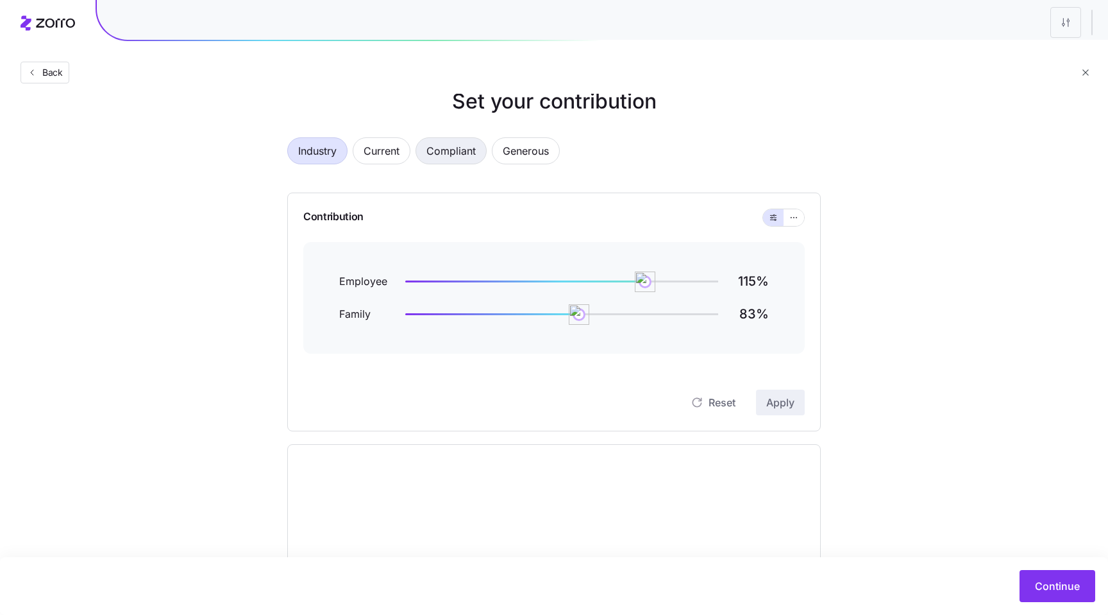
click at [455, 141] on span "Compliant" at bounding box center [451, 151] width 49 height 26
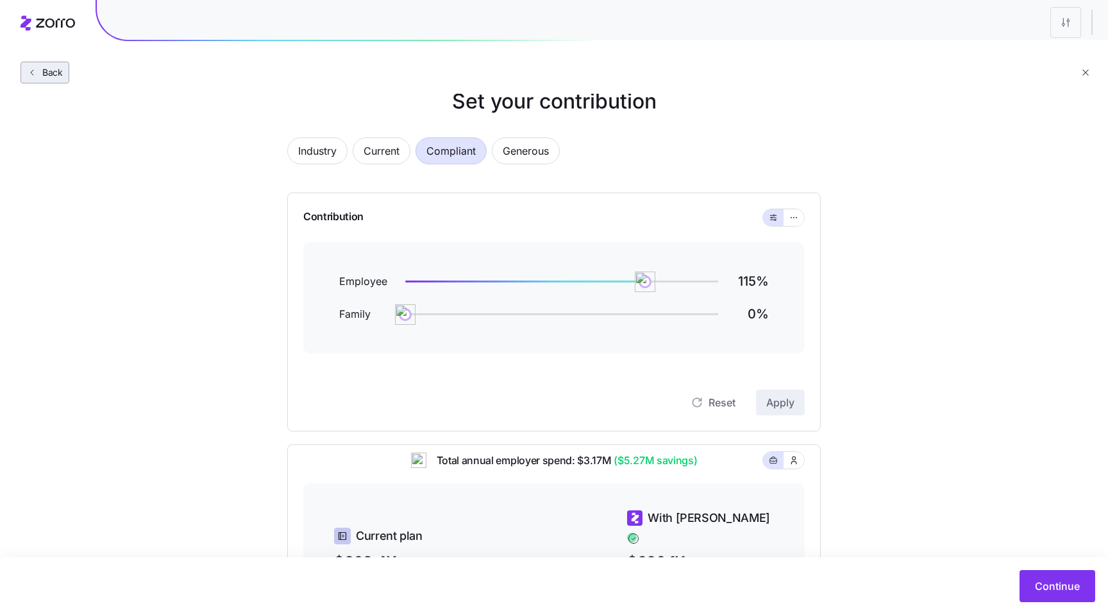
click at [37, 76] on span "Back" at bounding box center [50, 72] width 26 height 13
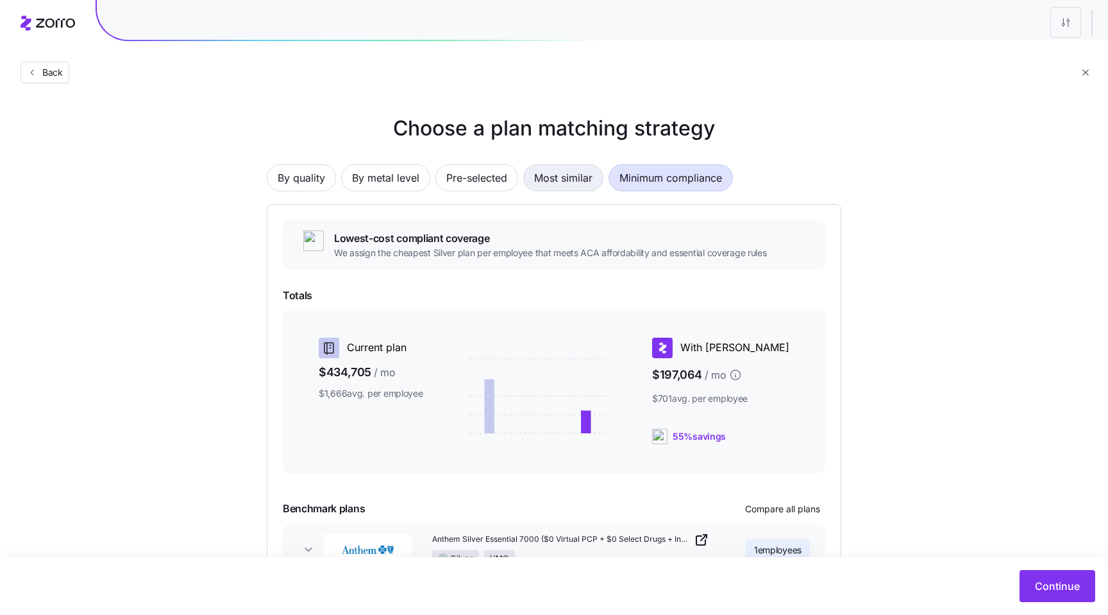
click at [553, 167] on span "Most similar" at bounding box center [563, 178] width 58 height 26
click at [644, 178] on span "Minimum compliance" at bounding box center [671, 178] width 103 height 26
click at [1054, 582] on span "Continue" at bounding box center [1057, 585] width 45 height 15
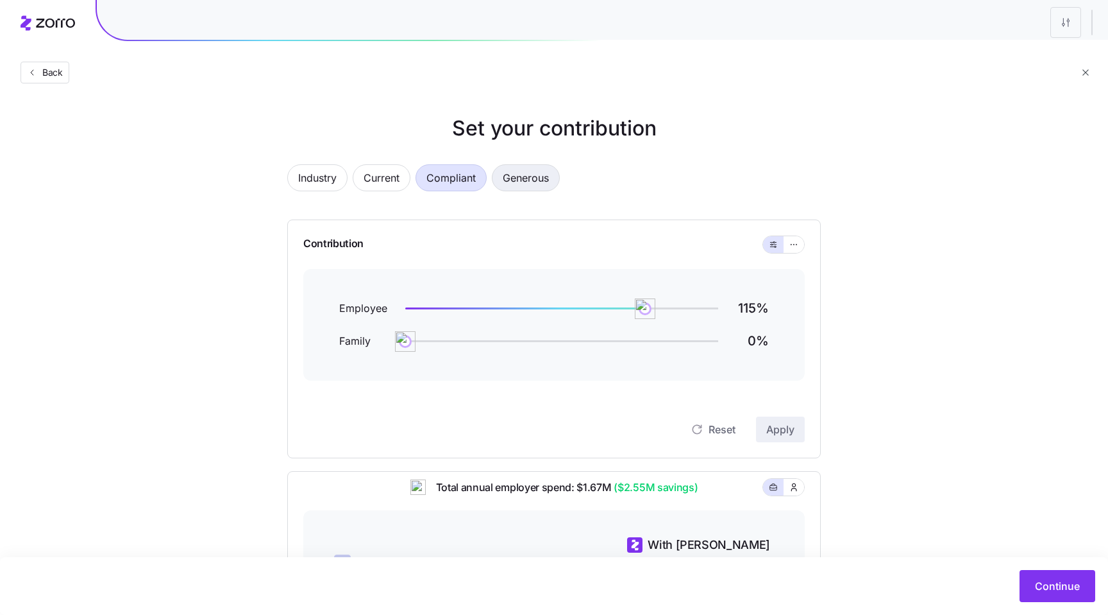
click at [527, 180] on span "Generous" at bounding box center [526, 178] width 46 height 26
click at [467, 180] on span "Compliant" at bounding box center [451, 178] width 49 height 26
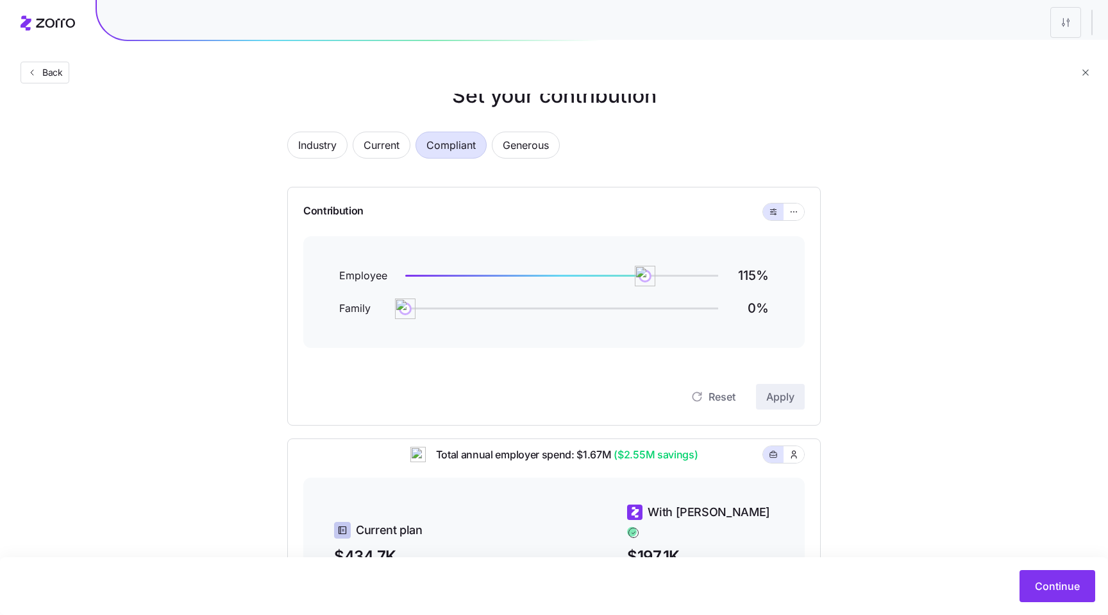
scroll to position [30, 0]
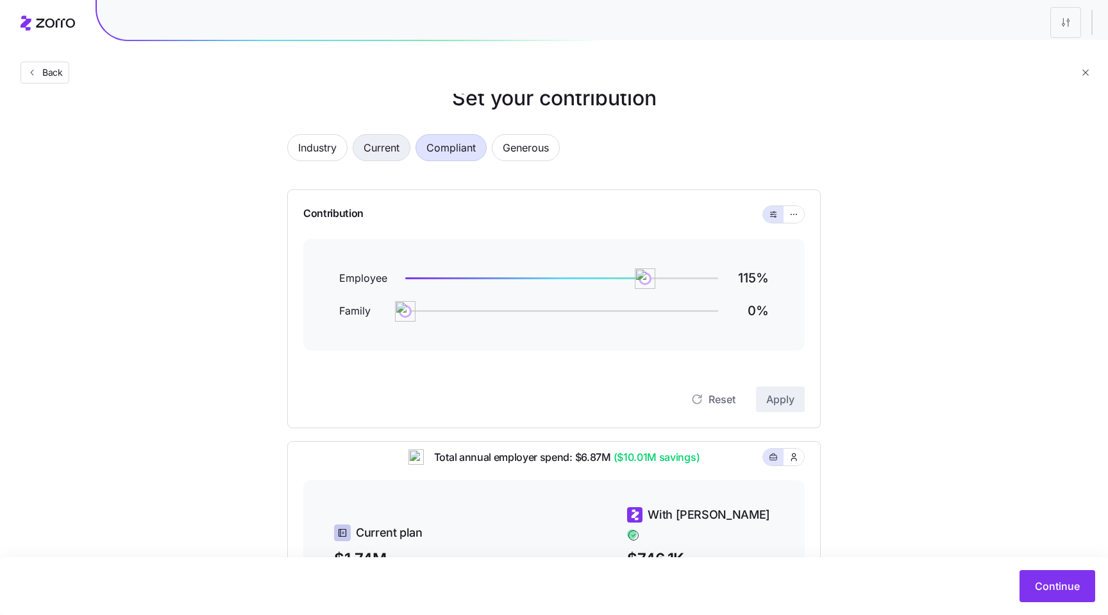
click at [386, 154] on span "Current" at bounding box center [382, 148] width 36 height 26
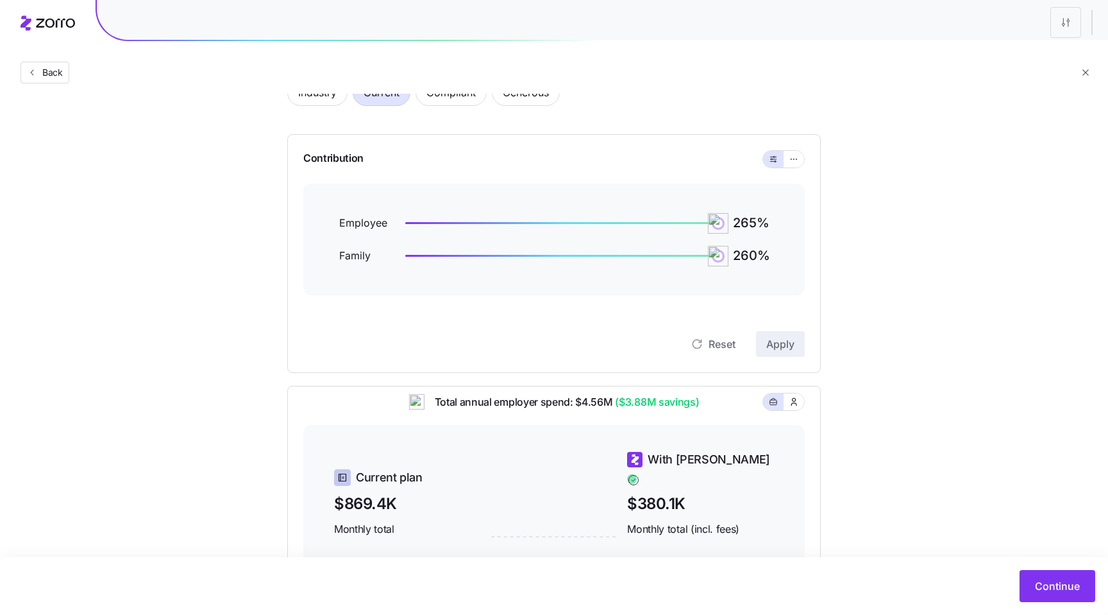
scroll to position [0, 0]
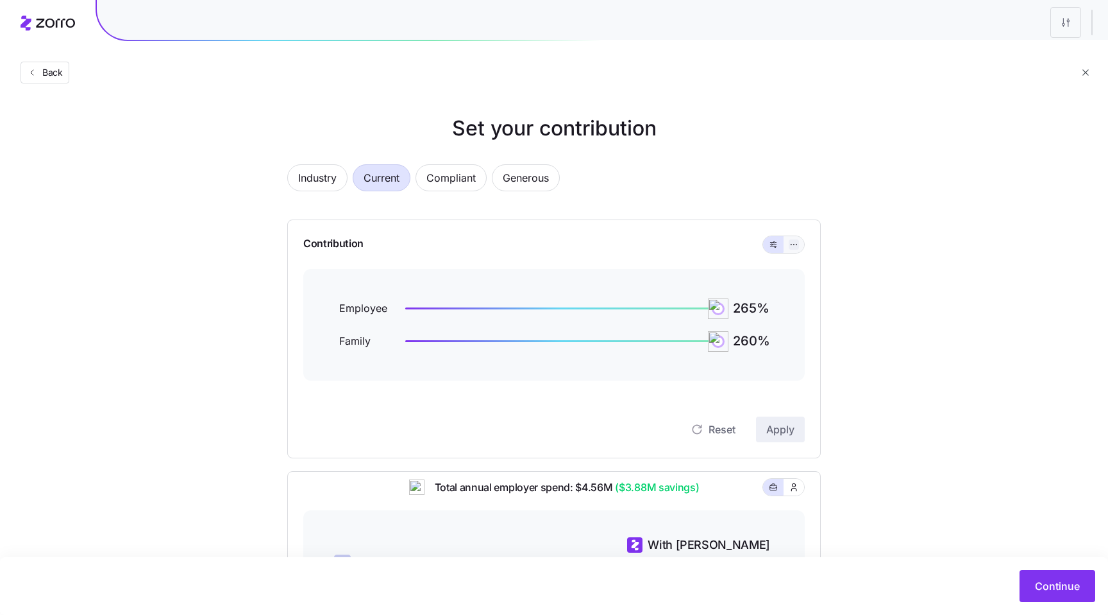
click at [795, 242] on icon "button" at bounding box center [794, 244] width 9 height 15
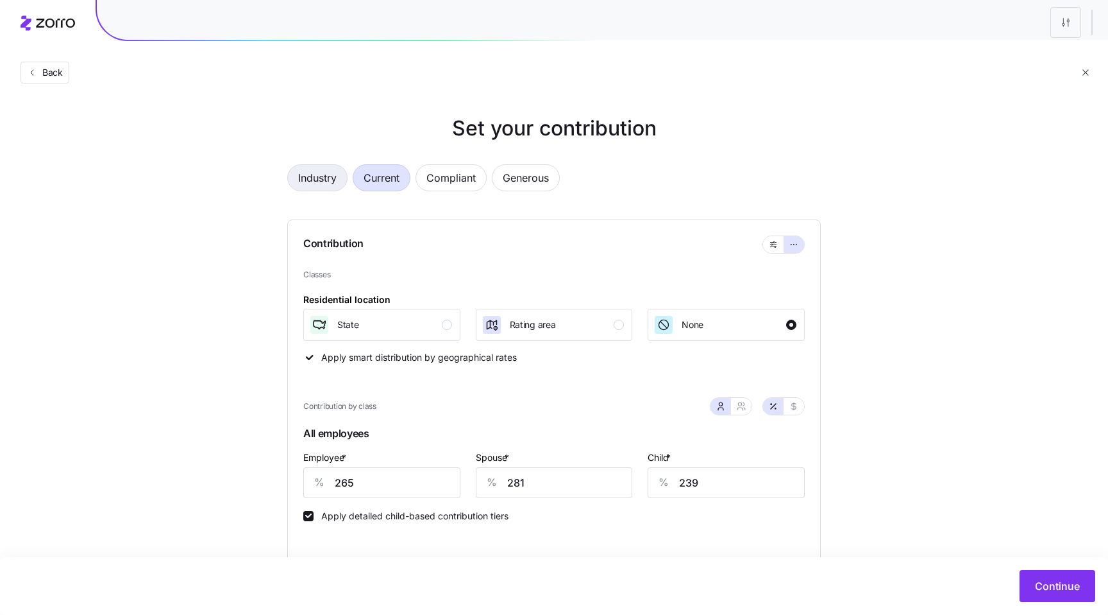
click at [330, 183] on span "Industry" at bounding box center [317, 178] width 38 height 26
type input "115"
type input "83"
click at [774, 246] on icon "button" at bounding box center [773, 244] width 9 height 15
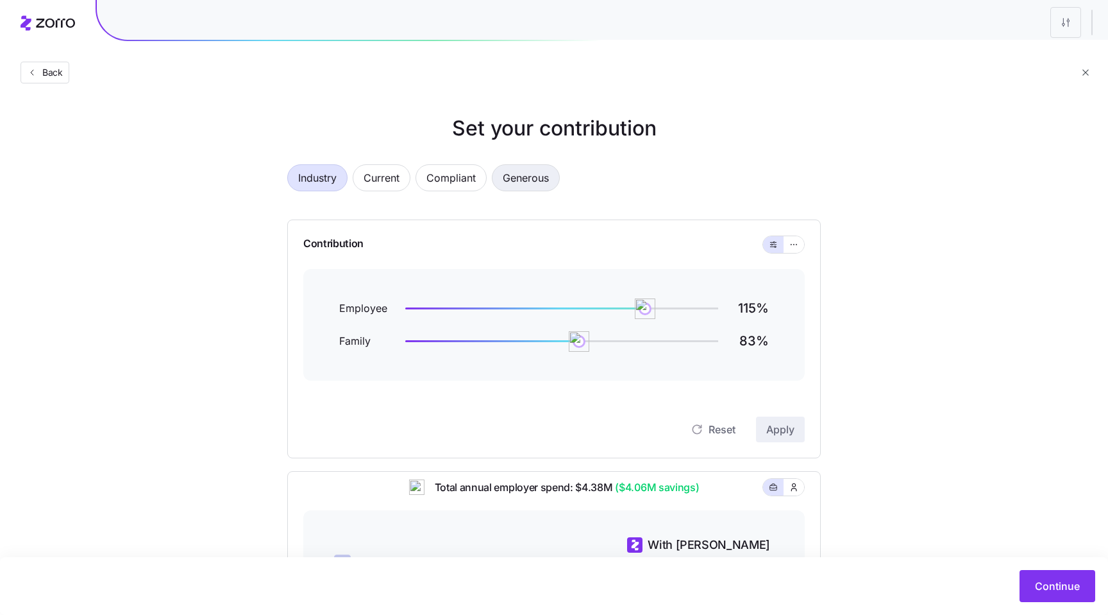
click at [519, 180] on span "Generous" at bounding box center [526, 178] width 46 height 26
click at [428, 176] on span "Compliant" at bounding box center [451, 178] width 49 height 26
click at [48, 75] on span "Back" at bounding box center [50, 72] width 26 height 13
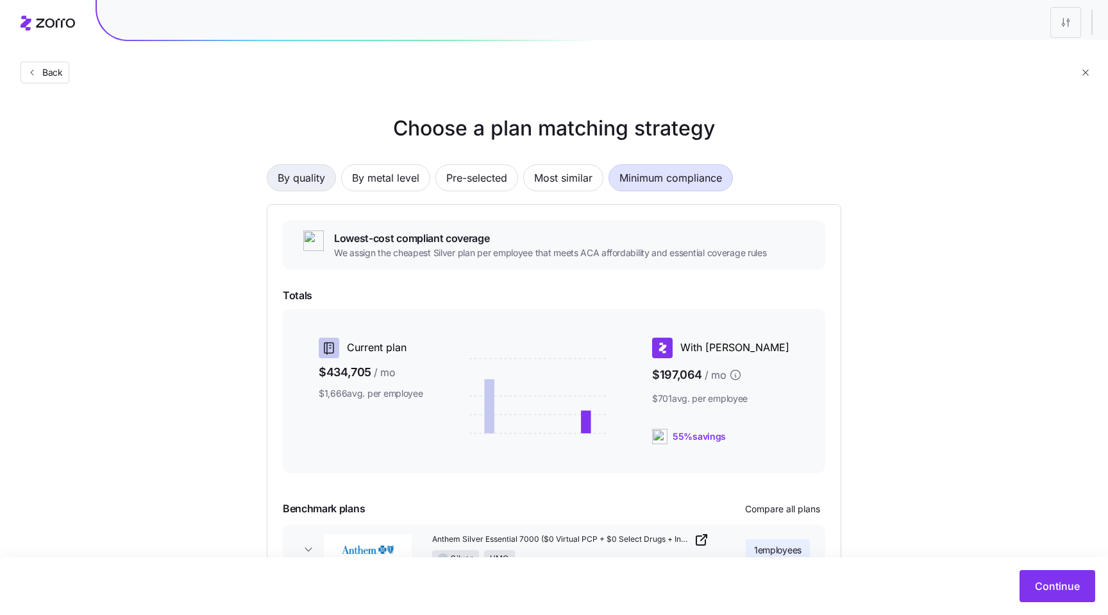
click at [316, 176] on span "By quality" at bounding box center [301, 178] width 47 height 26
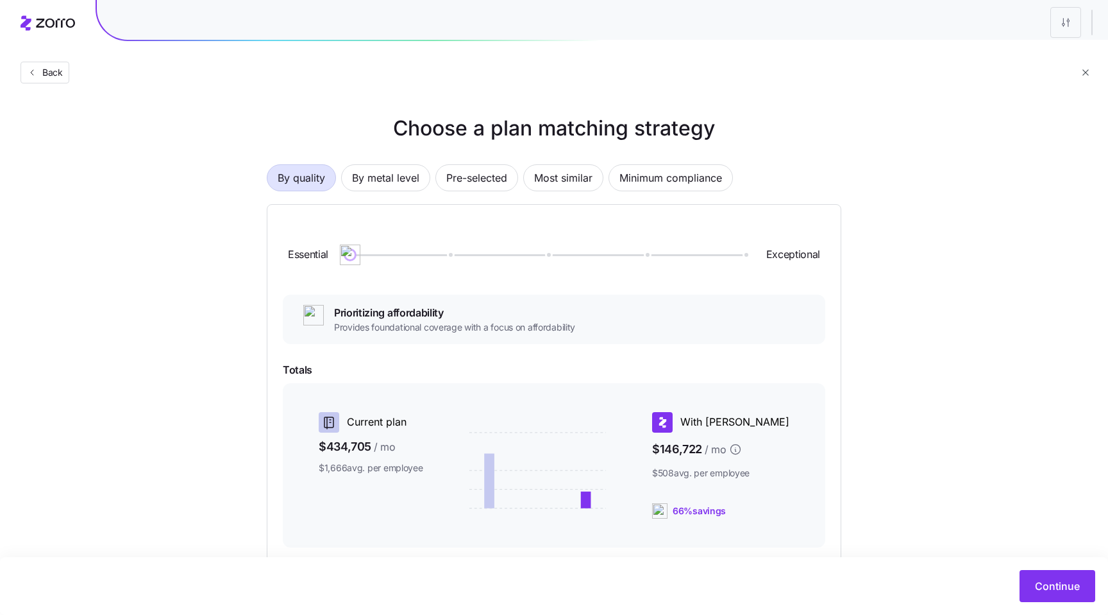
click at [740, 254] on div at bounding box center [547, 255] width 394 height 2
click at [1039, 593] on button "Continue" at bounding box center [1058, 586] width 76 height 32
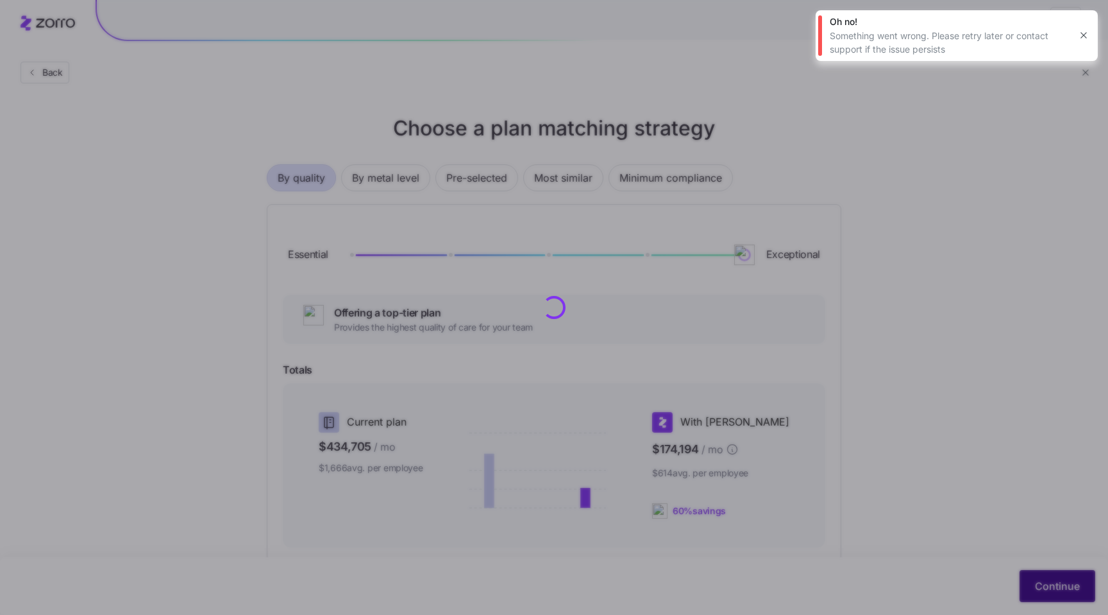
click at [1044, 589] on div at bounding box center [554, 307] width 1108 height 615
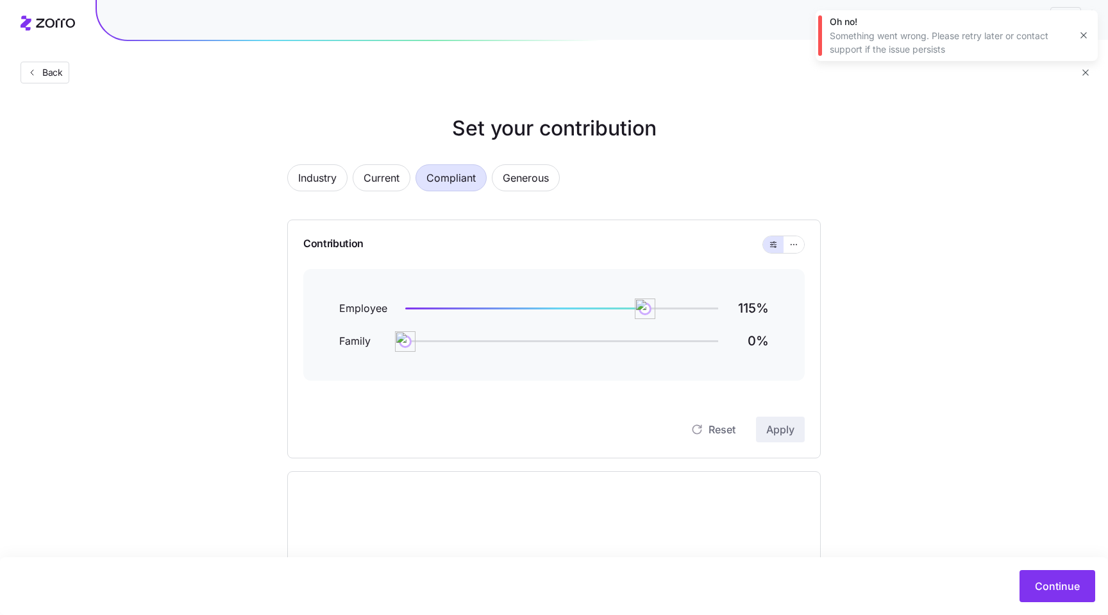
click at [1084, 38] on icon "button" at bounding box center [1084, 35] width 10 height 10
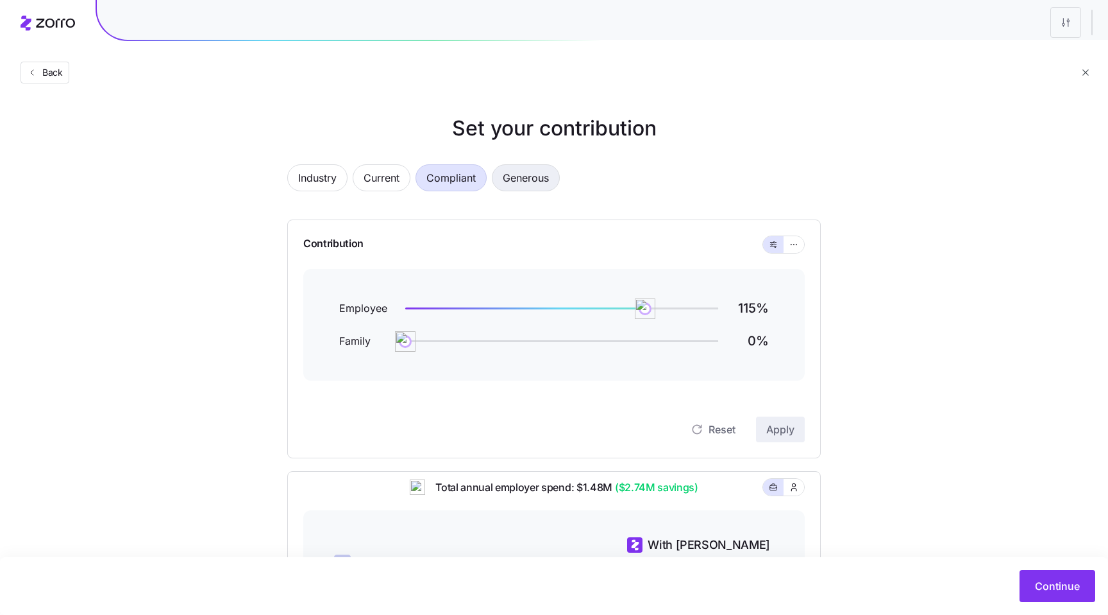
click at [533, 180] on span "Generous" at bounding box center [526, 178] width 46 height 26
click at [458, 180] on span "Compliant" at bounding box center [451, 178] width 49 height 26
click at [792, 236] on button "button" at bounding box center [794, 244] width 21 height 17
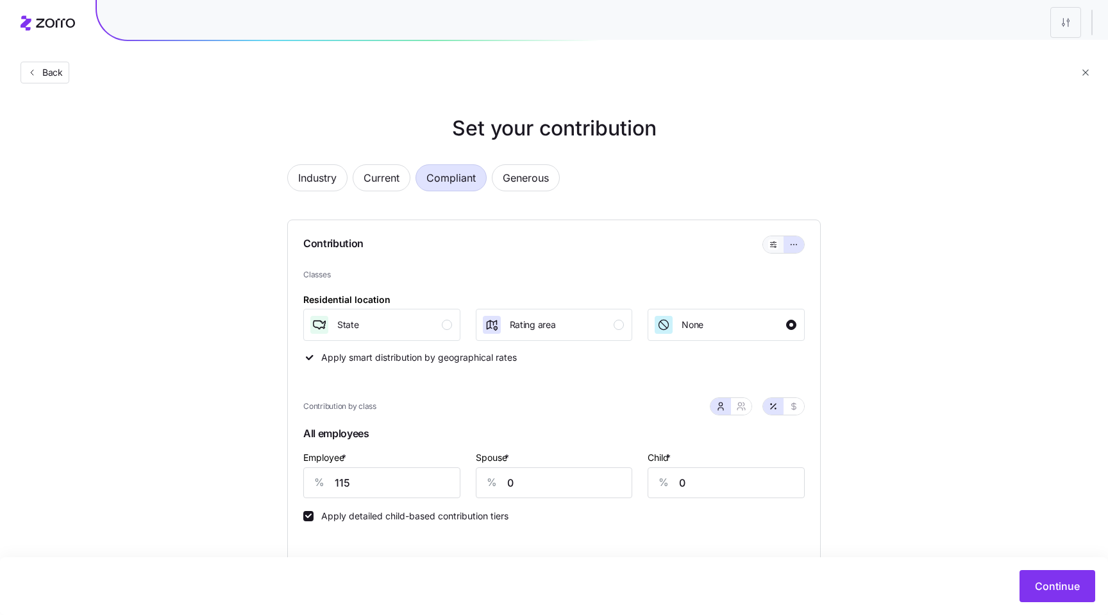
click at [767, 239] on button "button" at bounding box center [773, 244] width 21 height 17
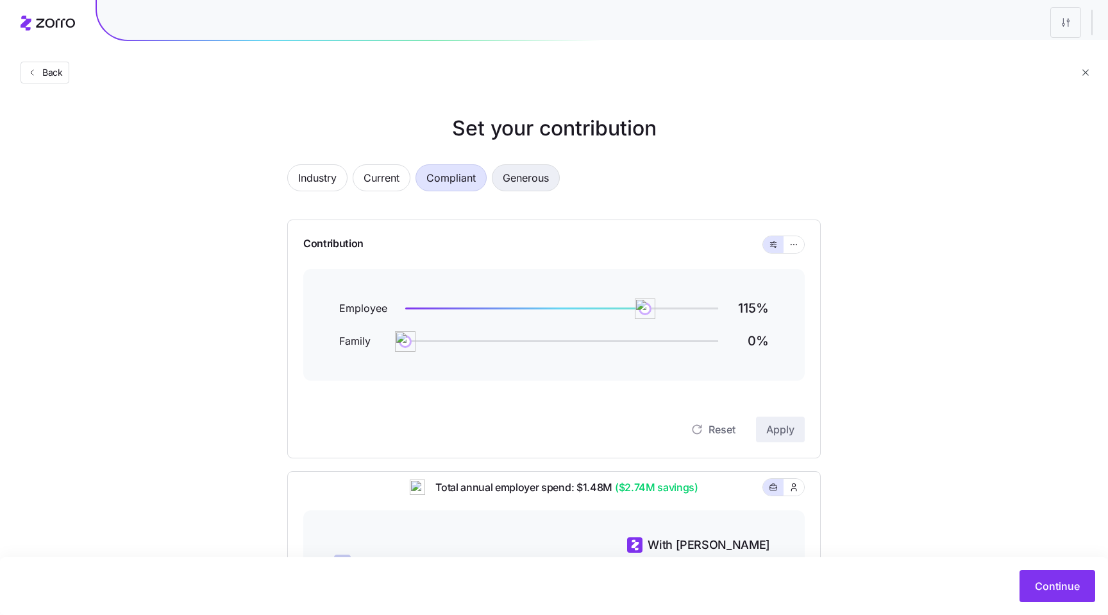
click at [539, 179] on span "Generous" at bounding box center [526, 178] width 46 height 26
click at [448, 182] on span "Compliant" at bounding box center [451, 178] width 49 height 26
click at [328, 182] on span "Industry" at bounding box center [317, 178] width 38 height 26
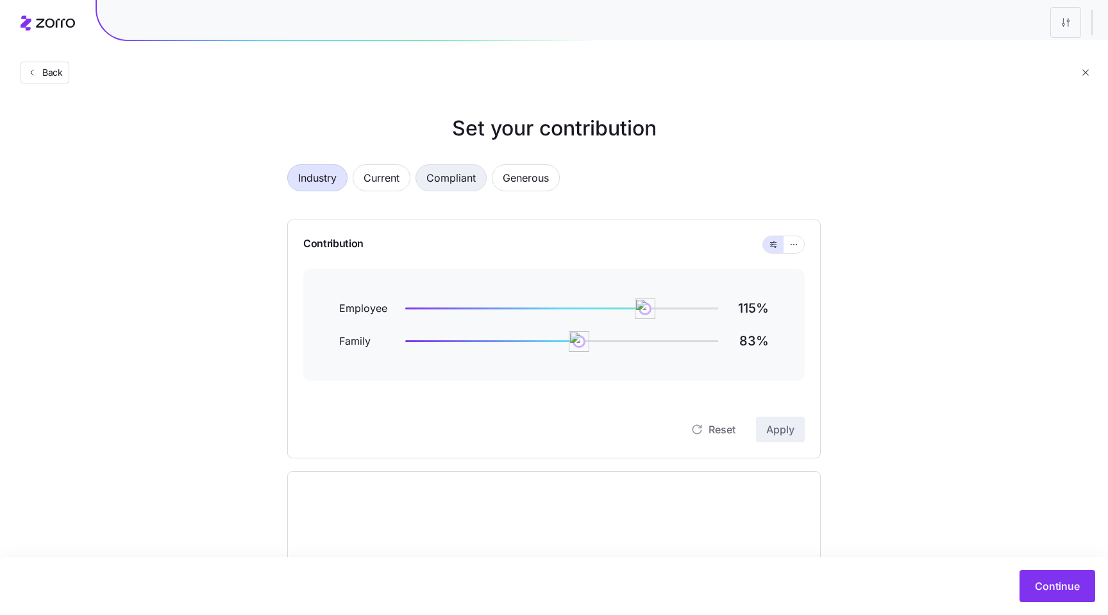
click at [455, 181] on span "Compliant" at bounding box center [451, 178] width 49 height 26
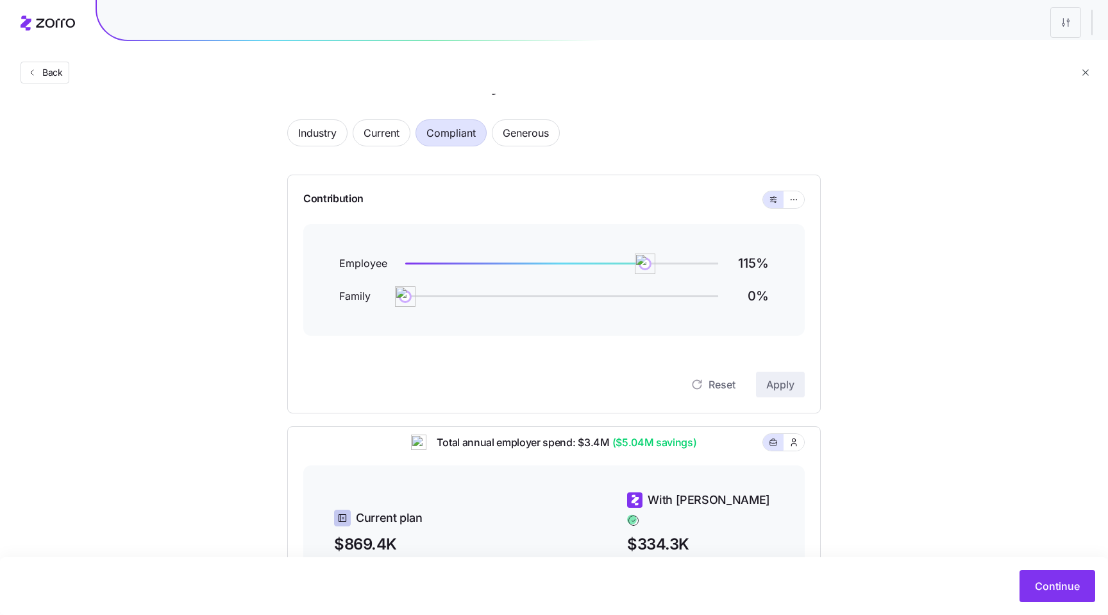
scroll to position [80, 0]
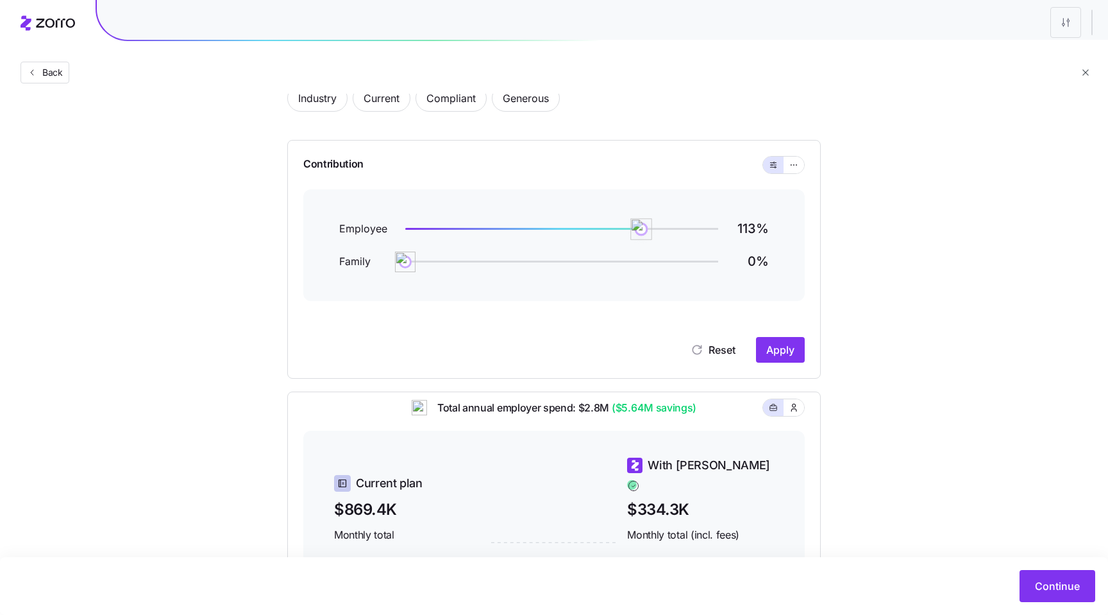
click at [641, 228] on img at bounding box center [642, 229] width 22 height 22
click at [786, 352] on span "Apply" at bounding box center [781, 349] width 28 height 15
drag, startPoint x: 642, startPoint y: 236, endPoint x: 632, endPoint y: 234, distance: 10.4
click at [632, 234] on img at bounding box center [635, 229] width 22 height 22
click at [779, 343] on span "Apply" at bounding box center [781, 349] width 28 height 15
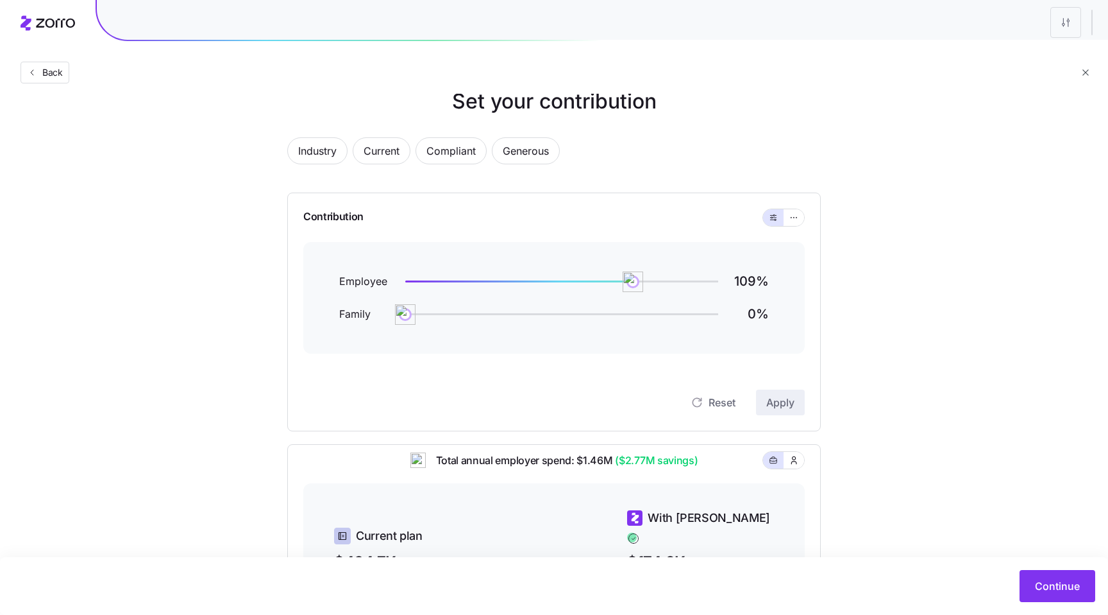
scroll to position [0, 0]
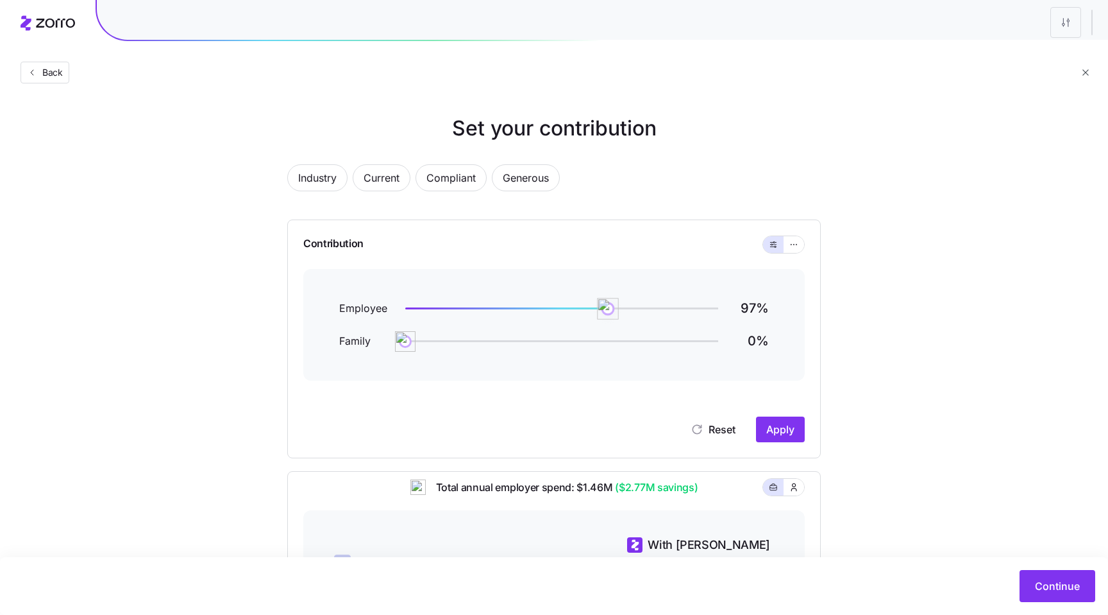
drag, startPoint x: 631, startPoint y: 309, endPoint x: 607, endPoint y: 310, distance: 24.4
click at [607, 310] on img at bounding box center [608, 309] width 22 height 22
click at [780, 434] on span "Apply" at bounding box center [781, 428] width 28 height 15
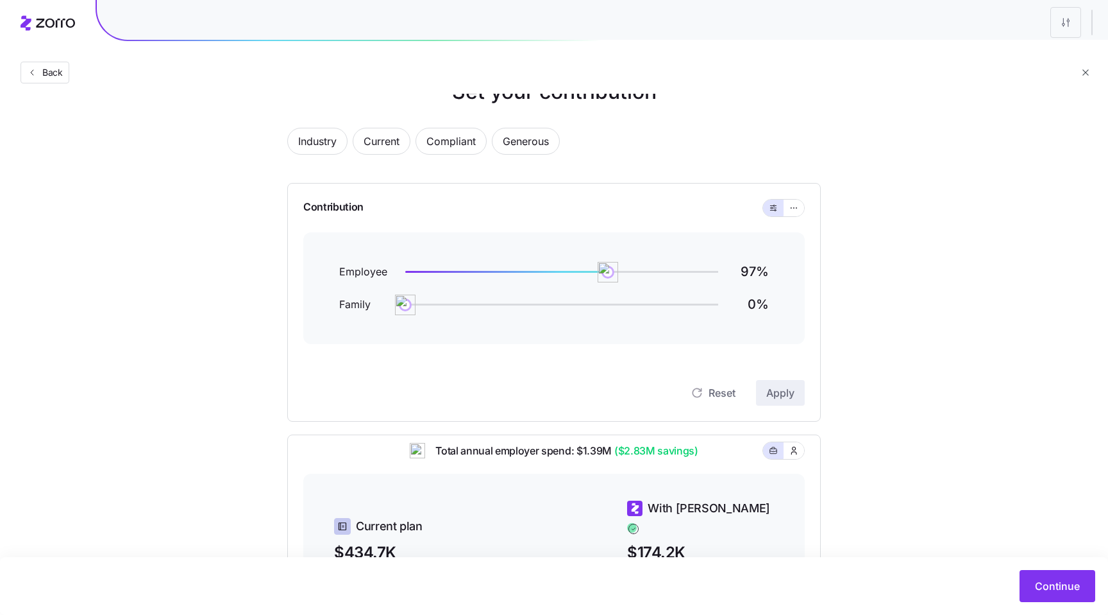
scroll to position [44, 0]
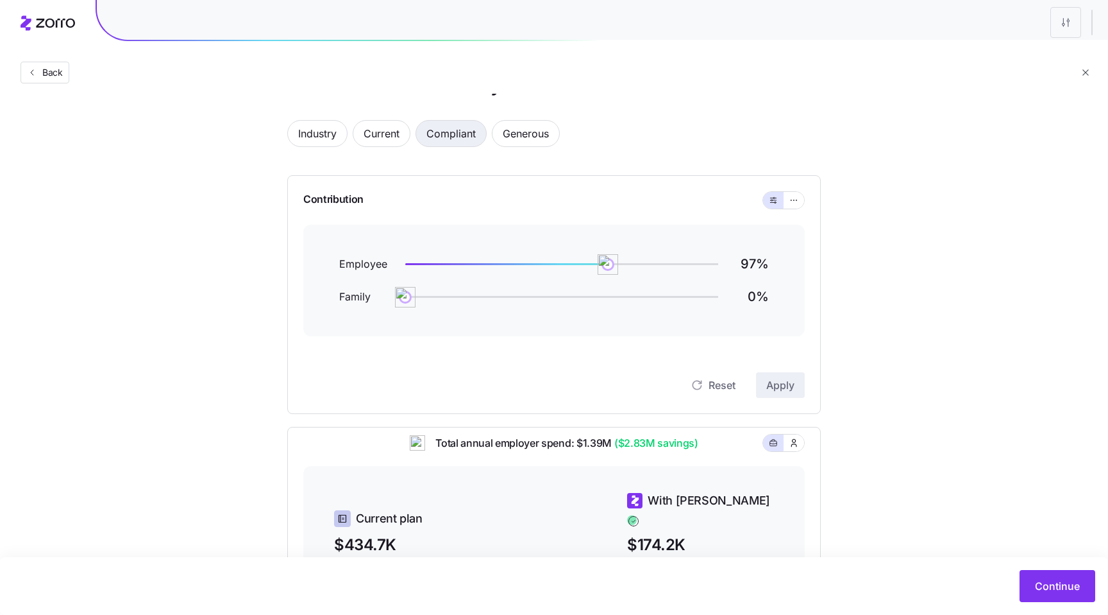
click at [451, 135] on span "Compliant" at bounding box center [451, 134] width 49 height 26
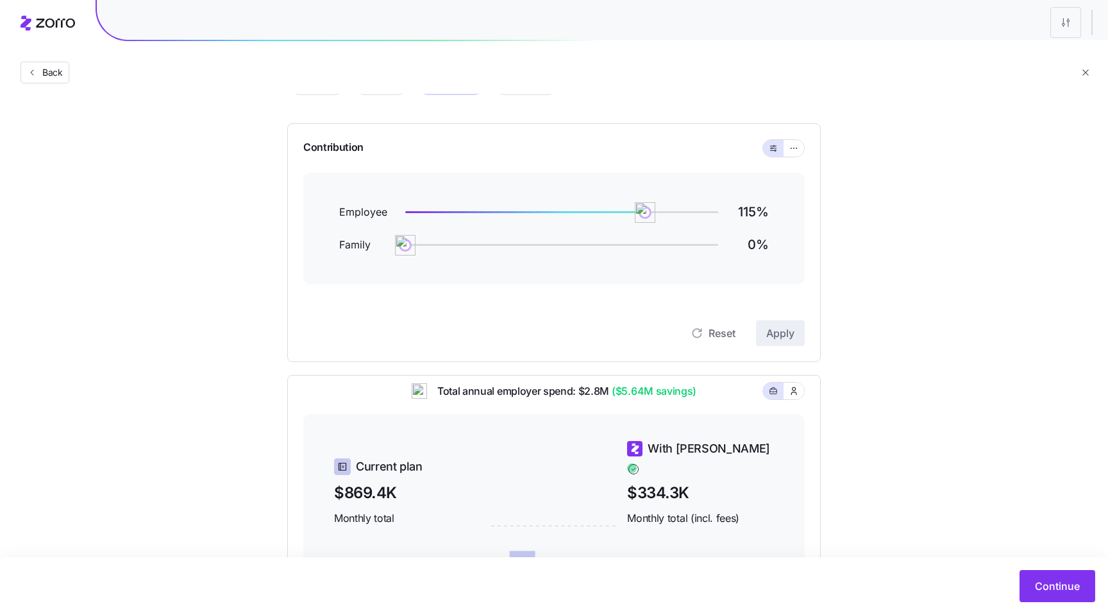
scroll to position [0, 0]
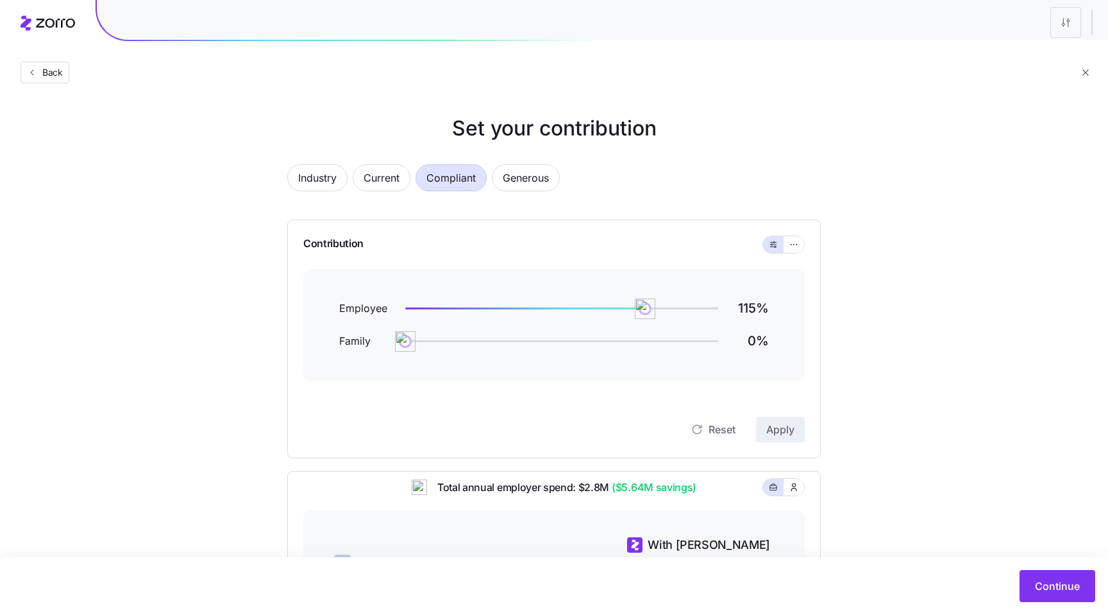
click at [359, 151] on div "Industry Current Compliant Generous Contribution Employee 115 % Family 0 % Rese…" at bounding box center [554, 498] width 575 height 699
click at [873, 197] on div "Set your contribution Industry Current Compliant Generous Contribution Employee…" at bounding box center [554, 480] width 1108 height 735
click at [37, 82] on button "Back" at bounding box center [45, 73] width 49 height 22
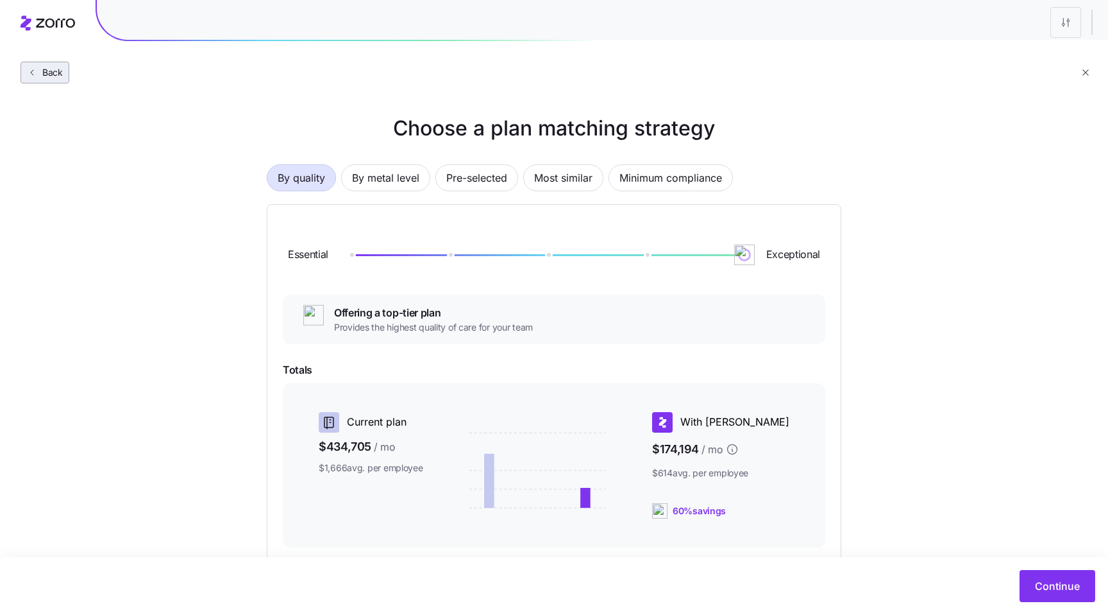
click at [54, 74] on span "Back" at bounding box center [50, 72] width 26 height 13
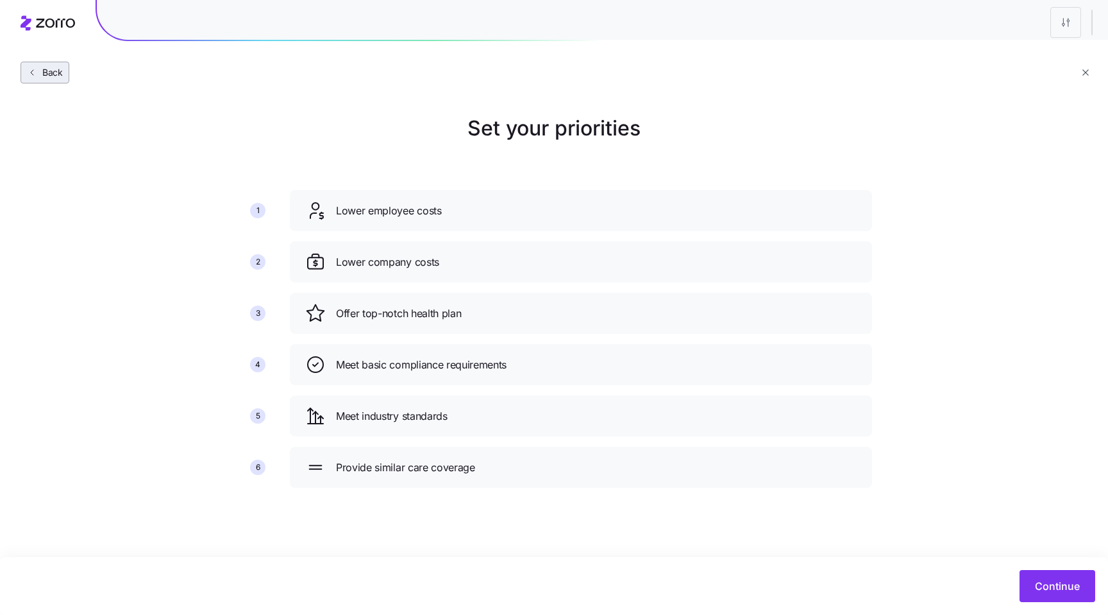
click at [61, 71] on span "Back" at bounding box center [50, 72] width 26 height 13
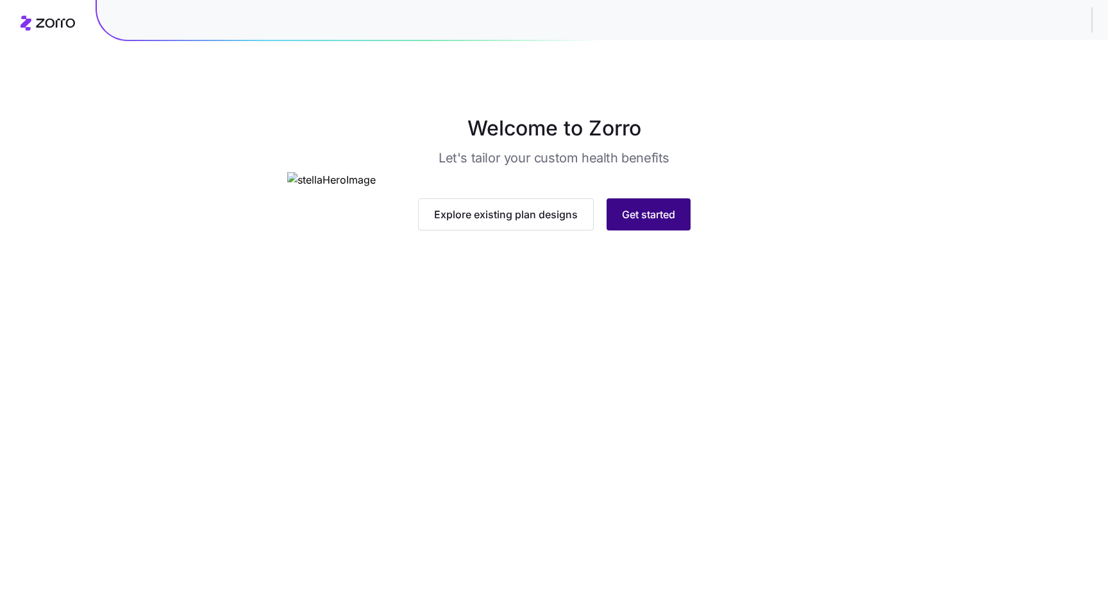
click at [627, 222] on span "Get started" at bounding box center [648, 214] width 53 height 15
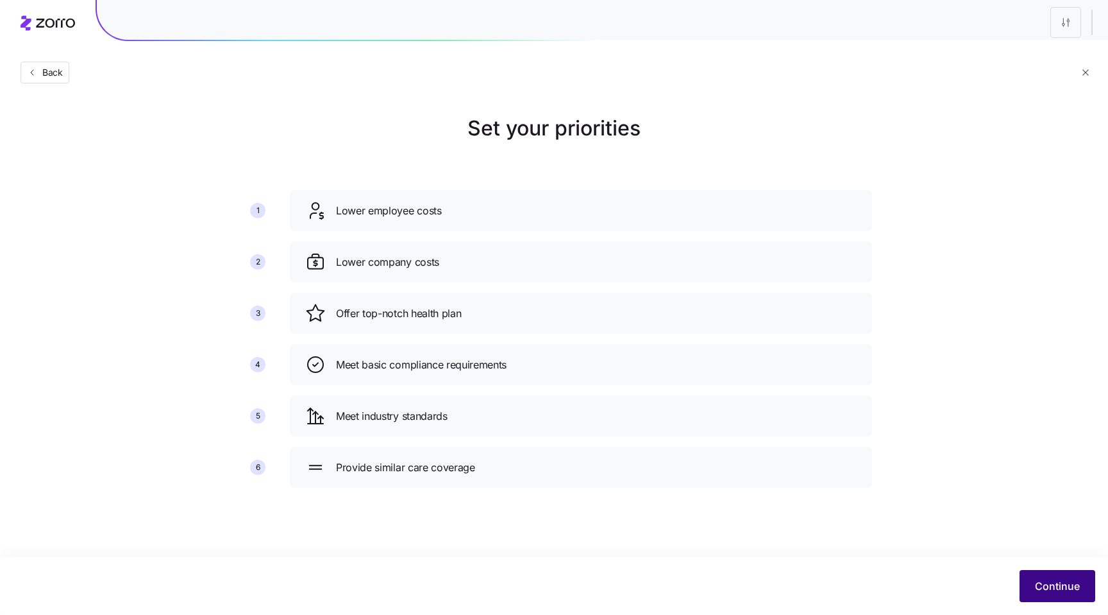
click at [1055, 577] on button "Continue" at bounding box center [1058, 586] width 76 height 32
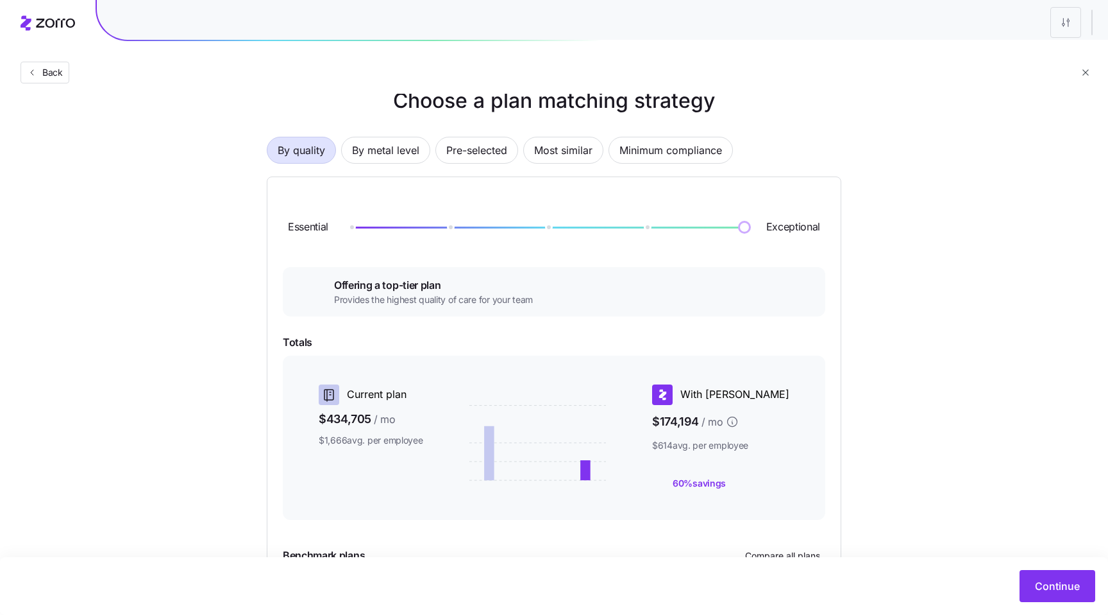
scroll to position [28, 0]
click at [1031, 582] on button "Continue" at bounding box center [1058, 586] width 76 height 32
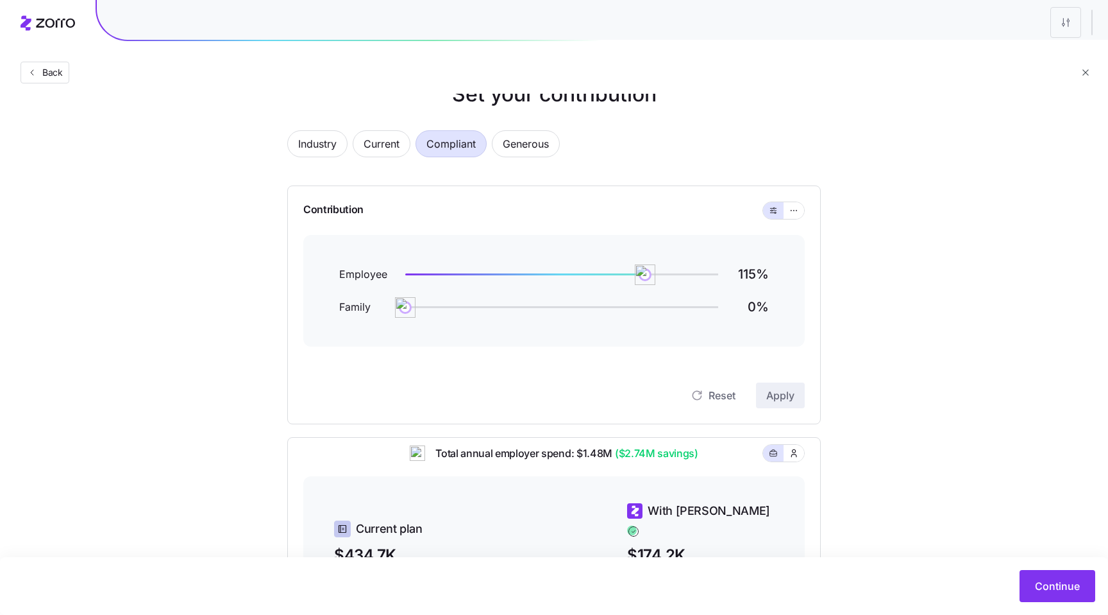
scroll to position [47, 0]
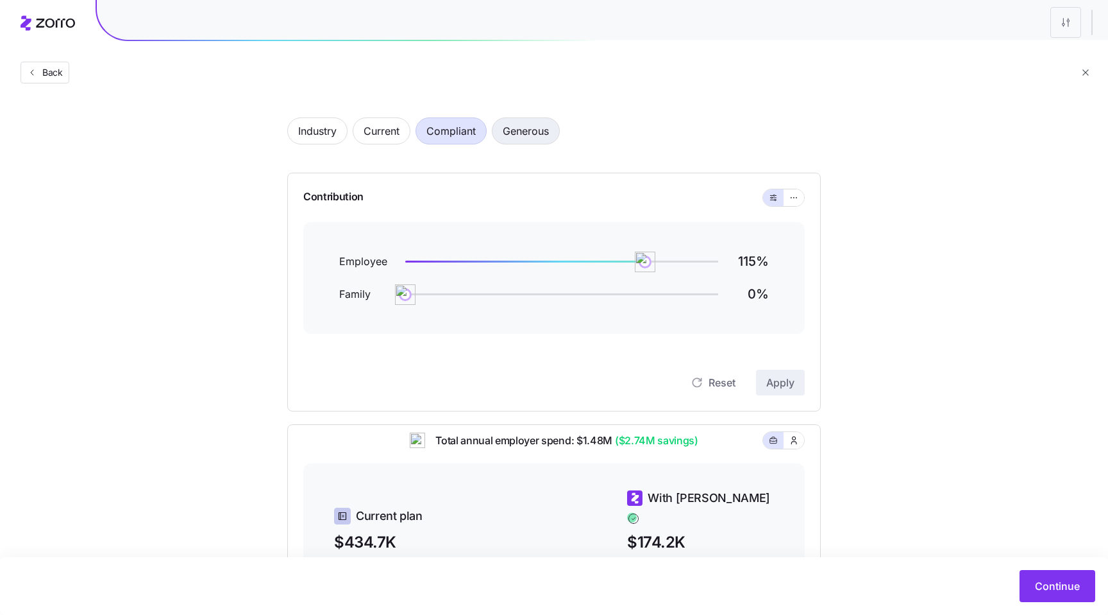
click at [516, 131] on span "Generous" at bounding box center [526, 131] width 46 height 26
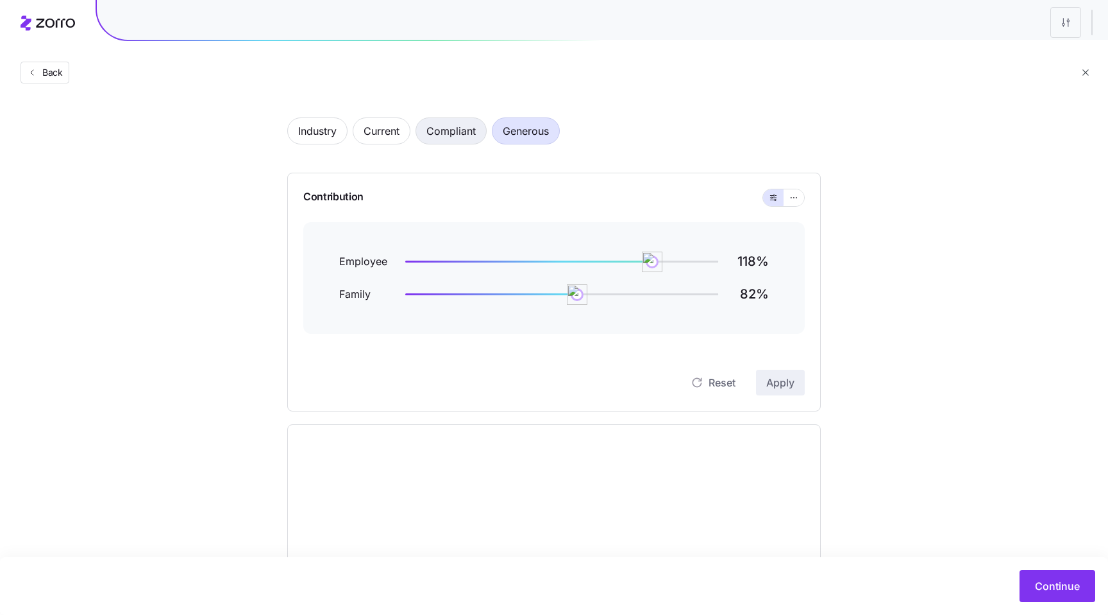
click at [462, 138] on span "Compliant" at bounding box center [451, 131] width 49 height 26
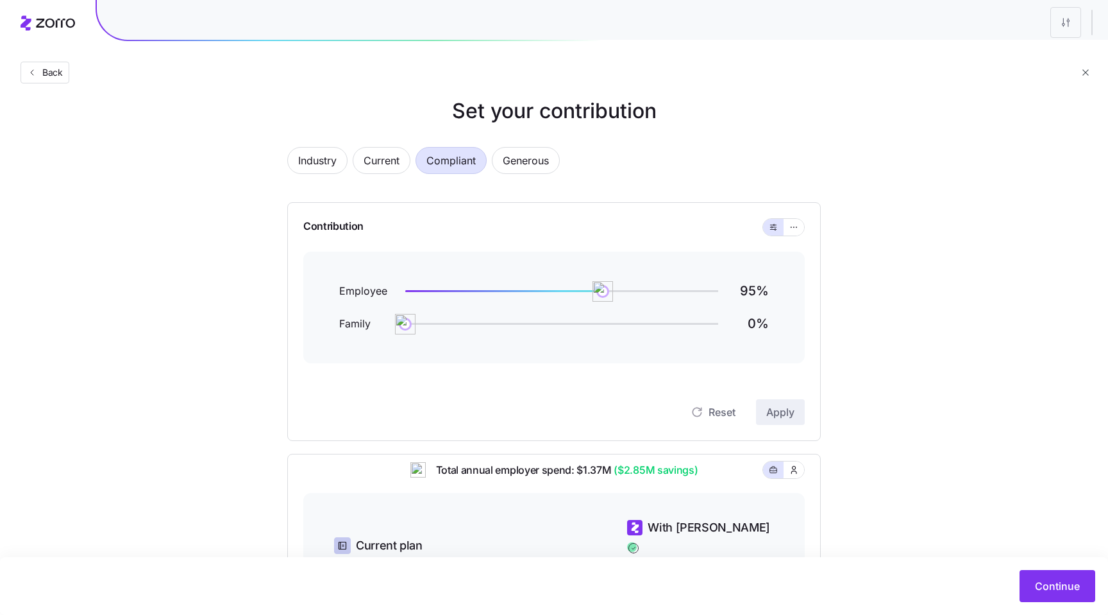
scroll to position [6, 0]
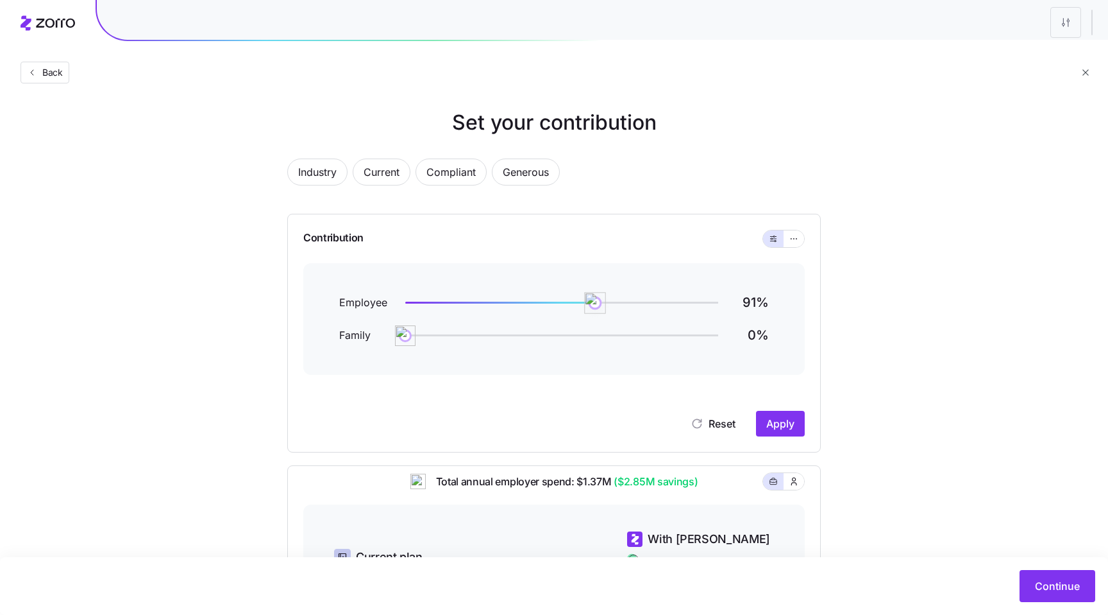
drag, startPoint x: 602, startPoint y: 304, endPoint x: 595, endPoint y: 304, distance: 7.7
click at [595, 304] on img at bounding box center [595, 303] width 22 height 22
click at [773, 427] on span "Apply" at bounding box center [781, 423] width 28 height 15
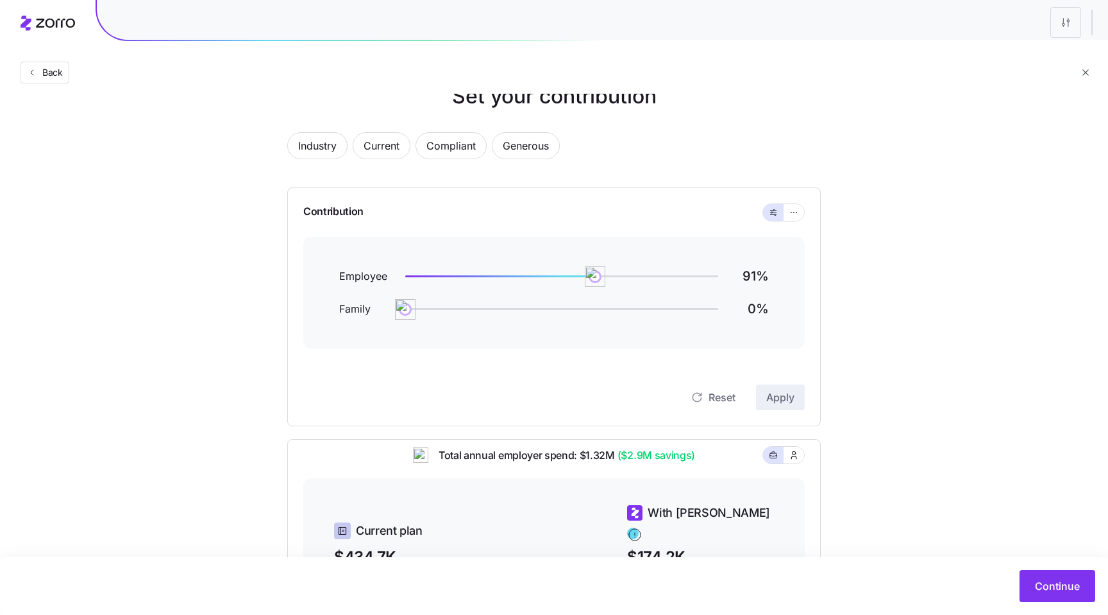
scroll to position [15, 0]
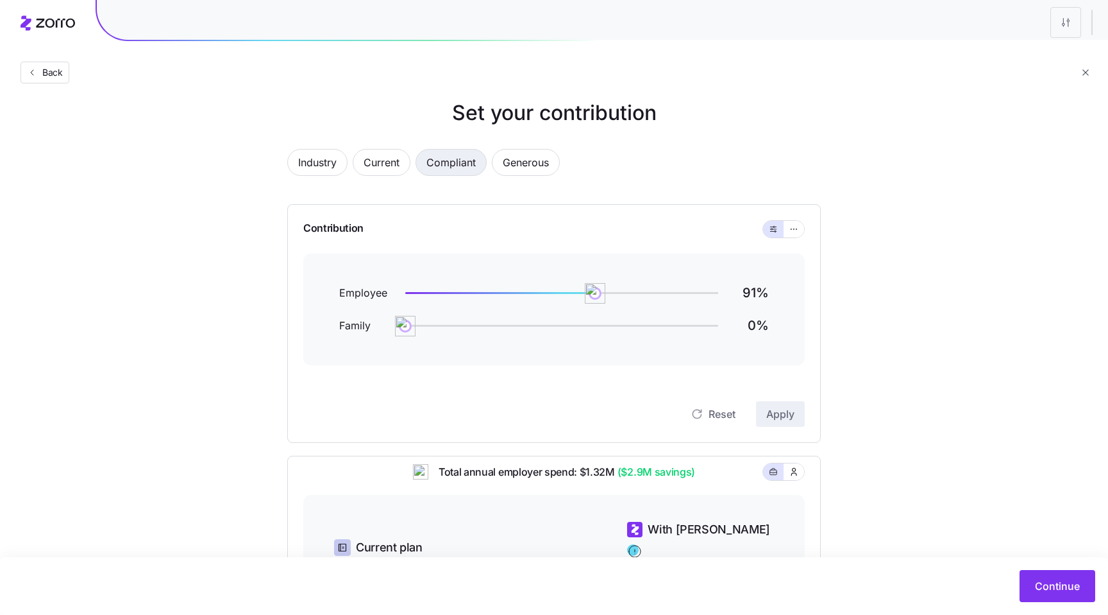
click at [471, 161] on span "Compliant" at bounding box center [451, 162] width 49 height 26
click at [52, 72] on span "Back" at bounding box center [50, 72] width 26 height 13
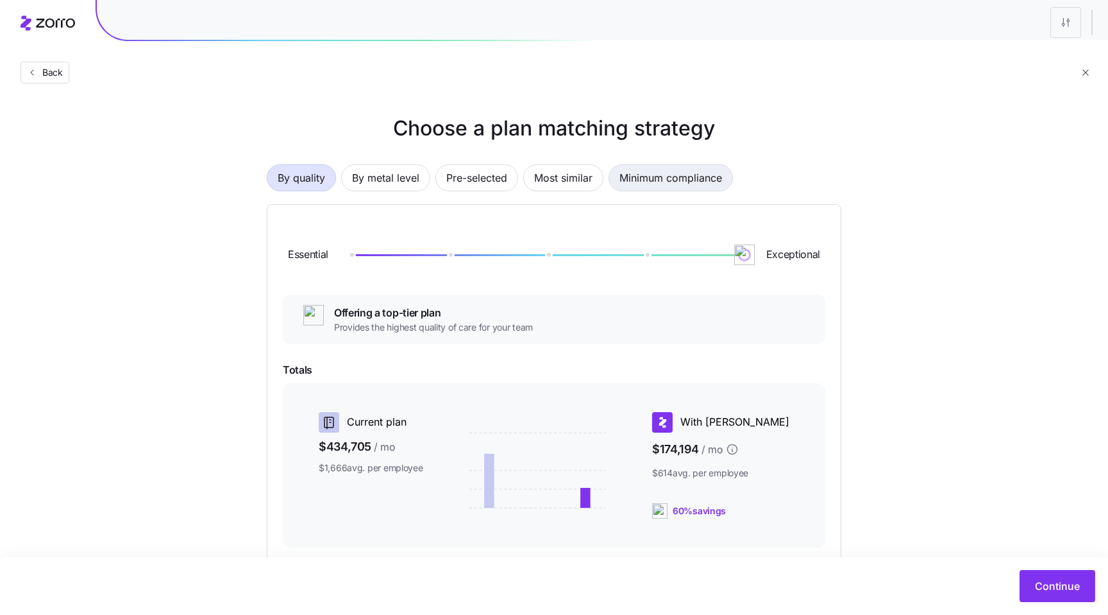
click at [666, 177] on span "Minimum compliance" at bounding box center [671, 178] width 103 height 26
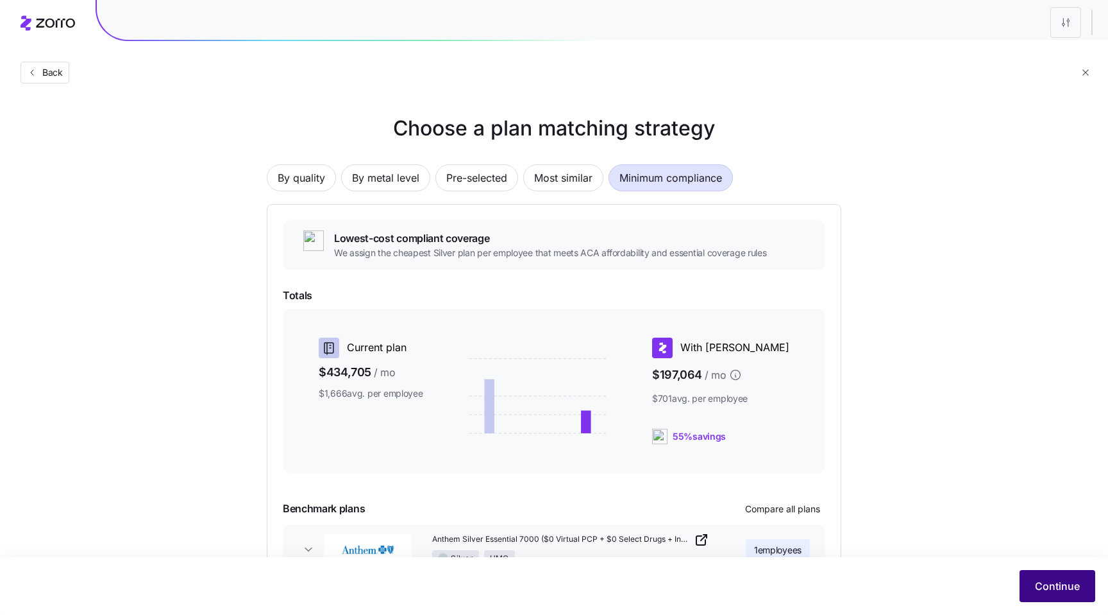
click at [1043, 589] on span "Continue" at bounding box center [1057, 585] width 45 height 15
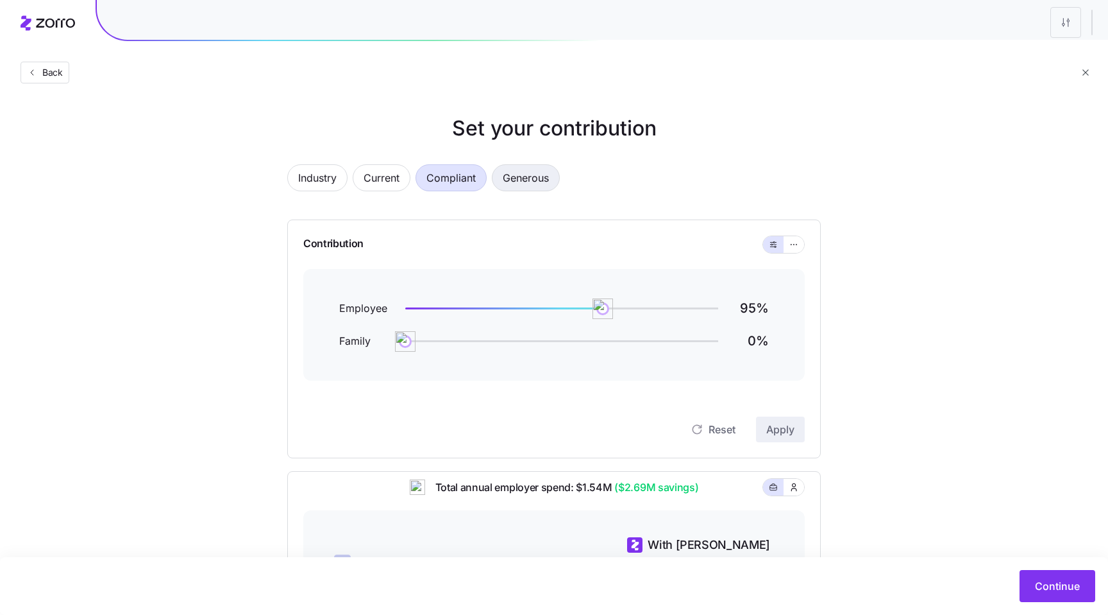
click at [528, 185] on span "Generous" at bounding box center [526, 178] width 46 height 26
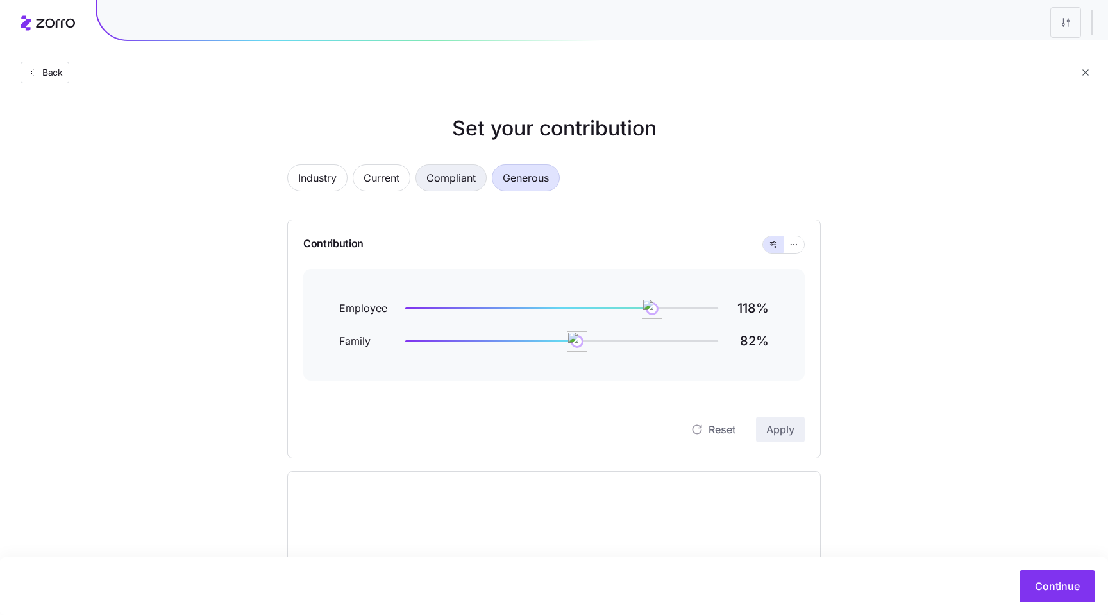
click at [466, 181] on span "Compliant" at bounding box center [451, 178] width 49 height 26
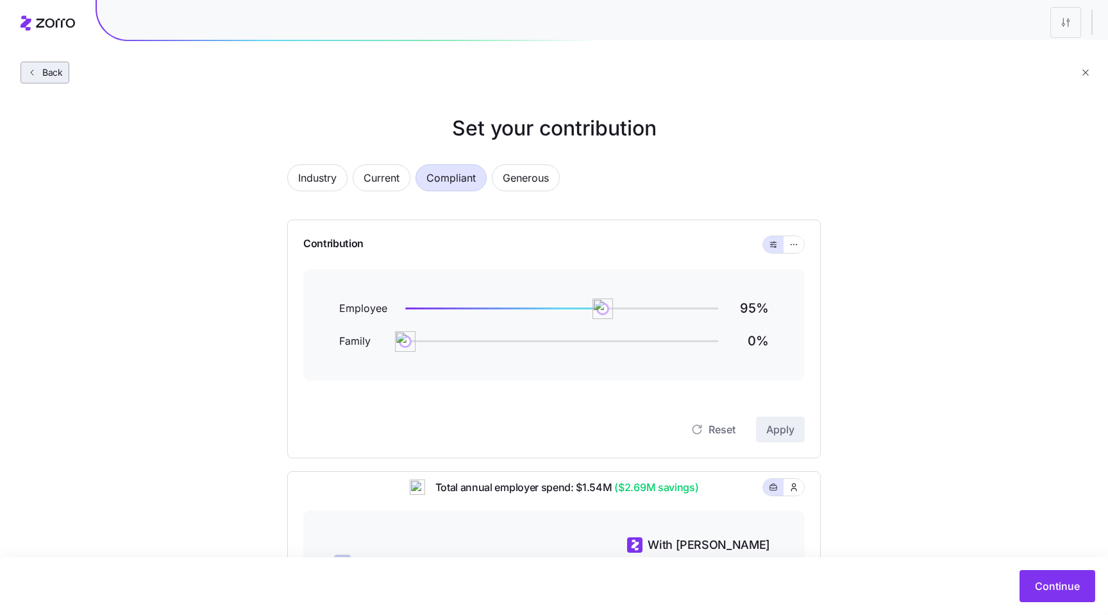
click at [52, 79] on button "Back" at bounding box center [45, 73] width 49 height 22
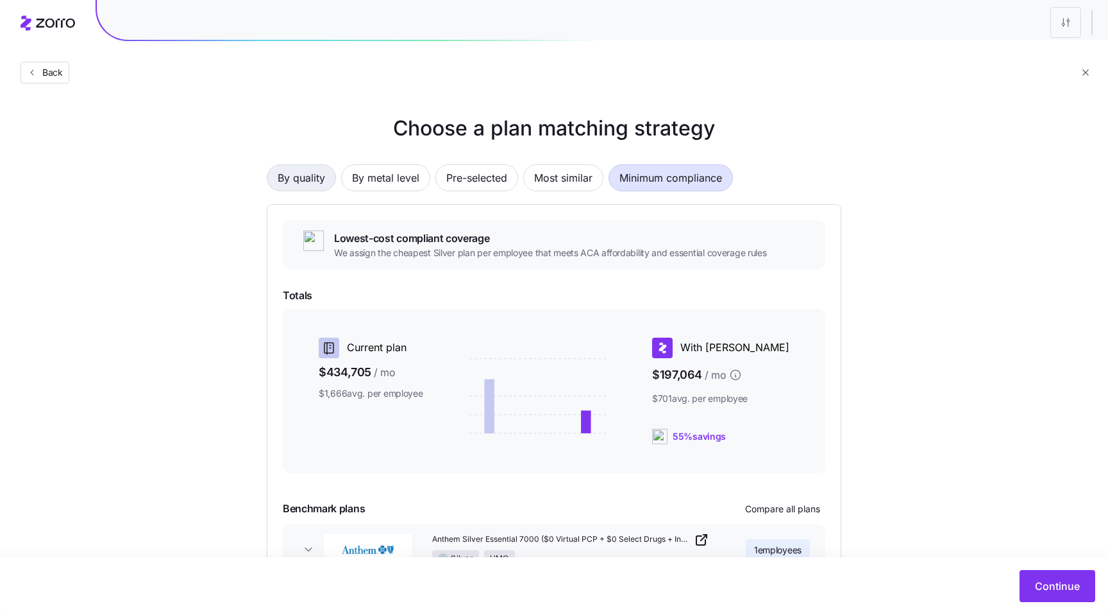
click at [304, 175] on span "By quality" at bounding box center [301, 178] width 47 height 26
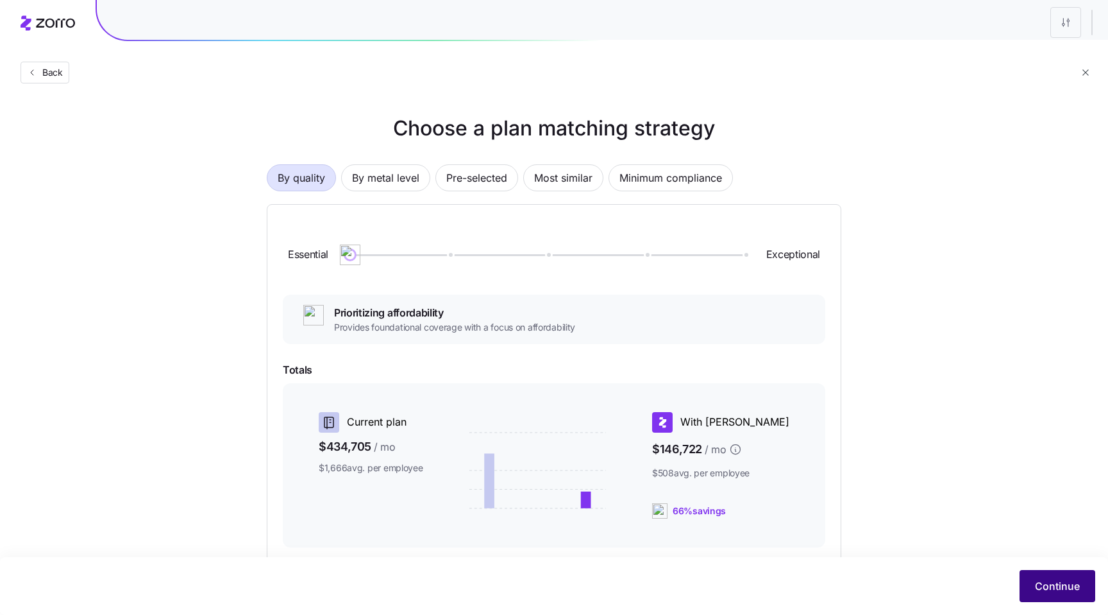
click at [1052, 584] on span "Continue" at bounding box center [1057, 585] width 45 height 15
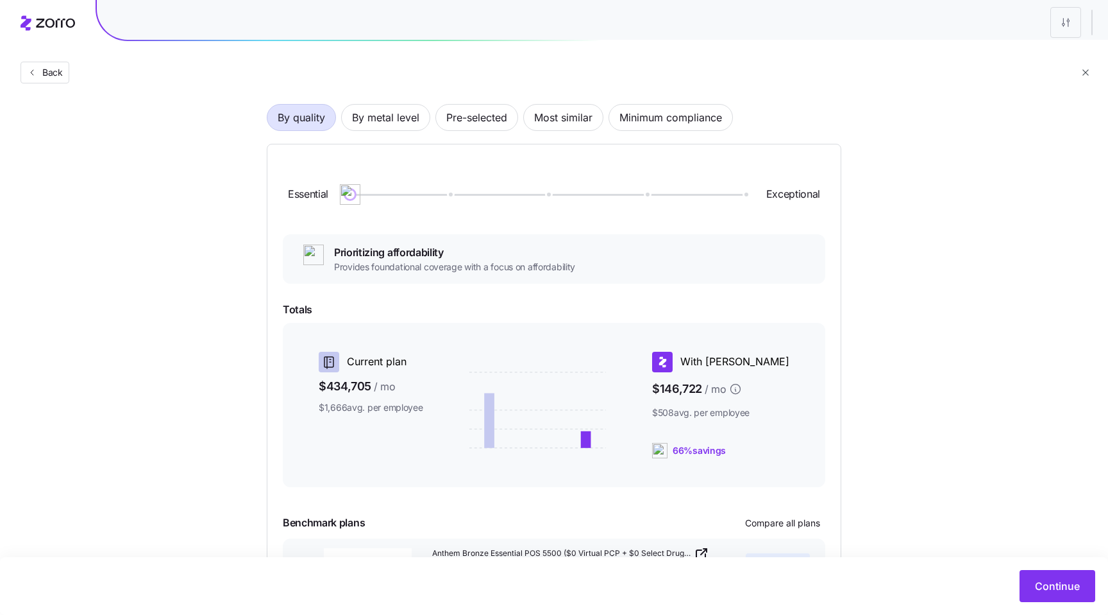
scroll to position [62, 0]
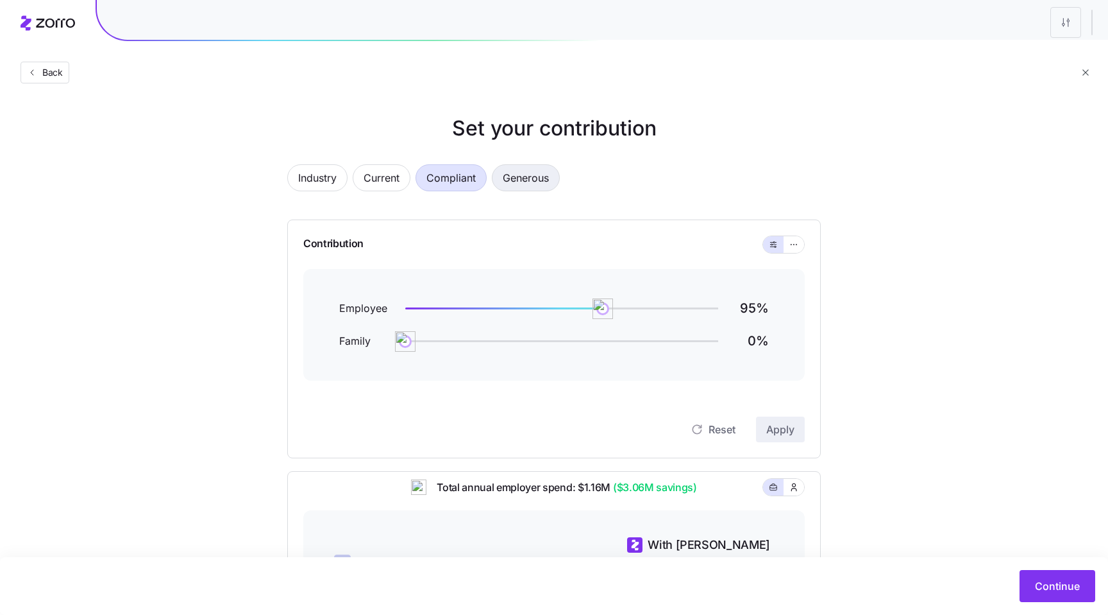
click at [528, 171] on span "Generous" at bounding box center [526, 178] width 46 height 26
click at [446, 173] on span "Compliant" at bounding box center [451, 178] width 49 height 26
click at [734, 175] on div "Industry Current Compliant Generous" at bounding box center [554, 185] width 534 height 42
click at [525, 183] on span "Generous" at bounding box center [526, 178] width 46 height 26
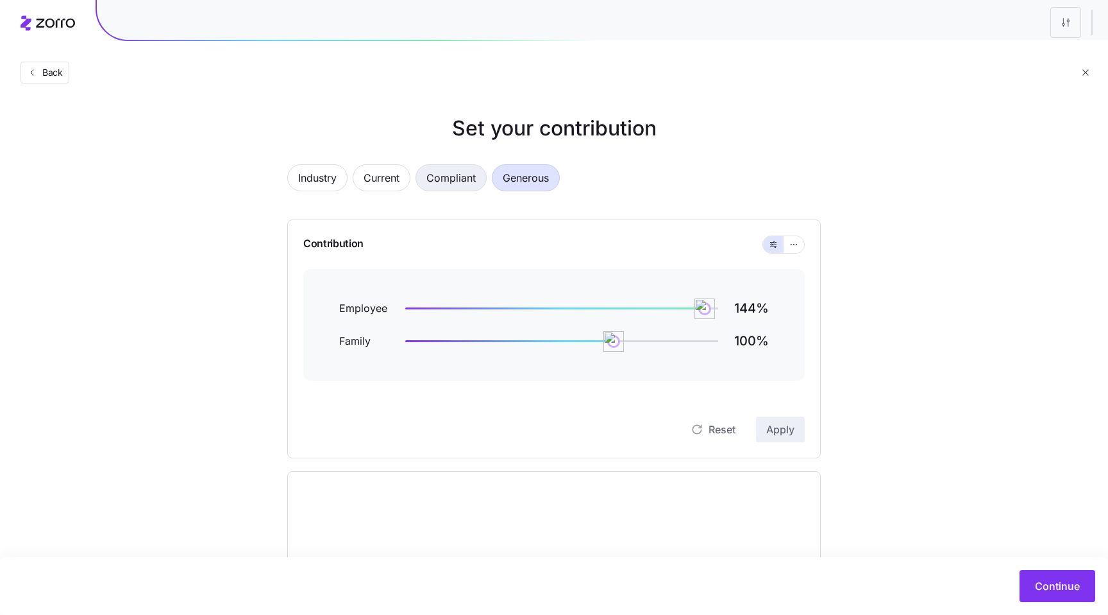
click at [442, 176] on span "Compliant" at bounding box center [451, 178] width 49 height 26
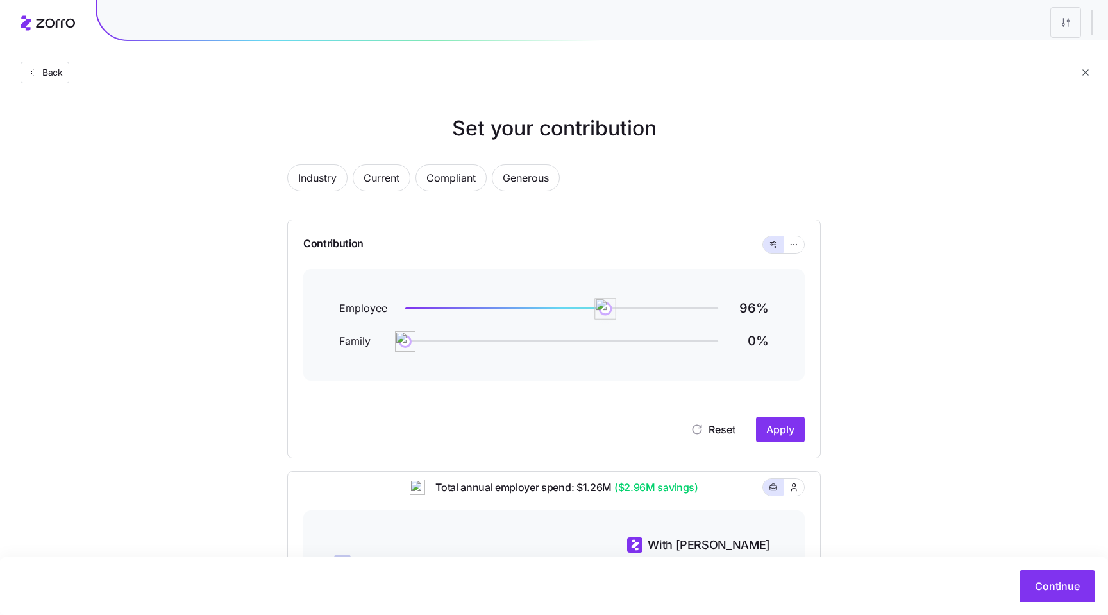
drag, startPoint x: 647, startPoint y: 311, endPoint x: 605, endPoint y: 303, distance: 42.5
click at [605, 303] on img at bounding box center [606, 309] width 22 height 22
click at [774, 430] on span "Apply" at bounding box center [781, 428] width 28 height 15
click at [37, 67] on span "Back" at bounding box center [45, 72] width 36 height 13
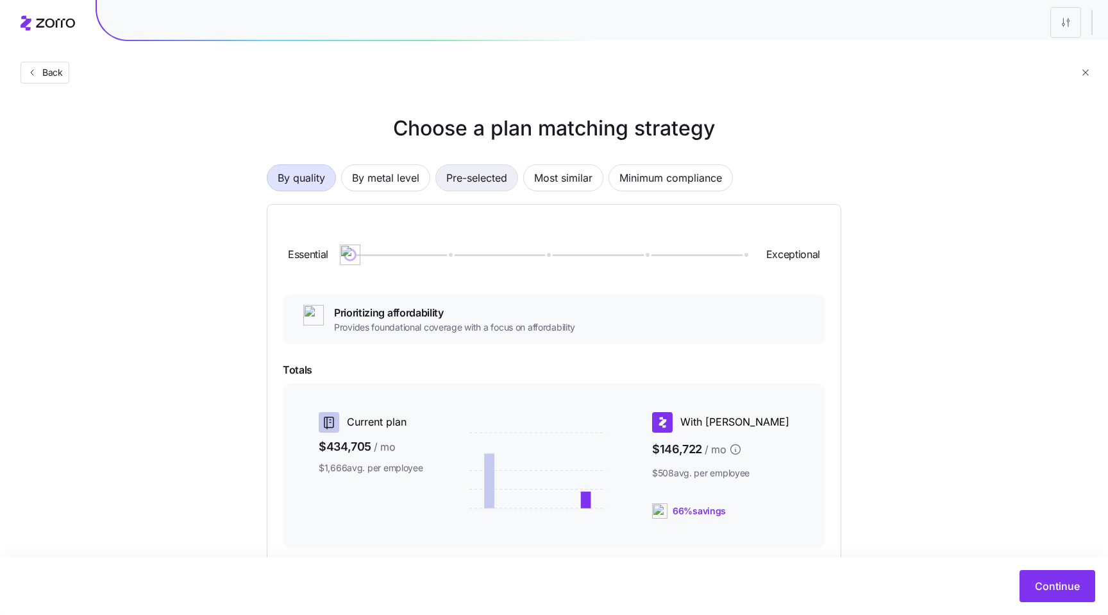
click at [464, 179] on span "Pre-selected" at bounding box center [476, 178] width 61 height 26
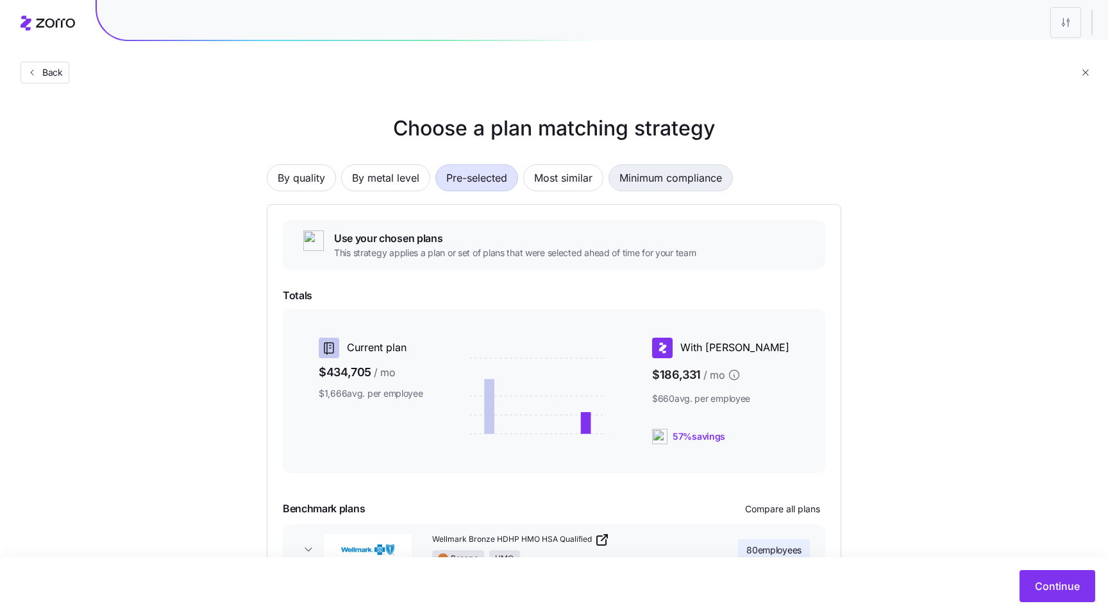
click at [668, 176] on span "Minimum compliance" at bounding box center [671, 178] width 103 height 26
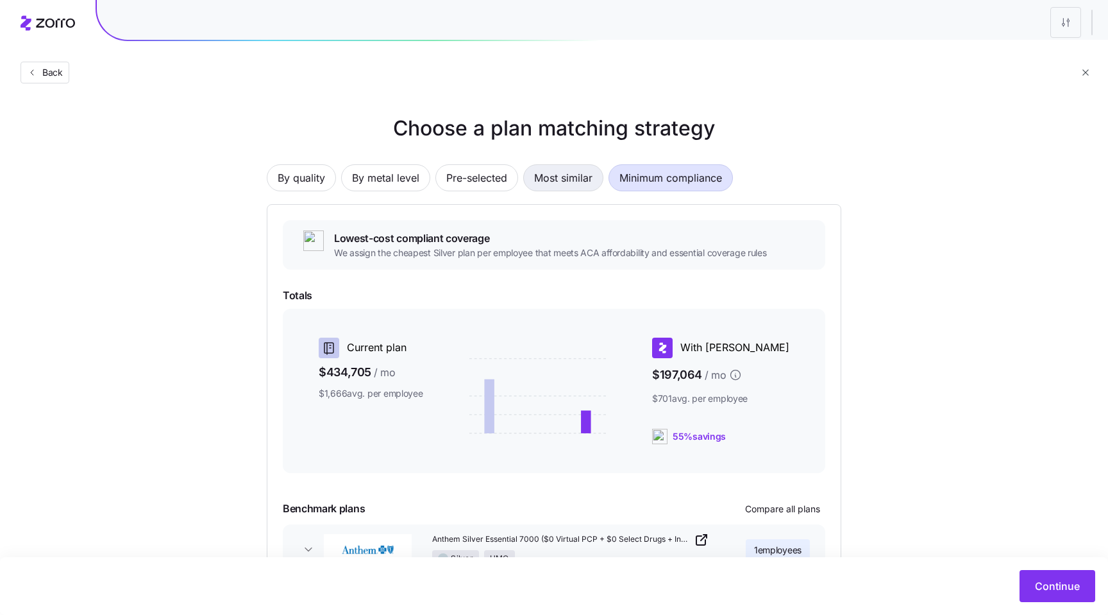
click at [546, 172] on span "Most similar" at bounding box center [563, 178] width 58 height 26
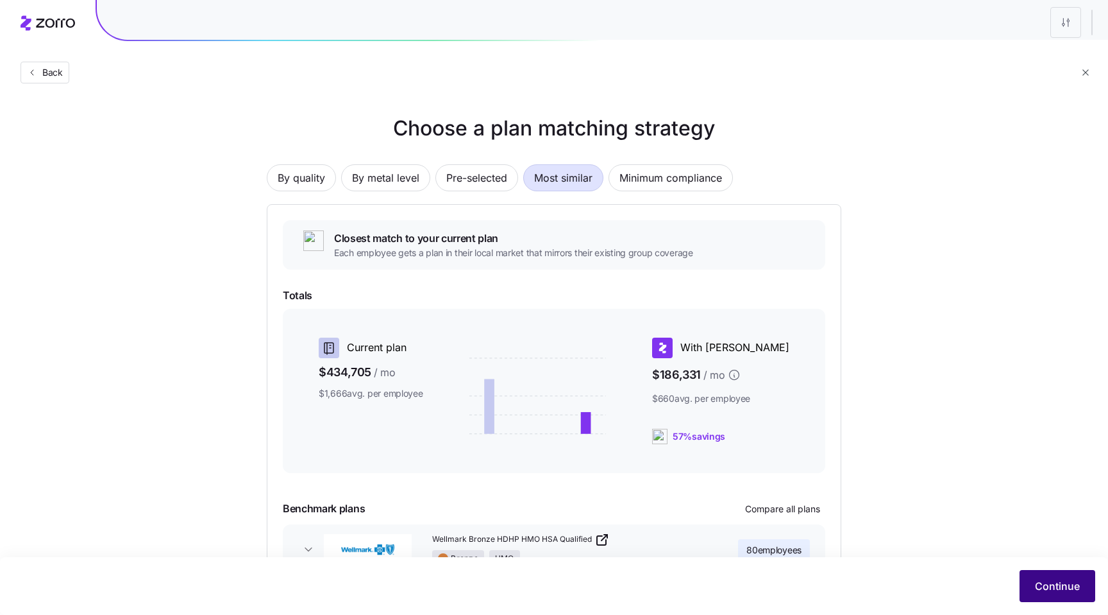
click at [1051, 591] on span "Continue" at bounding box center [1057, 585] width 45 height 15
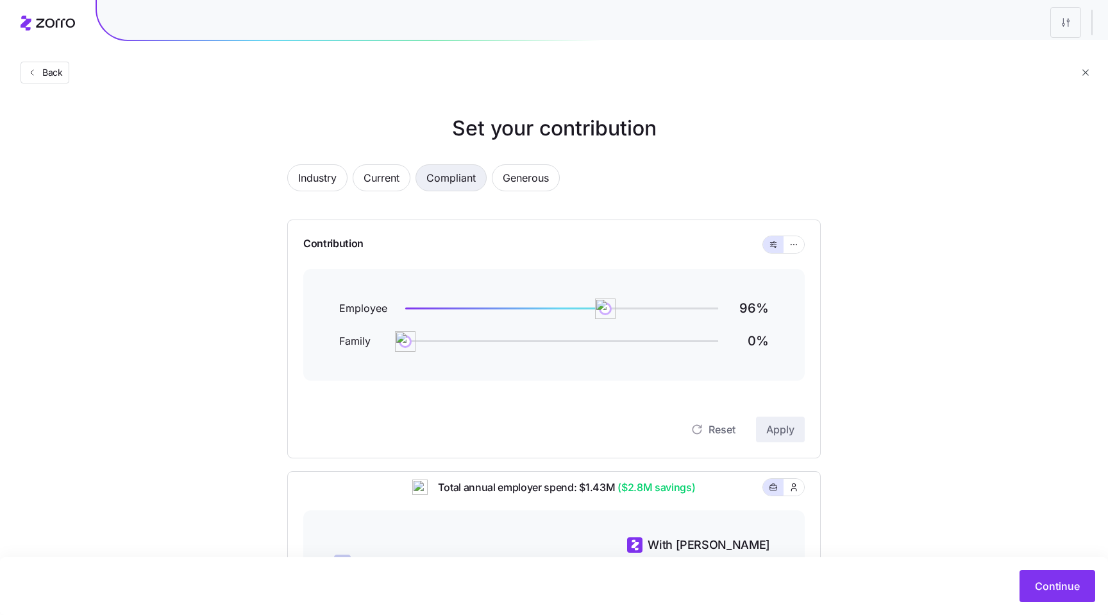
click at [452, 183] on span "Compliant" at bounding box center [451, 178] width 49 height 26
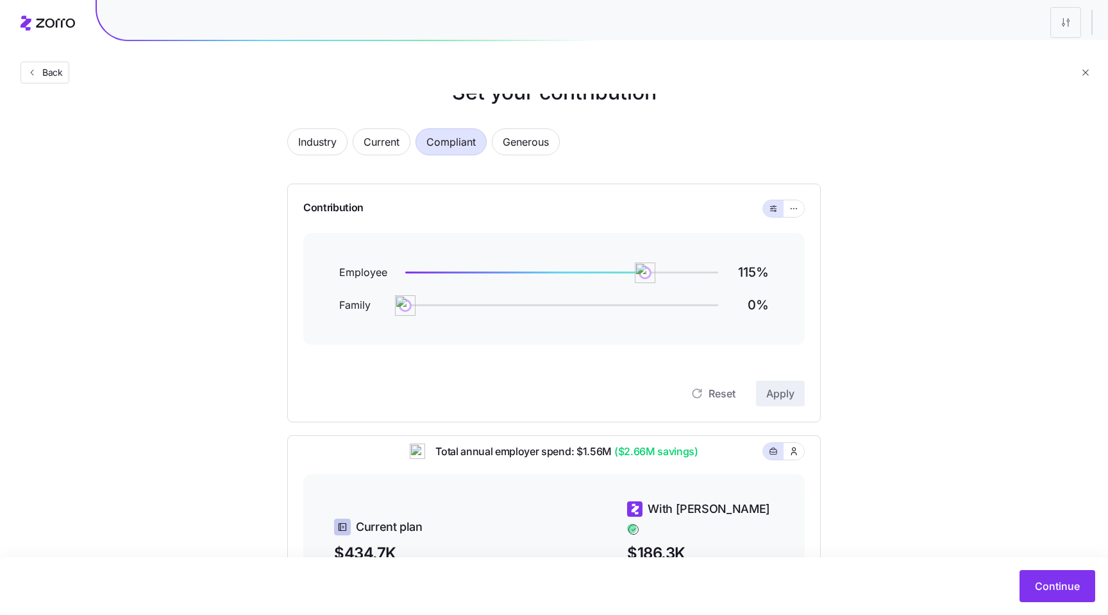
scroll to position [42, 0]
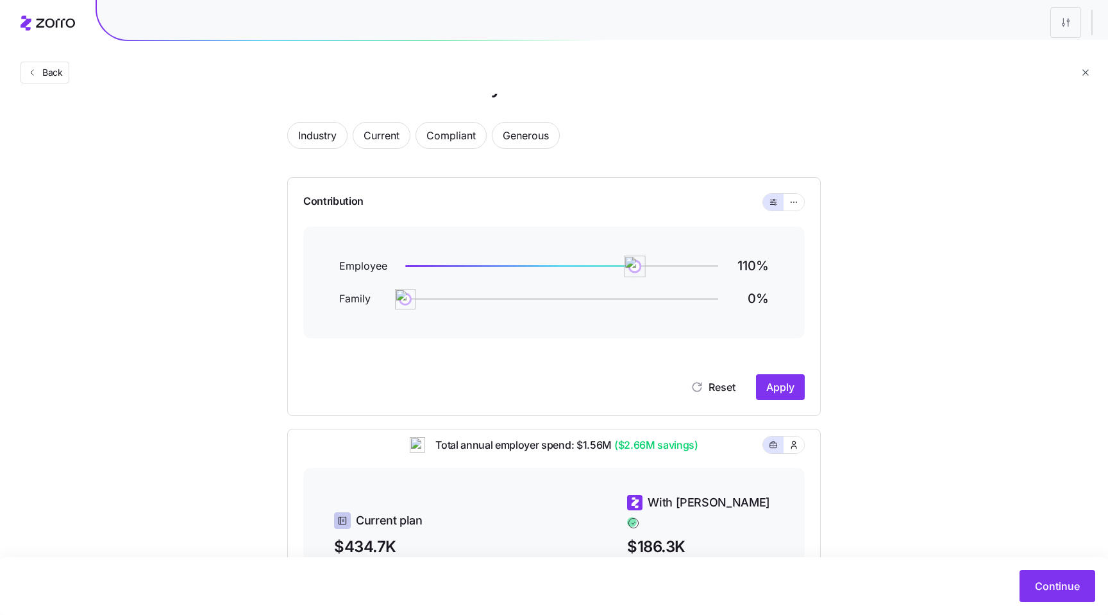
drag, startPoint x: 641, startPoint y: 267, endPoint x: 632, endPoint y: 267, distance: 9.0
click at [632, 267] on img at bounding box center [635, 266] width 22 height 22
click at [791, 382] on span "Apply" at bounding box center [781, 386] width 28 height 15
drag, startPoint x: 633, startPoint y: 266, endPoint x: 617, endPoint y: 266, distance: 16.0
click at [617, 266] on img at bounding box center [618, 266] width 22 height 22
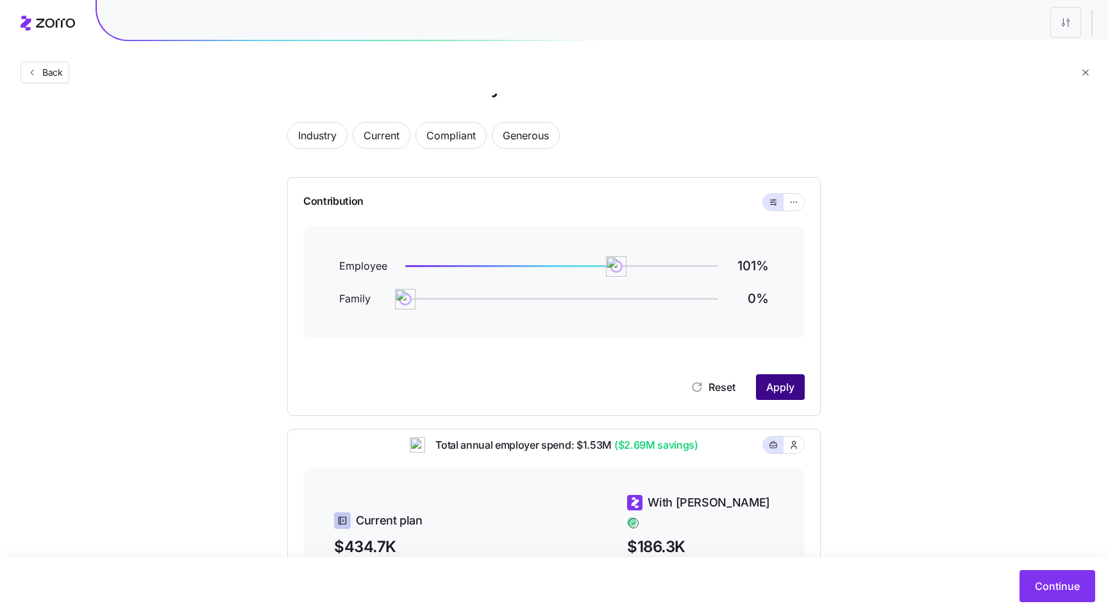
click at [797, 380] on button "Apply" at bounding box center [780, 387] width 49 height 26
drag, startPoint x: 609, startPoint y: 268, endPoint x: 585, endPoint y: 267, distance: 24.4
click at [585, 267] on img at bounding box center [589, 266] width 22 height 22
click at [771, 378] on button "Apply" at bounding box center [780, 387] width 49 height 26
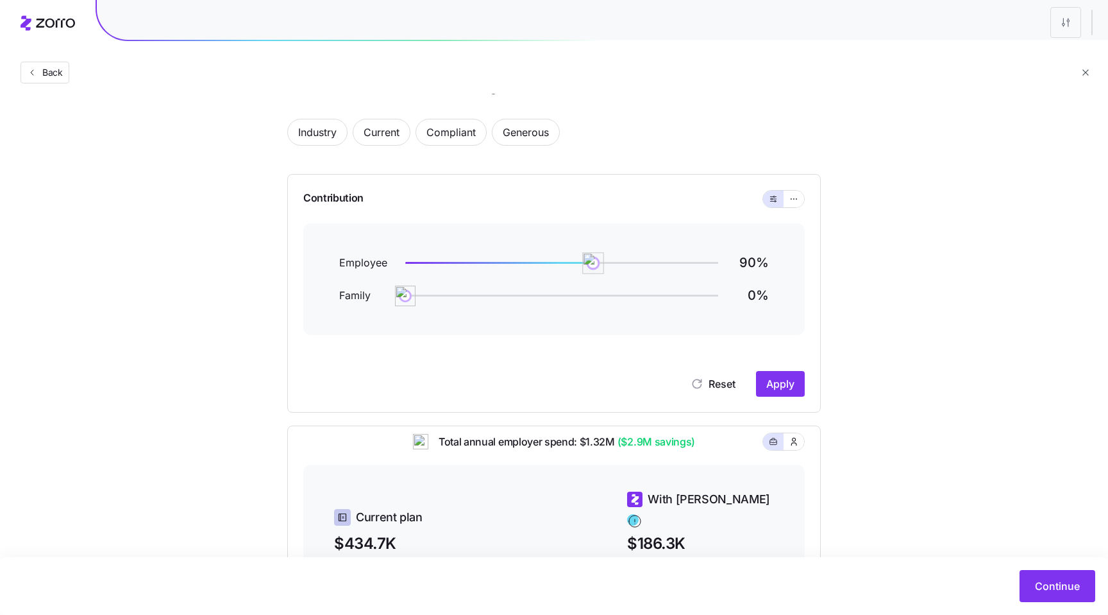
drag, startPoint x: 587, startPoint y: 262, endPoint x: 594, endPoint y: 263, distance: 7.1
click at [594, 263] on img at bounding box center [593, 263] width 22 height 22
click at [789, 391] on span "Apply" at bounding box center [781, 383] width 28 height 15
click at [519, 140] on span "Generous" at bounding box center [526, 132] width 46 height 26
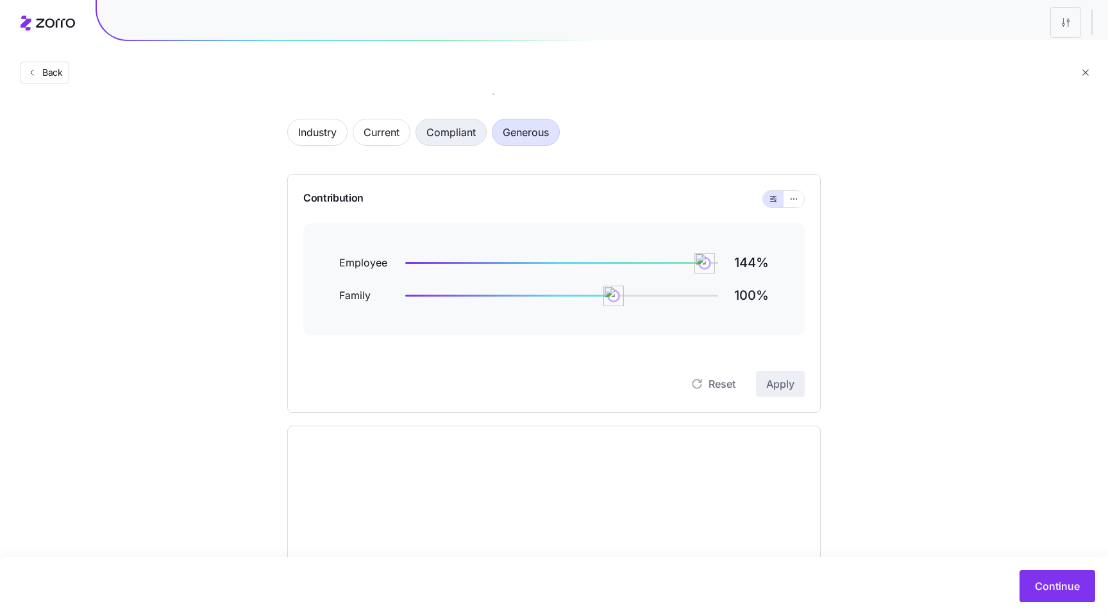
click at [464, 137] on span "Compliant" at bounding box center [451, 132] width 49 height 26
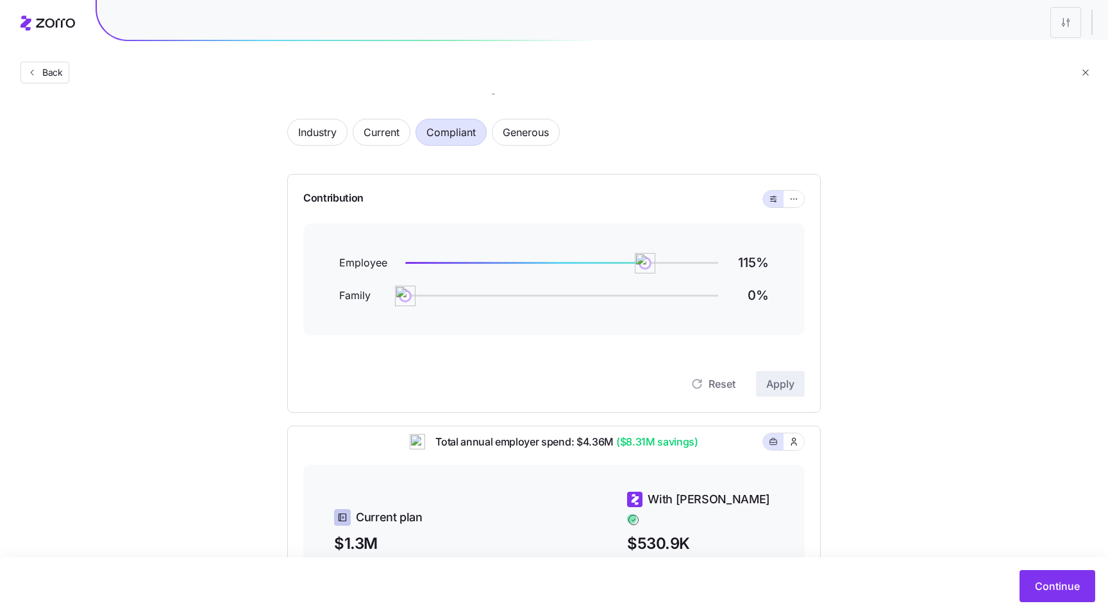
scroll to position [28, 0]
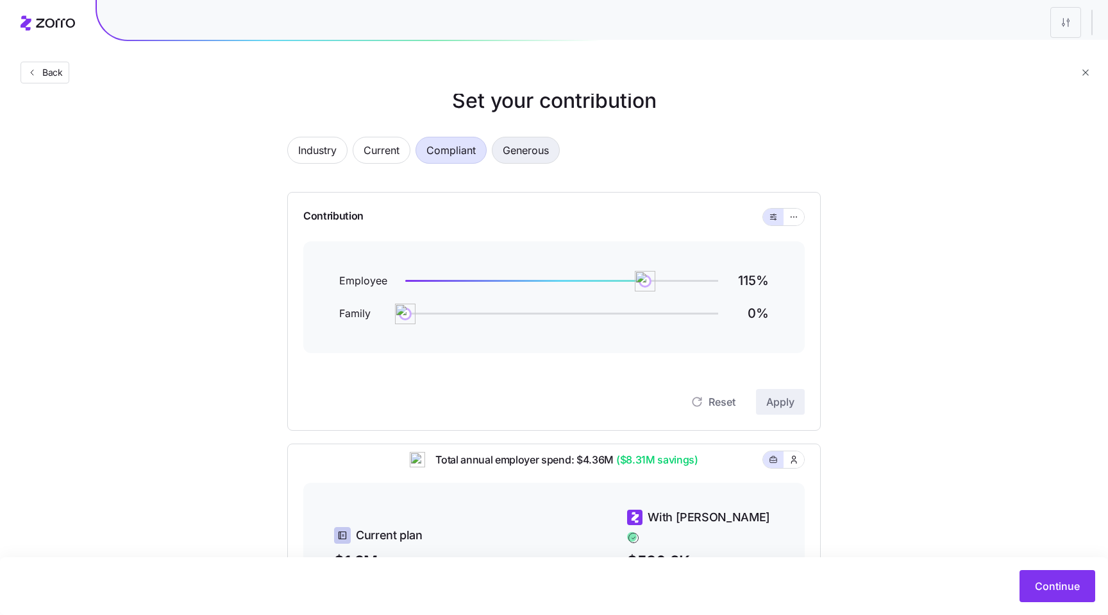
click at [524, 151] on span "Generous" at bounding box center [526, 150] width 46 height 26
click at [462, 145] on span "Compliant" at bounding box center [451, 150] width 49 height 26
click at [795, 468] on button "button" at bounding box center [794, 459] width 21 height 17
click at [775, 467] on icon "button" at bounding box center [773, 459] width 9 height 15
click at [522, 162] on span "Generous" at bounding box center [526, 150] width 46 height 26
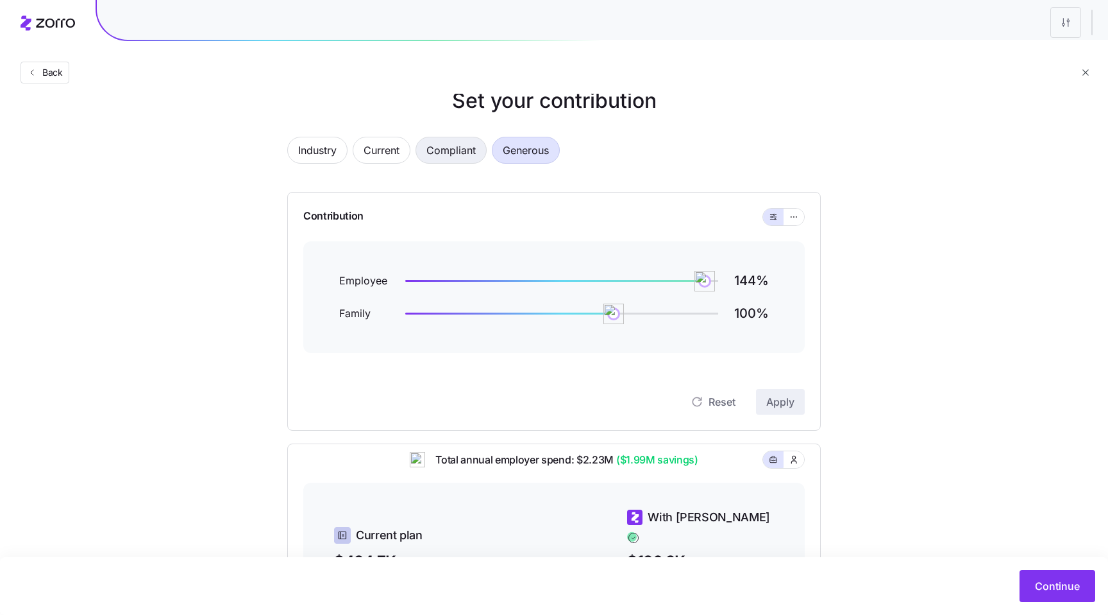
click at [465, 148] on span "Compliant" at bounding box center [451, 150] width 49 height 26
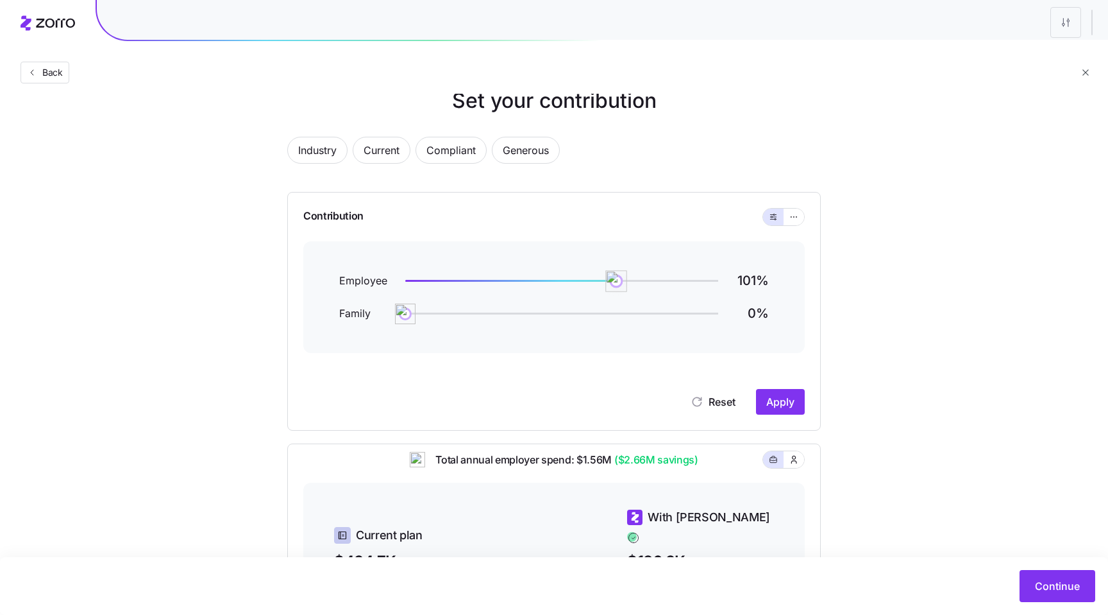
drag, startPoint x: 647, startPoint y: 281, endPoint x: 616, endPoint y: 281, distance: 30.8
click at [616, 281] on img at bounding box center [617, 281] width 22 height 22
drag, startPoint x: 618, startPoint y: 276, endPoint x: 607, endPoint y: 276, distance: 10.3
click at [607, 276] on img at bounding box center [608, 281] width 22 height 22
click at [797, 397] on button "Apply" at bounding box center [780, 402] width 49 height 26
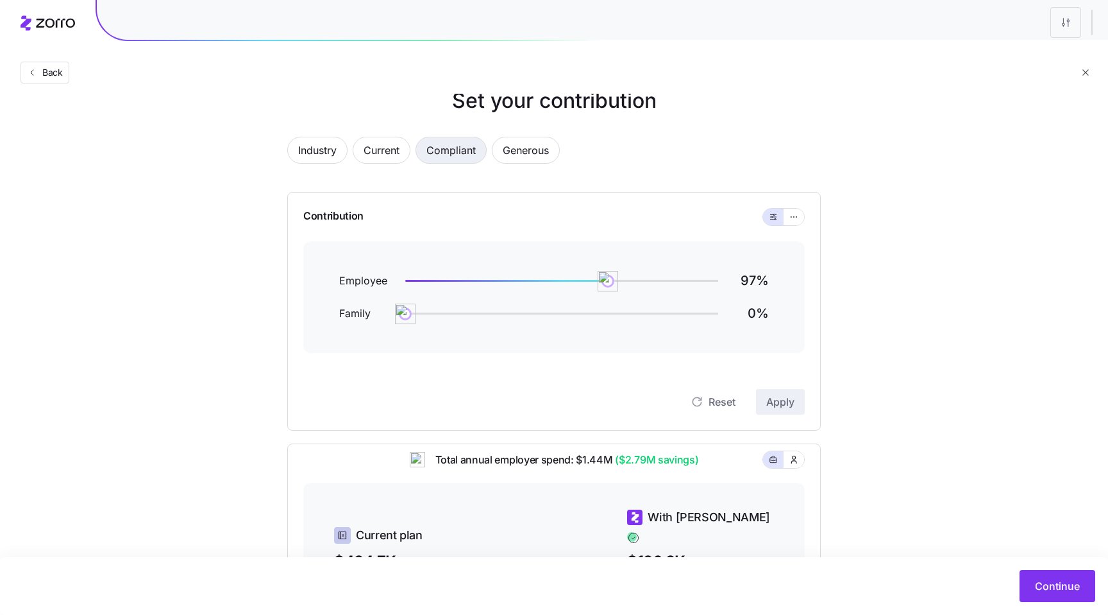
click at [454, 159] on span "Compliant" at bounding box center [451, 150] width 49 height 26
click at [459, 160] on span "Compliant" at bounding box center [451, 150] width 49 height 26
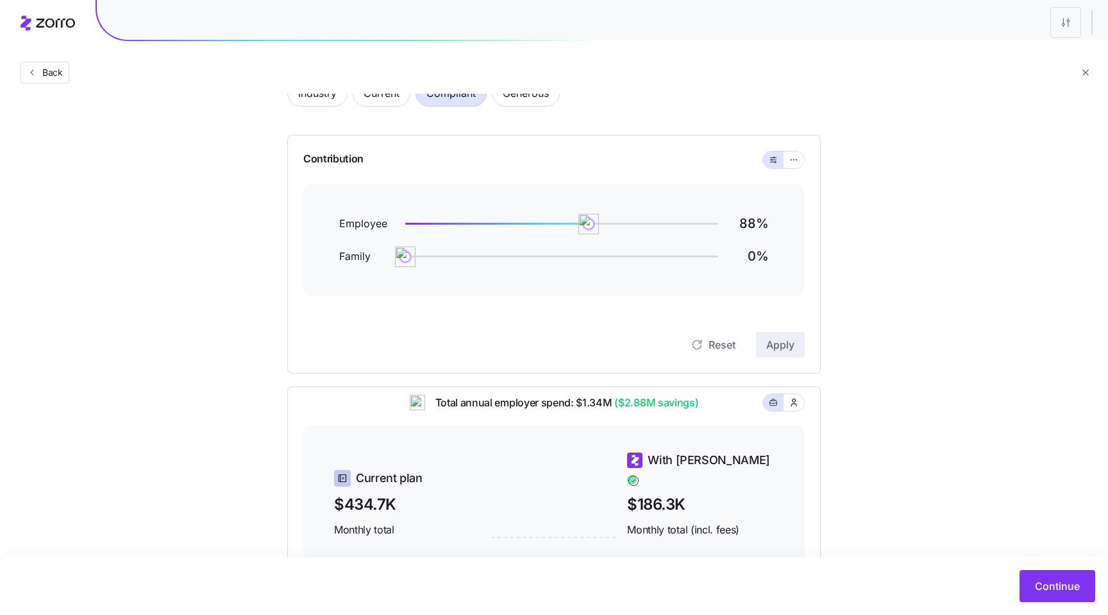
scroll to position [0, 0]
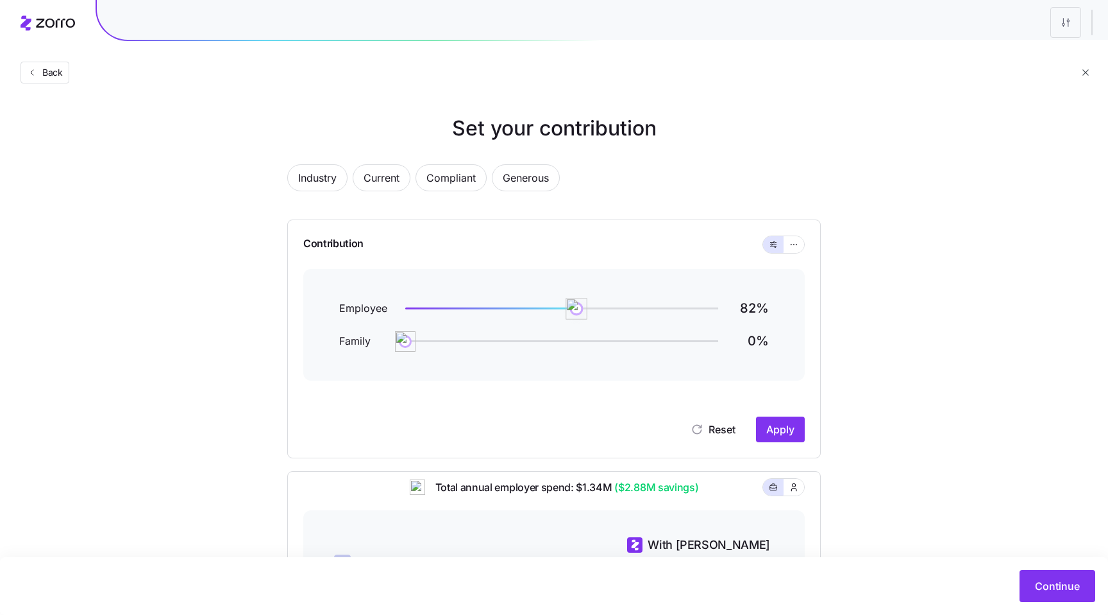
drag, startPoint x: 589, startPoint y: 314, endPoint x: 577, endPoint y: 312, distance: 13.0
click at [577, 312] on img at bounding box center [577, 309] width 22 height 22
click at [778, 436] on span "Apply" at bounding box center [781, 428] width 28 height 15
click at [39, 80] on button "Back" at bounding box center [45, 73] width 49 height 22
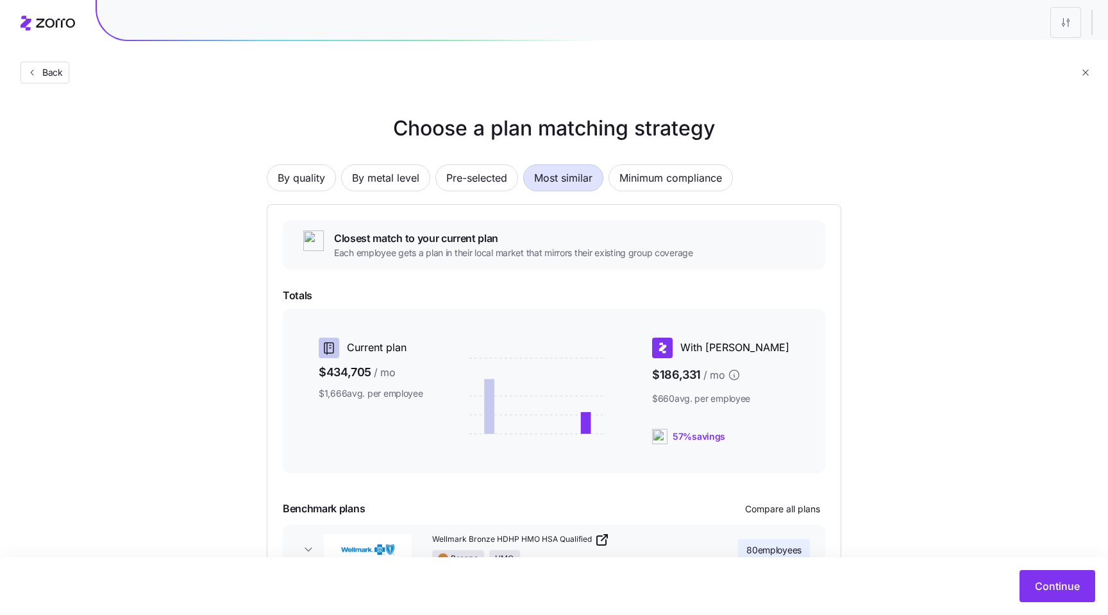
click at [545, 190] on span "Most similar" at bounding box center [563, 178] width 58 height 26
click at [1047, 577] on button "Continue" at bounding box center [1058, 586] width 76 height 32
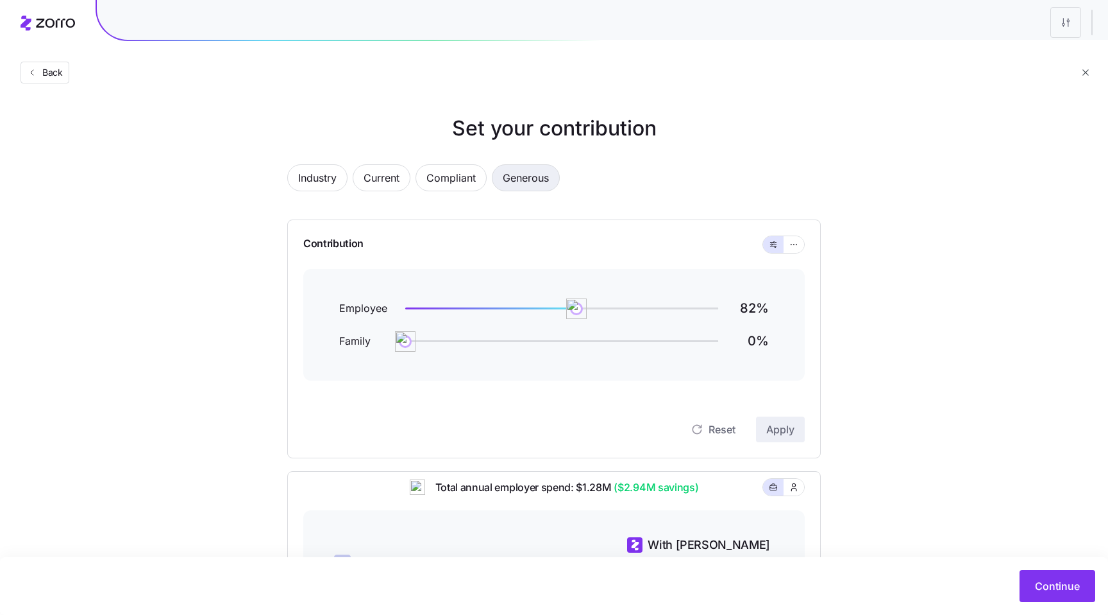
click at [518, 173] on span "Generous" at bounding box center [526, 178] width 46 height 26
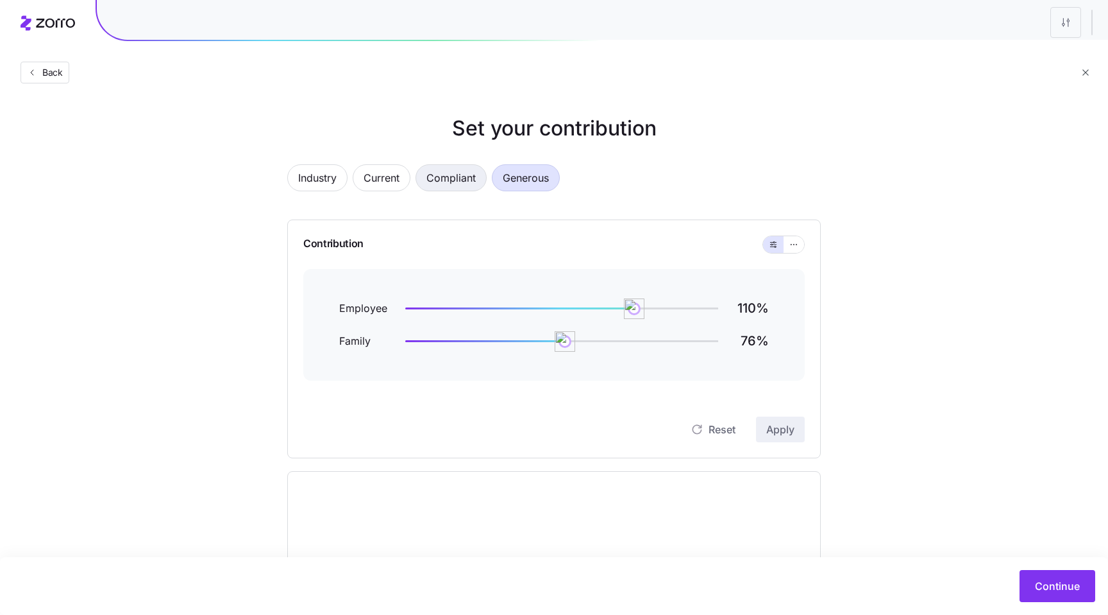
click at [461, 180] on span "Compliant" at bounding box center [451, 178] width 49 height 26
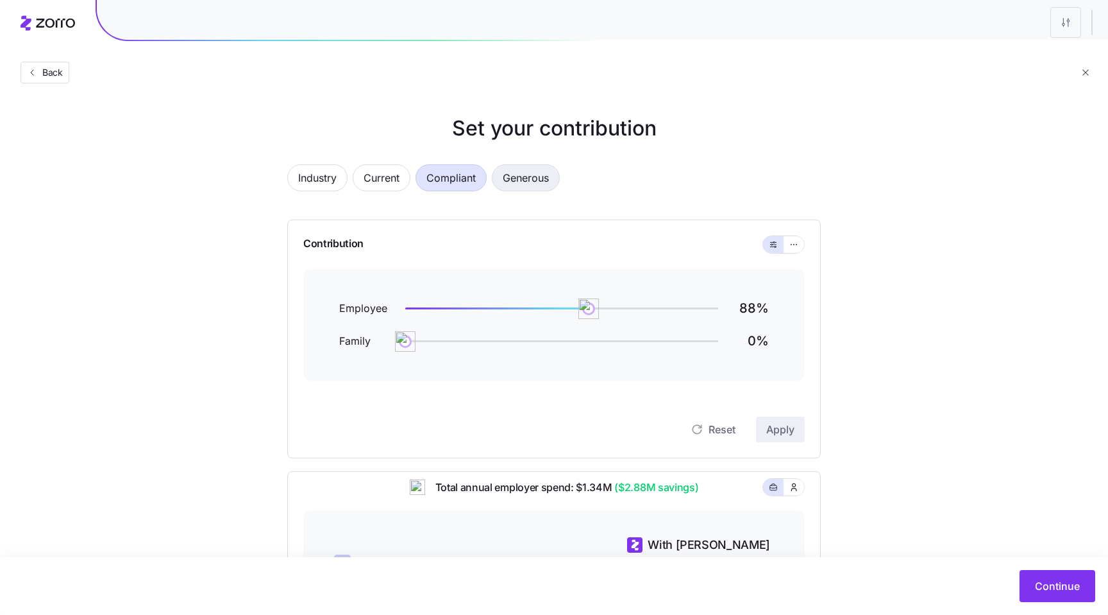
click at [516, 190] on span "Generous" at bounding box center [526, 178] width 46 height 26
click at [469, 179] on span "Compliant" at bounding box center [451, 178] width 49 height 26
click at [48, 73] on span "Back" at bounding box center [50, 72] width 26 height 13
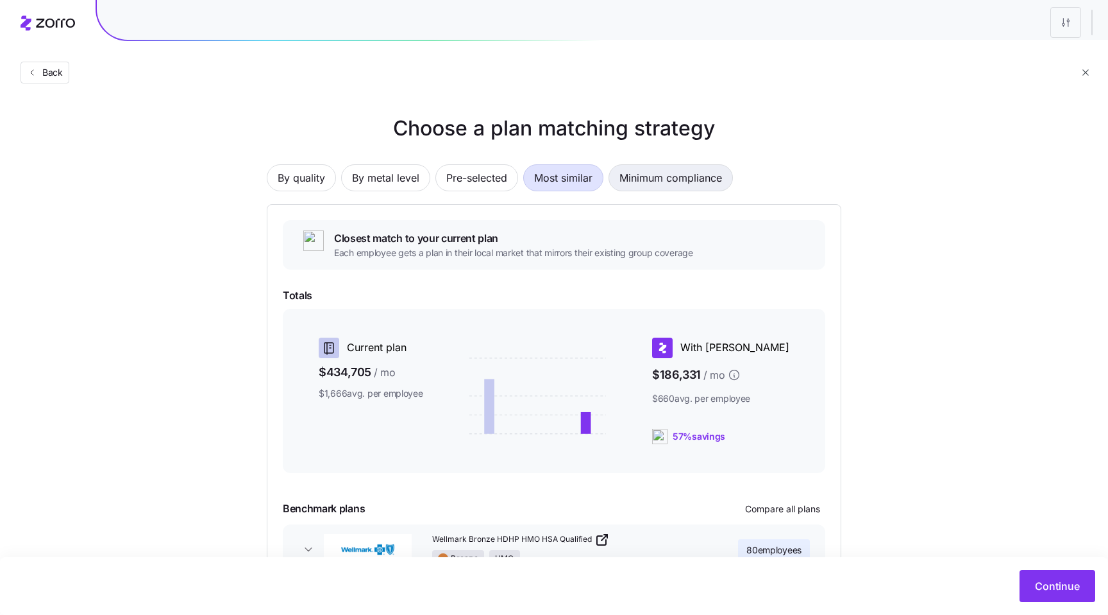
click at [655, 178] on span "Minimum compliance" at bounding box center [671, 178] width 103 height 26
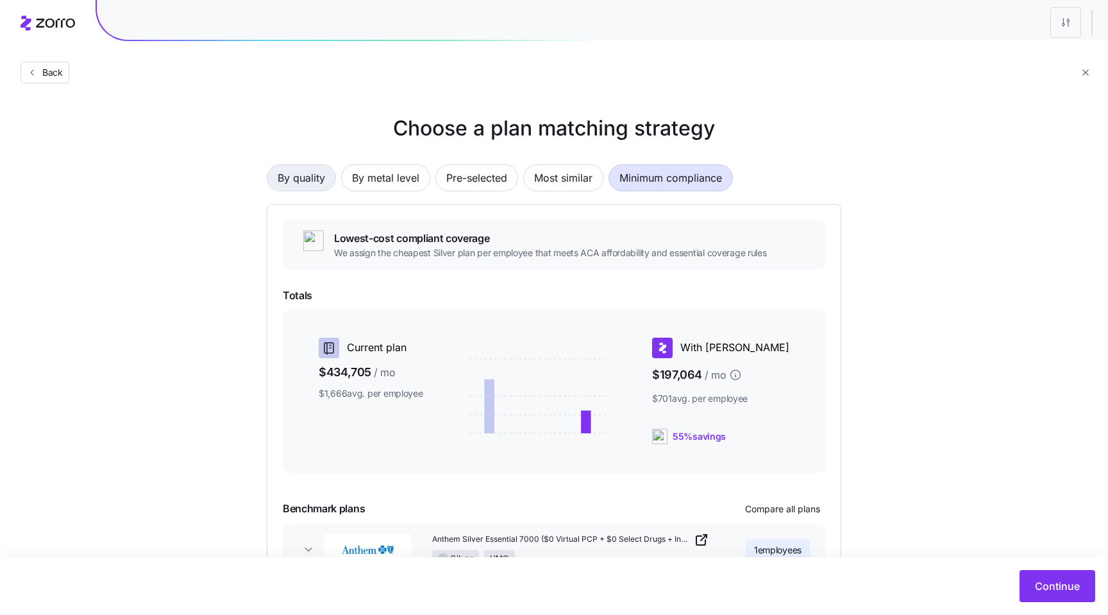
click at [332, 176] on button "By quality" at bounding box center [301, 177] width 69 height 27
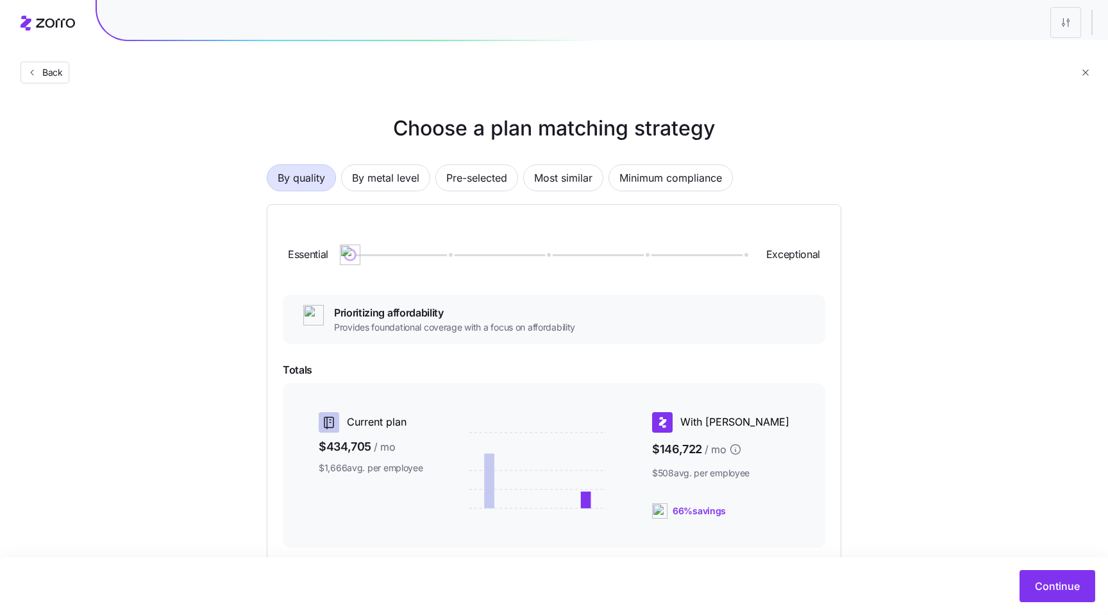
click at [744, 255] on div at bounding box center [547, 255] width 394 height 2
click at [525, 176] on button "Most similar" at bounding box center [563, 177] width 80 height 27
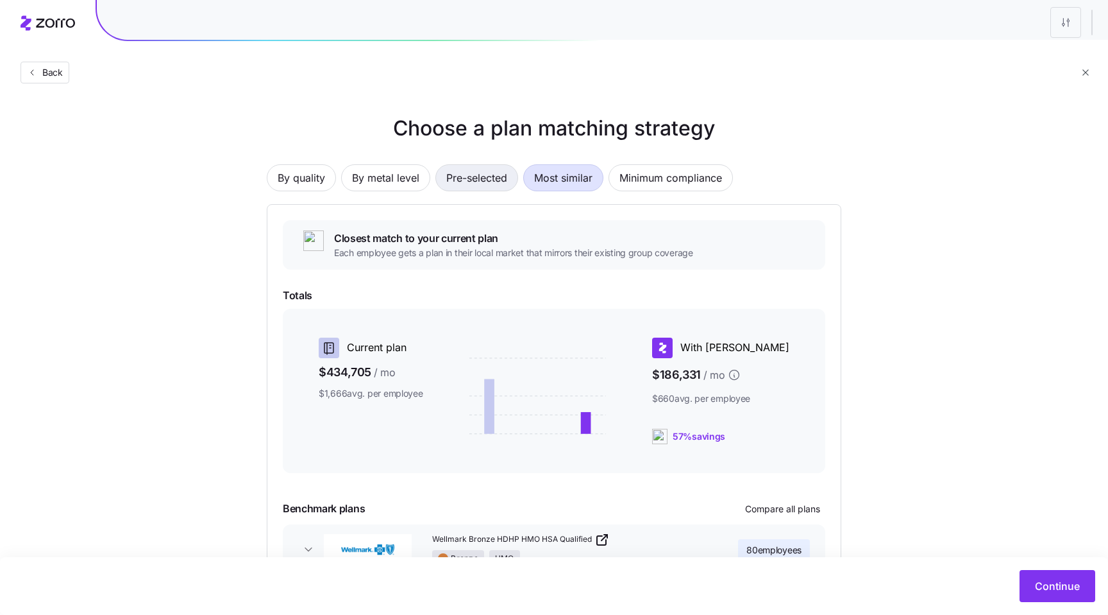
click at [479, 176] on span "Pre-selected" at bounding box center [476, 178] width 61 height 26
click at [410, 180] on span "By metal level" at bounding box center [385, 178] width 67 height 26
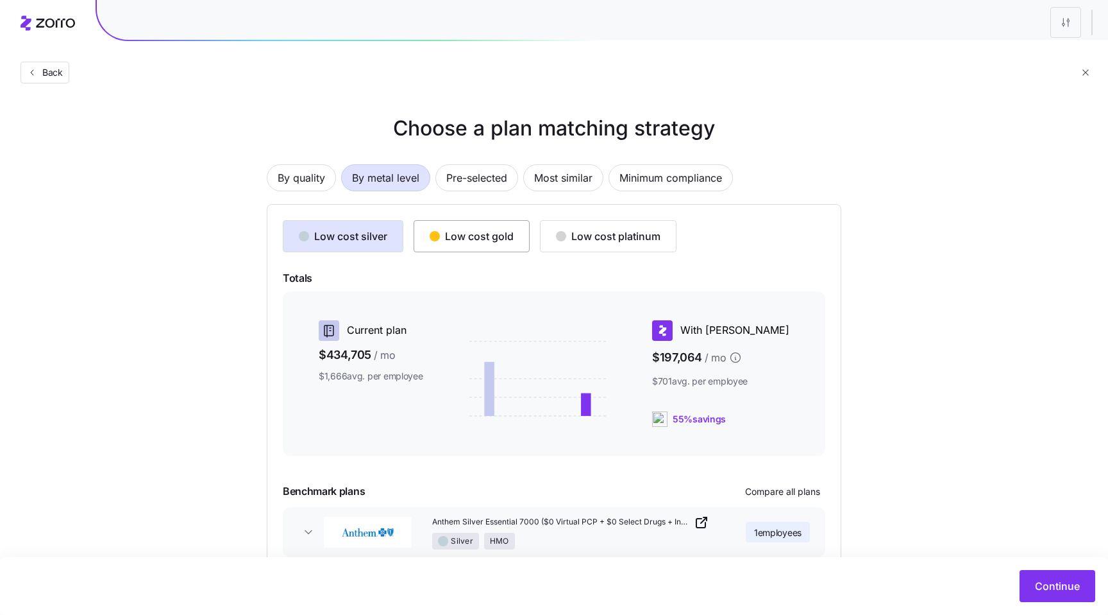
click at [485, 240] on div "Low cost gold" at bounding box center [472, 235] width 84 height 15
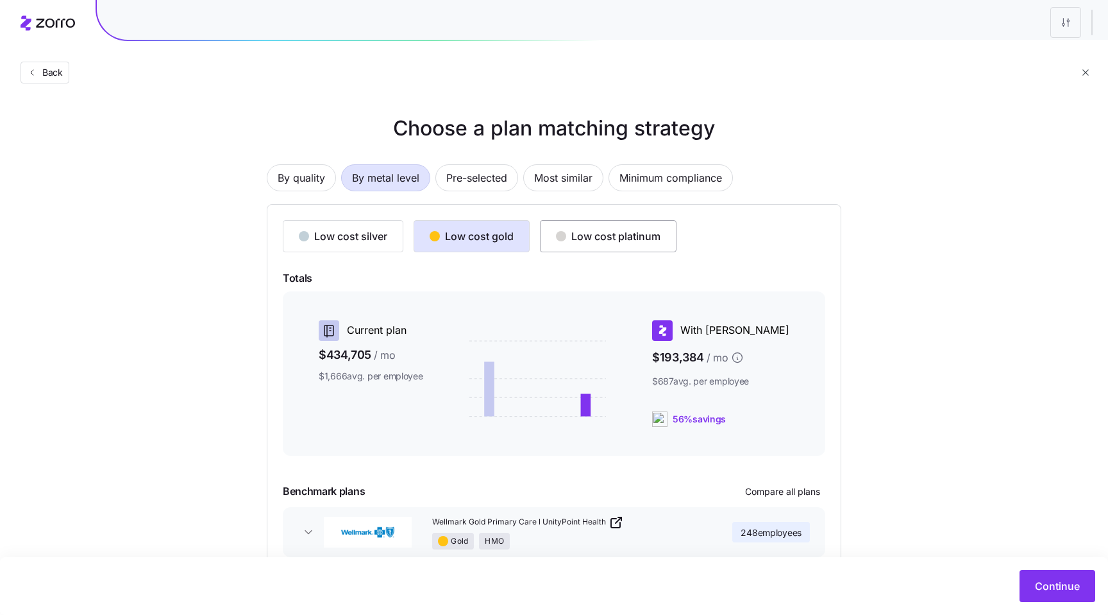
click at [576, 242] on div "Low cost platinum" at bounding box center [608, 235] width 105 height 15
click at [434, 241] on div "Low cost gold" at bounding box center [472, 235] width 84 height 15
click at [611, 237] on div "Low cost platinum" at bounding box center [608, 235] width 105 height 15
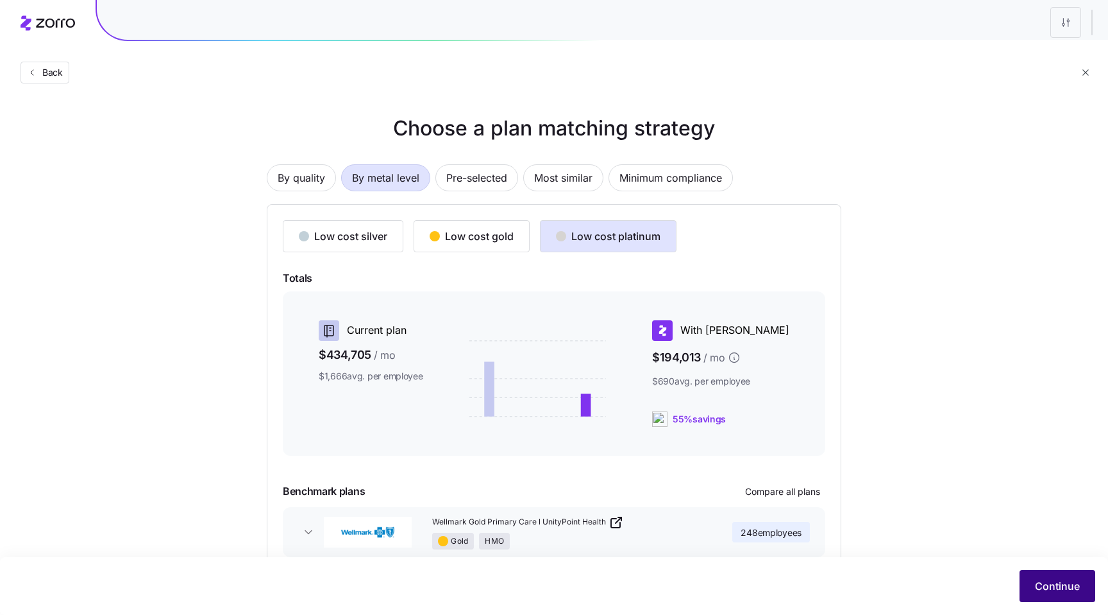
click at [1079, 582] on span "Continue" at bounding box center [1057, 585] width 45 height 15
click at [1053, 595] on button "Continue" at bounding box center [1058, 586] width 76 height 32
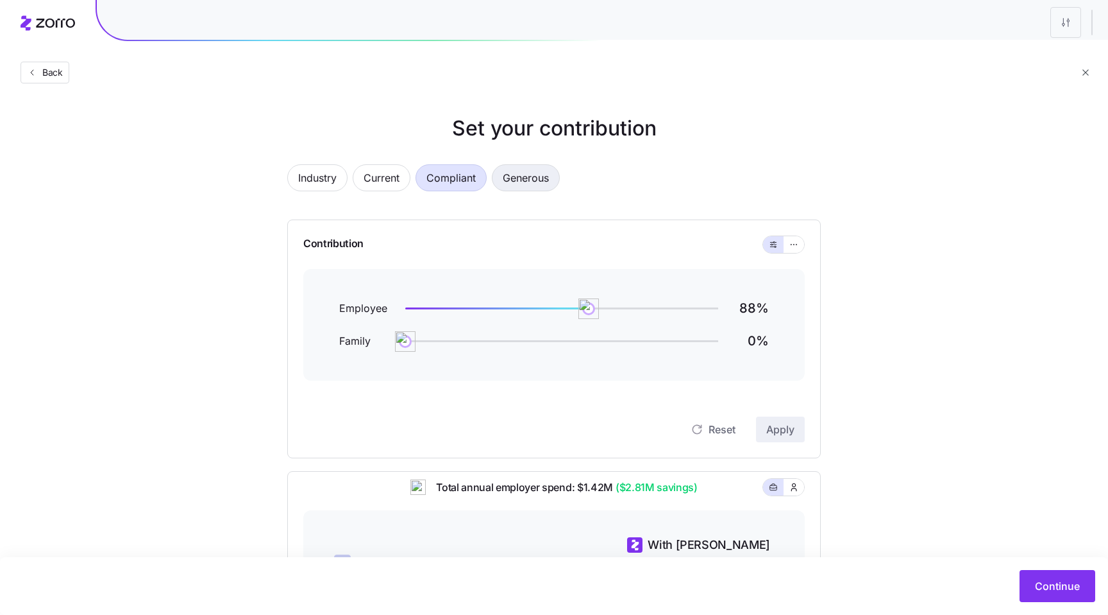
click at [538, 186] on span "Generous" at bounding box center [526, 178] width 46 height 26
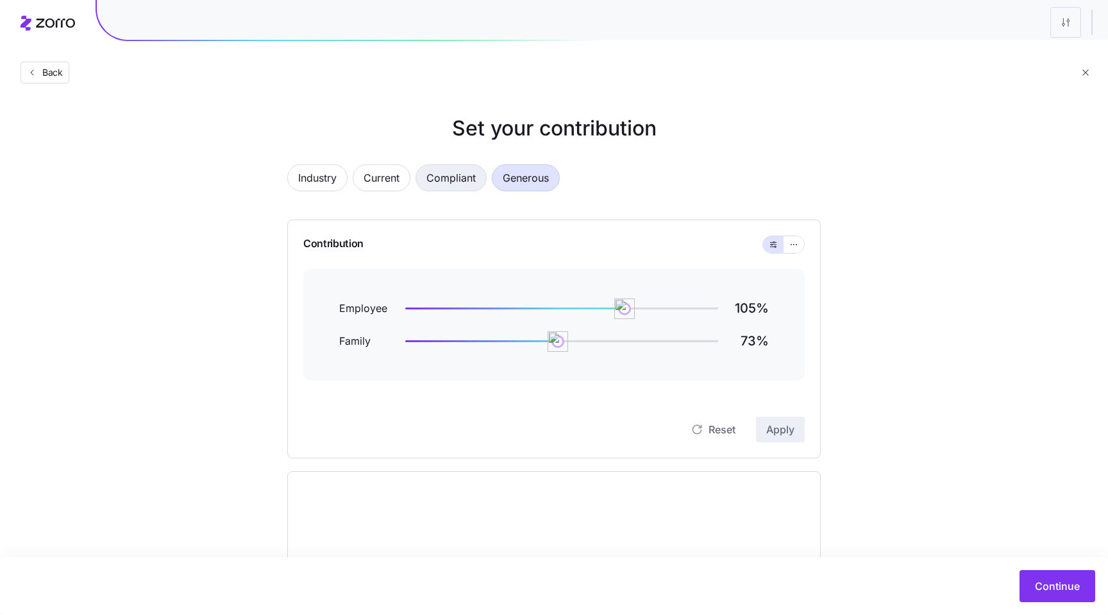
click at [457, 175] on span "Compliant" at bounding box center [451, 178] width 49 height 26
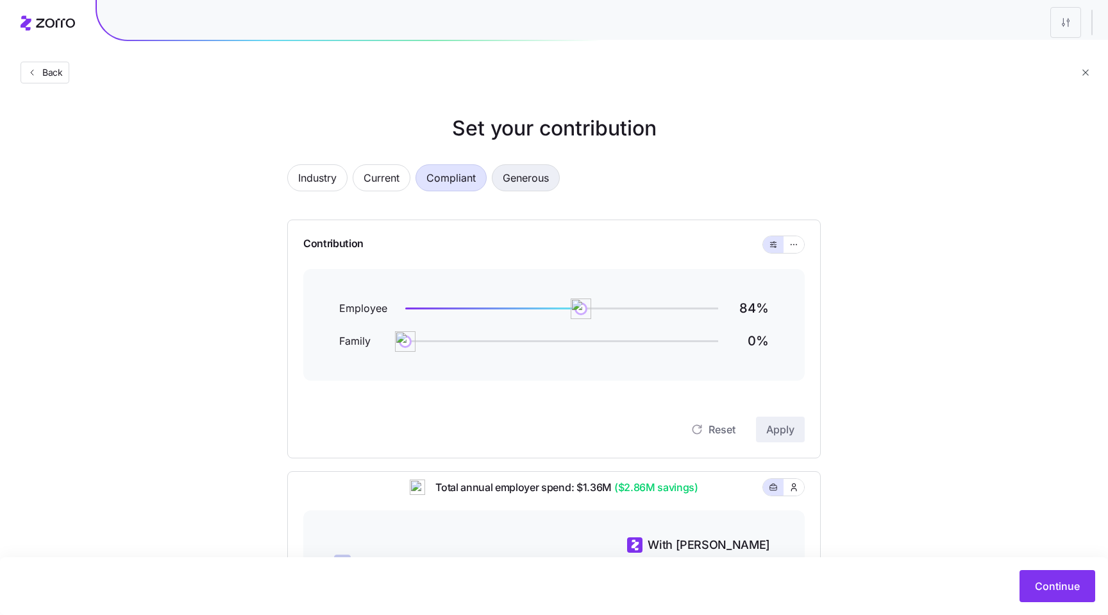
click at [549, 185] on span "Generous" at bounding box center [526, 178] width 46 height 26
click at [466, 182] on span "Compliant" at bounding box center [451, 178] width 49 height 26
click at [394, 174] on span "Current" at bounding box center [382, 178] width 36 height 26
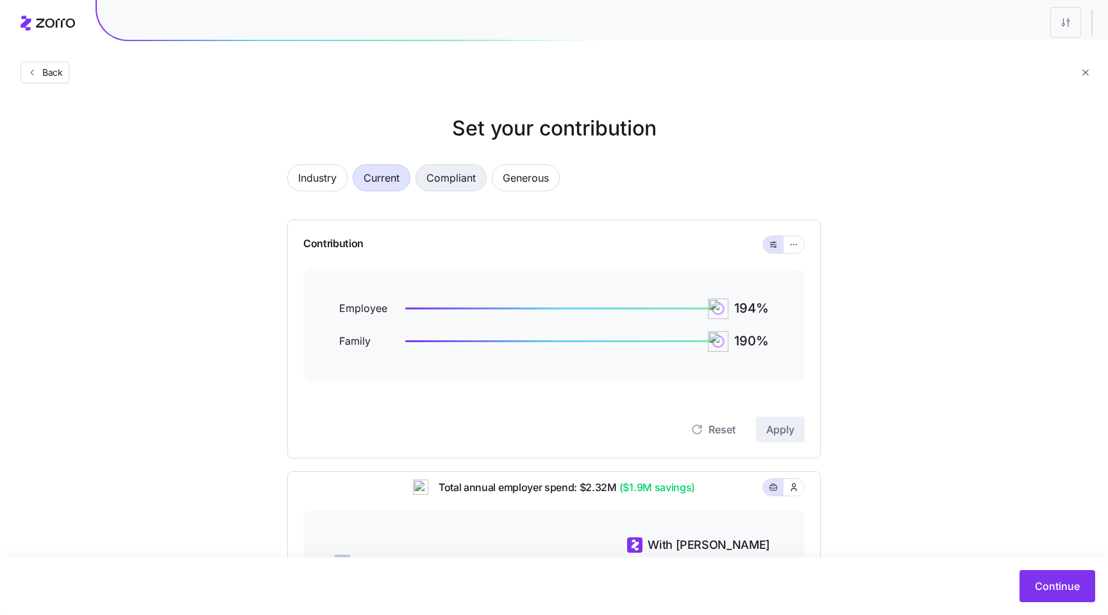
click at [446, 180] on span "Compliant" at bounding box center [451, 178] width 49 height 26
click at [363, 169] on button "Current" at bounding box center [382, 177] width 58 height 27
click at [453, 183] on span "Compliant" at bounding box center [451, 178] width 49 height 26
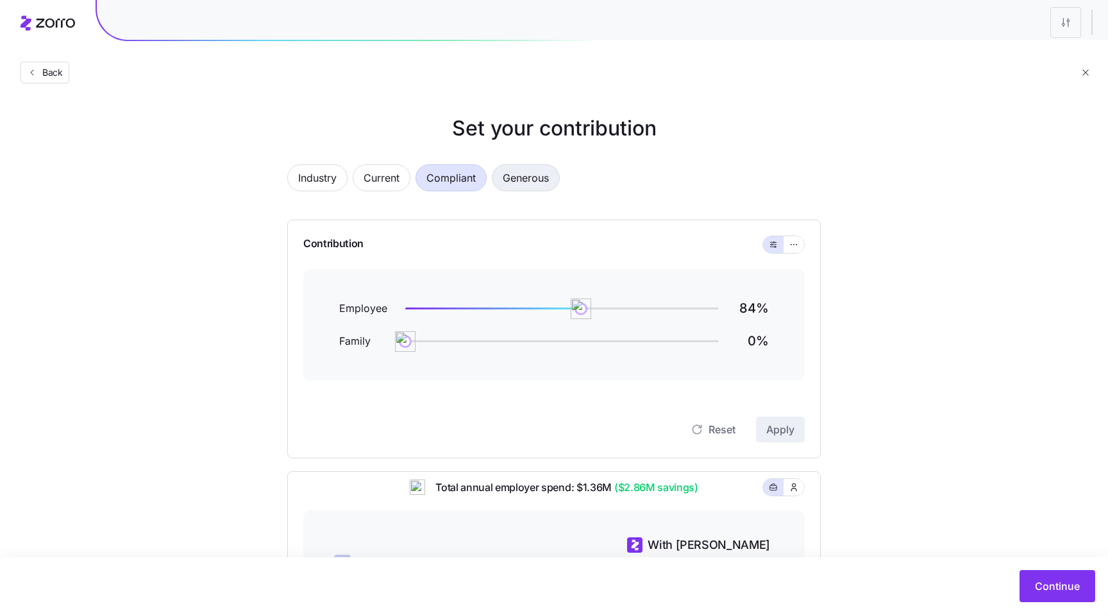
click at [534, 172] on span "Generous" at bounding box center [526, 178] width 46 height 26
click at [444, 171] on span "Compliant" at bounding box center [451, 178] width 49 height 26
click at [535, 185] on span "Generous" at bounding box center [526, 178] width 46 height 26
click at [317, 177] on span "Industry" at bounding box center [317, 178] width 38 height 26
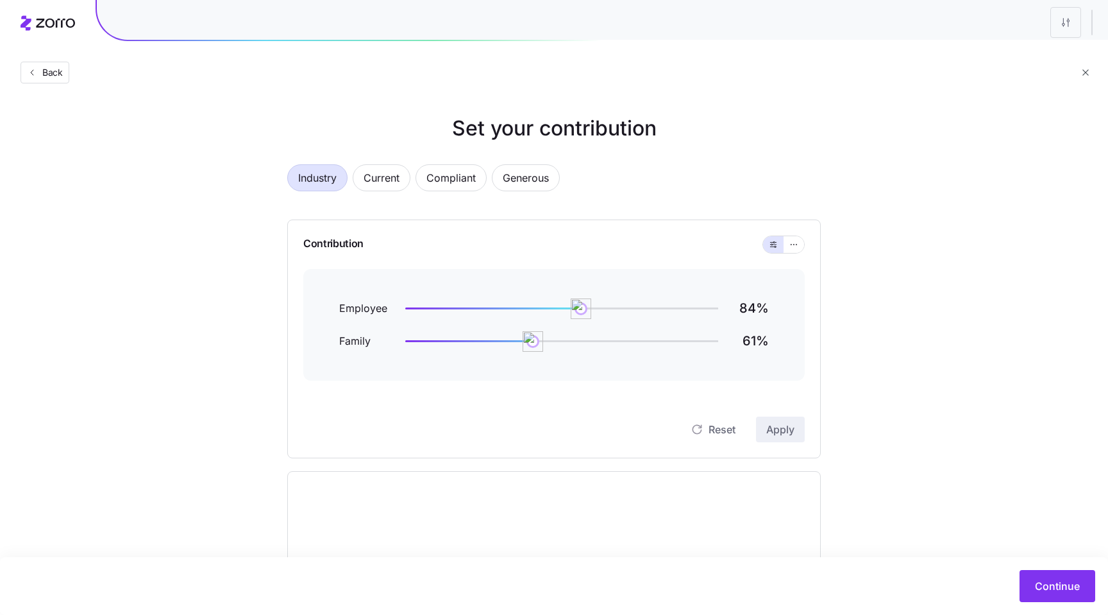
click at [533, 191] on div "Industry Current Compliant Generous" at bounding box center [554, 185] width 534 height 42
click at [530, 187] on span "Generous" at bounding box center [526, 178] width 46 height 26
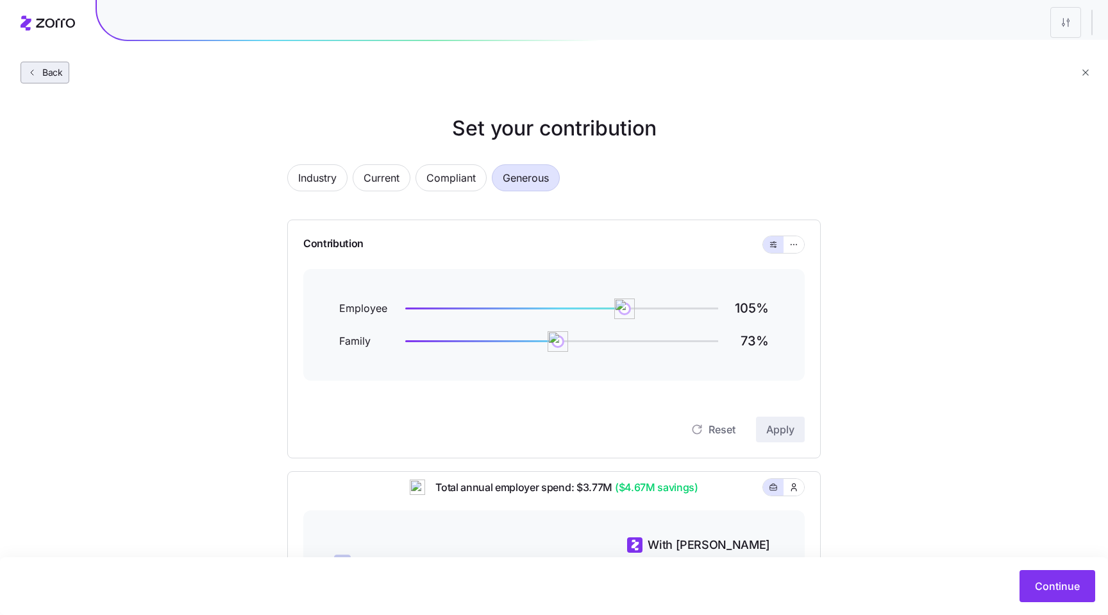
click at [44, 75] on span "Back" at bounding box center [50, 72] width 26 height 13
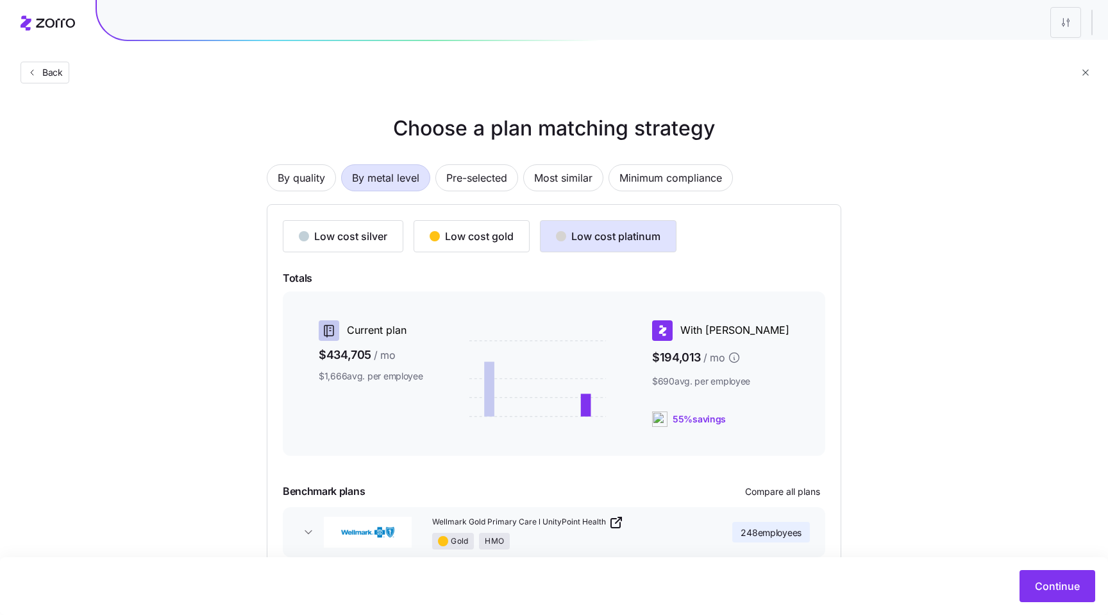
click at [51, 72] on span "Back" at bounding box center [50, 72] width 26 height 13
